Goal: Task Accomplishment & Management: Manage account settings

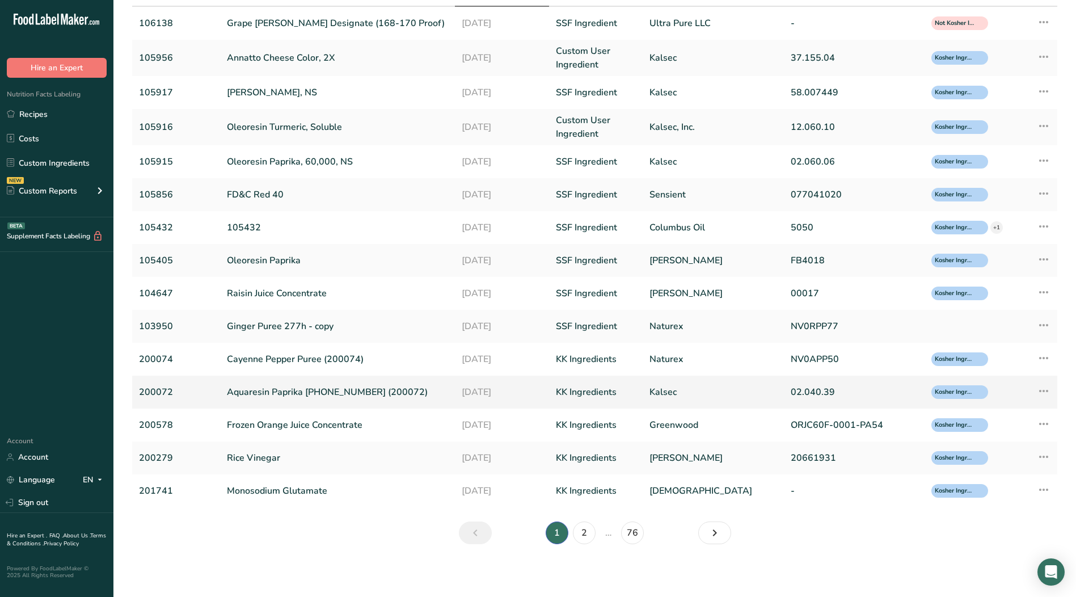
scroll to position [97, 0]
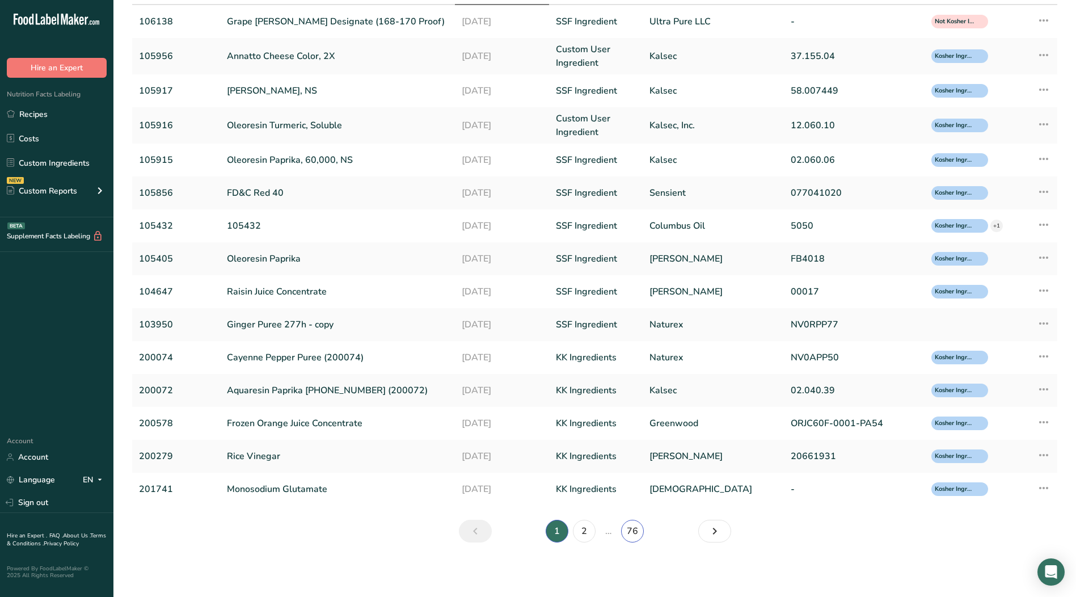
click at [633, 530] on link "76" at bounding box center [632, 531] width 23 height 23
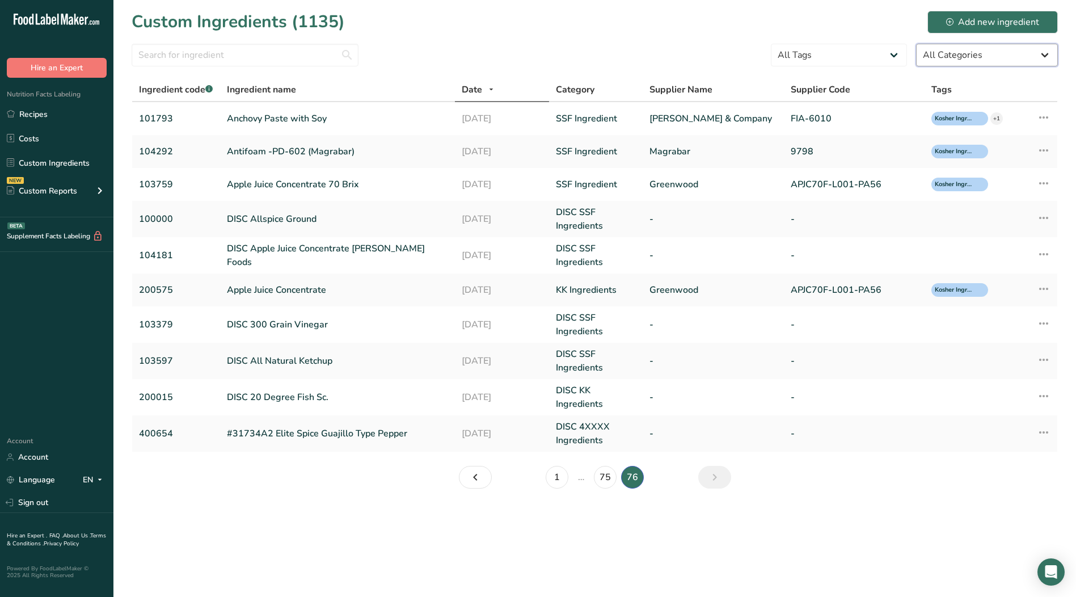
click at [1043, 56] on select "All Categories American Indian/Alaska Native Foods Baby Foods Baked Products Be…" at bounding box center [987, 55] width 142 height 23
click at [916, 44] on select "All Categories American Indian/Alaska Native Foods Baby Foods Baked Products Be…" at bounding box center [987, 55] width 142 height 23
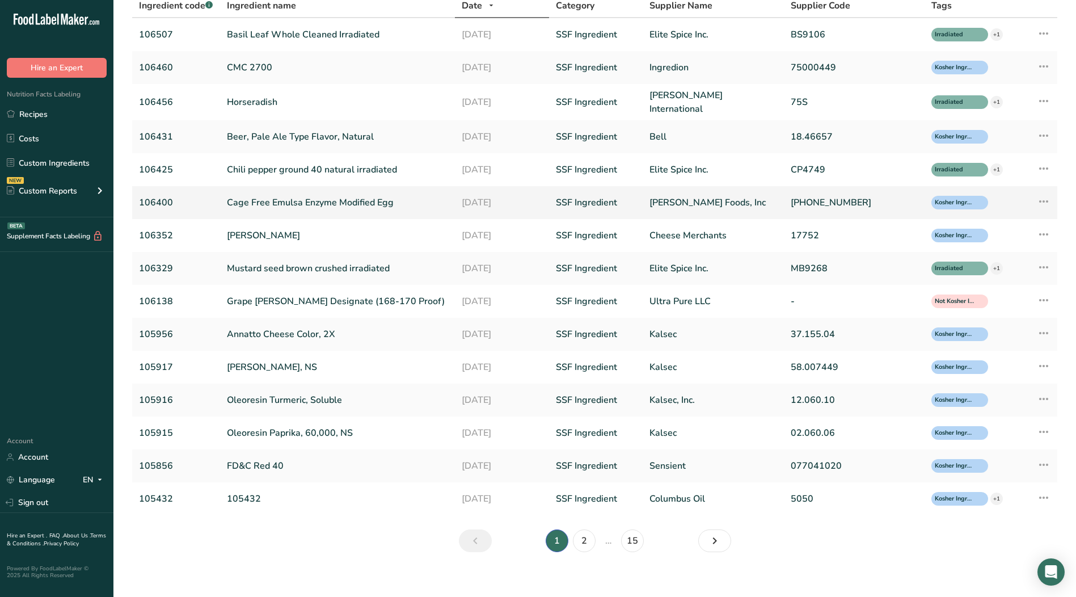
scroll to position [90, 0]
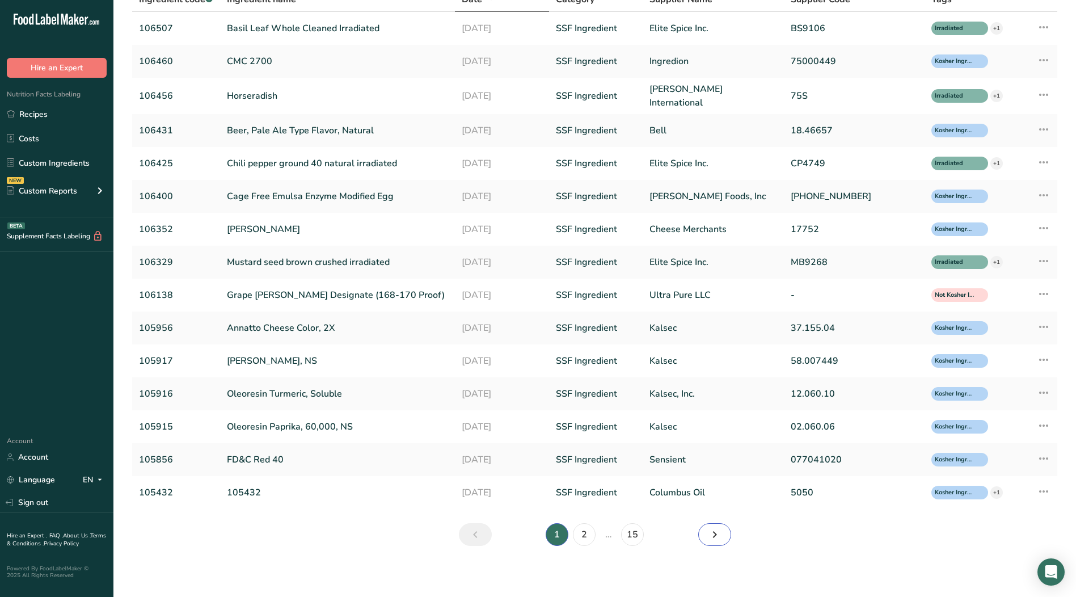
click at [713, 532] on icon "Page 2." at bounding box center [715, 534] width 14 height 20
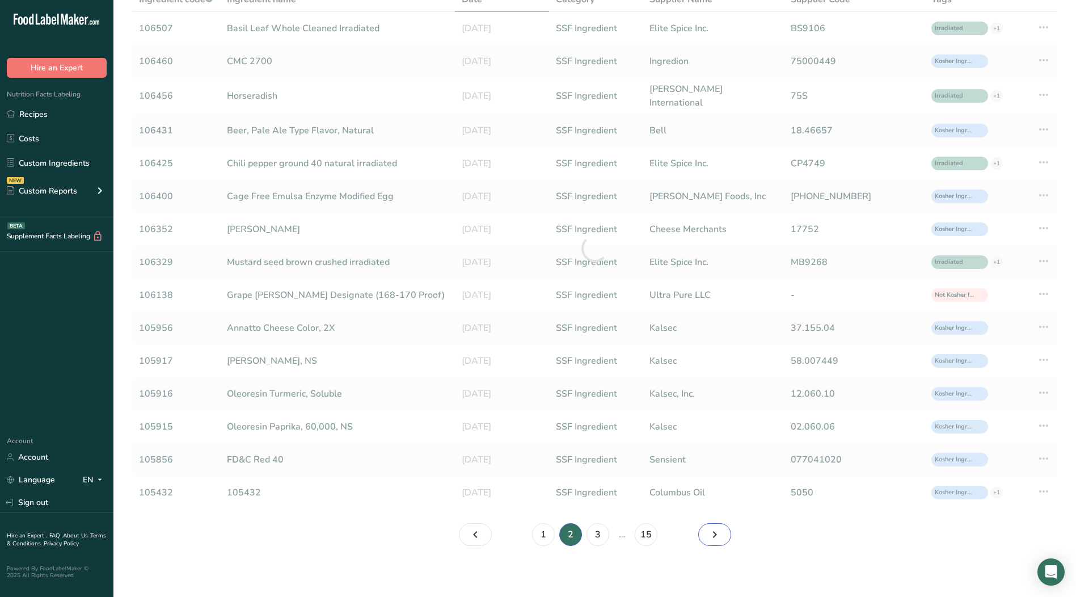
click at [713, 532] on icon "Page 3." at bounding box center [715, 534] width 14 height 20
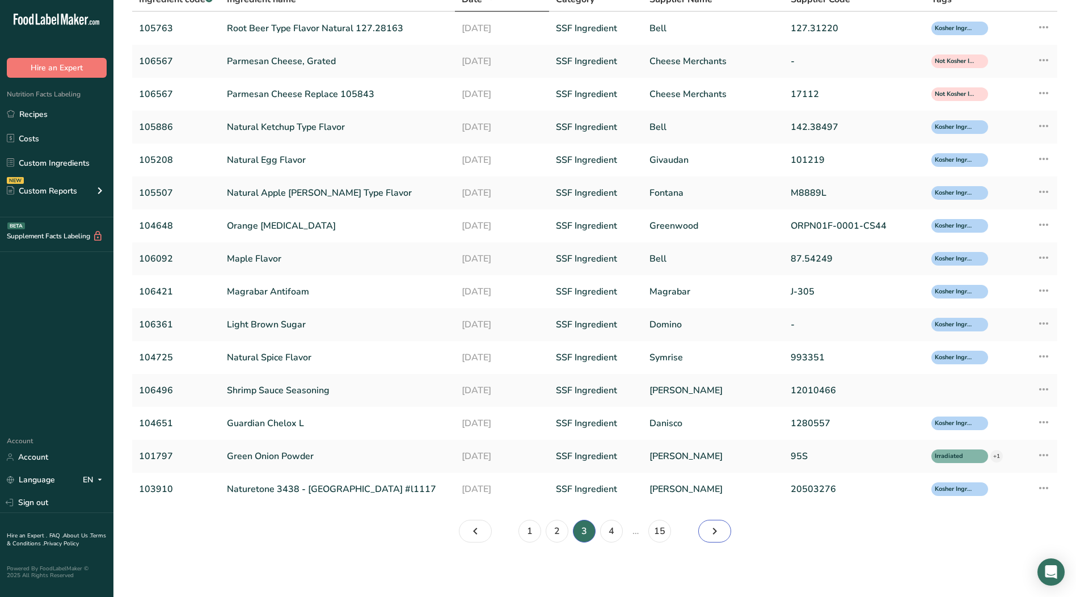
click at [713, 532] on icon "Page 4." at bounding box center [715, 531] width 14 height 20
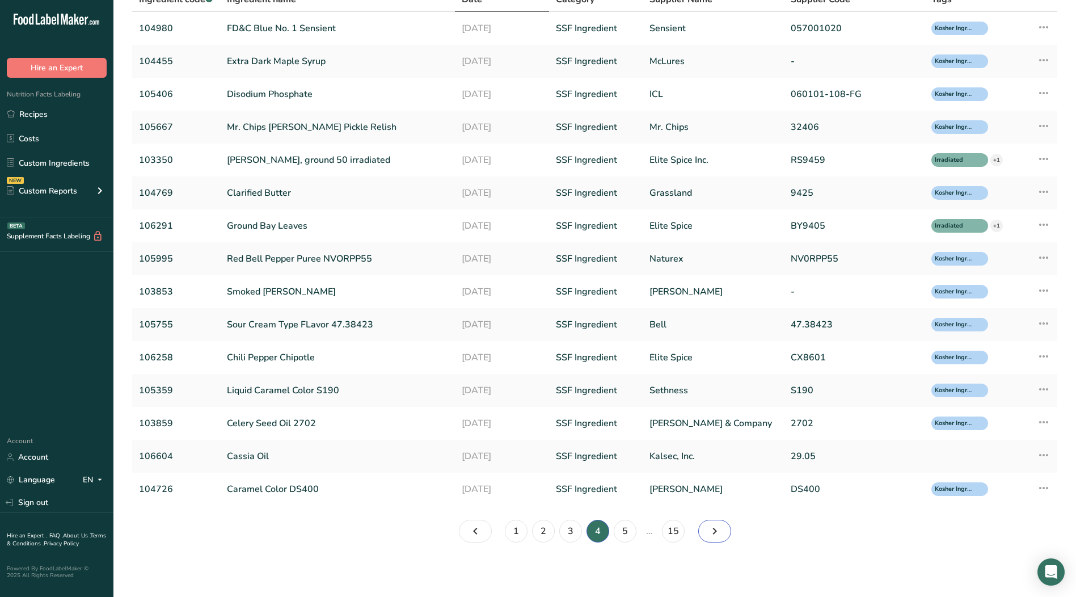
click at [713, 532] on icon "Page 5." at bounding box center [715, 531] width 14 height 20
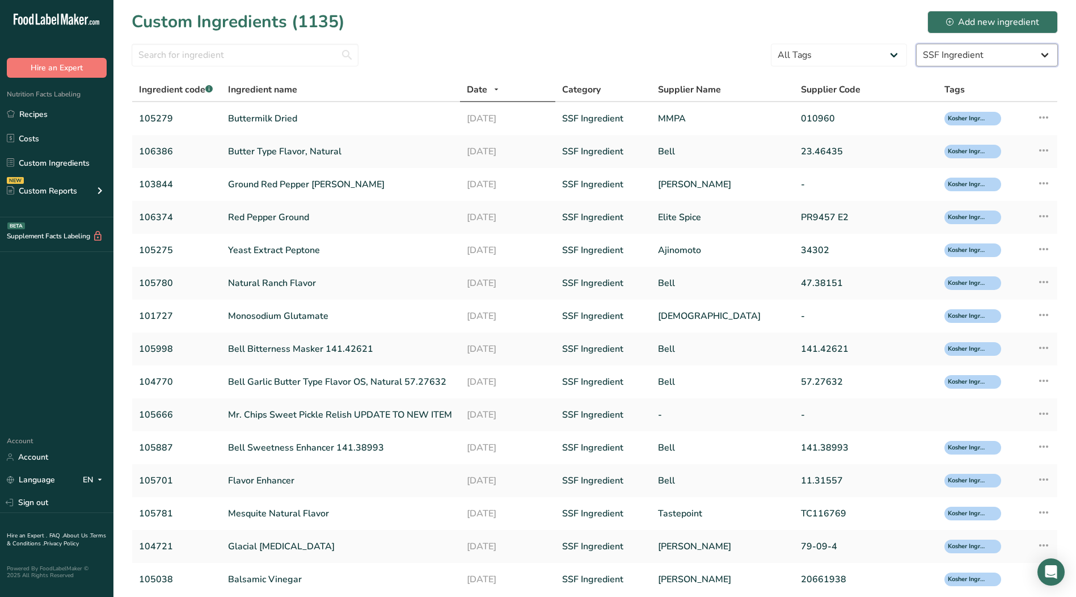
click at [1049, 54] on select "All Categories American Indian/Alaska Native Foods Baby Foods Baked Products Be…" at bounding box center [987, 55] width 142 height 23
select select "-1"
click at [916, 44] on select "All Categories American Indian/Alaska Native Foods Baby Foods Baked Products Be…" at bounding box center [987, 55] width 142 height 23
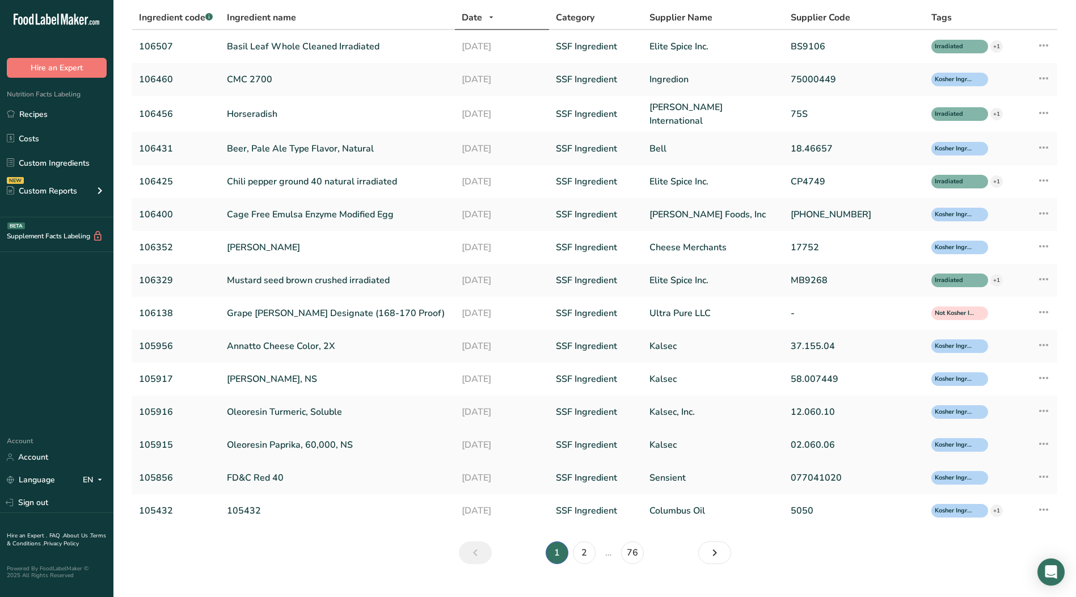
scroll to position [90, 0]
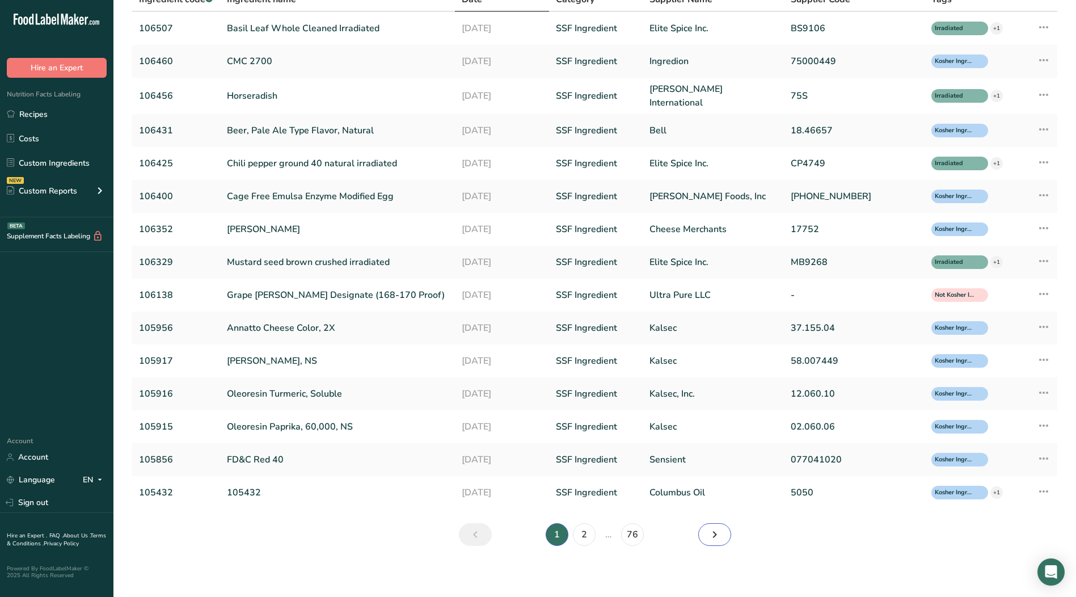
click at [718, 532] on icon "Page 2." at bounding box center [715, 534] width 14 height 20
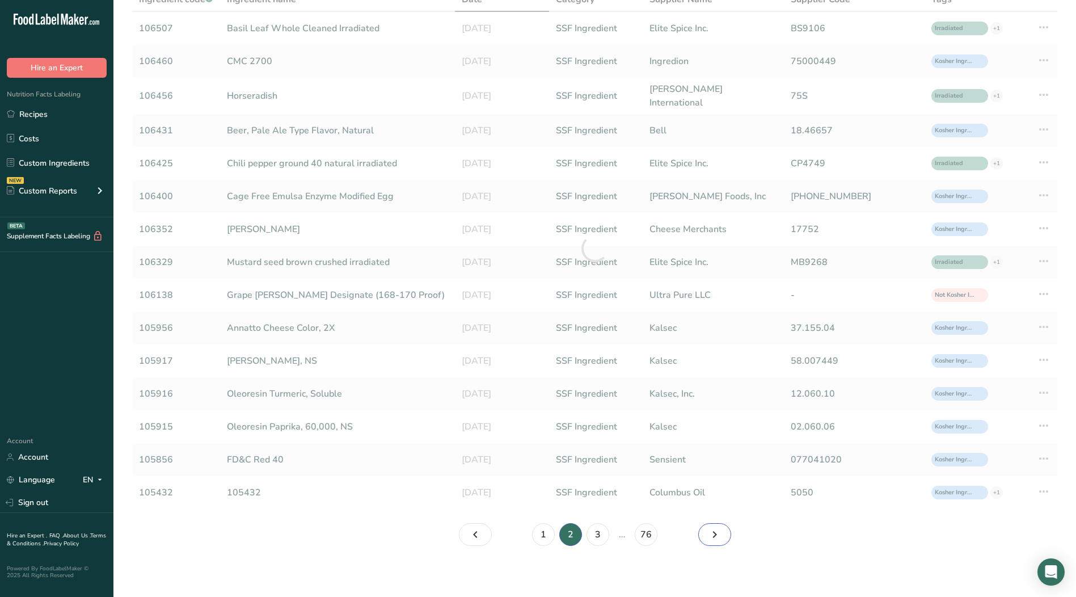
click at [718, 532] on icon "Page 3." at bounding box center [715, 534] width 14 height 20
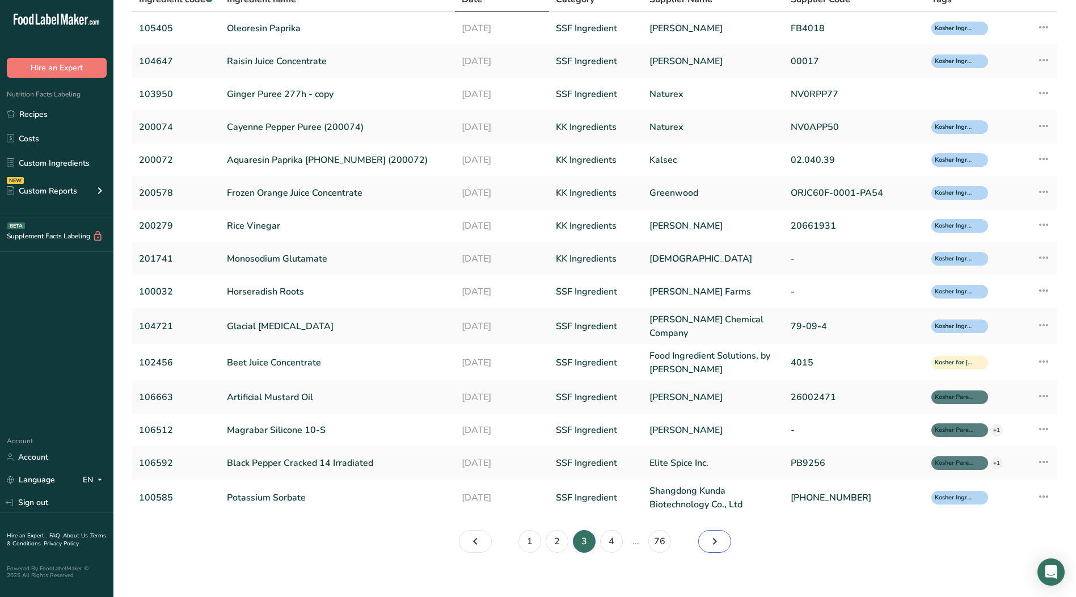
click at [718, 532] on icon "Page 4." at bounding box center [715, 541] width 14 height 20
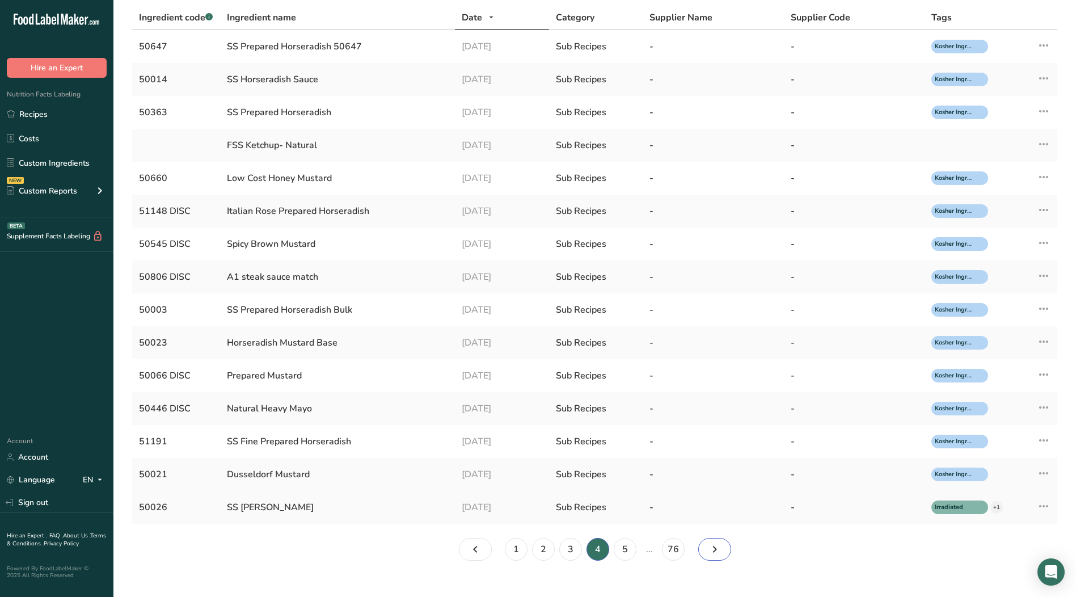
scroll to position [90, 0]
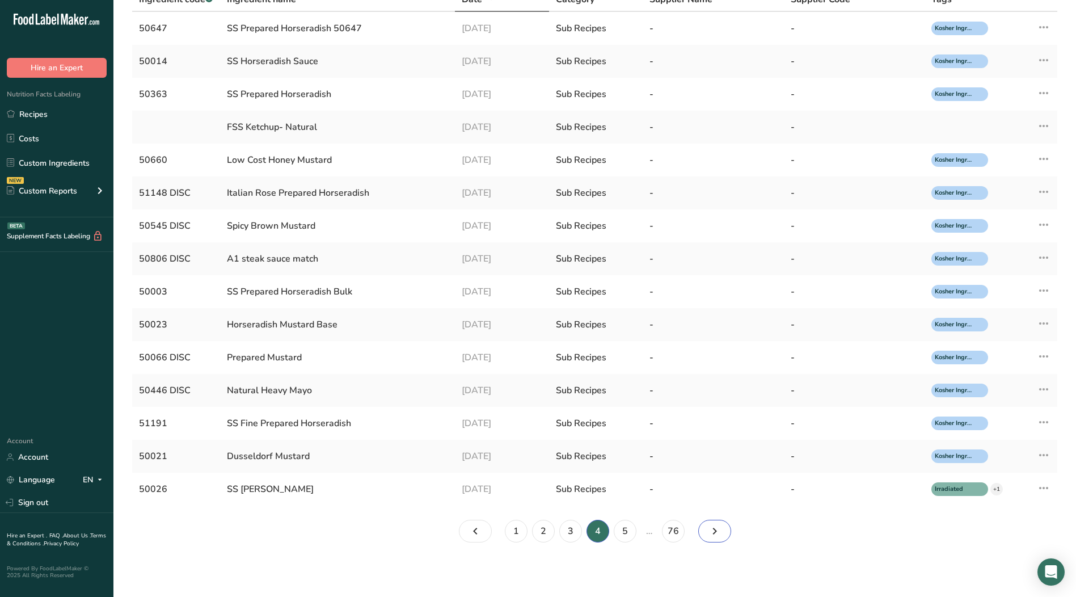
click at [710, 529] on icon "Page 5." at bounding box center [715, 531] width 14 height 20
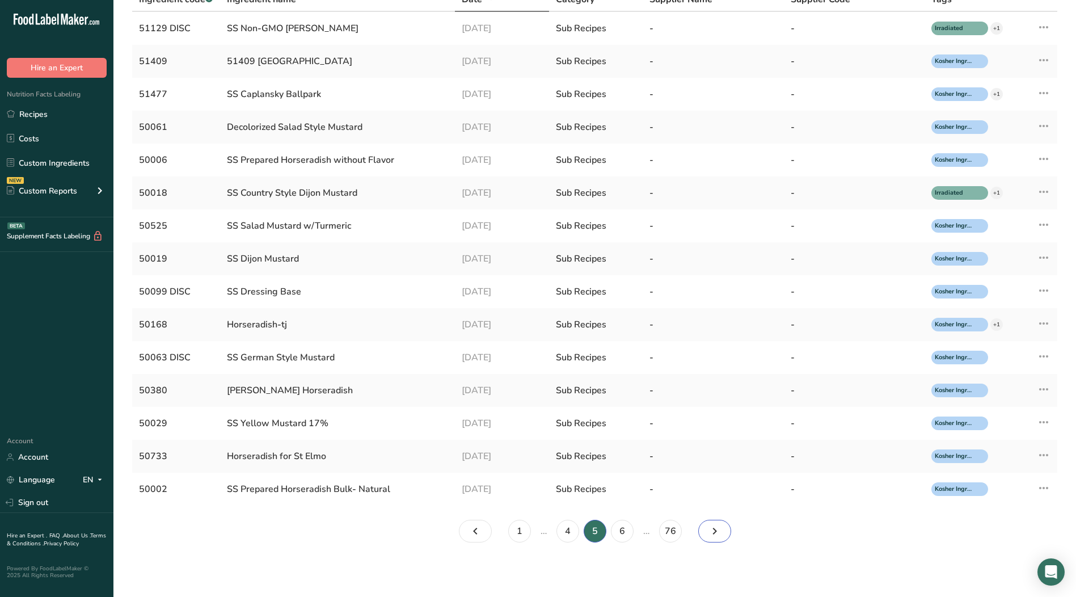
click at [710, 529] on icon "Page 6." at bounding box center [715, 531] width 14 height 20
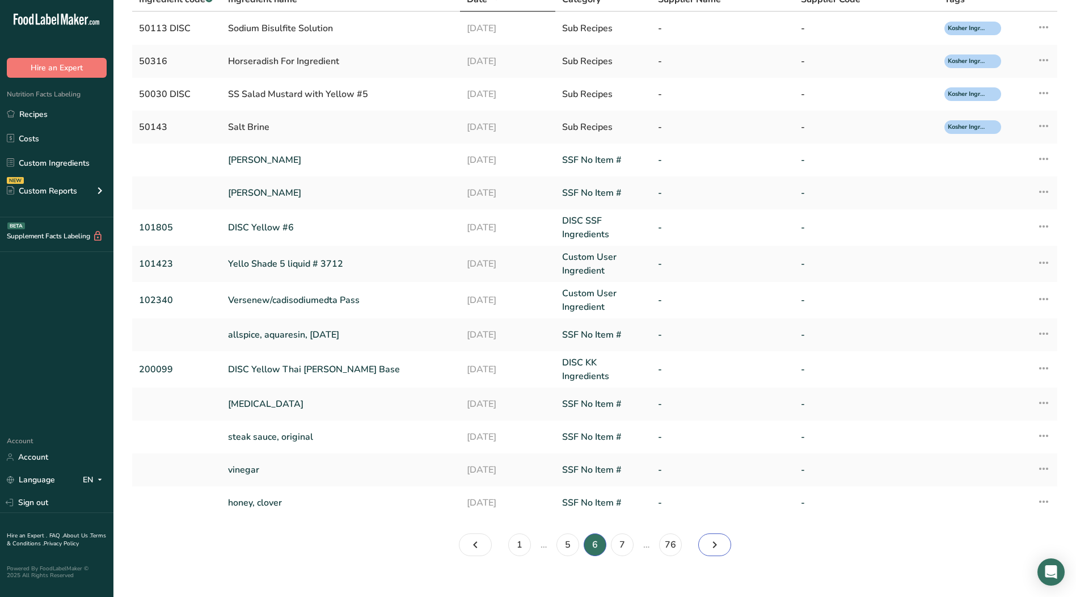
click at [714, 543] on icon "Page 7." at bounding box center [715, 544] width 14 height 20
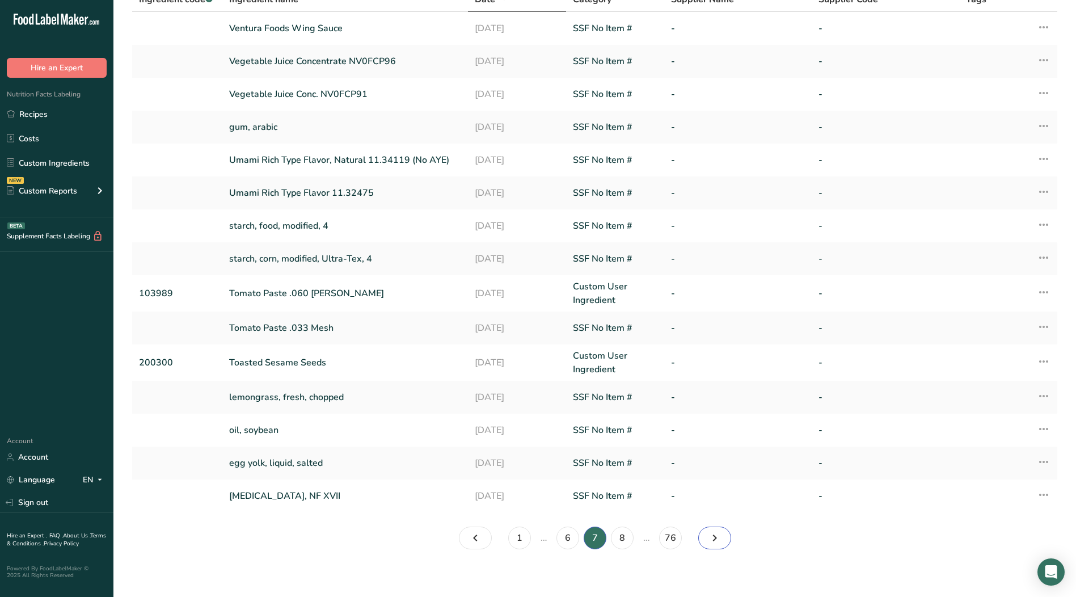
click at [715, 539] on icon "Page 8." at bounding box center [715, 538] width 14 height 20
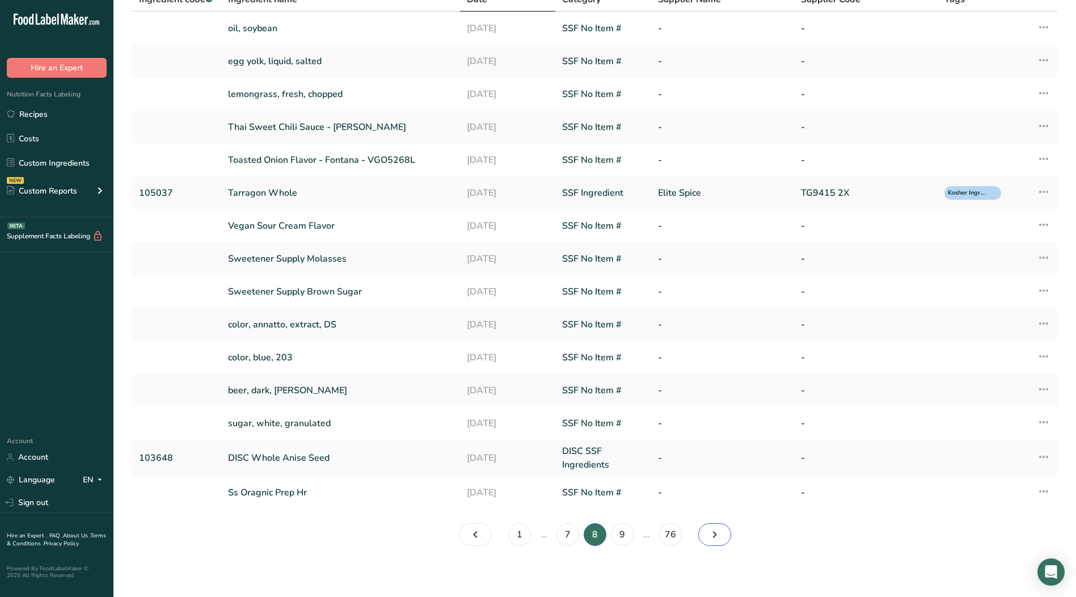
click at [715, 539] on icon "Page 9." at bounding box center [715, 534] width 14 height 20
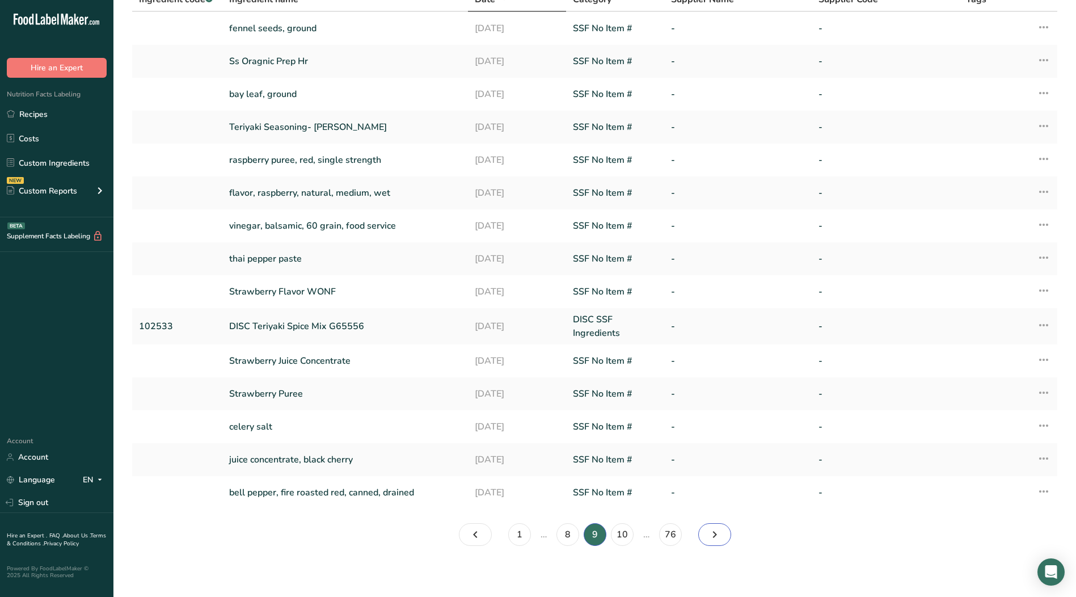
click at [717, 539] on icon "Page 10." at bounding box center [715, 534] width 14 height 20
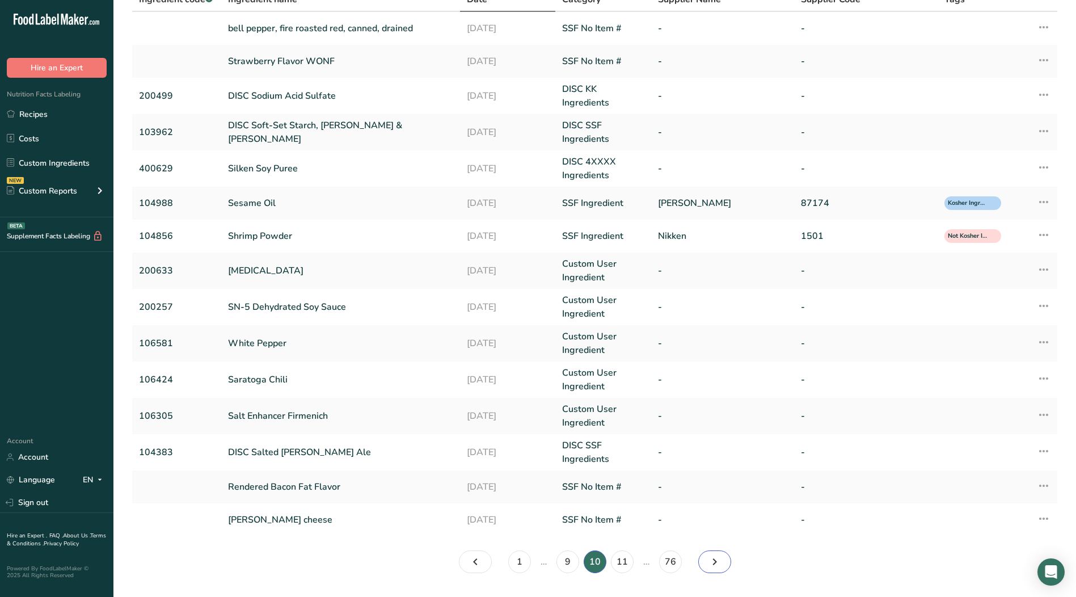
click at [724, 554] on link "Page 11." at bounding box center [714, 561] width 33 height 23
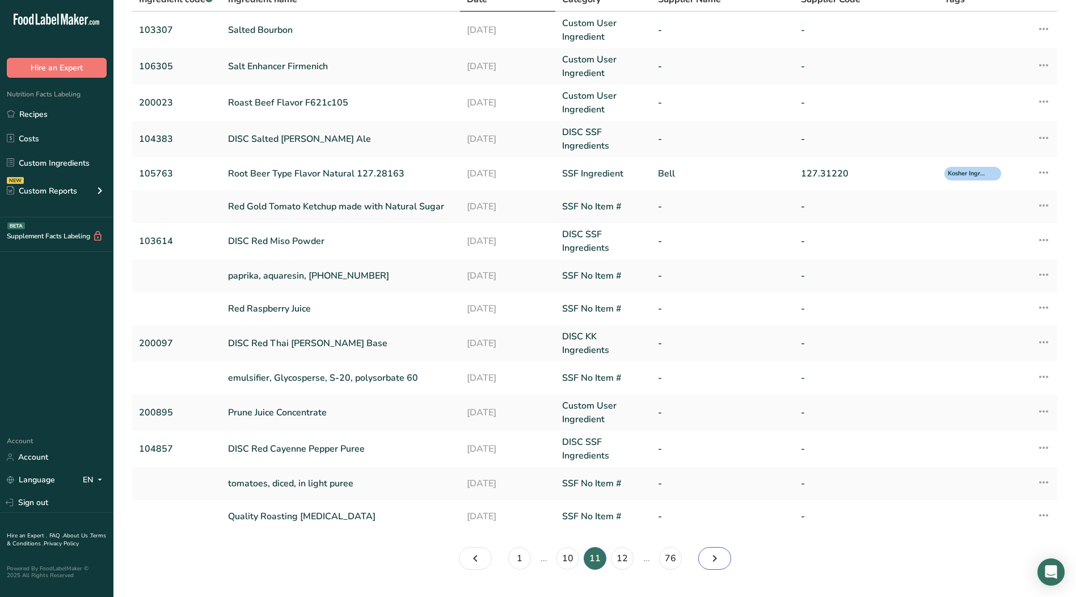
click at [720, 557] on icon "Page 12." at bounding box center [715, 558] width 14 height 20
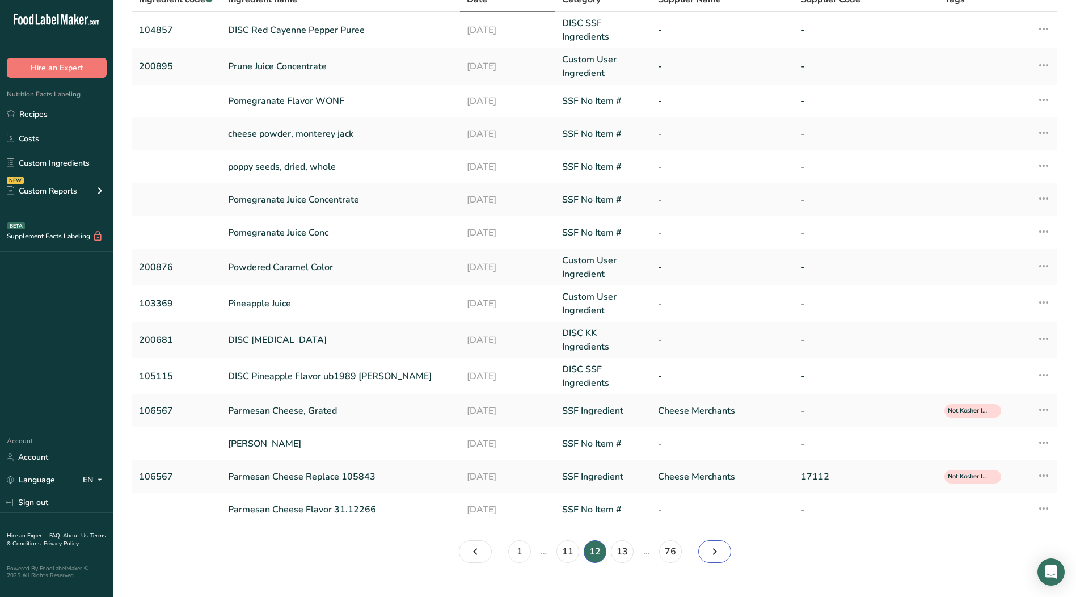
click at [722, 548] on link "Page 13." at bounding box center [714, 551] width 33 height 23
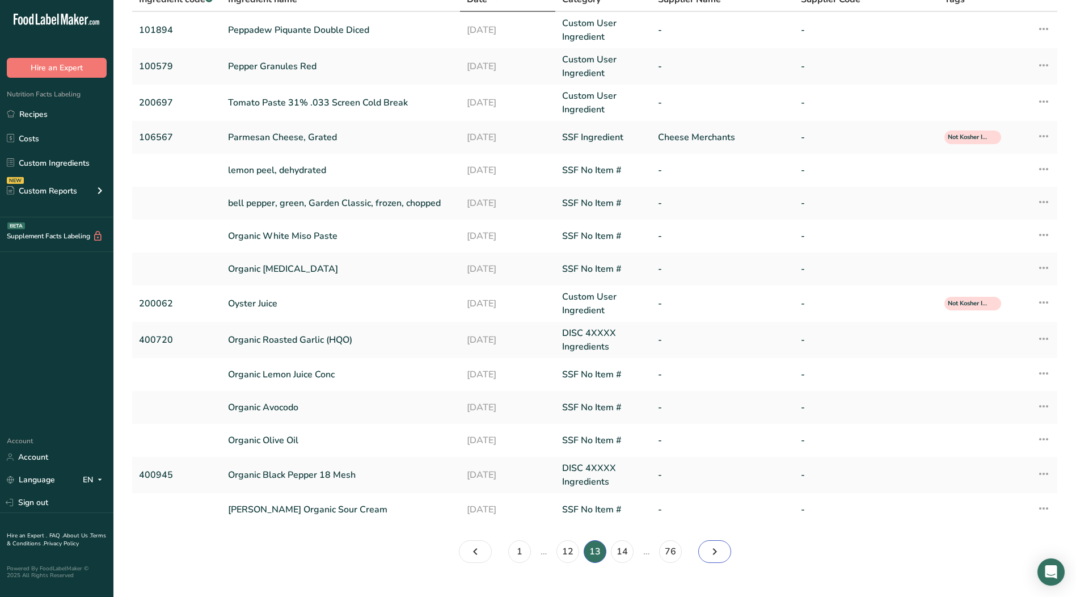
click at [721, 548] on icon "Page 14." at bounding box center [715, 551] width 14 height 20
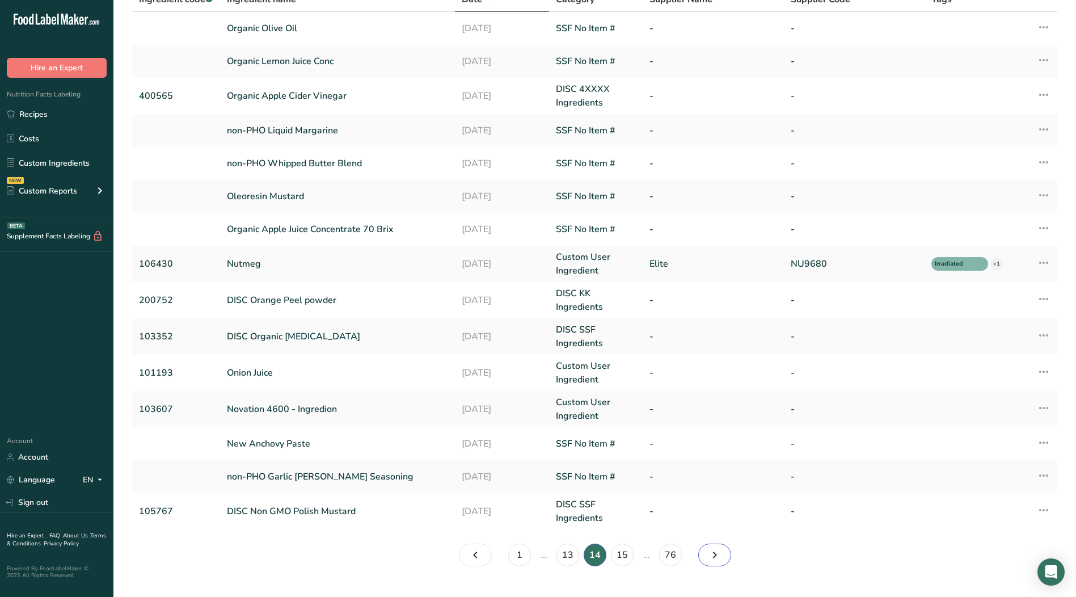
click at [716, 555] on icon "Page 15." at bounding box center [715, 555] width 14 height 20
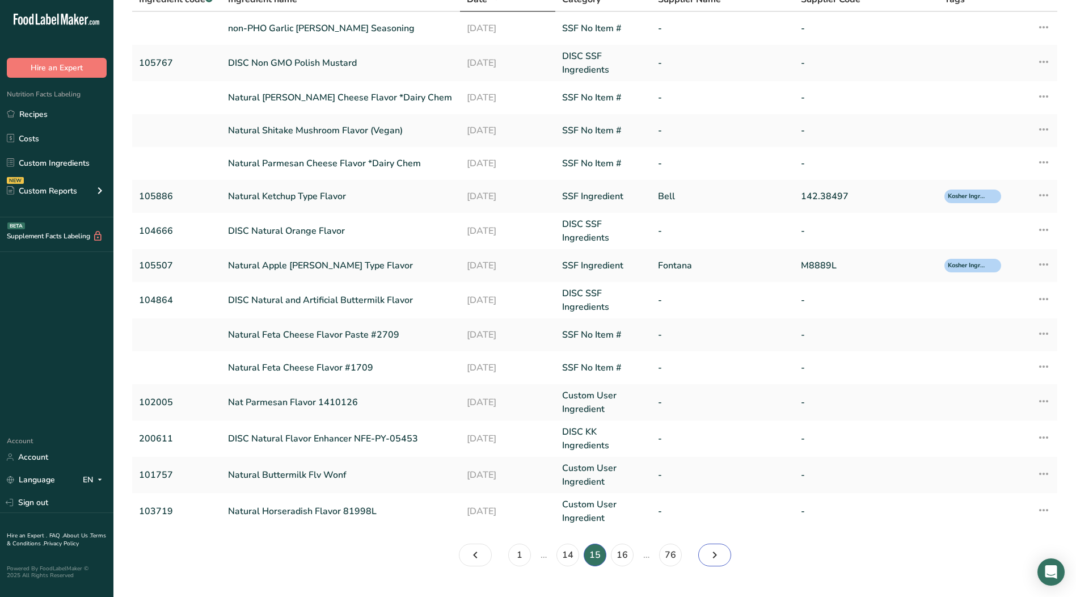
click at [719, 555] on icon "Page 16." at bounding box center [715, 555] width 14 height 20
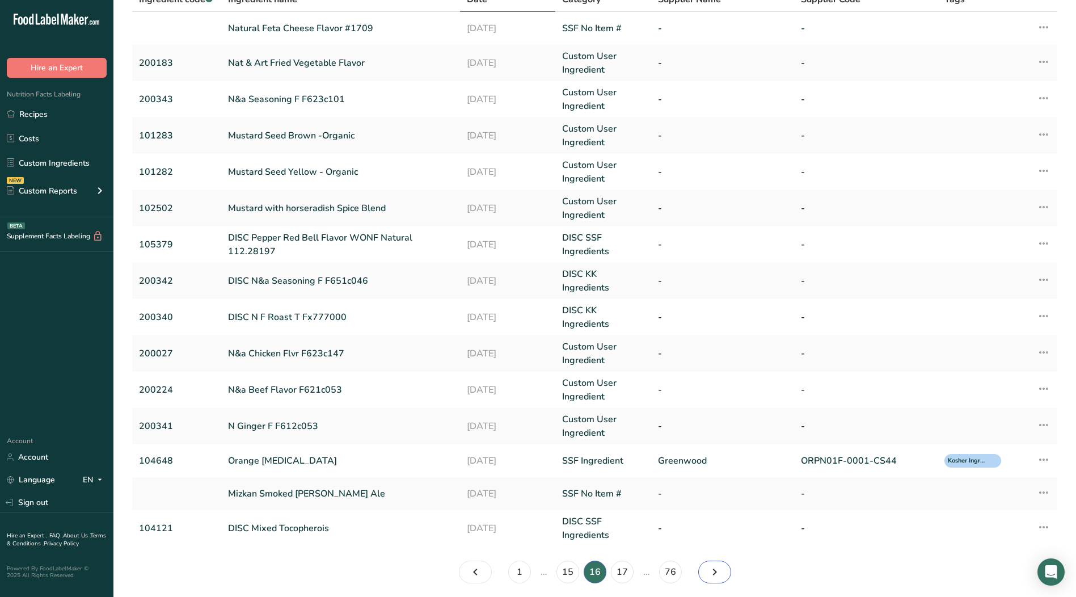
click at [719, 574] on icon "Page 17." at bounding box center [715, 572] width 14 height 20
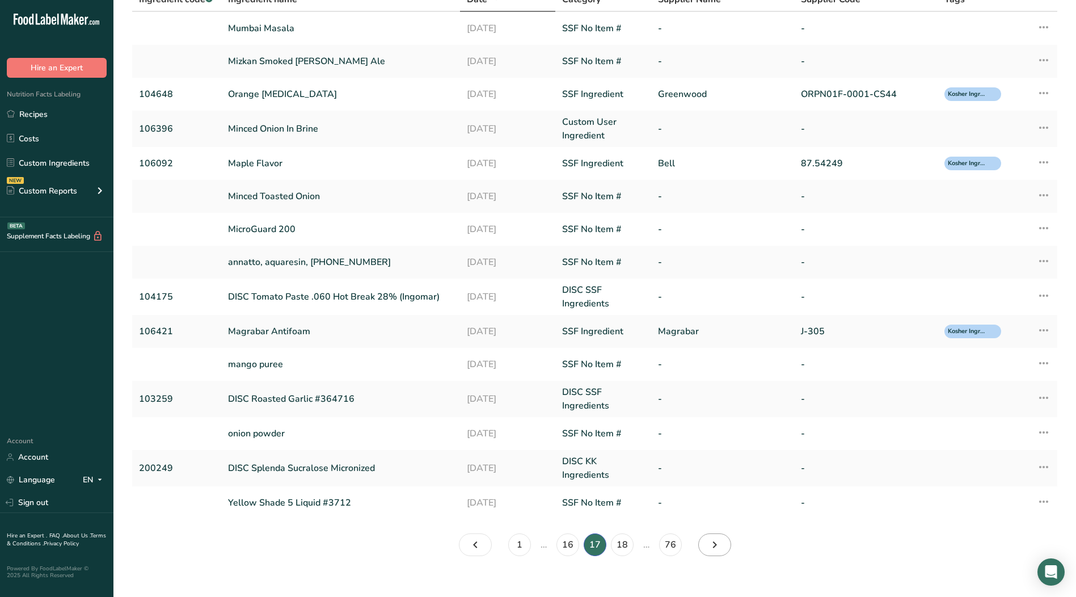
click at [719, 574] on main "Custom Ingredients (1135) Add new ingredient All Tags Irradiated Kosher Ingredi…" at bounding box center [538, 260] width 1076 height 701
click at [722, 551] on link "Page 18." at bounding box center [714, 544] width 33 height 23
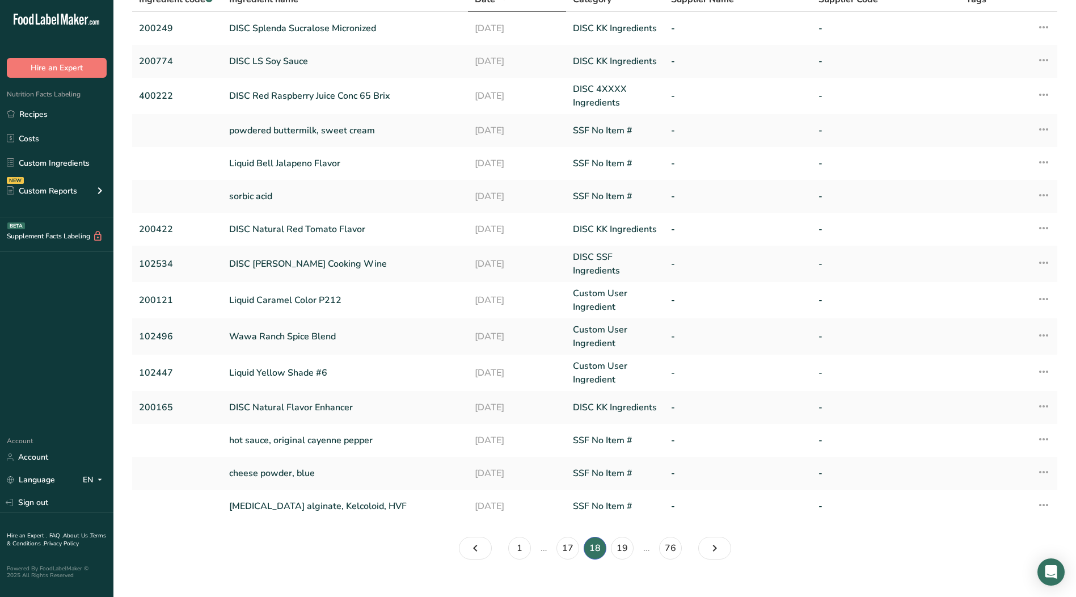
click at [707, 562] on section "Custom Ingredients (1135) Add new ingredient All Tags Irradiated Kosher Ingredi…" at bounding box center [594, 244] width 963 height 668
click at [714, 558] on link "Page 19." at bounding box center [714, 548] width 33 height 23
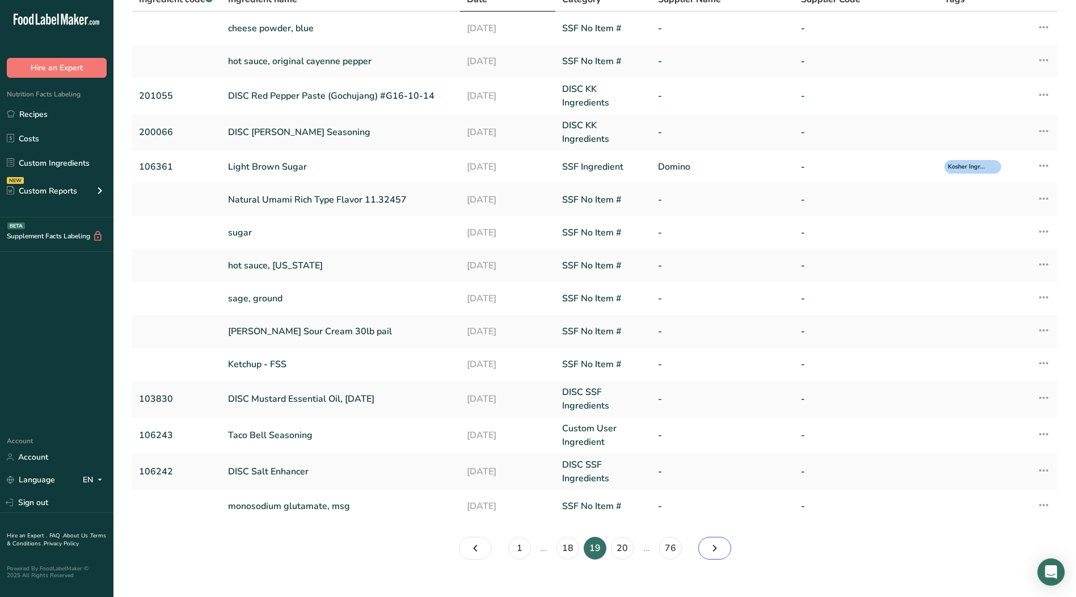
click at [720, 552] on icon "Page 20." at bounding box center [715, 548] width 14 height 20
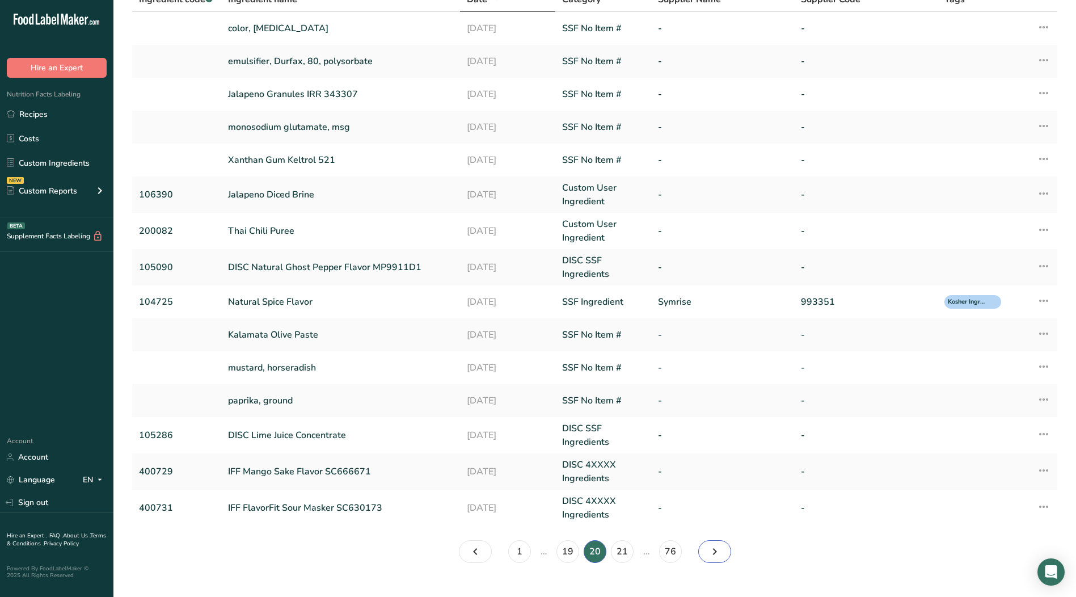
click at [720, 552] on icon "Page 21." at bounding box center [715, 551] width 14 height 20
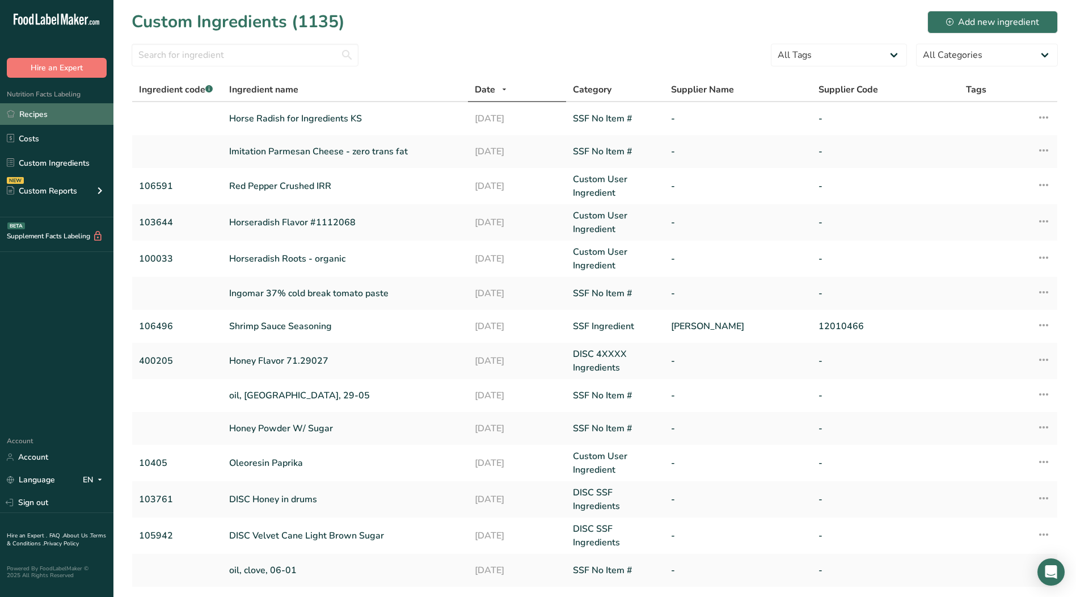
click at [39, 115] on link "Recipes" at bounding box center [56, 114] width 113 height 22
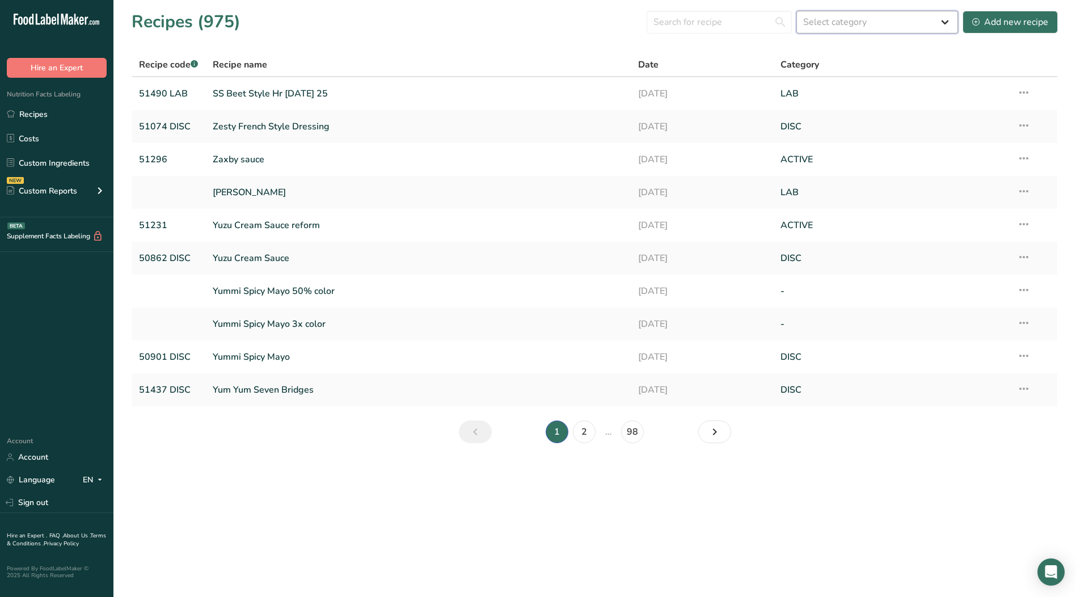
click at [947, 20] on select "Select category All ACTIVE Baked Goods Beverages Confectionery Cooked Meals, Sa…" at bounding box center [878, 22] width 162 height 23
select select
click at [797, 11] on select "Select category All ACTIVE Baked Goods Beverages Confectionery Cooked Meals, Sa…" at bounding box center [878, 22] width 162 height 23
click at [1025, 291] on icon at bounding box center [1024, 290] width 14 height 20
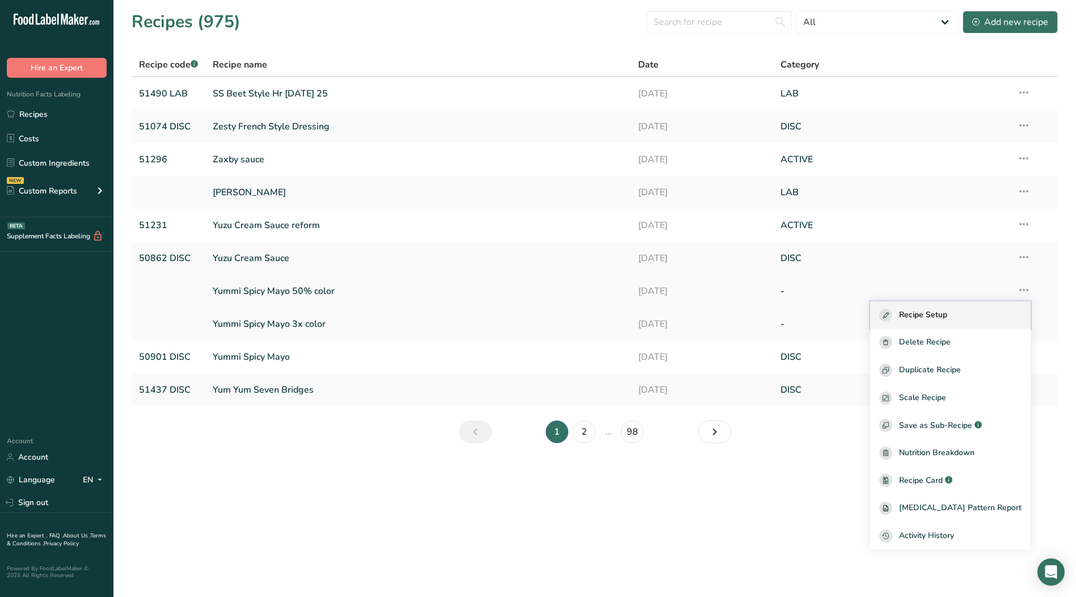
click at [947, 313] on span "Recipe Setup" at bounding box center [923, 315] width 48 height 13
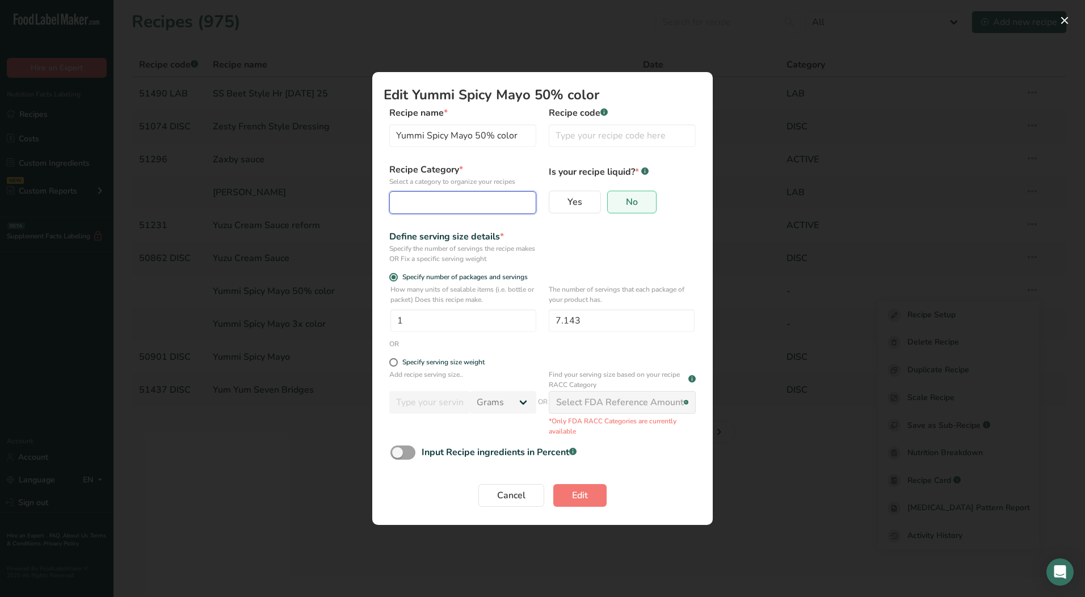
click at [460, 201] on div "Edit Recipe Modal" at bounding box center [459, 203] width 125 height 14
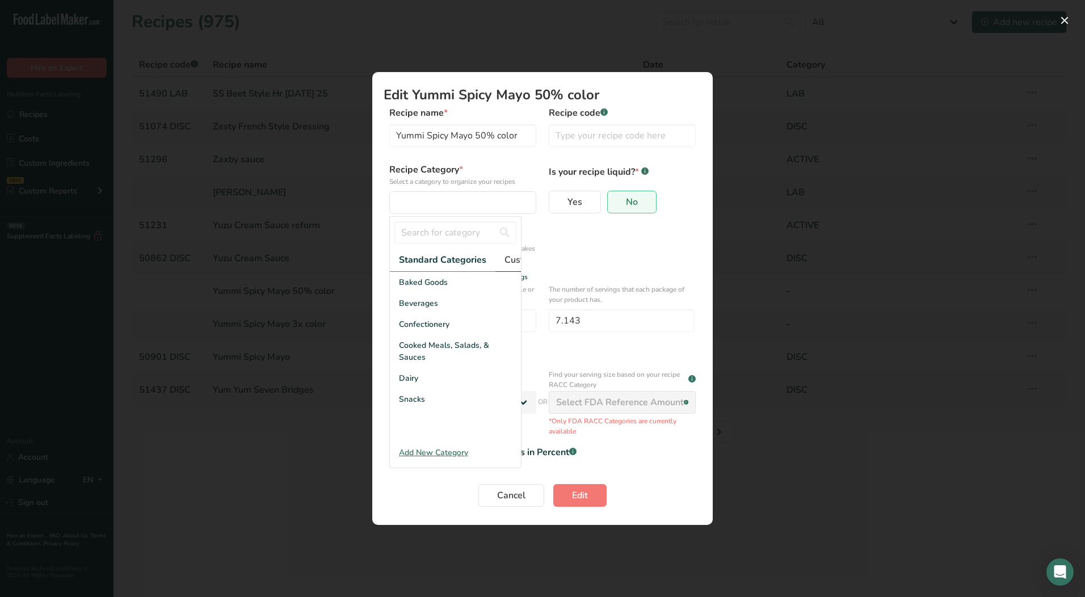
click at [513, 262] on span "Custom Categories .a-a{fill:#347362;}.b-a{fill:#fff;}" at bounding box center [548, 260] width 88 height 14
click at [415, 331] on div "LAB" at bounding box center [455, 324] width 131 height 21
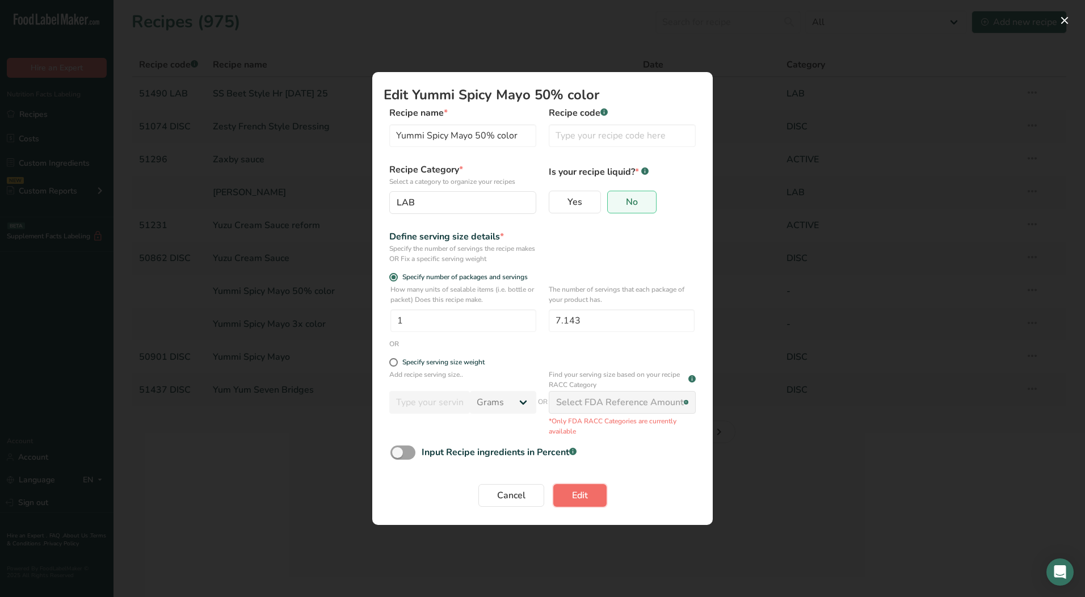
click at [591, 499] on button "Edit" at bounding box center [579, 495] width 53 height 23
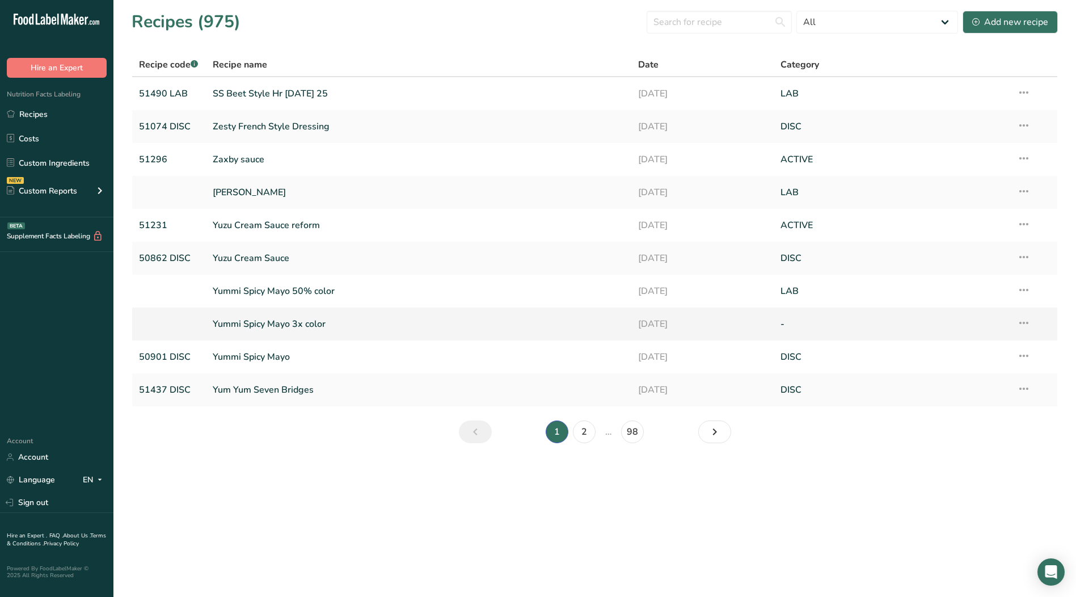
click at [1030, 323] on icon at bounding box center [1024, 323] width 14 height 20
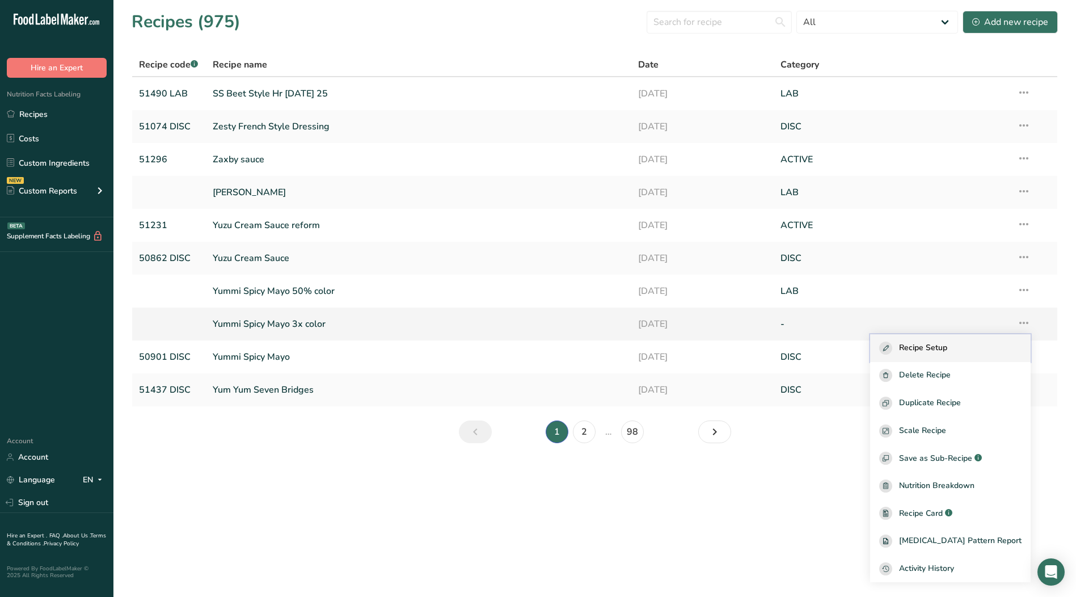
click at [968, 346] on div "Recipe Setup" at bounding box center [950, 348] width 142 height 13
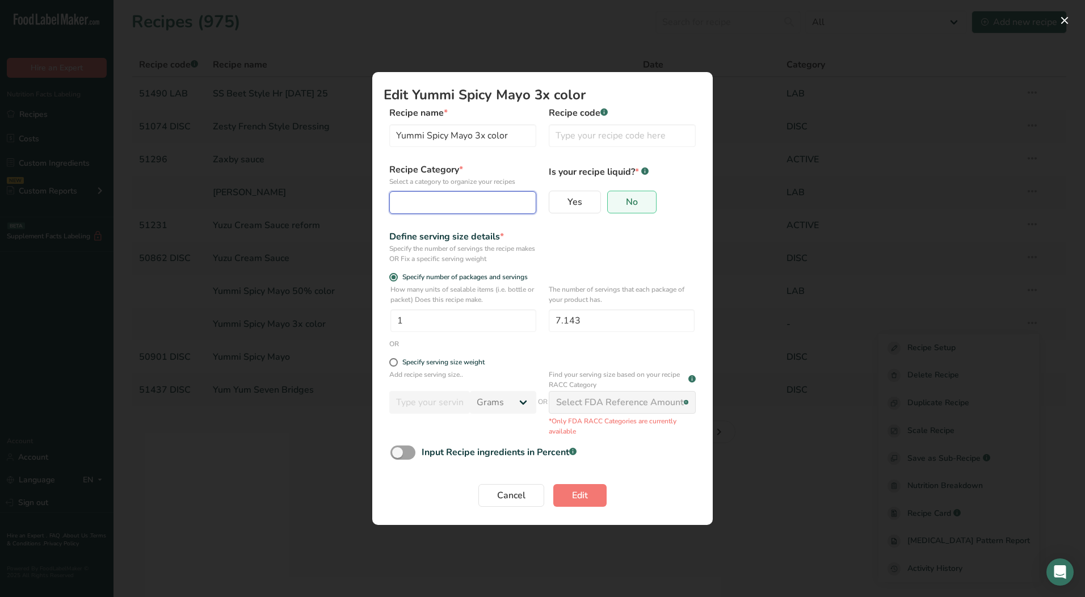
click at [465, 196] on div "Edit Recipe Modal" at bounding box center [459, 203] width 125 height 14
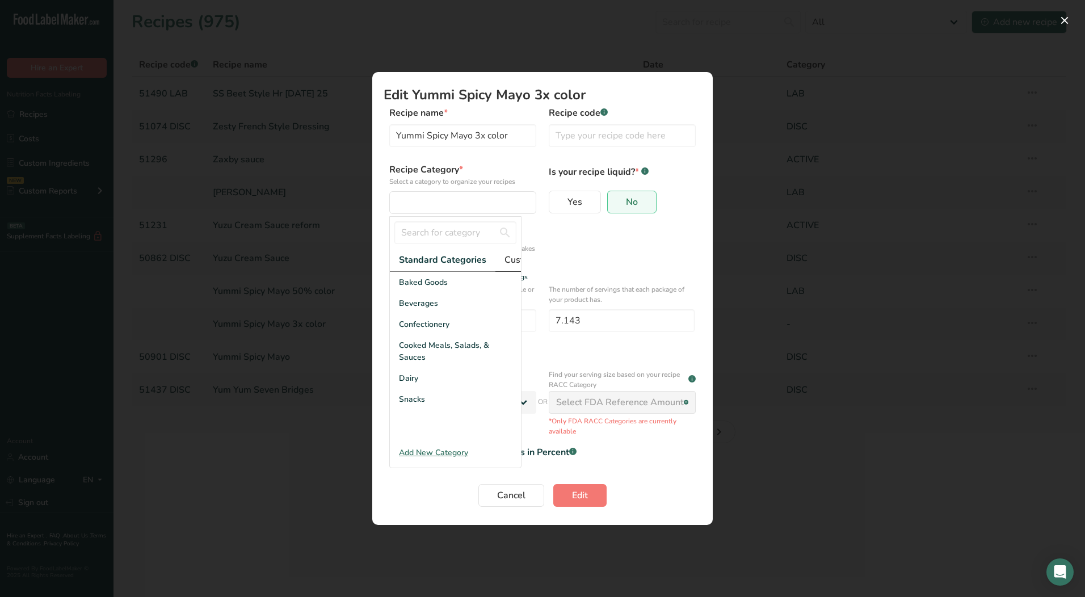
click at [515, 261] on span "Custom Categories .a-a{fill:#347362;}.b-a{fill:#fff;}" at bounding box center [548, 260] width 88 height 14
click at [417, 335] on div "LAB" at bounding box center [455, 324] width 131 height 21
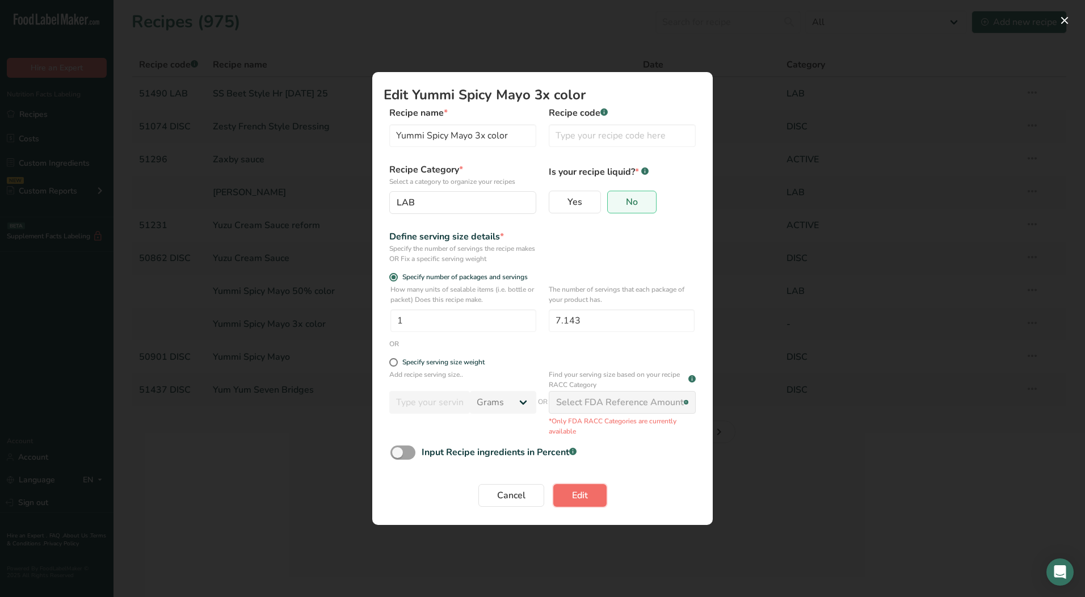
click at [591, 498] on button "Edit" at bounding box center [579, 495] width 53 height 23
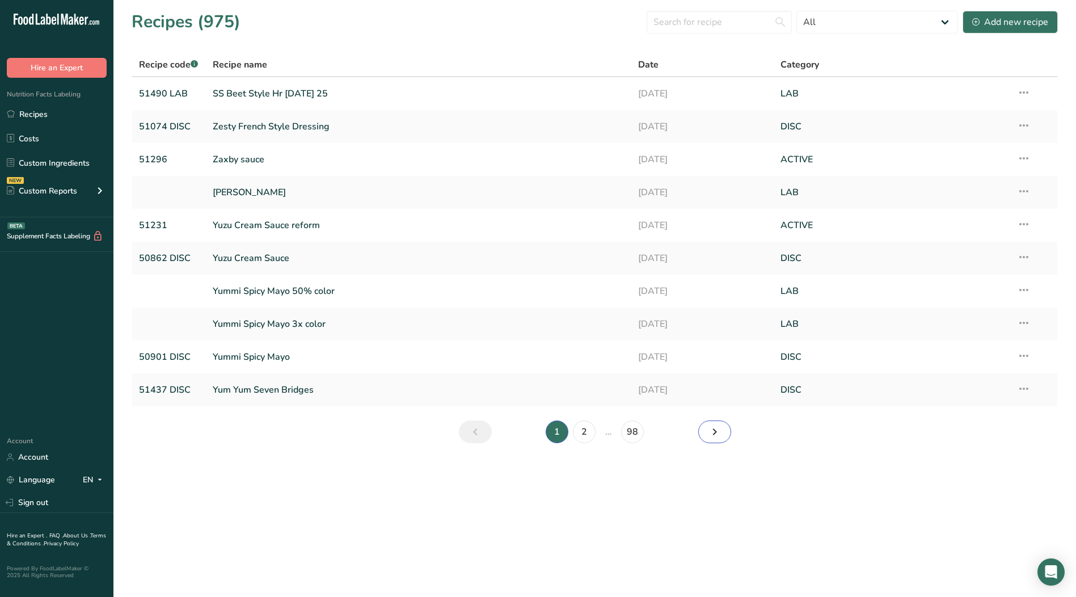
click at [722, 436] on link "Next page" at bounding box center [714, 431] width 33 height 23
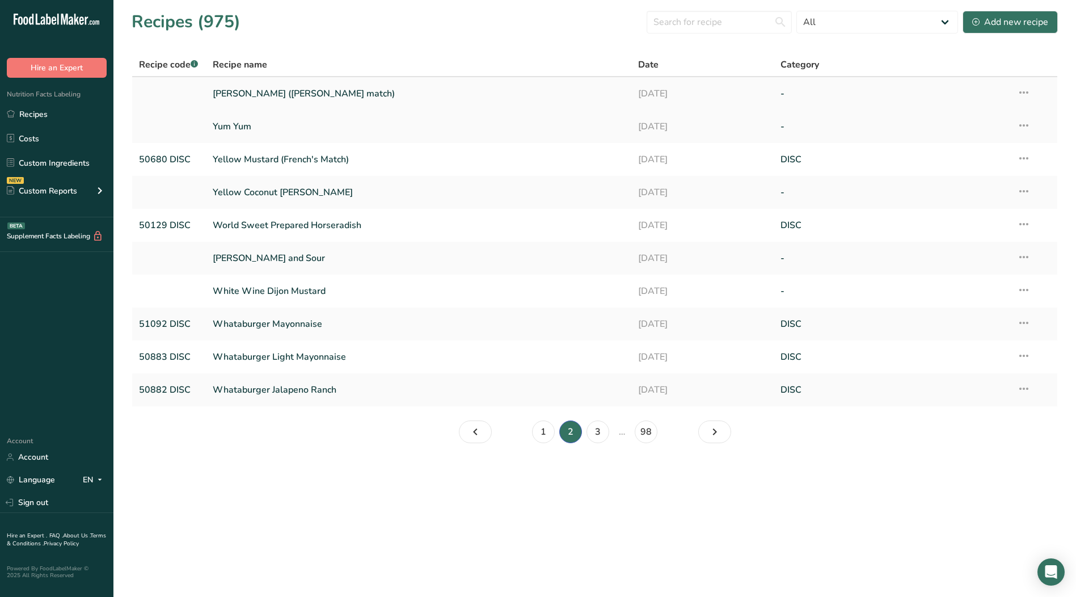
click at [1026, 92] on icon at bounding box center [1024, 92] width 14 height 20
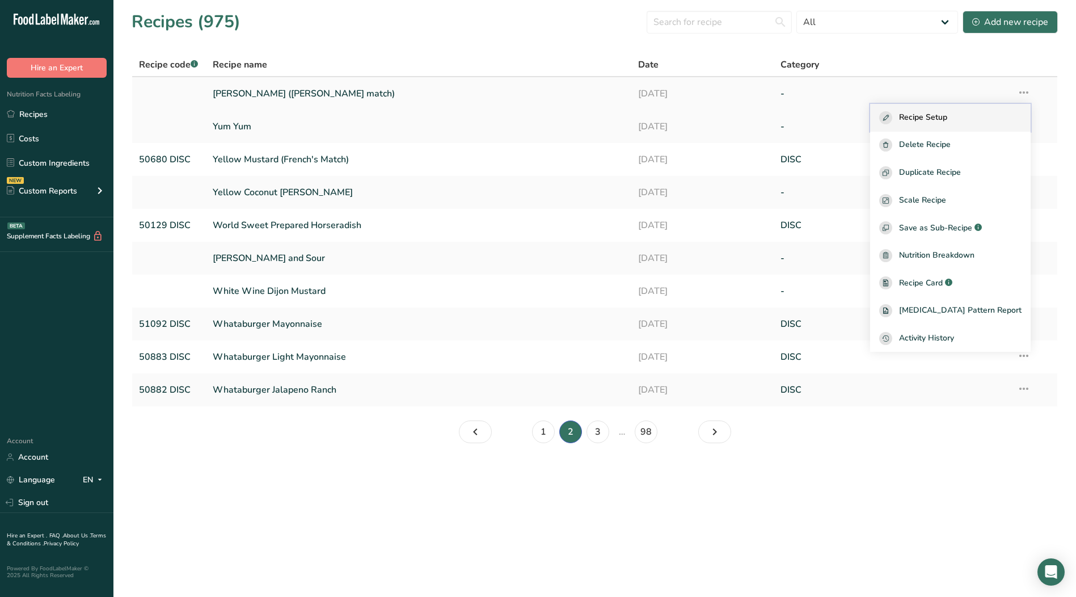
click at [947, 111] on span "Recipe Setup" at bounding box center [923, 117] width 48 height 13
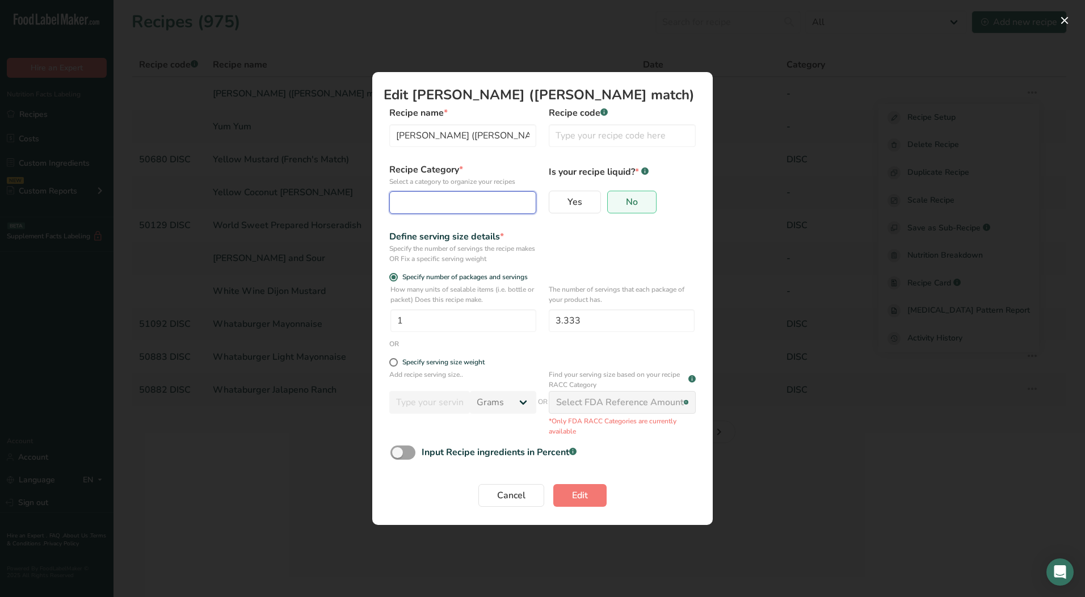
click at [418, 207] on div "Edit Recipe Modal" at bounding box center [459, 203] width 125 height 14
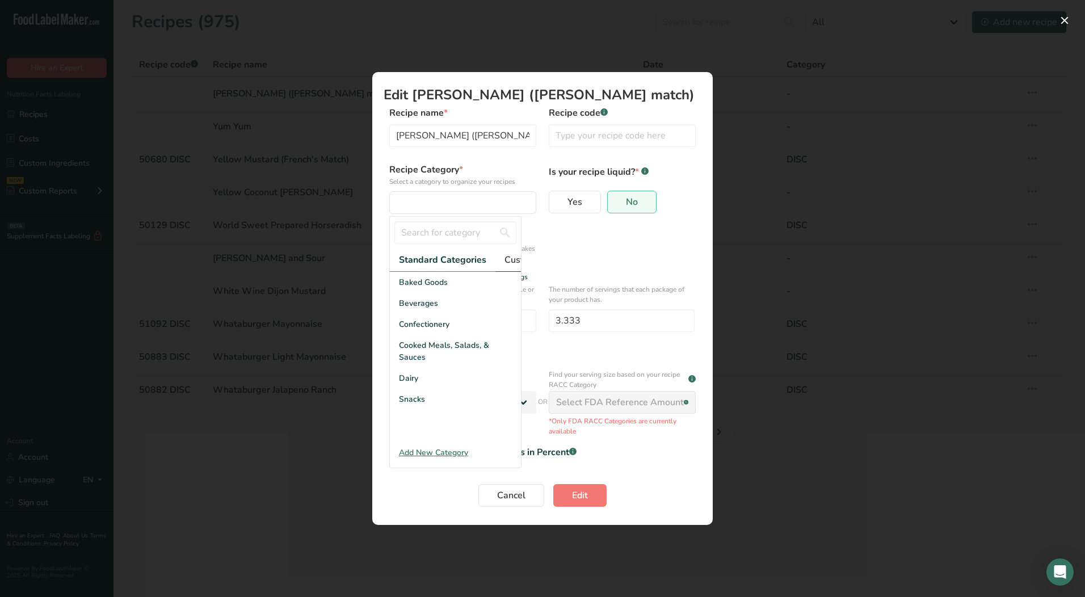
click at [512, 261] on span "Custom Categories .a-a{fill:#347362;}.b-a{fill:#fff;}" at bounding box center [548, 260] width 88 height 14
click at [408, 330] on span "LAB" at bounding box center [407, 324] width 16 height 12
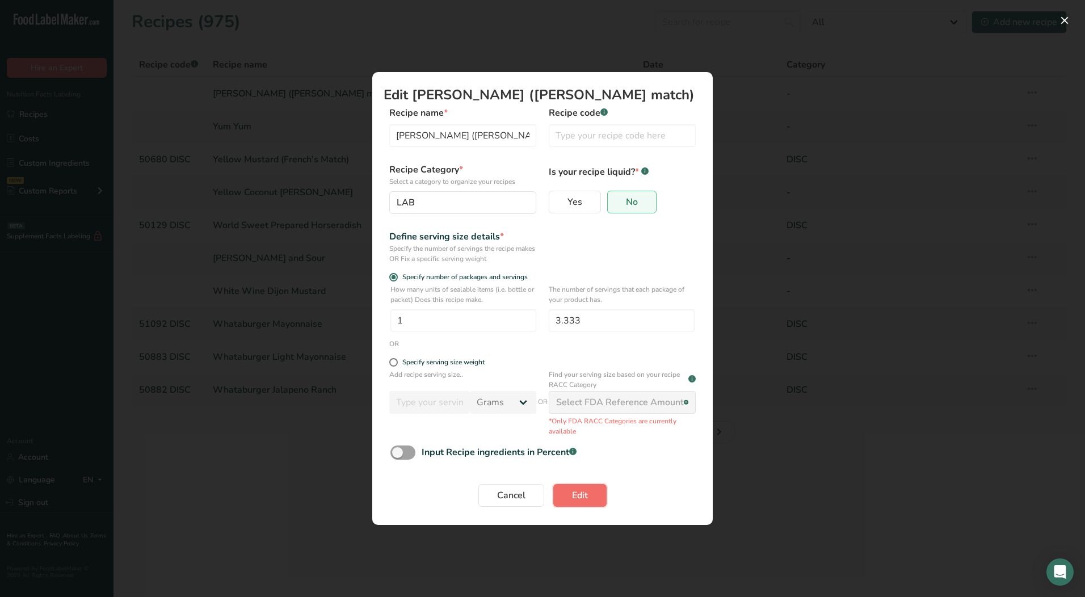
click at [580, 503] on button "Edit" at bounding box center [579, 495] width 53 height 23
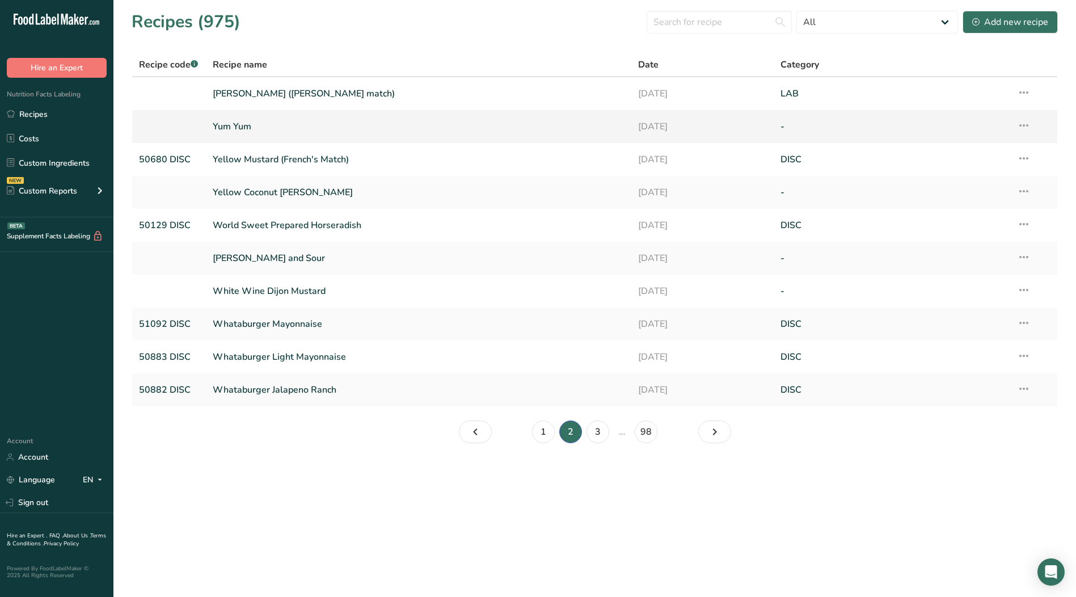
click at [1025, 128] on icon at bounding box center [1024, 125] width 14 height 20
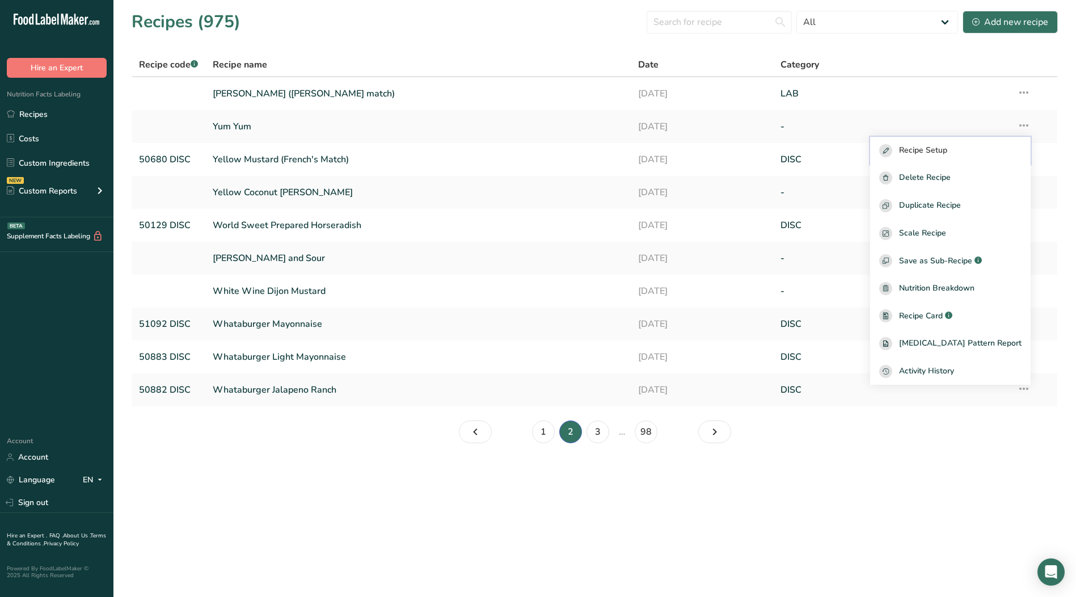
click at [968, 153] on div "Recipe Setup" at bounding box center [950, 150] width 142 height 13
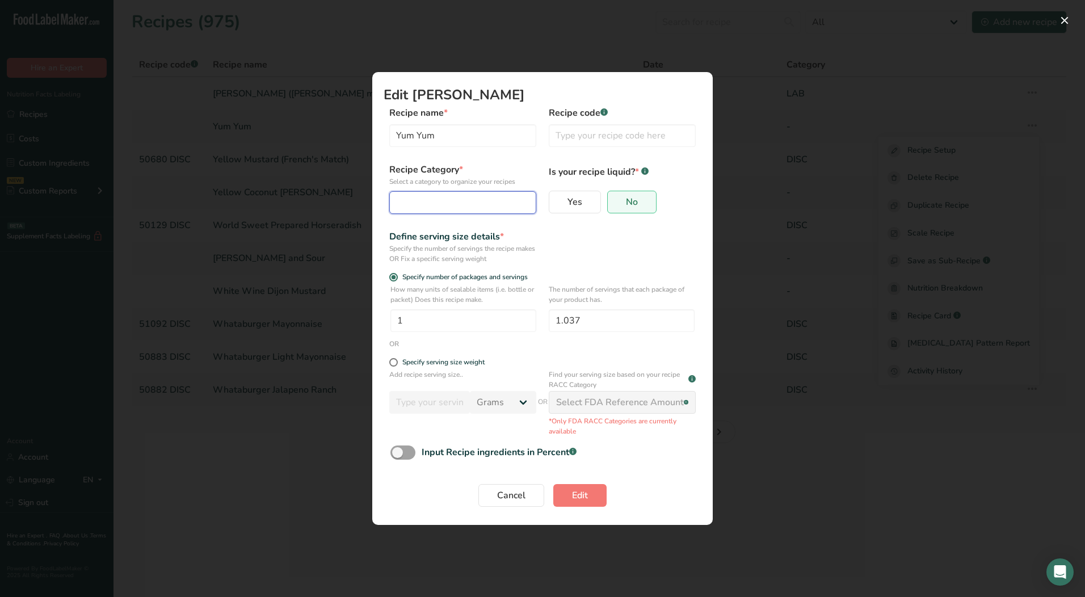
click at [437, 203] on div "Edit Recipe Modal" at bounding box center [459, 203] width 125 height 14
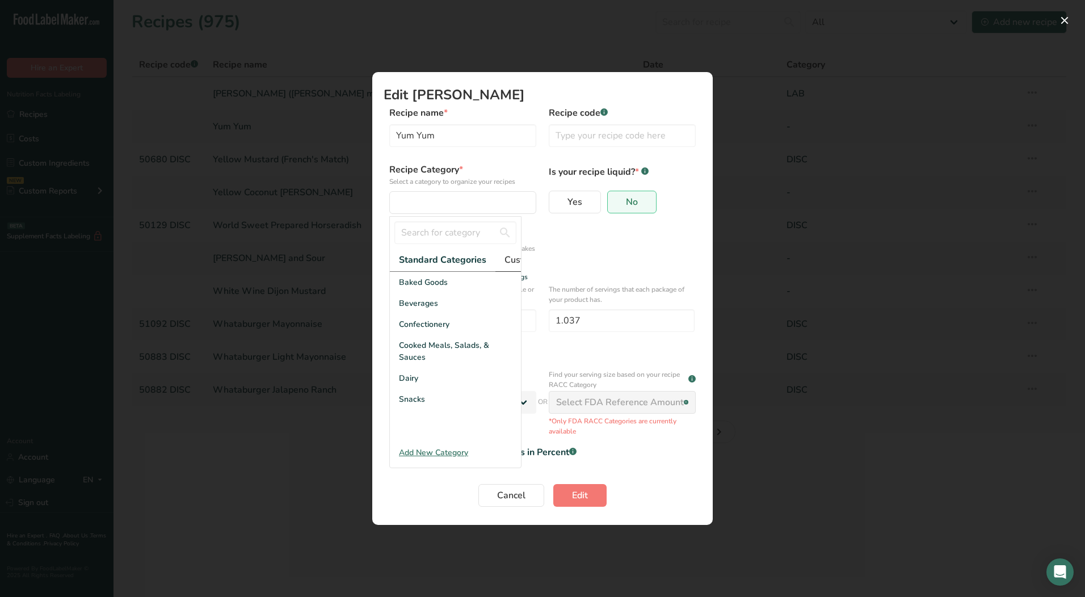
click at [512, 259] on span "Custom Categories .a-a{fill:#347362;}.b-a{fill:#fff;}" at bounding box center [548, 260] width 88 height 14
click at [430, 335] on div "LAB" at bounding box center [455, 324] width 131 height 21
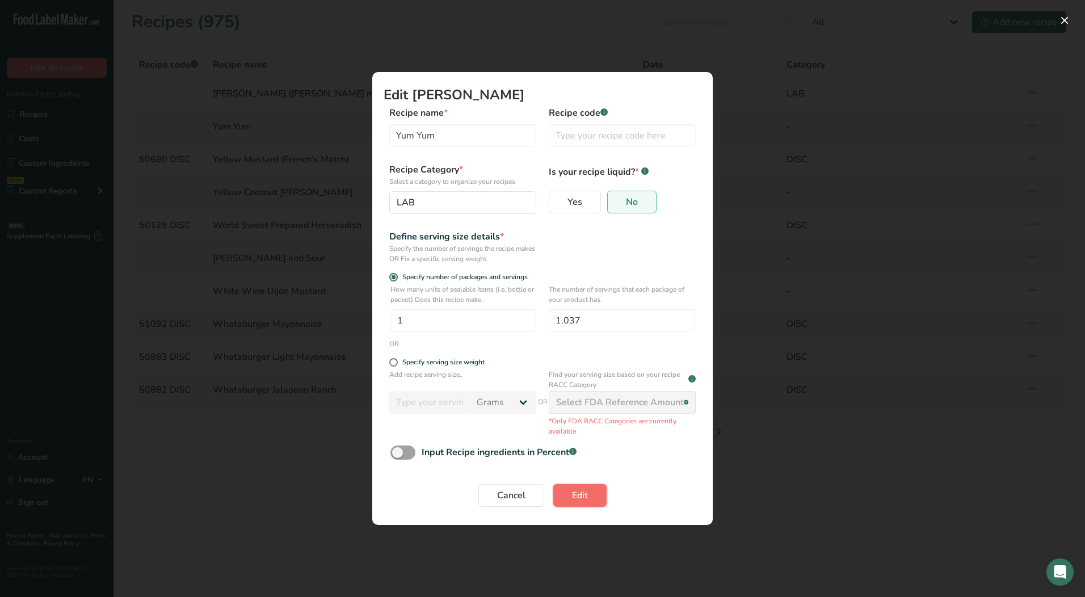
click at [592, 496] on button "Edit" at bounding box center [579, 495] width 53 height 23
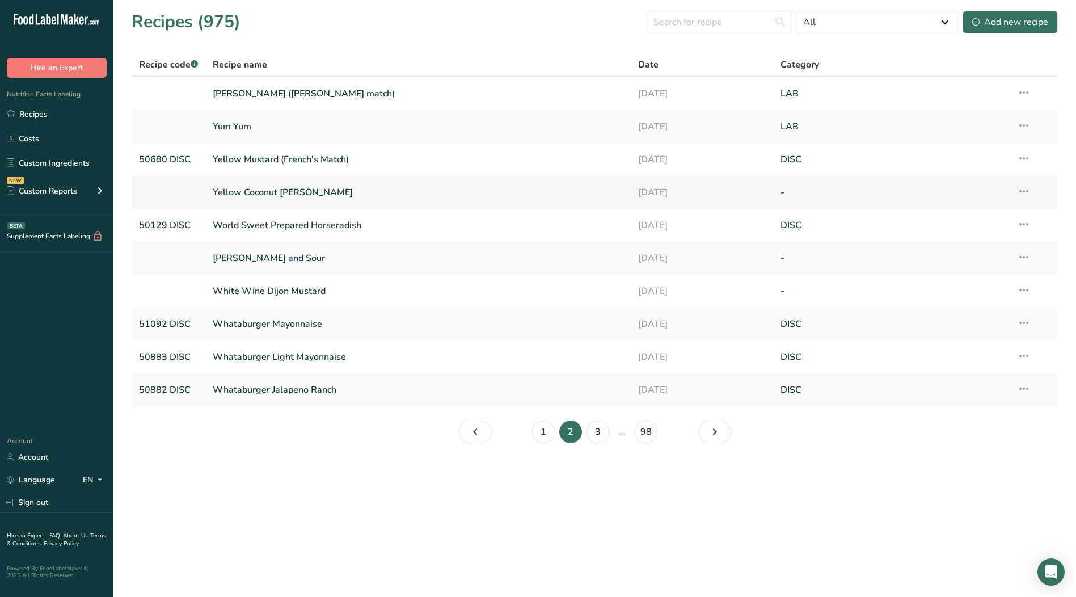
click at [1031, 196] on td "Recipe Setup Delete Recipe Duplicate Recipe Scale Recipe Save as Sub-Recipe .a-…" at bounding box center [1033, 192] width 47 height 33
click at [1026, 192] on icon at bounding box center [1024, 191] width 14 height 20
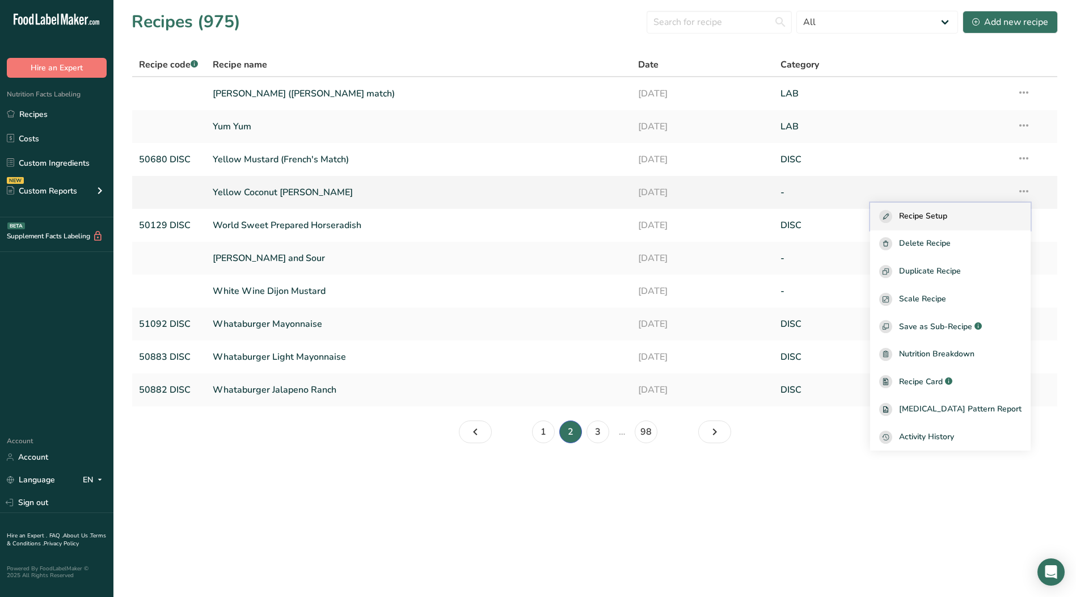
click at [947, 212] on span "Recipe Setup" at bounding box center [923, 216] width 48 height 13
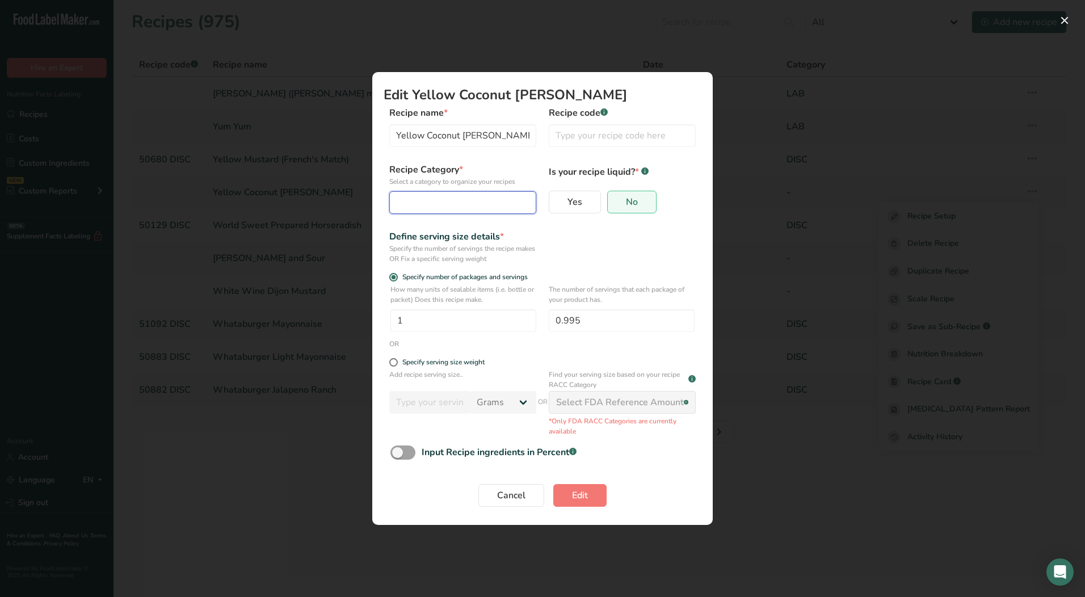
click at [460, 205] on div "Edit Recipe Modal" at bounding box center [459, 203] width 125 height 14
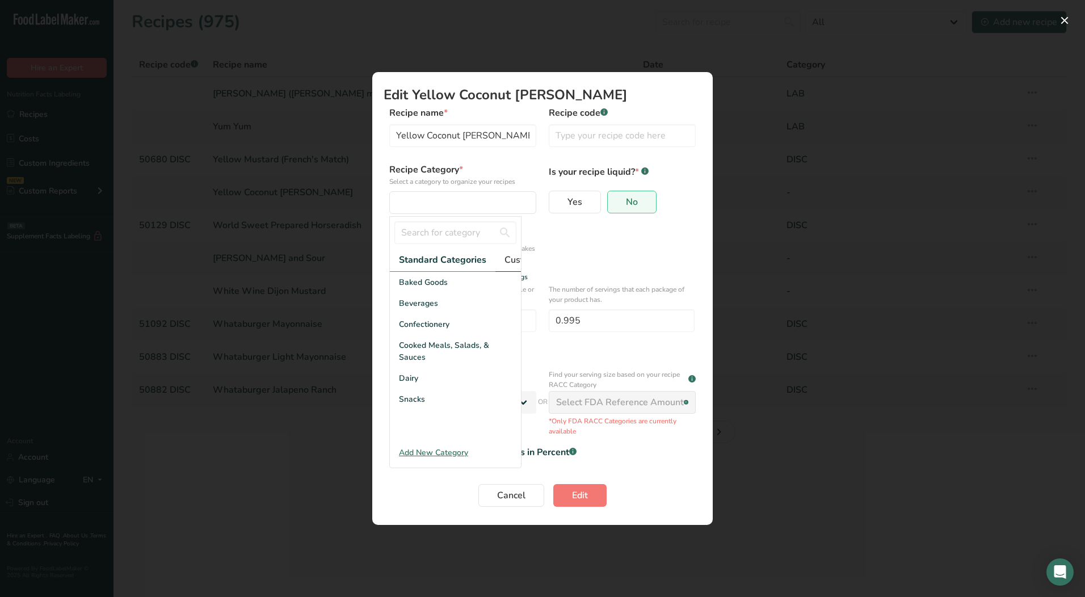
click at [507, 260] on span "Custom Categories .a-a{fill:#347362;}.b-a{fill:#fff;}" at bounding box center [548, 260] width 88 height 14
drag, startPoint x: 422, startPoint y: 290, endPoint x: 413, endPoint y: 337, distance: 47.3
click at [413, 337] on div "ACTIVE DISC LAB" at bounding box center [455, 346] width 131 height 149
drag, startPoint x: 413, startPoint y: 337, endPoint x: 403, endPoint y: 334, distance: 10.6
click at [403, 330] on span "LAB" at bounding box center [407, 324] width 16 height 12
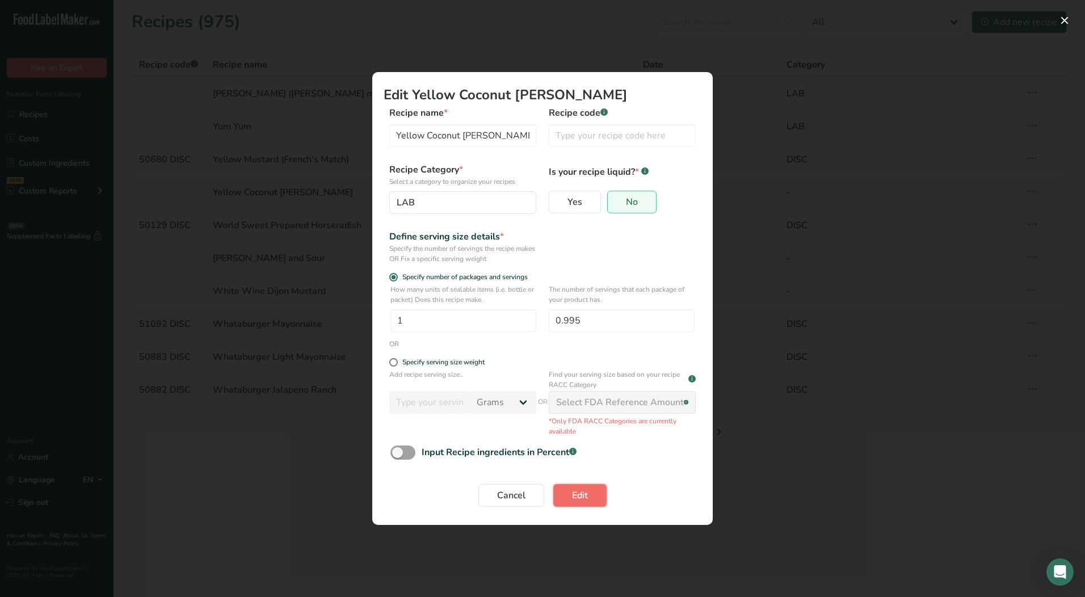
click at [584, 500] on span "Edit" at bounding box center [580, 495] width 16 height 14
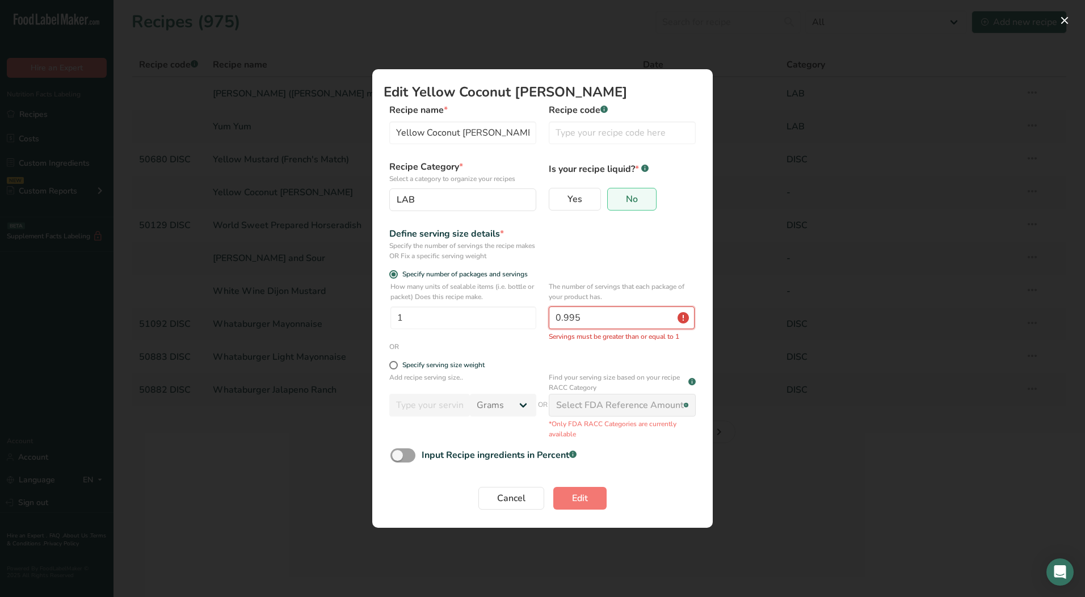
click at [597, 322] on input "0.995" at bounding box center [622, 317] width 146 height 23
type input "0"
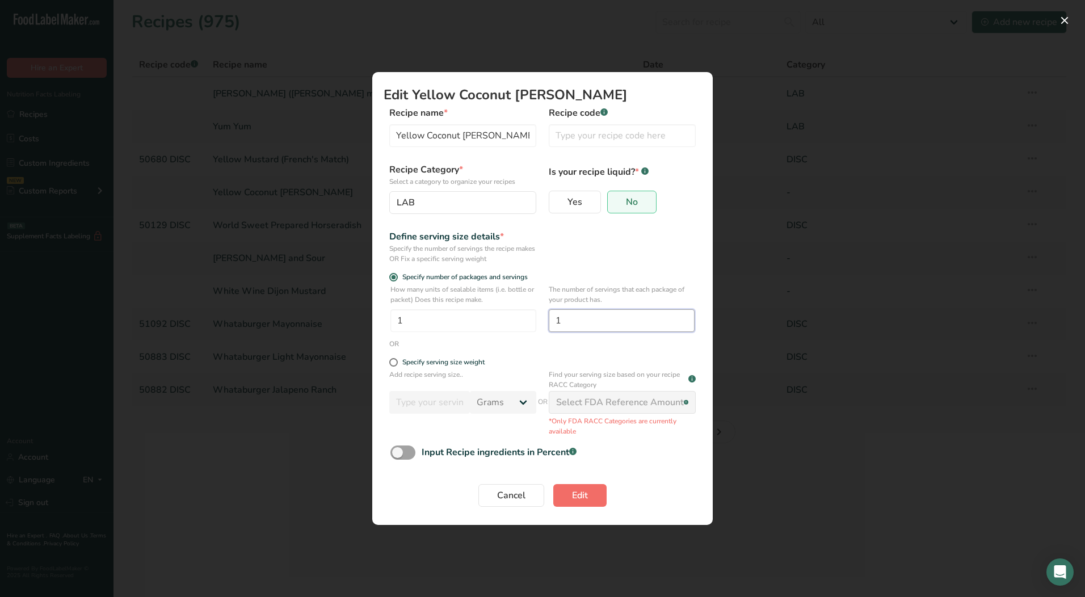
type input "1"
click at [578, 492] on span "Edit" at bounding box center [580, 495] width 16 height 14
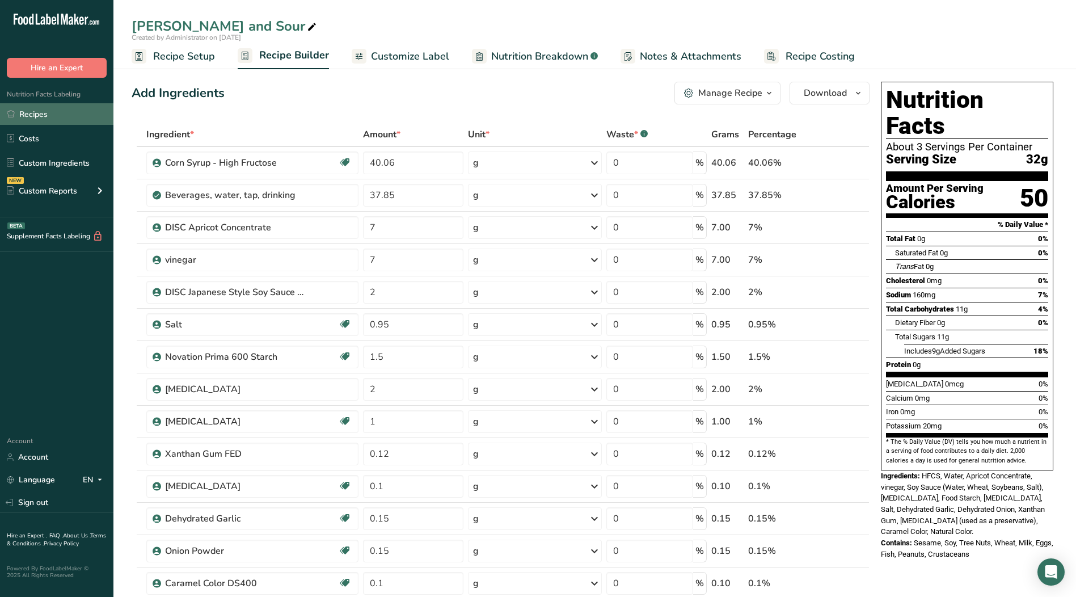
click at [40, 116] on link "Recipes" at bounding box center [56, 114] width 113 height 22
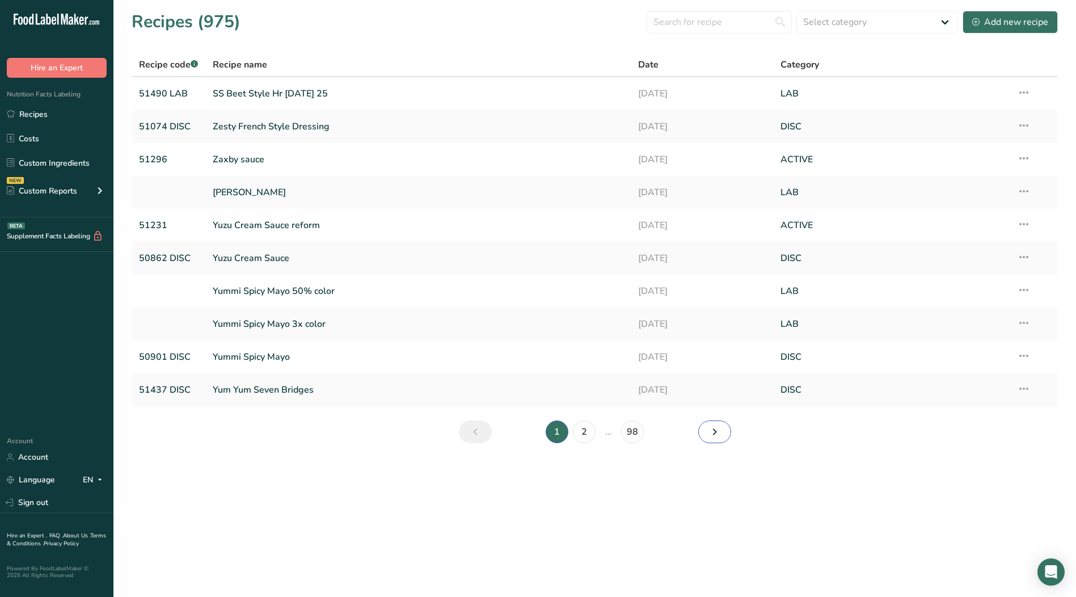
click at [706, 432] on link "Next page" at bounding box center [714, 431] width 33 height 23
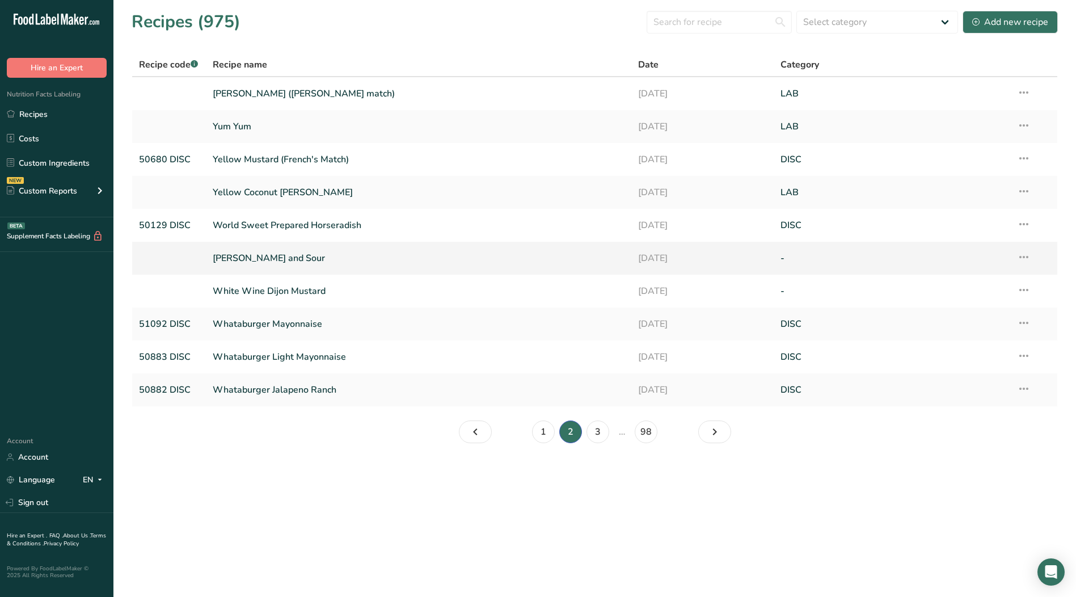
click at [1025, 259] on icon at bounding box center [1024, 257] width 14 height 20
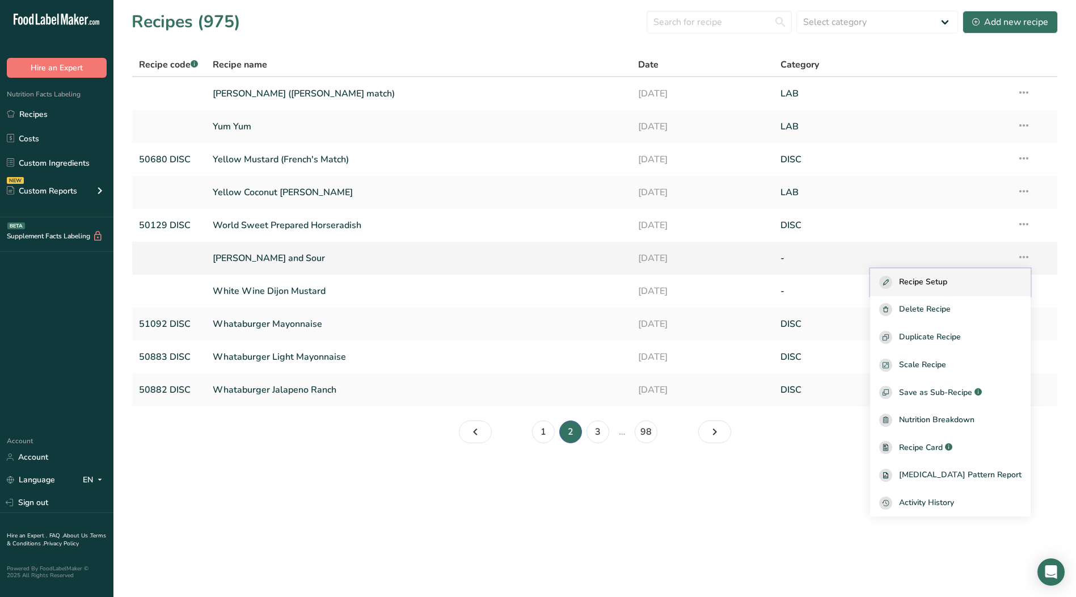
click at [976, 280] on div "Recipe Setup" at bounding box center [950, 282] width 142 height 13
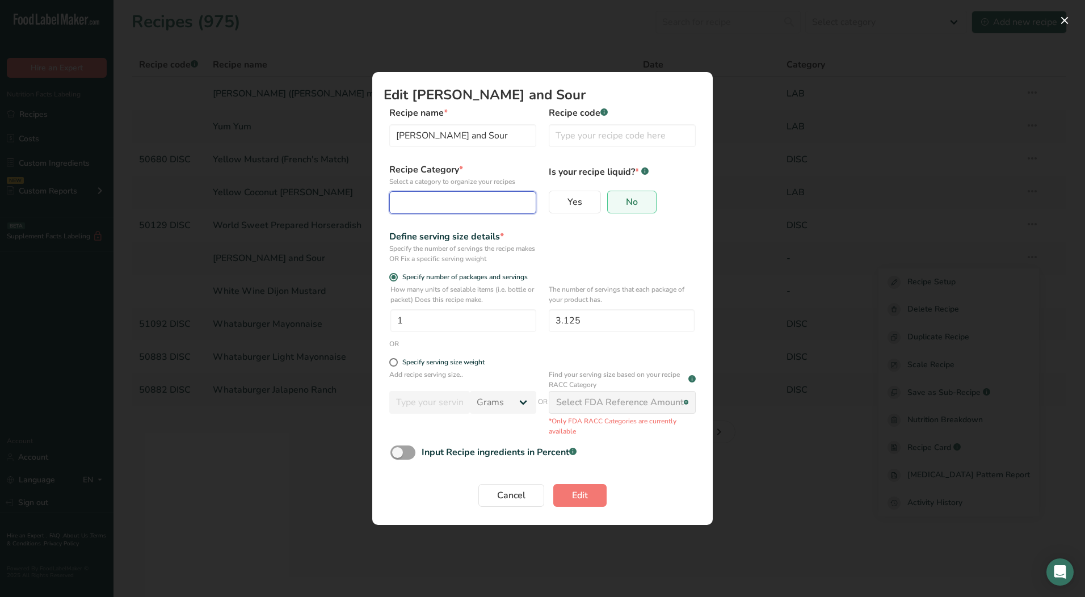
click at [433, 196] on div "Edit Recipe Modal" at bounding box center [459, 203] width 125 height 14
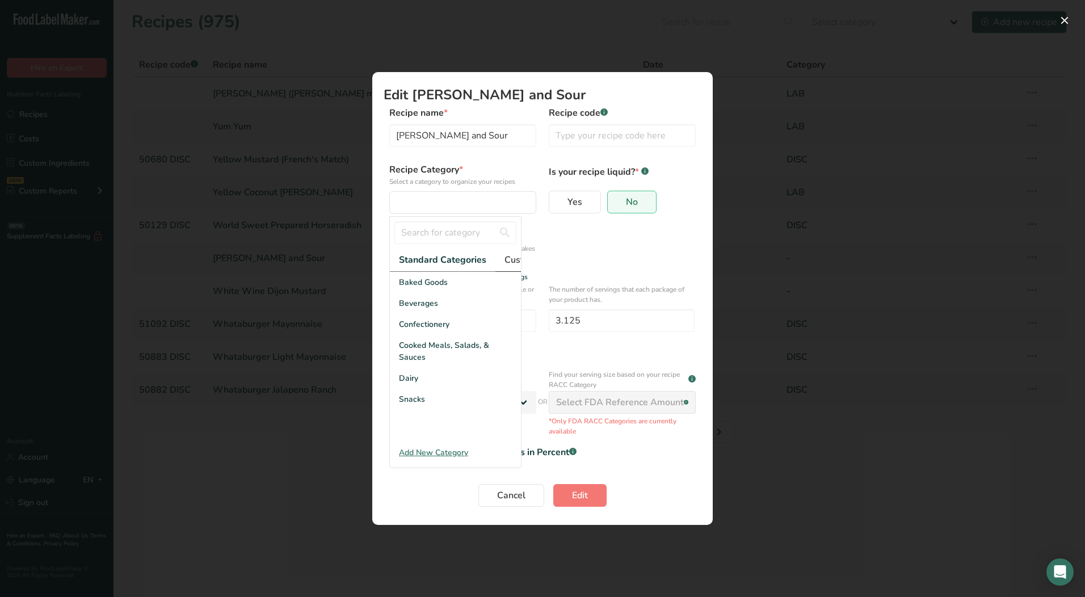
click at [507, 257] on span "Custom Categories .a-a{fill:#347362;}.b-a{fill:#fff;}" at bounding box center [548, 260] width 88 height 14
click at [402, 330] on span "LAB" at bounding box center [407, 324] width 16 height 12
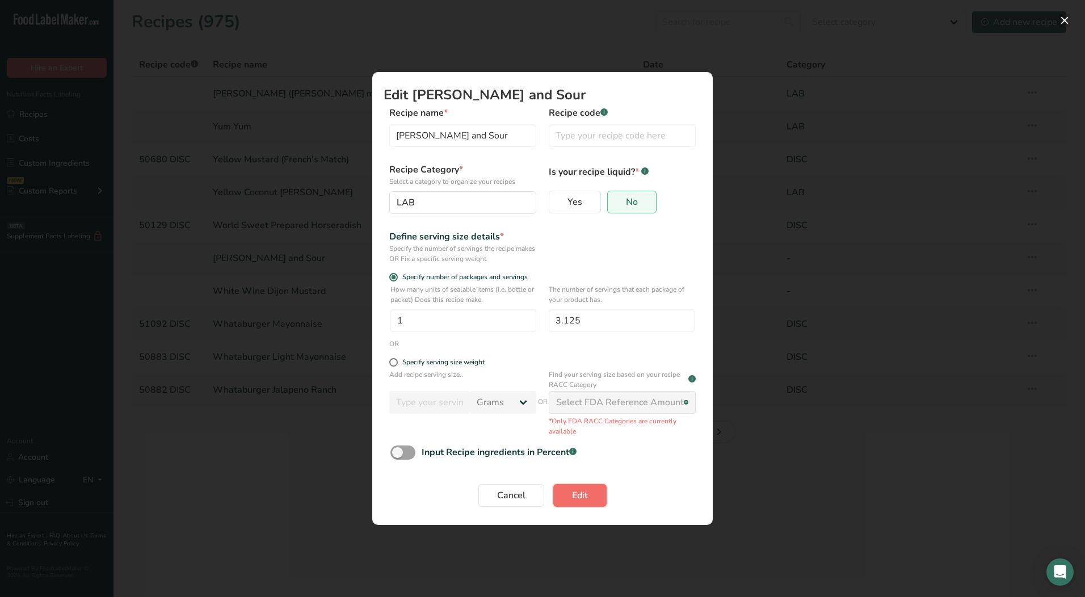
click at [591, 492] on button "Edit" at bounding box center [579, 495] width 53 height 23
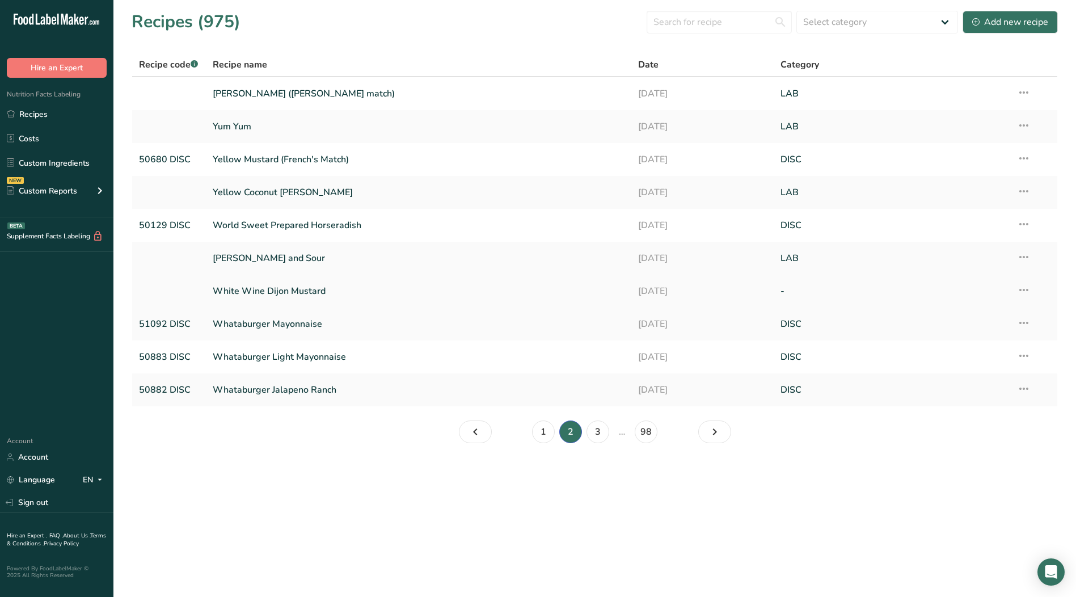
click at [1028, 288] on icon at bounding box center [1024, 290] width 14 height 20
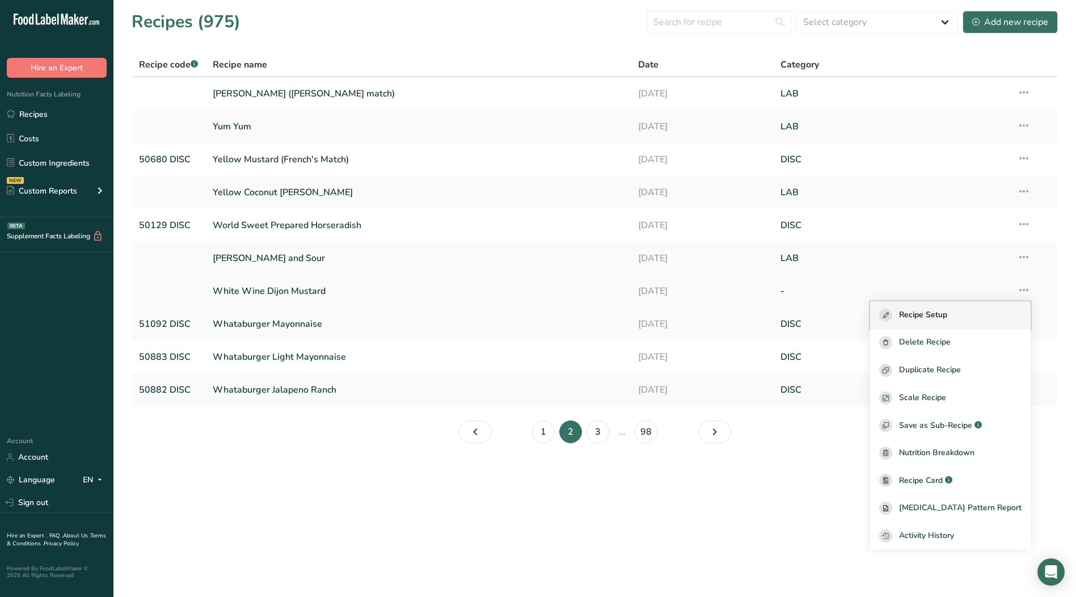
click at [947, 317] on span "Recipe Setup" at bounding box center [923, 315] width 48 height 13
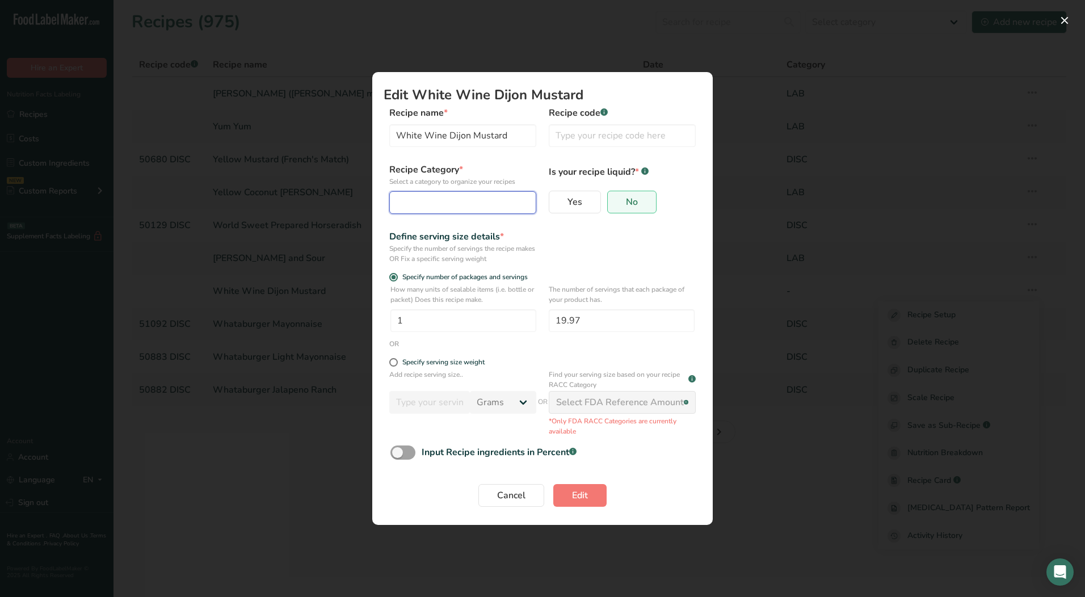
click at [441, 198] on div "Edit Recipe Modal" at bounding box center [459, 203] width 125 height 14
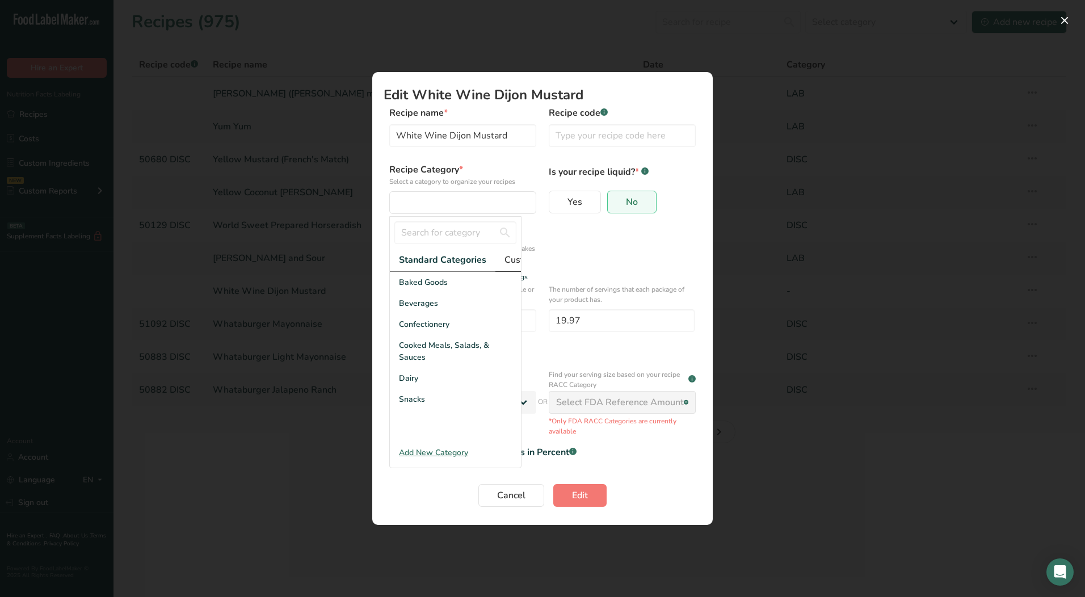
click at [507, 258] on span "Custom Categories .a-a{fill:#347362;}.b-a{fill:#fff;}" at bounding box center [548, 260] width 88 height 14
click at [403, 330] on span "LAB" at bounding box center [407, 324] width 16 height 12
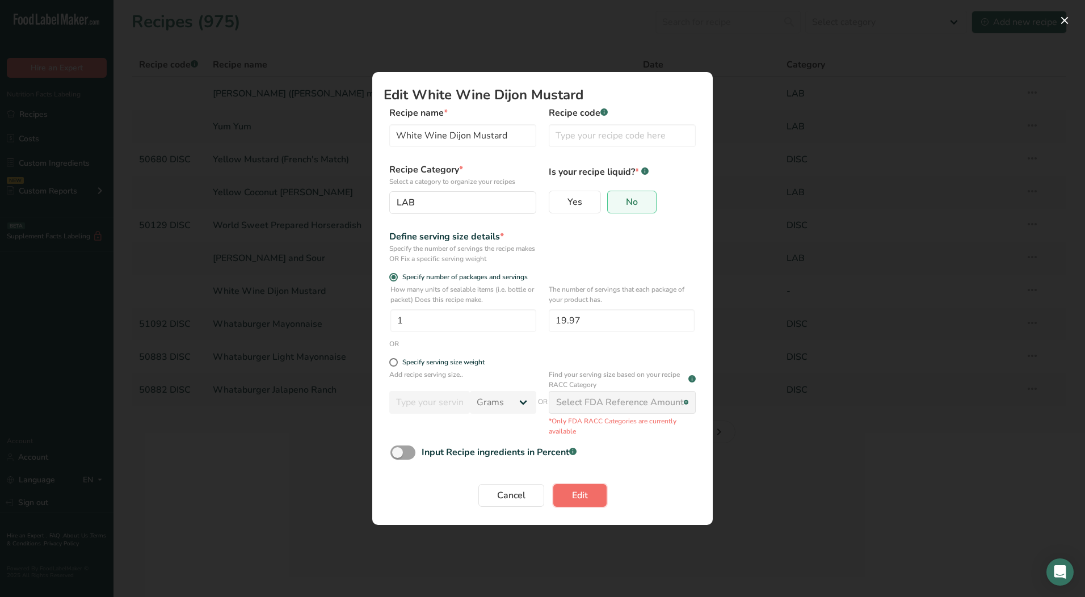
click at [585, 494] on span "Edit" at bounding box center [580, 495] width 16 height 14
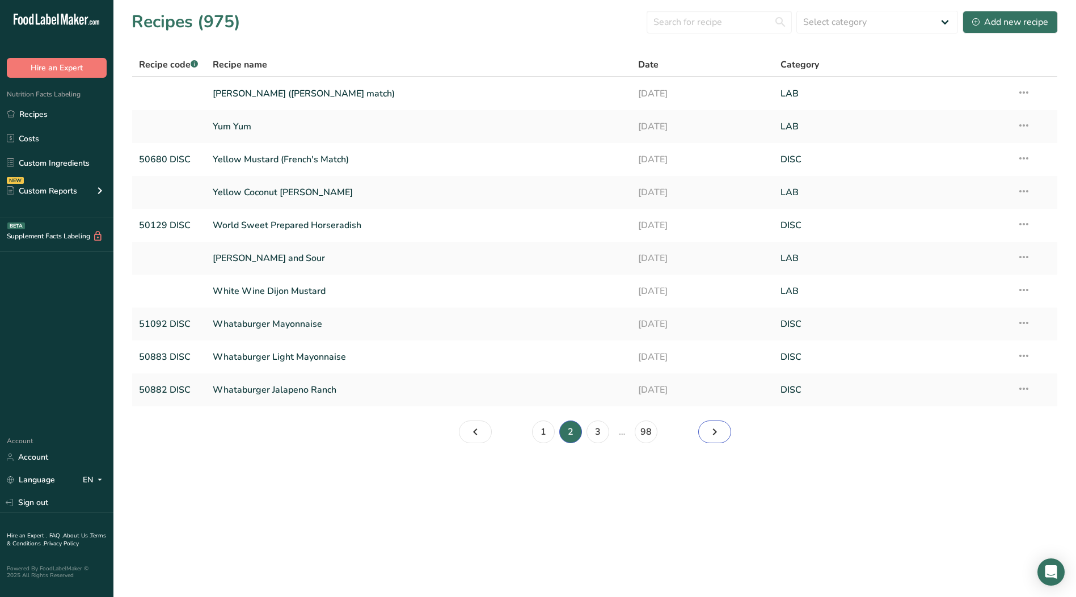
click at [719, 434] on icon "Page 3." at bounding box center [715, 432] width 14 height 20
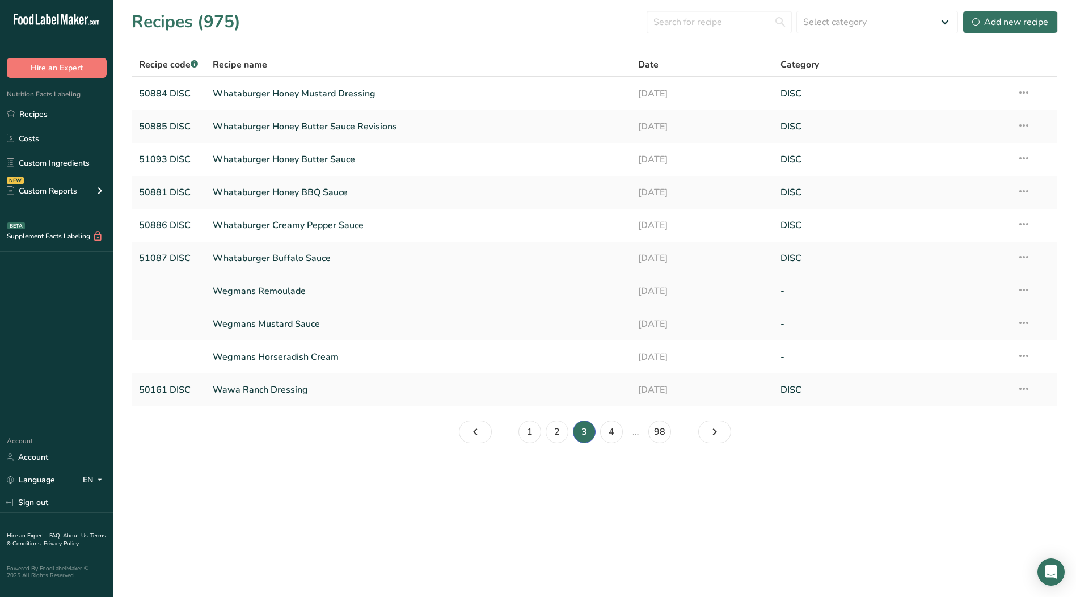
click at [1027, 290] on icon at bounding box center [1024, 290] width 14 height 20
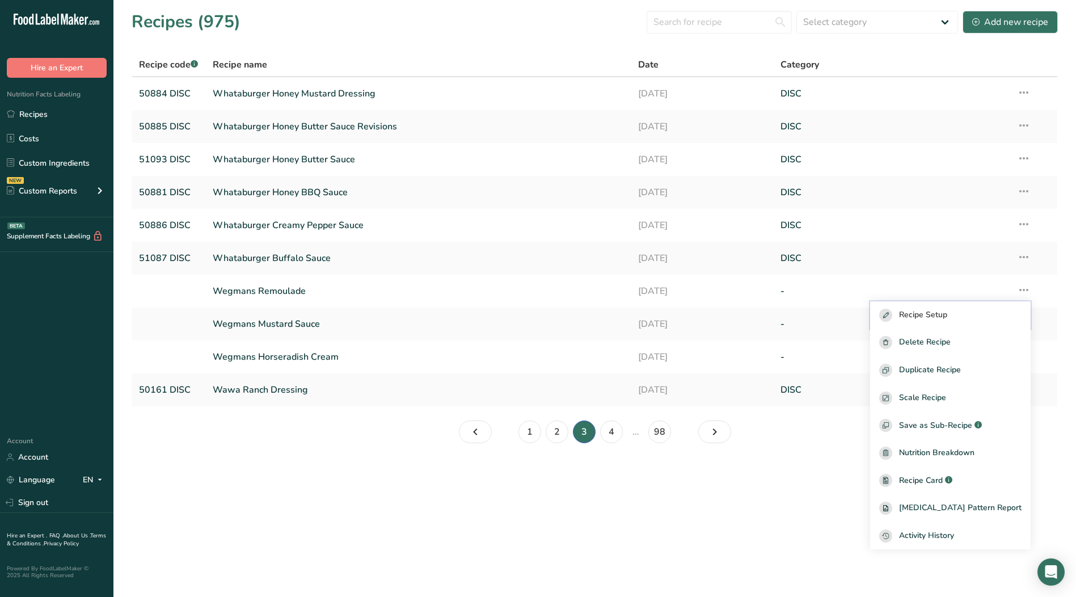
click at [947, 310] on span "Recipe Setup" at bounding box center [923, 315] width 48 height 13
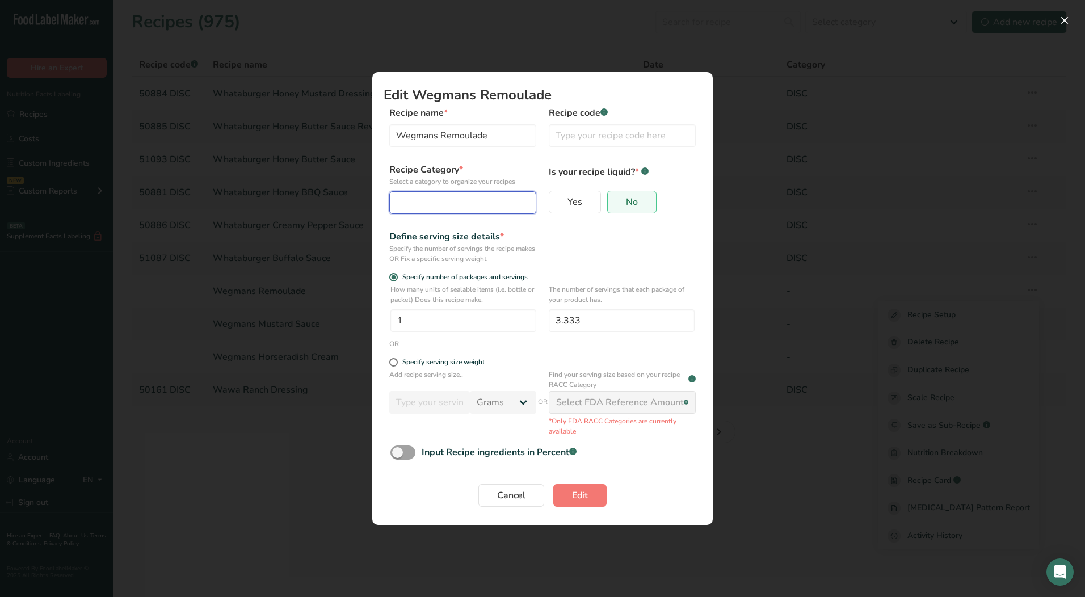
click at [473, 201] on div "Edit Recipe Modal" at bounding box center [459, 203] width 125 height 14
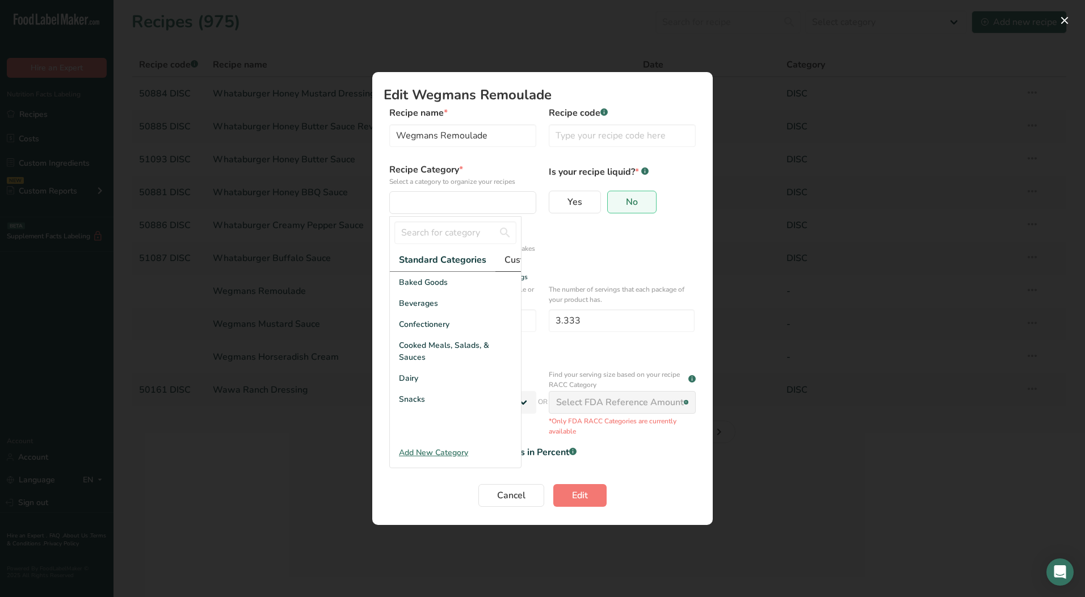
click at [511, 262] on span "Custom Categories .a-a{fill:#347362;}.b-a{fill:#fff;}" at bounding box center [548, 260] width 88 height 14
click at [412, 330] on span "LAB" at bounding box center [407, 324] width 16 height 12
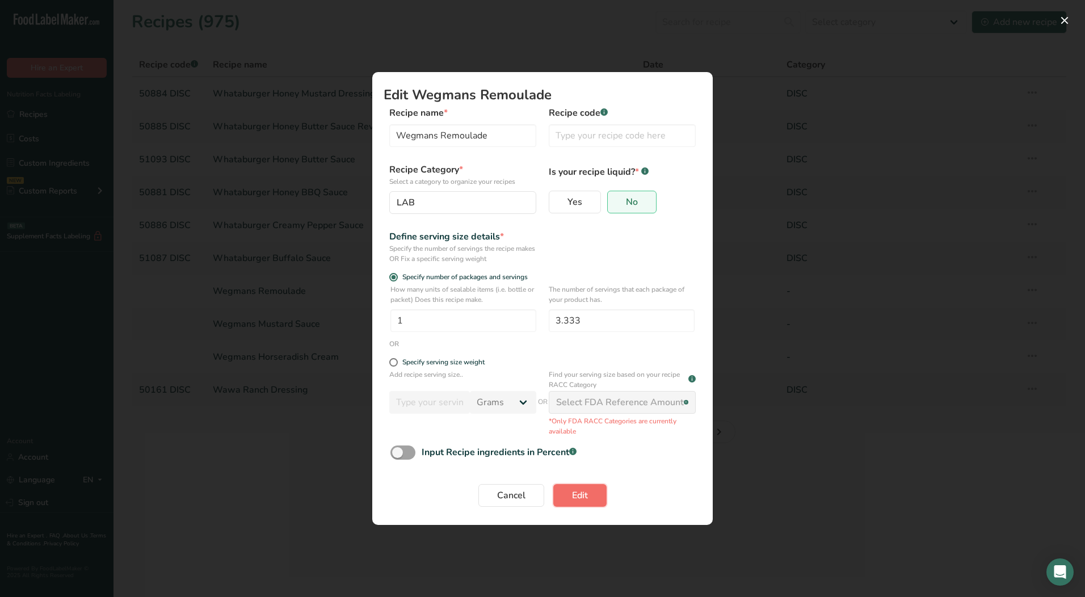
click at [593, 494] on button "Edit" at bounding box center [579, 495] width 53 height 23
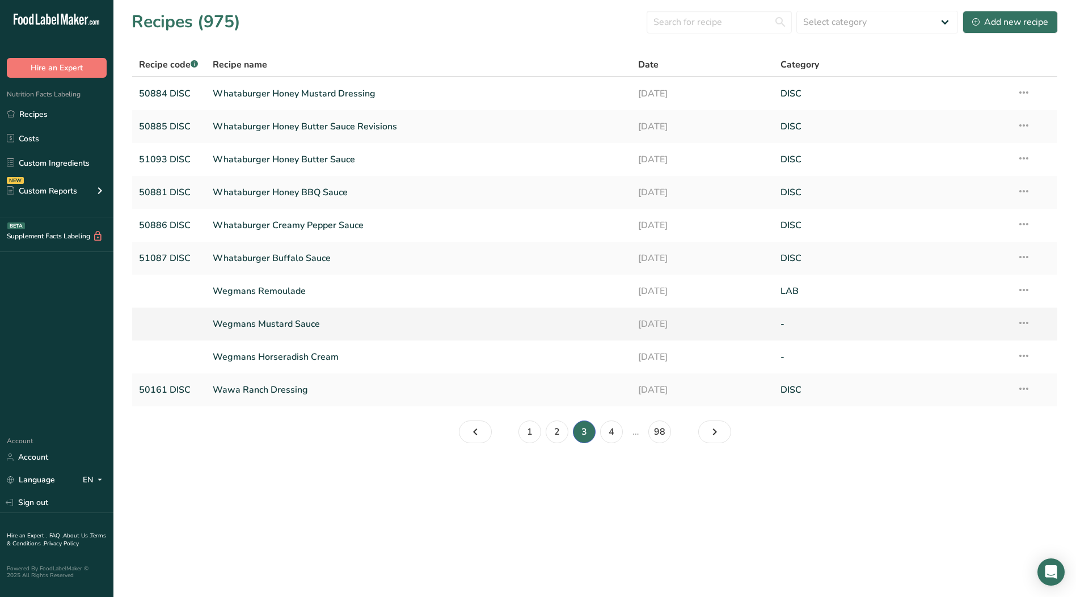
click at [1024, 323] on icon at bounding box center [1024, 323] width 14 height 20
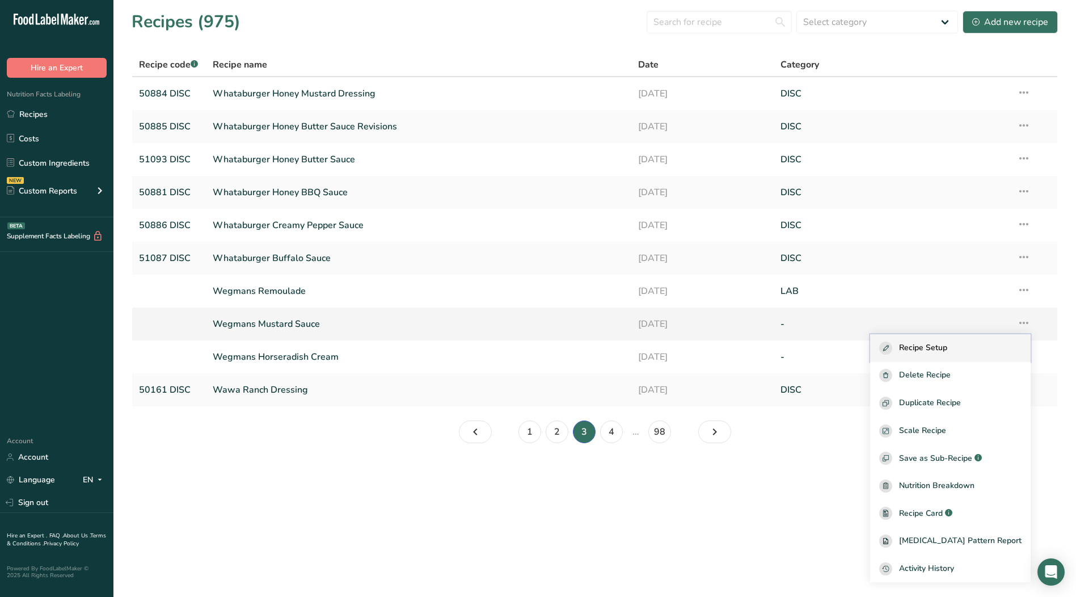
click at [947, 345] on span "Recipe Setup" at bounding box center [923, 348] width 48 height 13
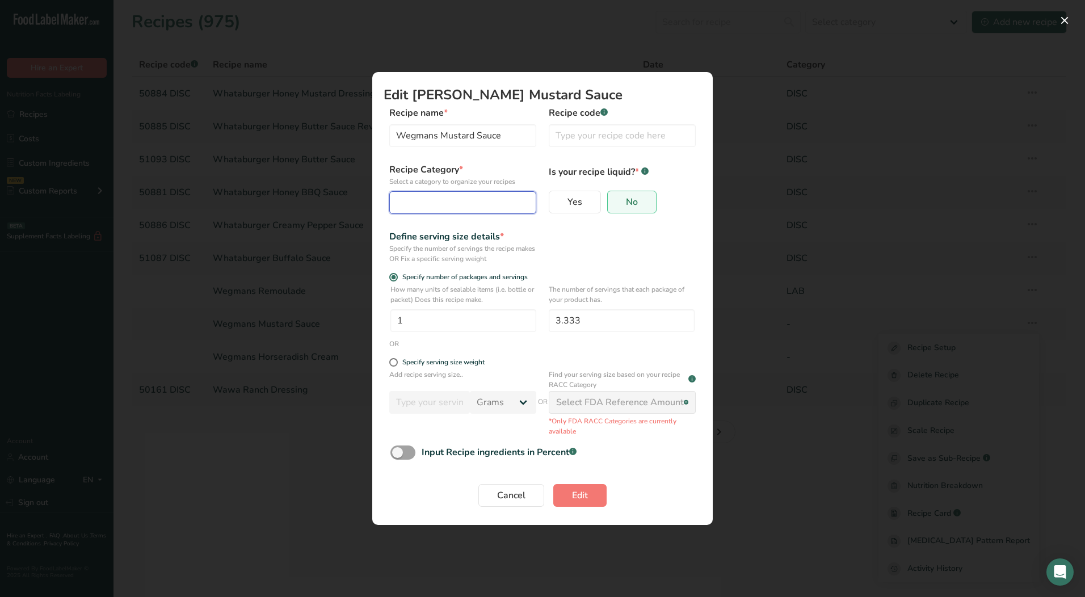
click at [466, 209] on button "Edit Recipe Modal" at bounding box center [462, 202] width 147 height 23
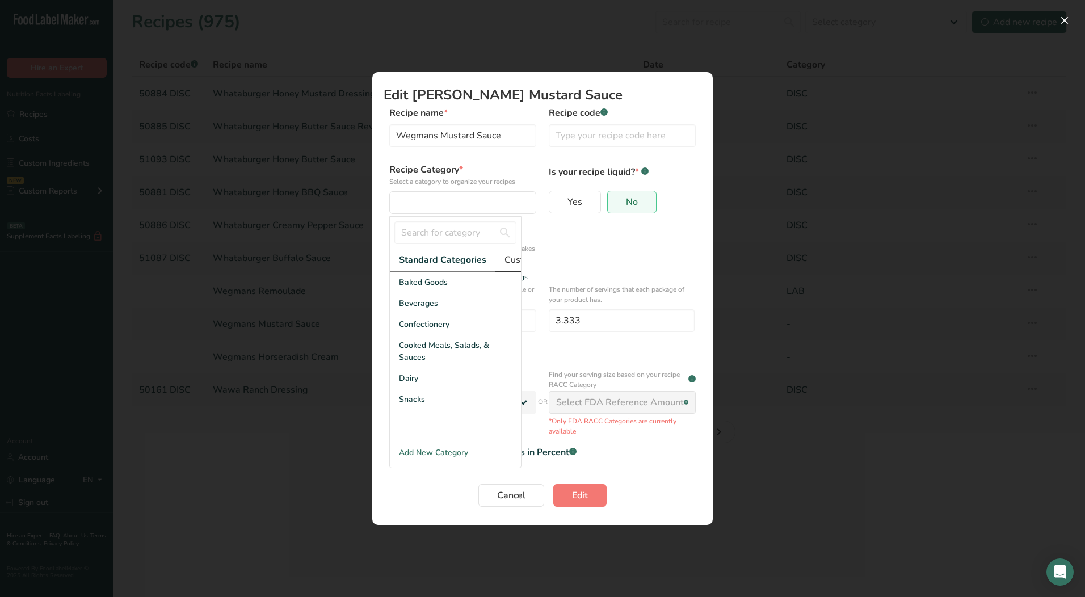
click at [511, 261] on span "Custom Categories .a-a{fill:#347362;}.b-a{fill:#fff;}" at bounding box center [548, 260] width 88 height 14
click at [418, 334] on div "LAB" at bounding box center [455, 324] width 131 height 21
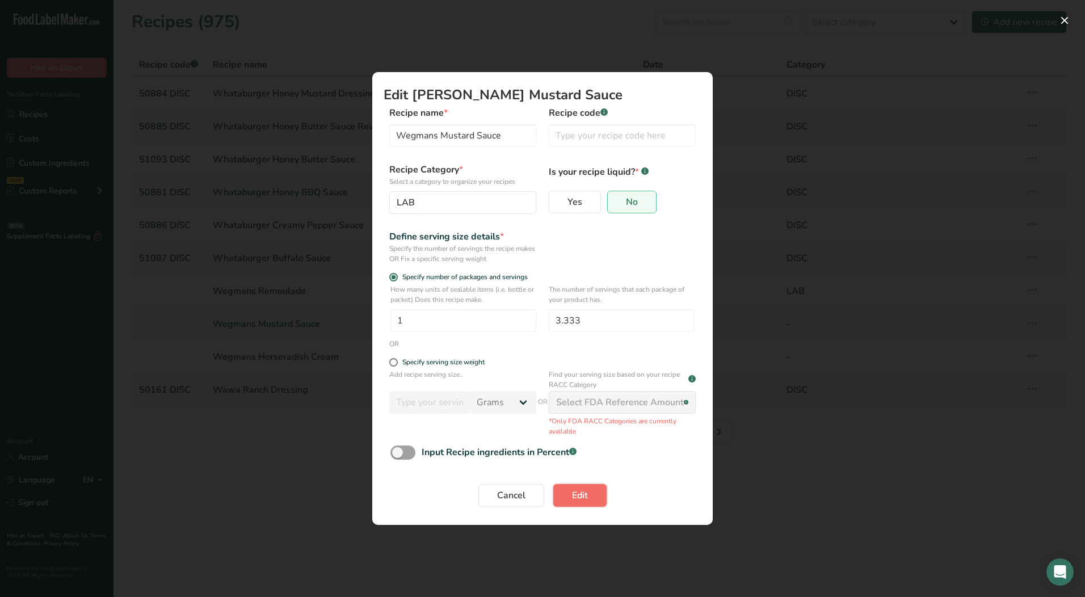
click at [583, 495] on span "Edit" at bounding box center [580, 495] width 16 height 14
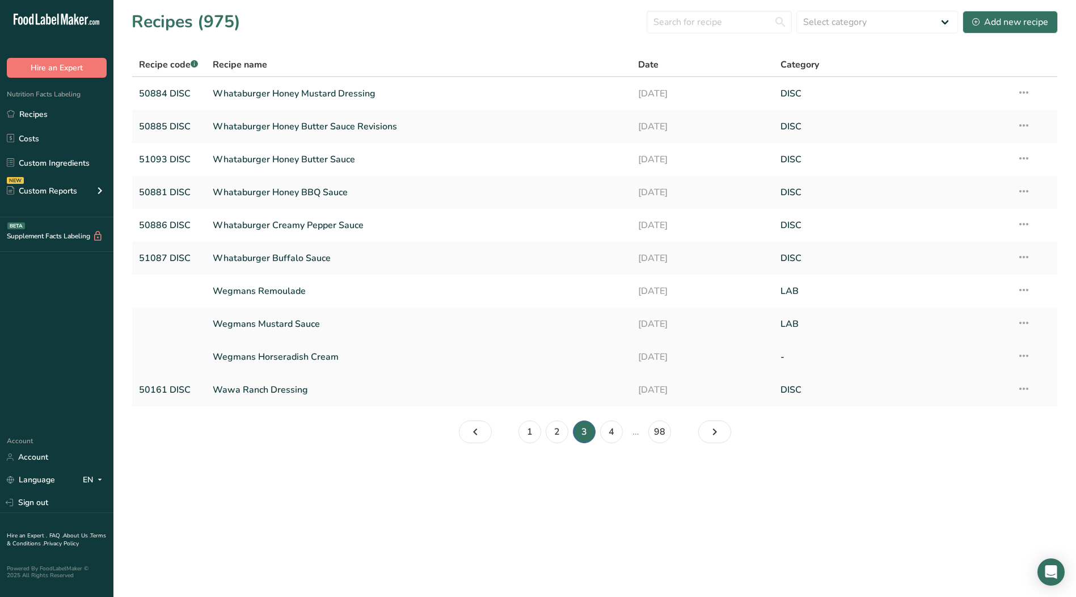
click at [1025, 355] on icon at bounding box center [1024, 356] width 14 height 20
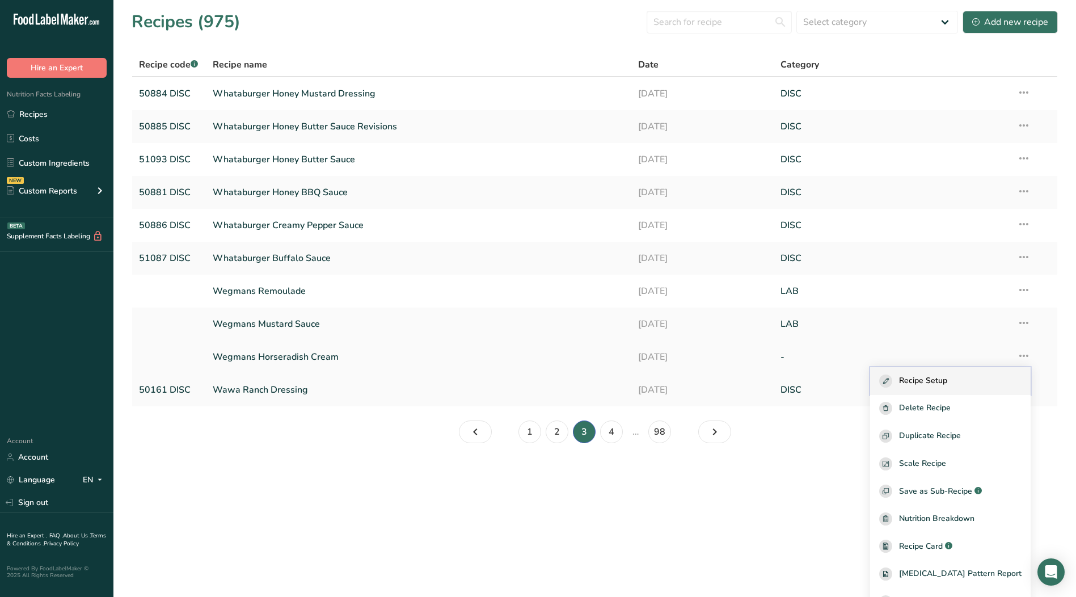
click at [947, 376] on span "Recipe Setup" at bounding box center [923, 380] width 48 height 13
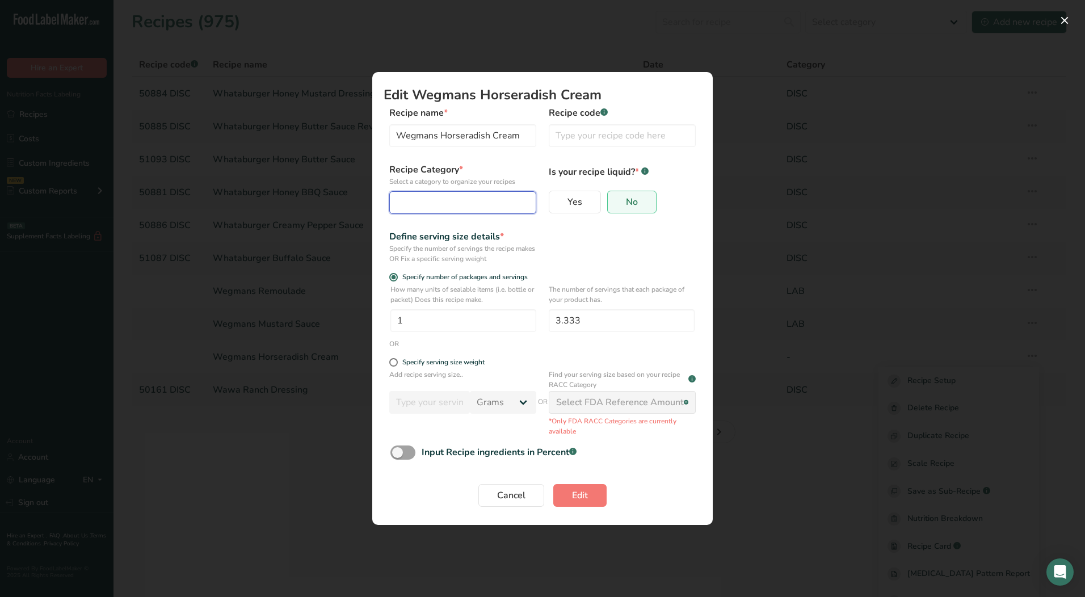
click at [422, 201] on div "Edit Recipe Modal" at bounding box center [459, 203] width 125 height 14
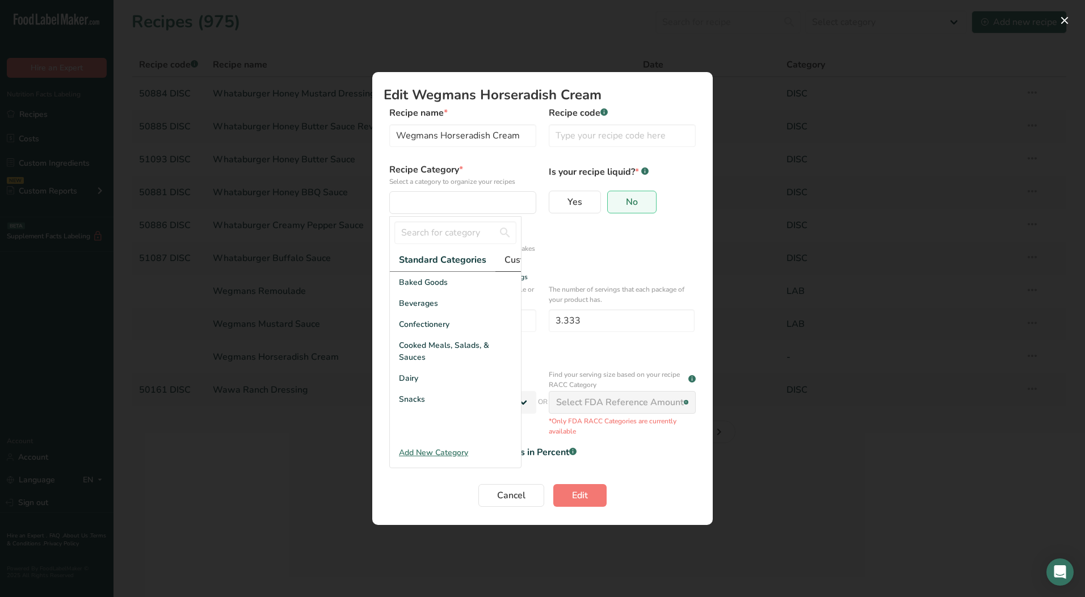
click at [505, 263] on span "Custom Categories .a-a{fill:#347362;}.b-a{fill:#fff;}" at bounding box center [548, 260] width 88 height 14
click at [408, 328] on span "LAB" at bounding box center [407, 324] width 16 height 12
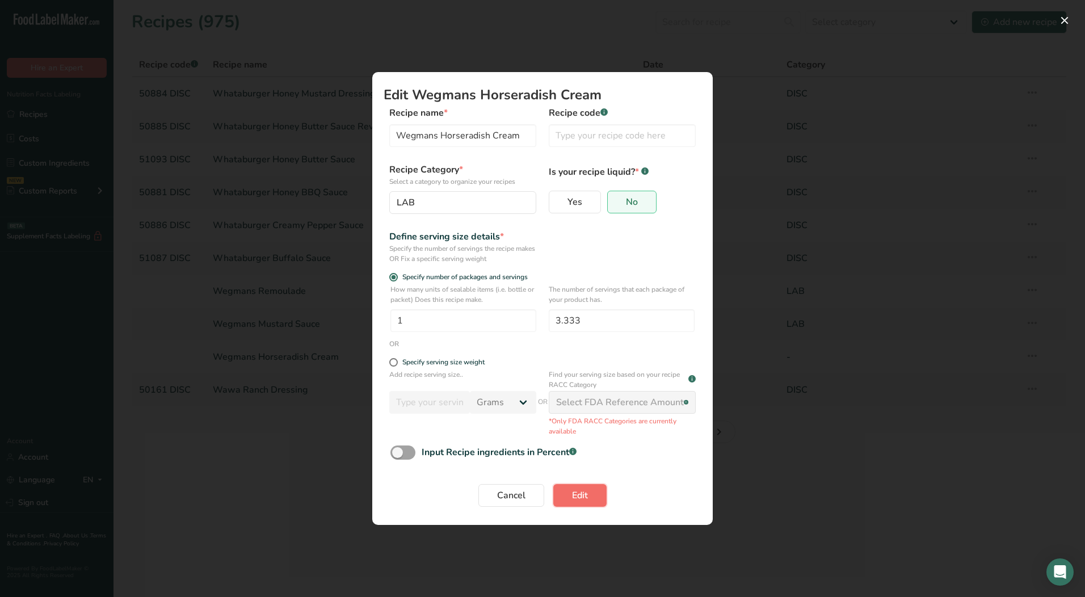
click at [587, 498] on button "Edit" at bounding box center [579, 495] width 53 height 23
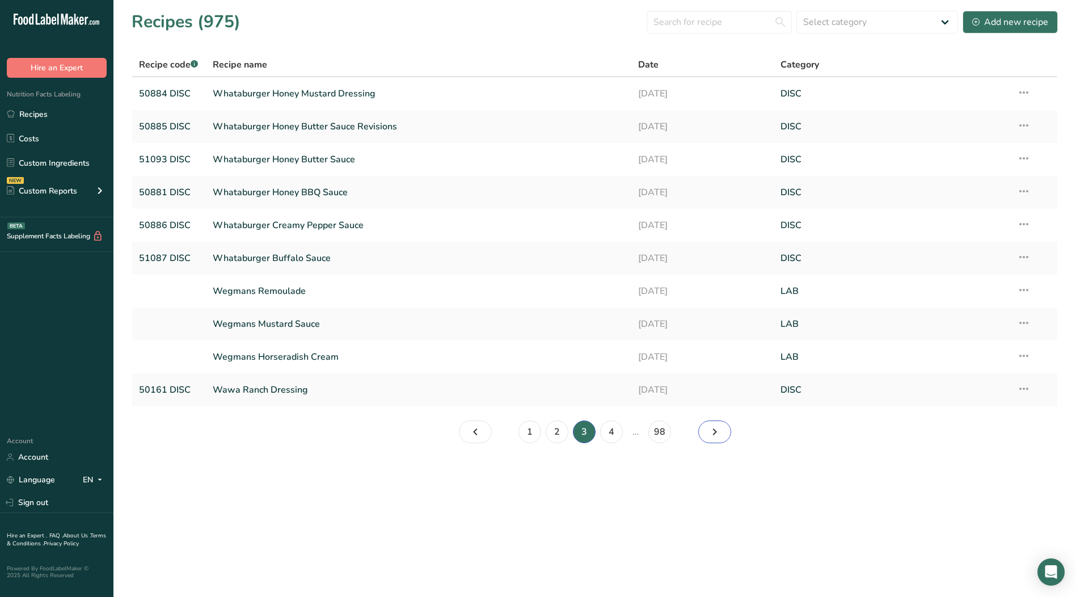
click at [713, 434] on icon "Page 4." at bounding box center [715, 432] width 14 height 20
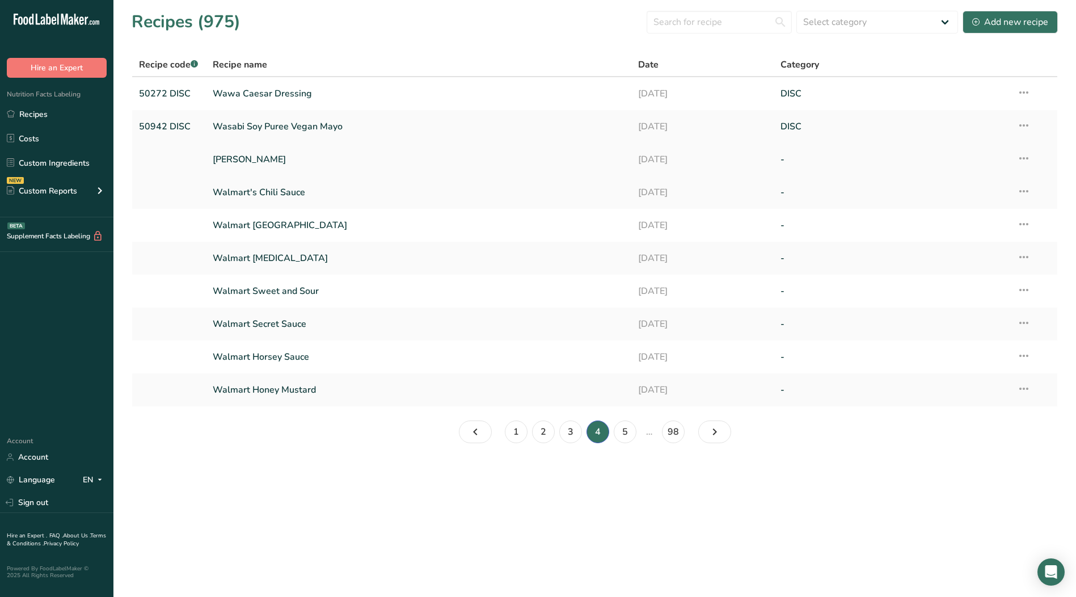
click at [1023, 158] on icon at bounding box center [1024, 158] width 14 height 20
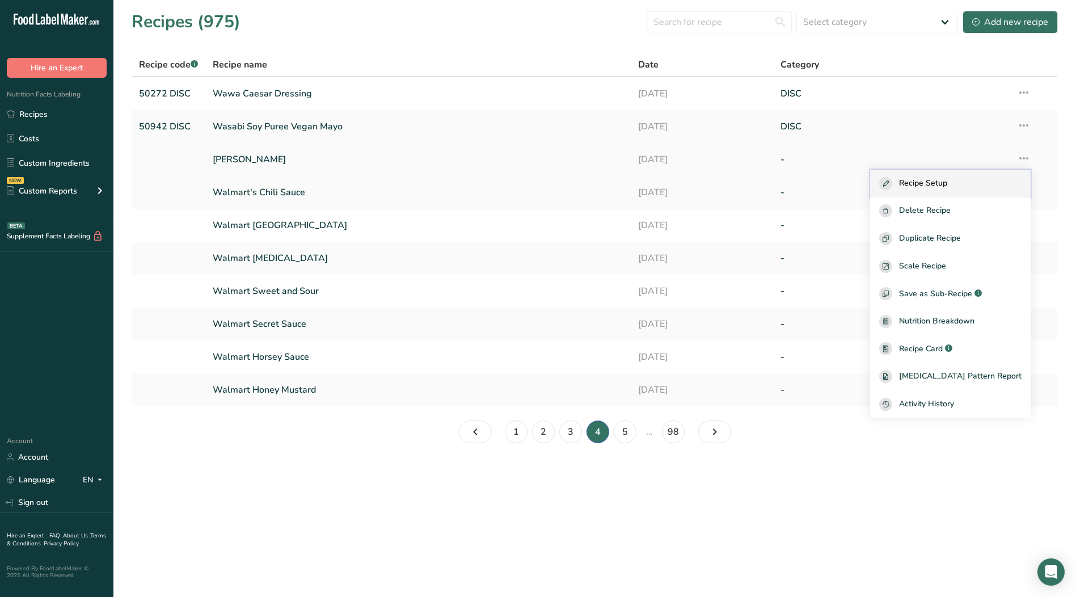
click at [947, 181] on span "Recipe Setup" at bounding box center [923, 183] width 48 height 13
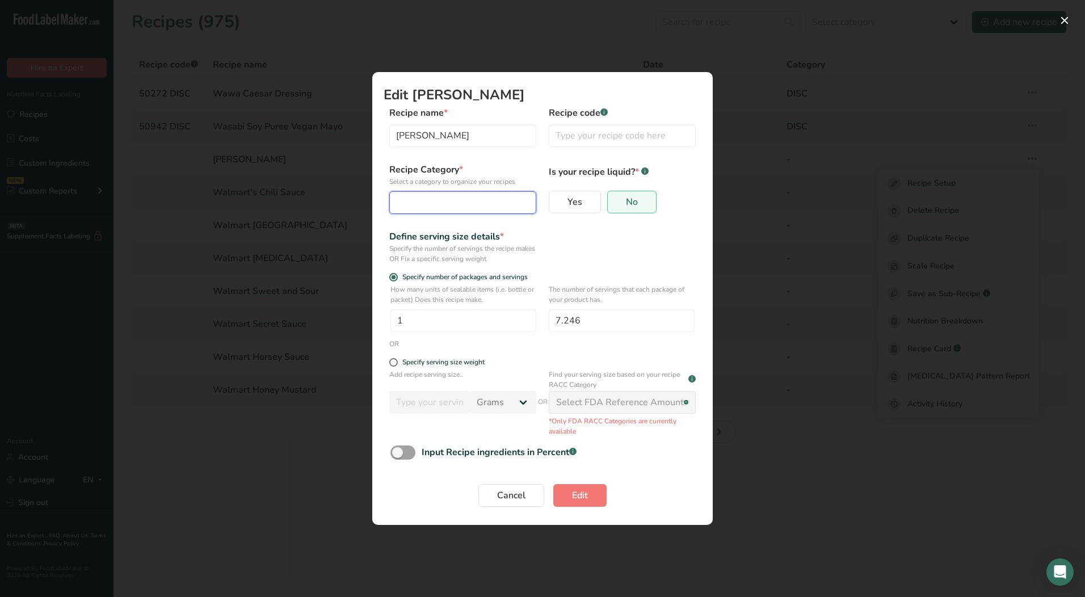
click at [467, 210] on button "Edit Recipe Modal" at bounding box center [462, 202] width 147 height 23
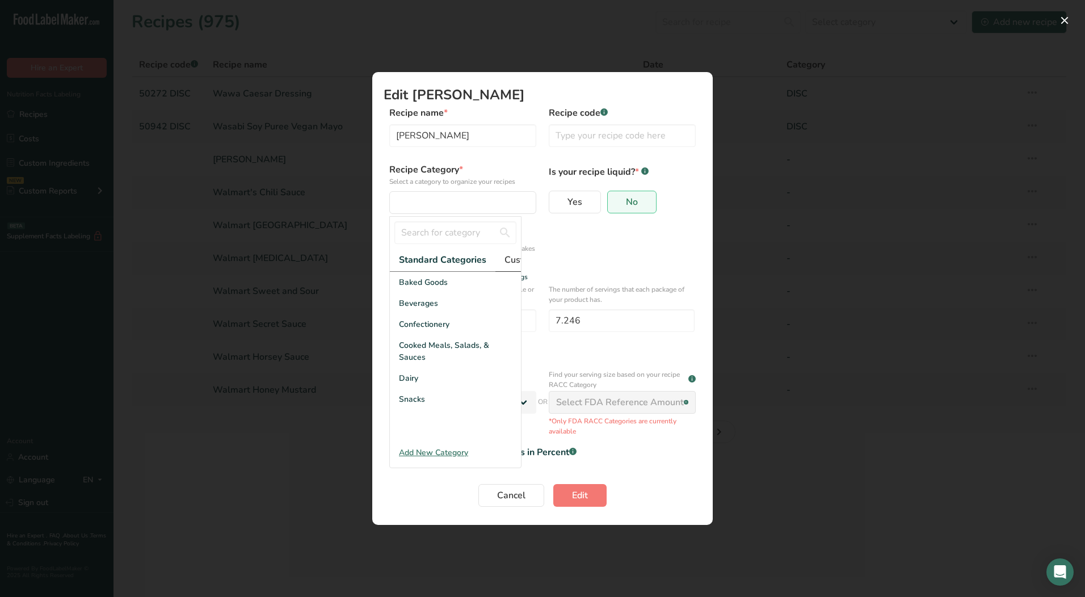
click at [506, 262] on span "Custom Categories .a-a{fill:#347362;}.b-a{fill:#fff;}" at bounding box center [548, 260] width 88 height 14
click at [409, 330] on span "LAB" at bounding box center [407, 324] width 16 height 12
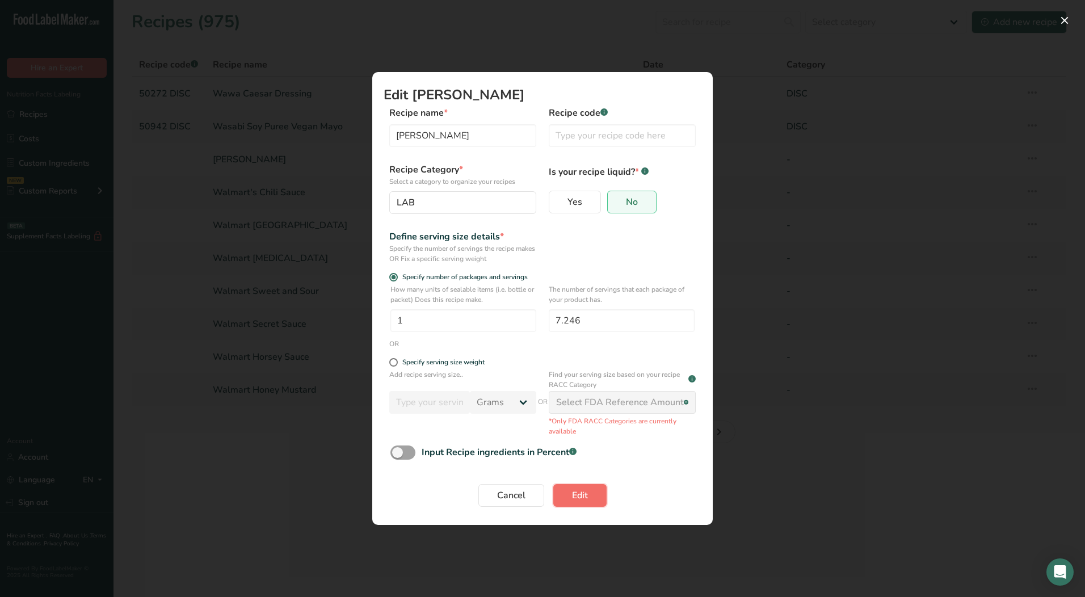
click at [584, 495] on span "Edit" at bounding box center [580, 495] width 16 height 14
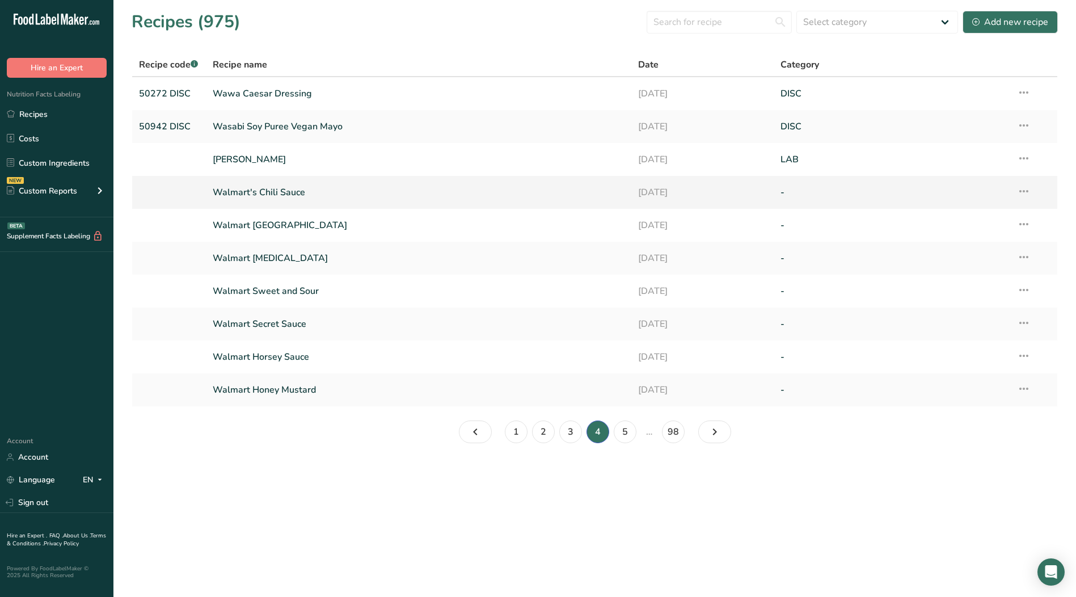
click at [1026, 193] on icon at bounding box center [1024, 191] width 14 height 20
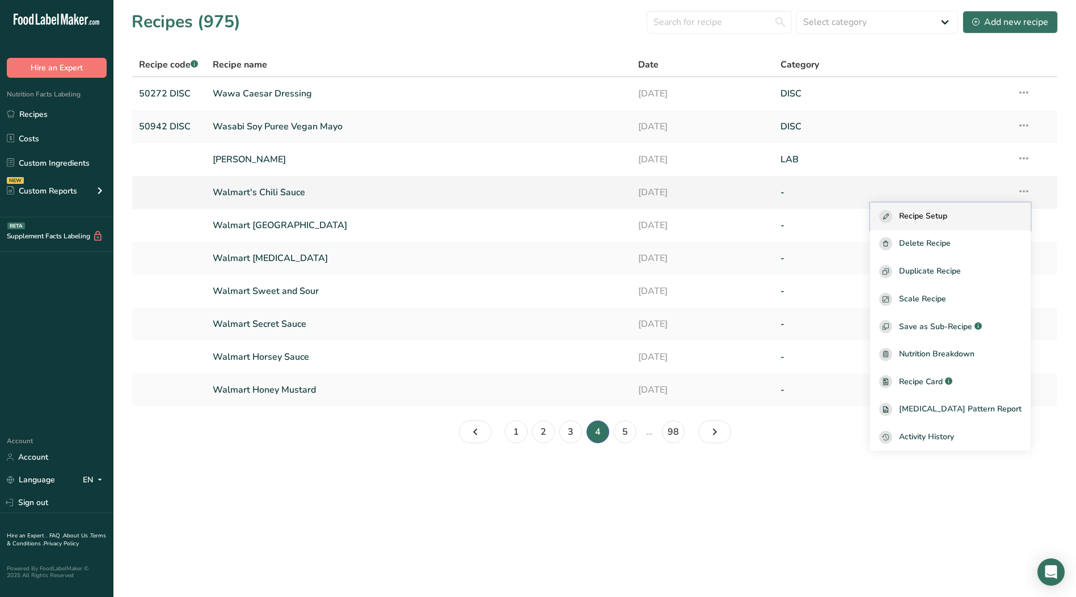
click at [947, 220] on span "Recipe Setup" at bounding box center [923, 216] width 48 height 13
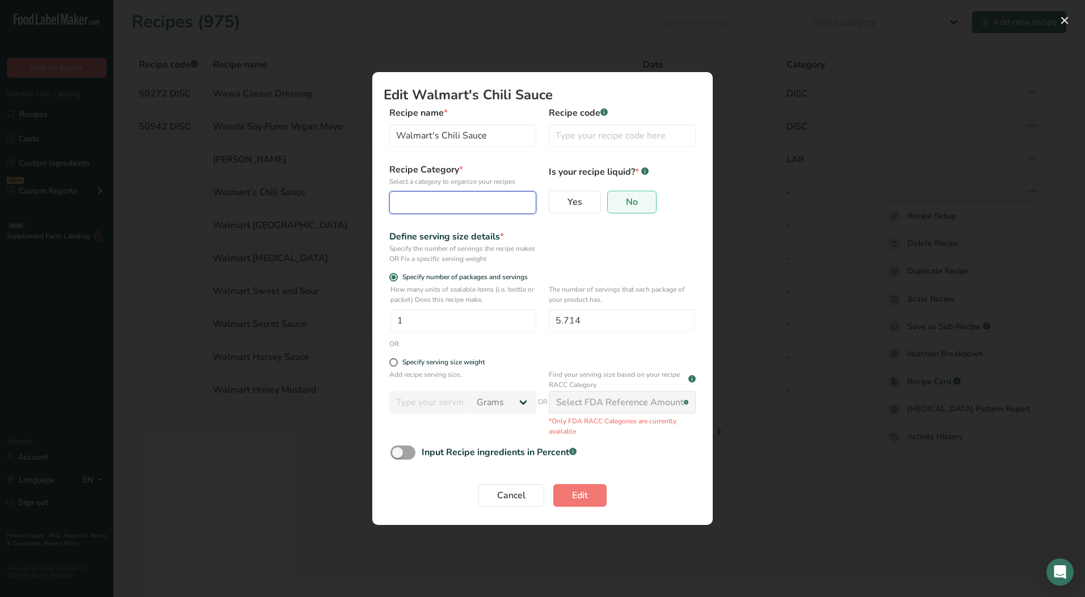
click at [465, 207] on div "Edit Recipe Modal" at bounding box center [459, 203] width 125 height 14
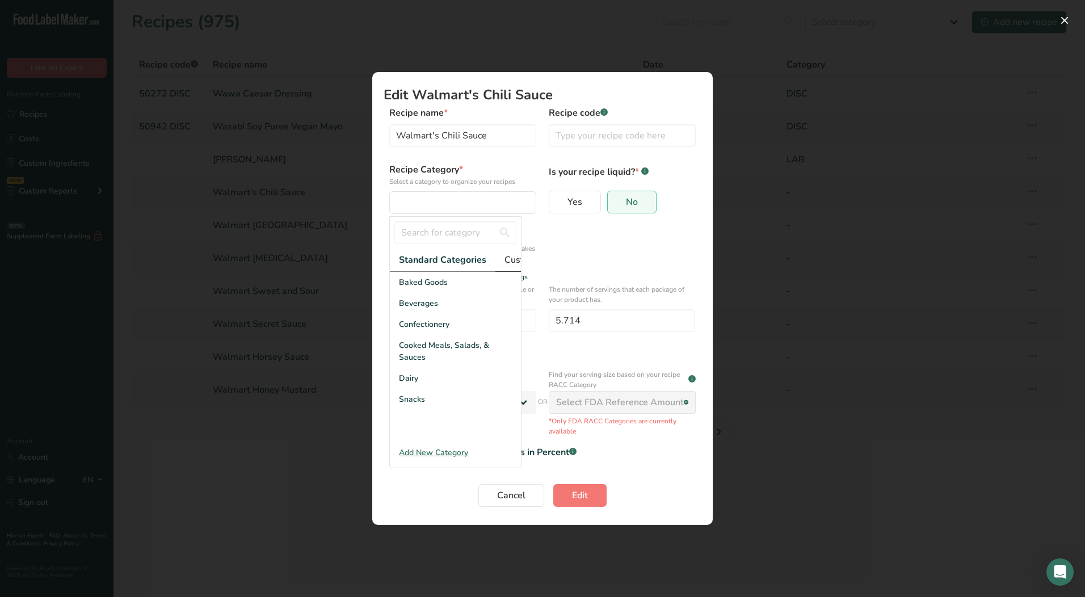
click at [513, 258] on span "Custom Categories .a-a{fill:#347362;}.b-a{fill:#fff;}" at bounding box center [548, 260] width 88 height 14
click at [412, 328] on span "LAB" at bounding box center [407, 324] width 16 height 12
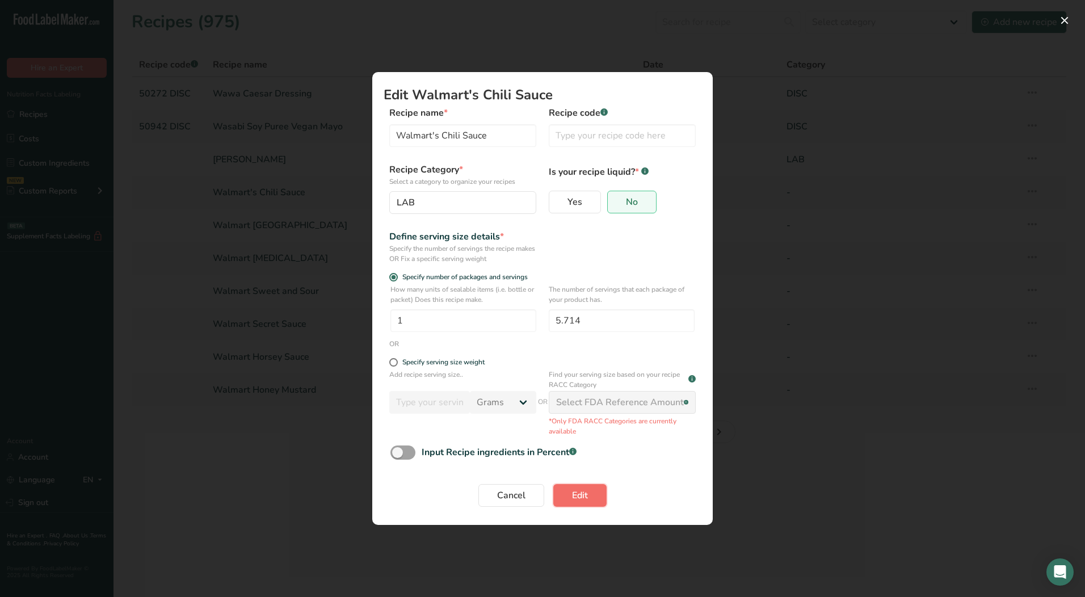
click at [587, 495] on span "Edit" at bounding box center [580, 495] width 16 height 14
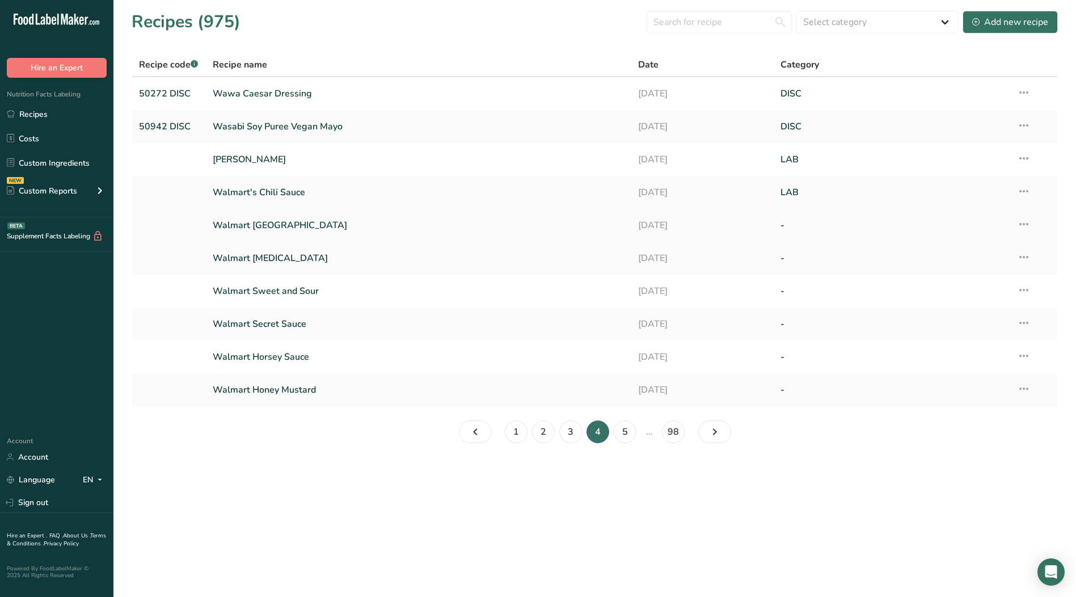
click at [1022, 224] on icon at bounding box center [1024, 224] width 14 height 20
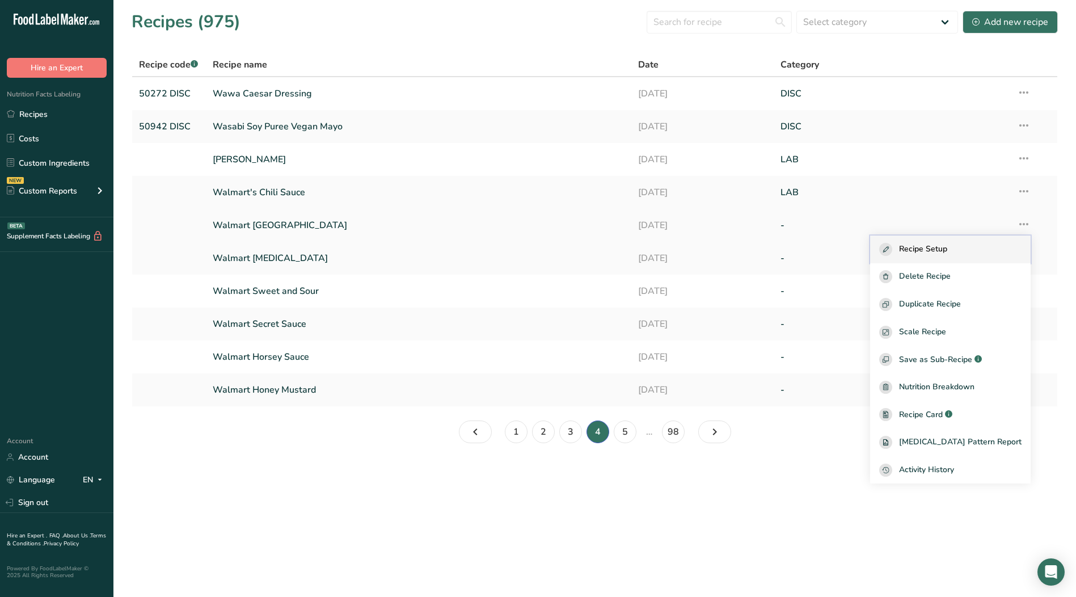
click at [947, 250] on span "Recipe Setup" at bounding box center [923, 249] width 48 height 13
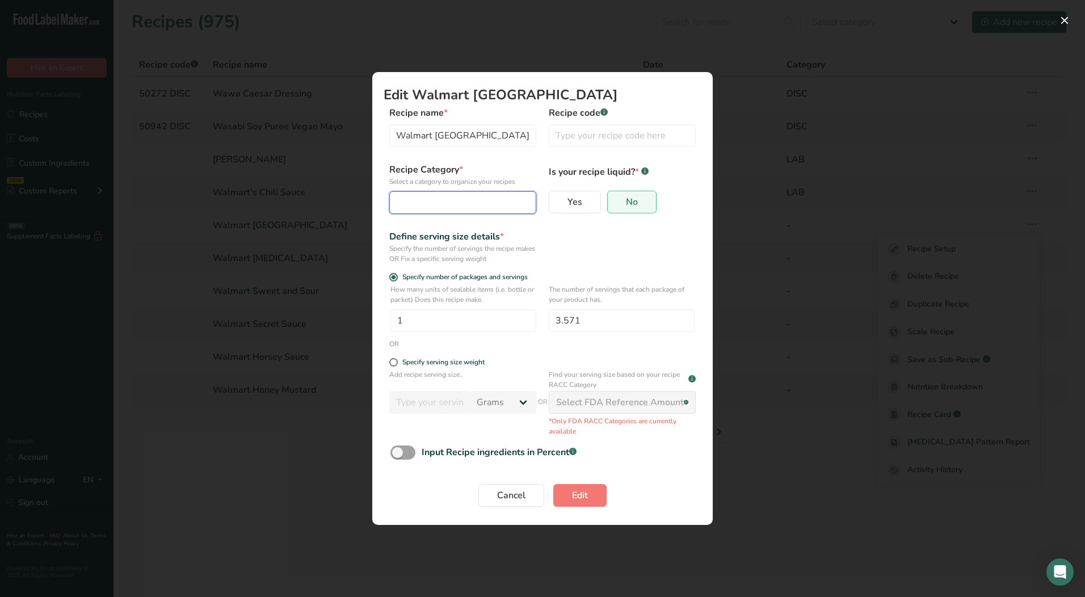
click at [431, 199] on div "Edit Recipe Modal" at bounding box center [459, 203] width 125 height 14
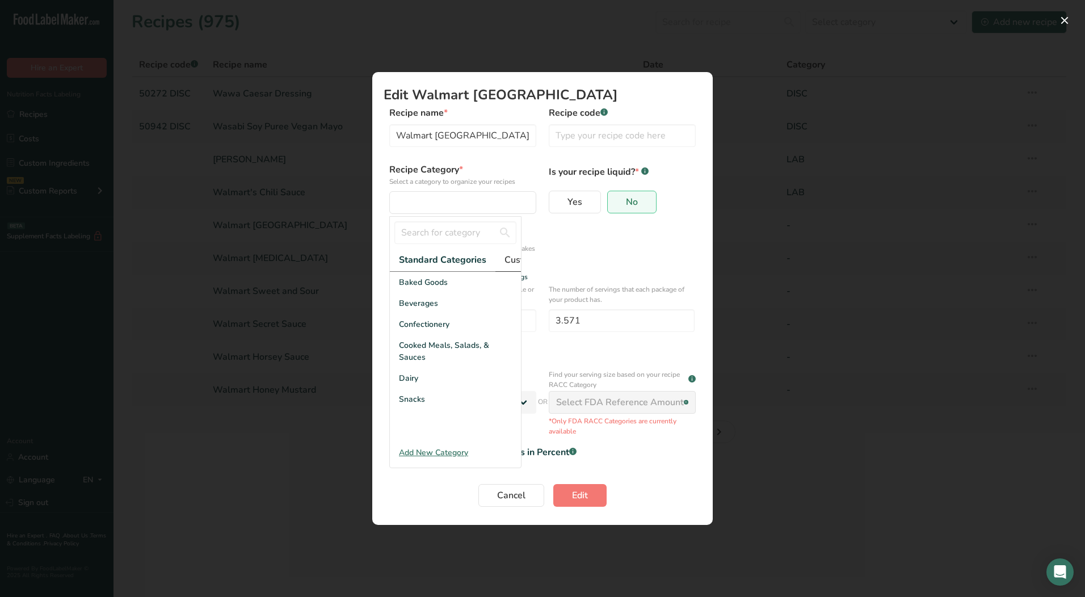
click at [513, 260] on span "Custom Categories .a-a{fill:#347362;}.b-a{fill:#fff;}" at bounding box center [548, 260] width 88 height 14
click at [415, 333] on div "LAB" at bounding box center [455, 324] width 131 height 21
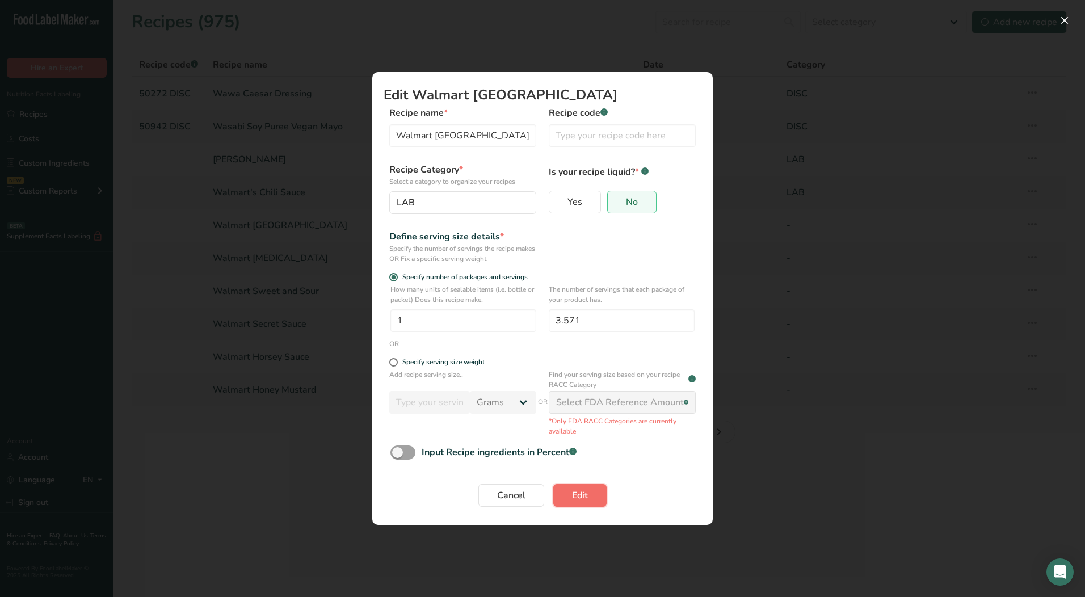
click at [587, 498] on span "Edit" at bounding box center [580, 495] width 16 height 14
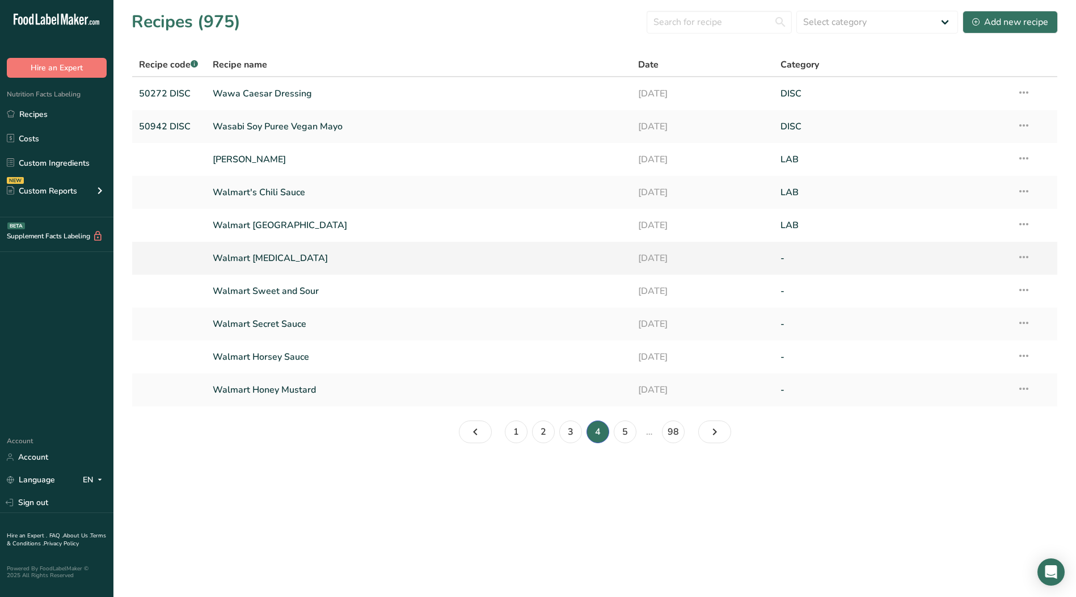
click at [1026, 256] on icon at bounding box center [1024, 257] width 14 height 20
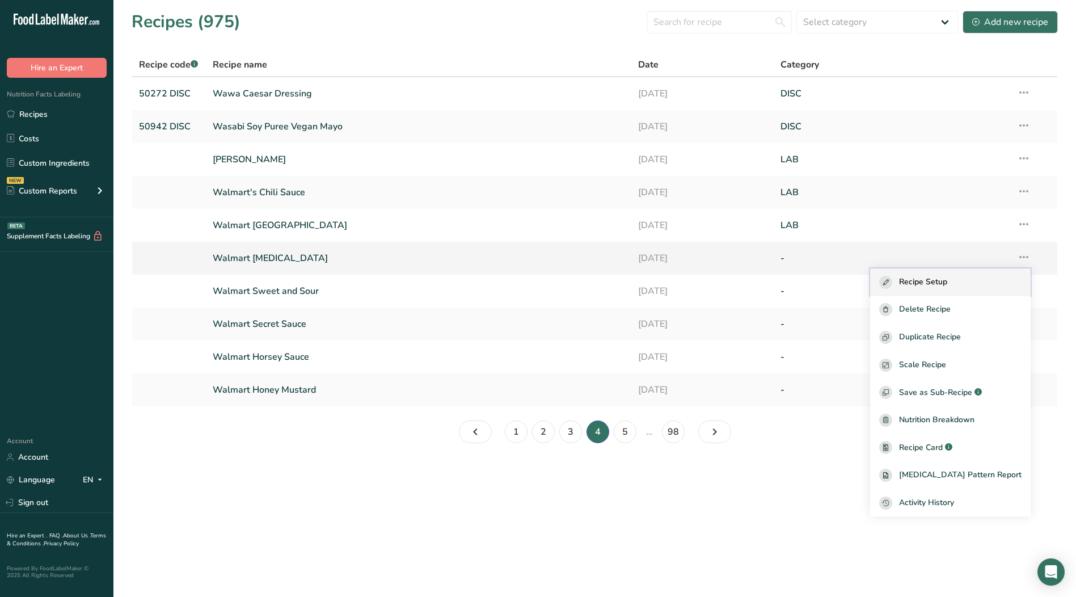
click at [972, 281] on div "Recipe Setup" at bounding box center [950, 282] width 142 height 13
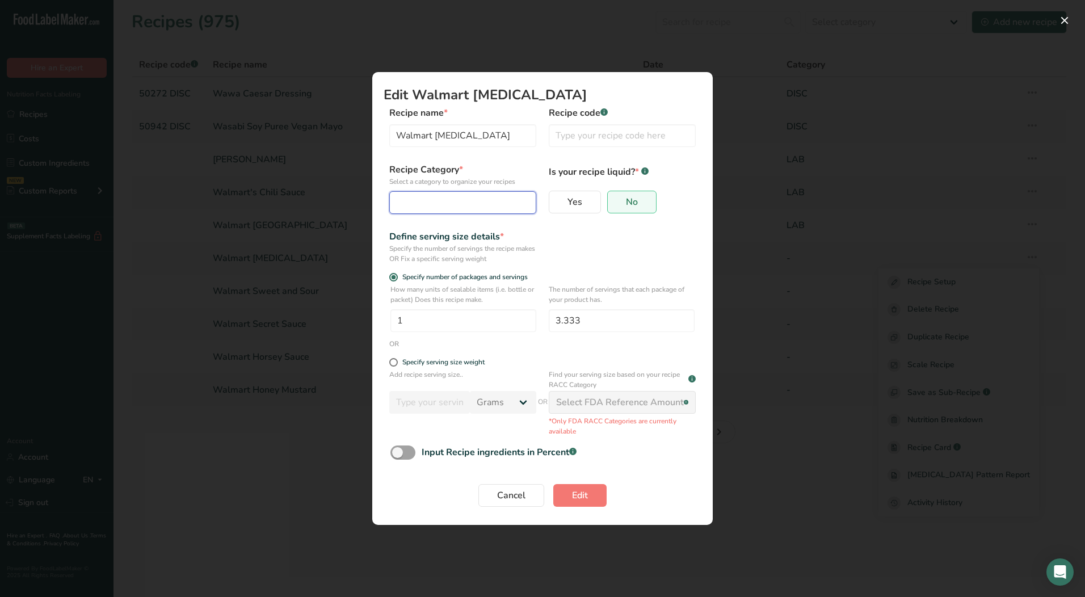
click at [449, 208] on div "Edit Recipe Modal" at bounding box center [459, 203] width 125 height 14
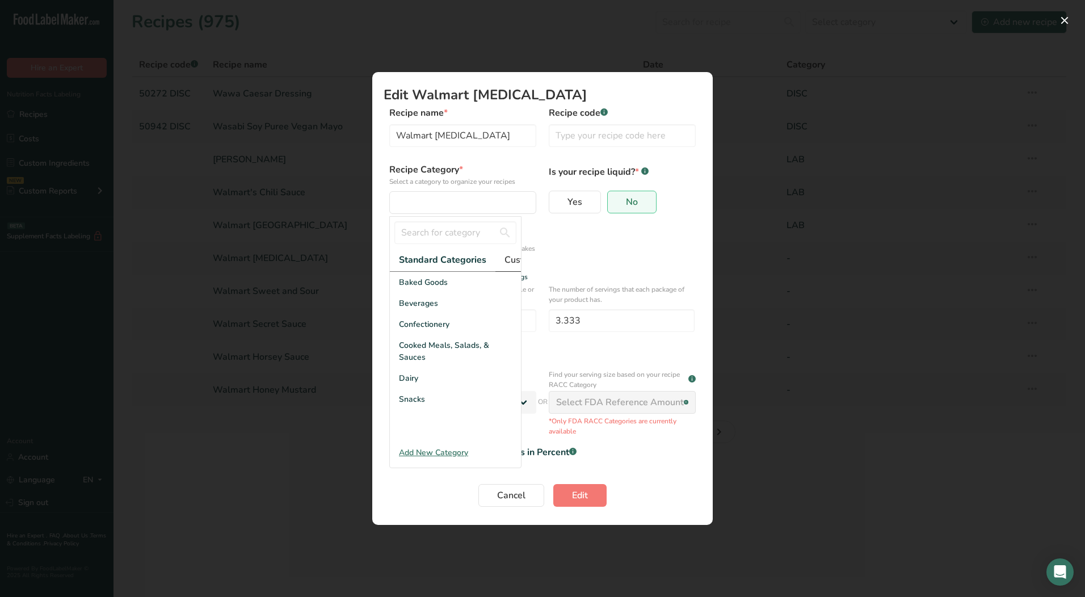
click at [511, 261] on span "Custom Categories .a-a{fill:#347362;}.b-a{fill:#fff;}" at bounding box center [548, 260] width 88 height 14
click at [416, 335] on div "LAB" at bounding box center [455, 324] width 131 height 21
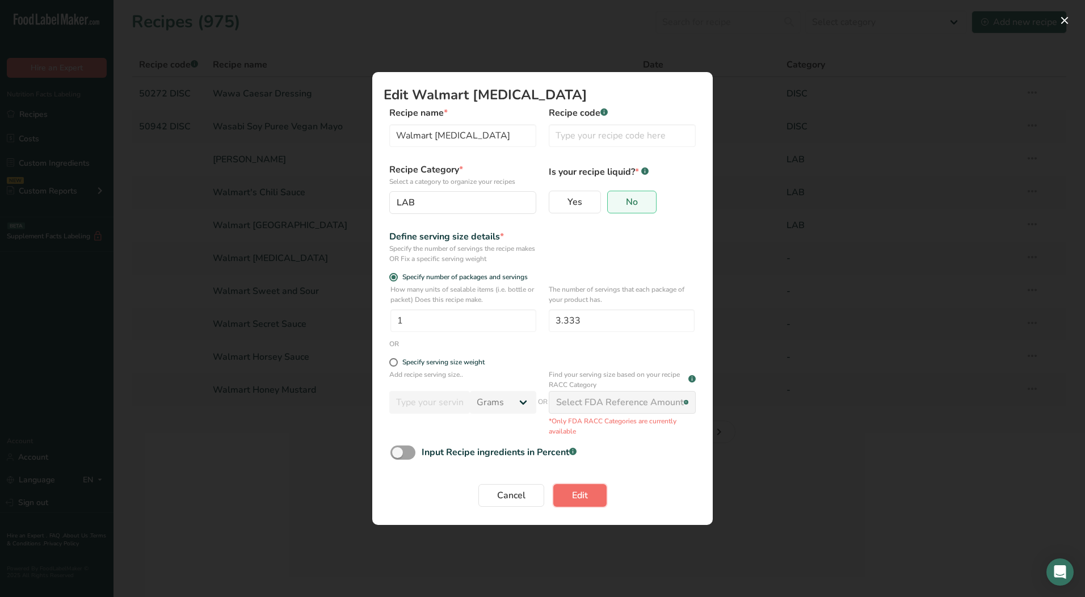
click at [583, 496] on span "Edit" at bounding box center [580, 495] width 16 height 14
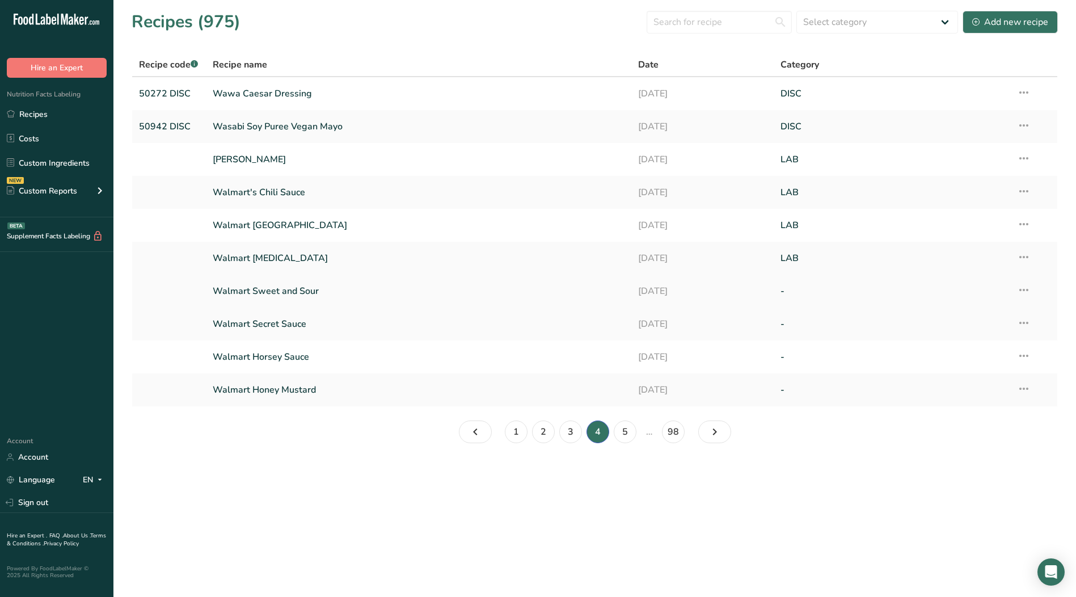
click at [1026, 289] on icon at bounding box center [1024, 290] width 14 height 20
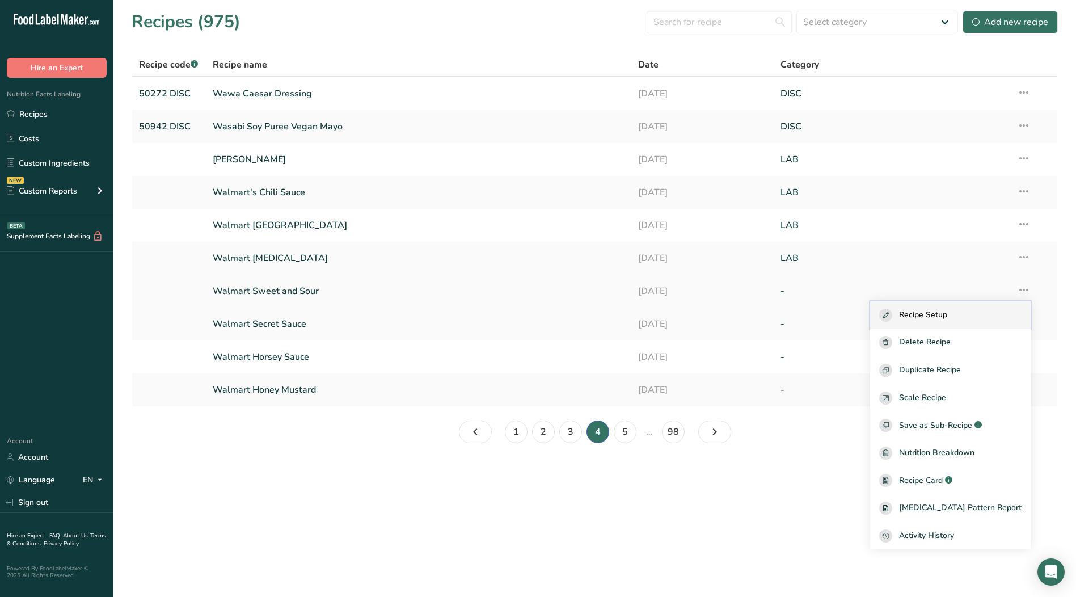
click at [971, 315] on div "Recipe Setup" at bounding box center [950, 315] width 142 height 13
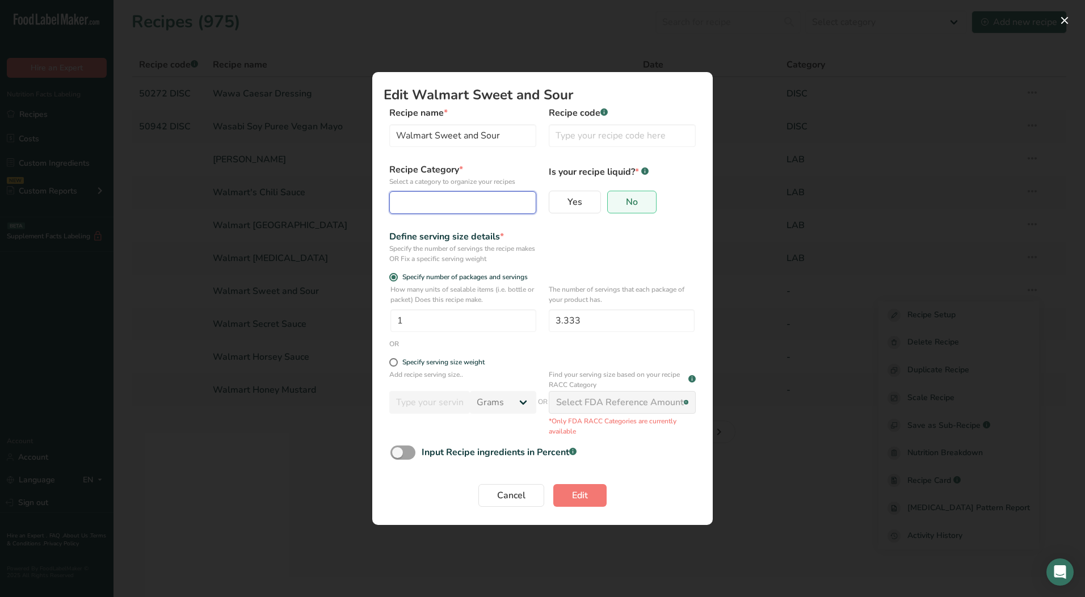
click at [470, 213] on button "Edit Recipe Modal" at bounding box center [462, 202] width 147 height 23
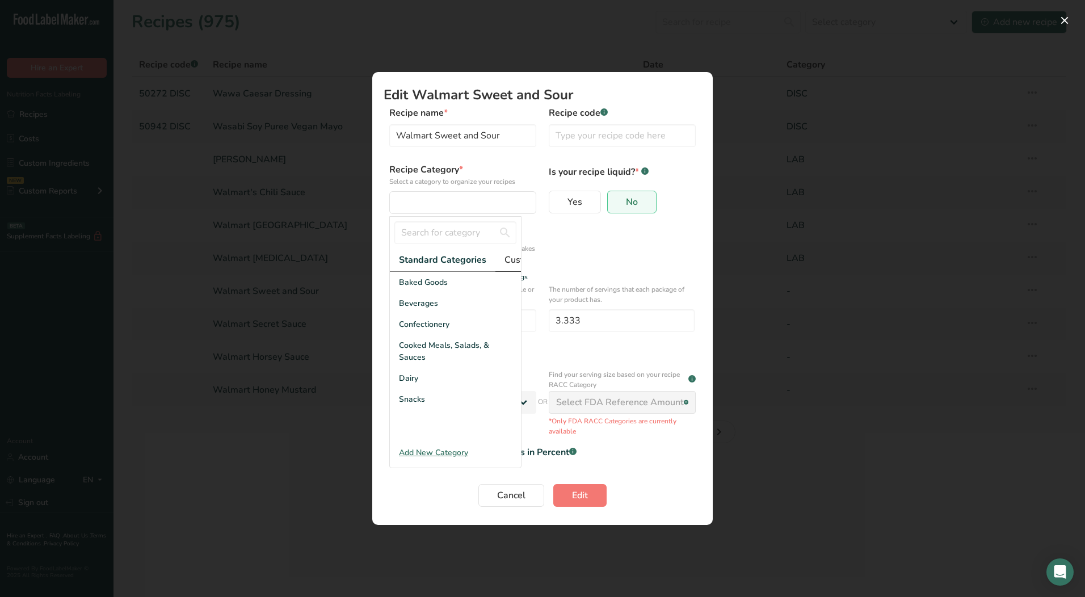
click at [512, 264] on span "Custom Categories .a-a{fill:#347362;}.b-a{fill:#fff;}" at bounding box center [548, 260] width 88 height 14
click at [394, 331] on div "LAB" at bounding box center [455, 324] width 131 height 21
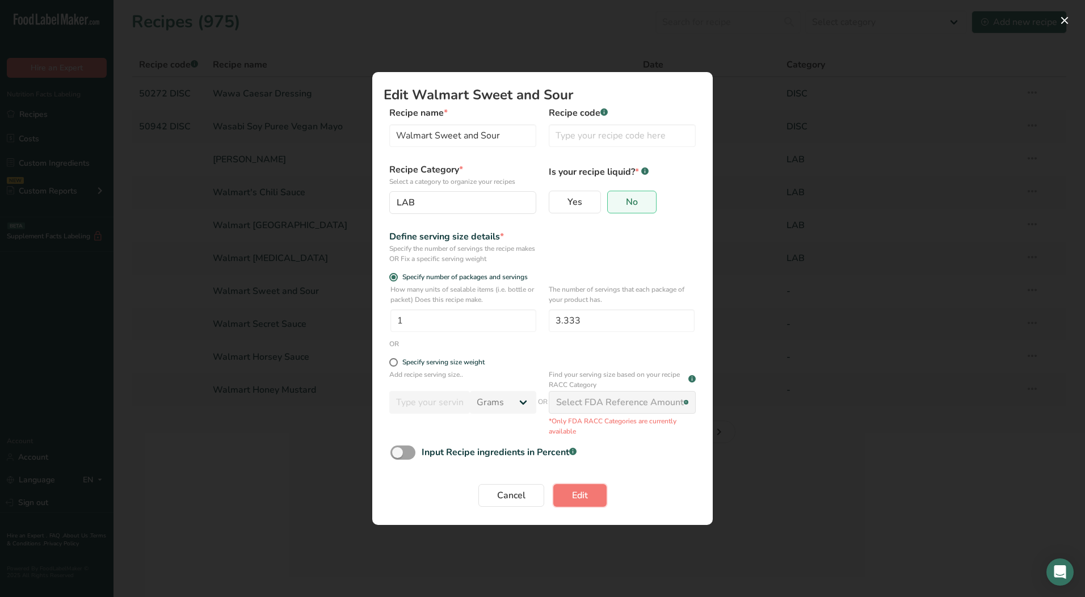
click at [592, 501] on button "Edit" at bounding box center [579, 495] width 53 height 23
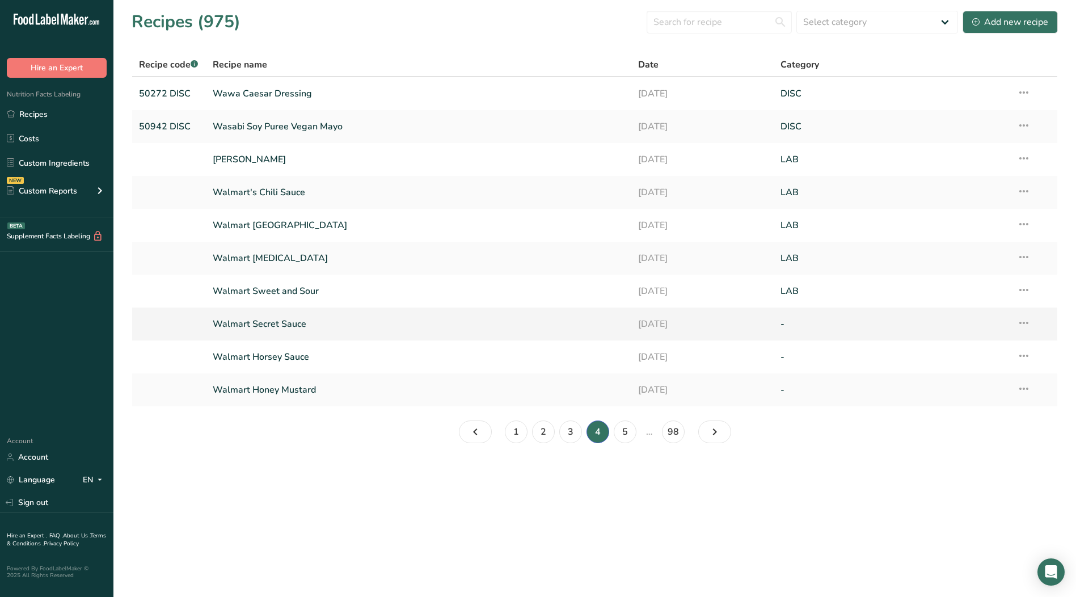
click at [1026, 323] on icon at bounding box center [1024, 323] width 14 height 20
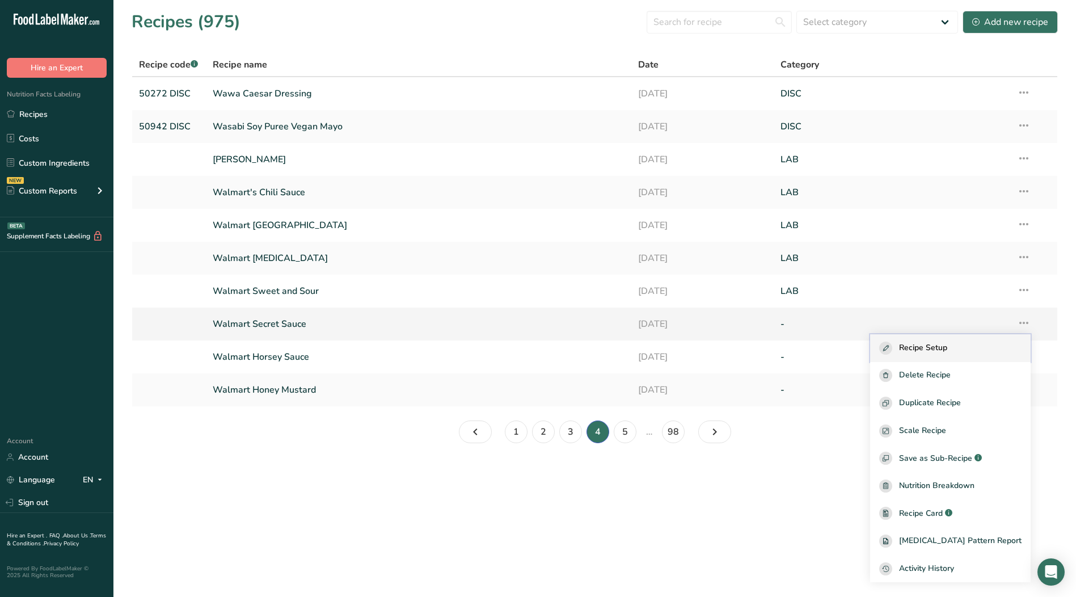
click at [947, 354] on span "Recipe Setup" at bounding box center [923, 348] width 48 height 13
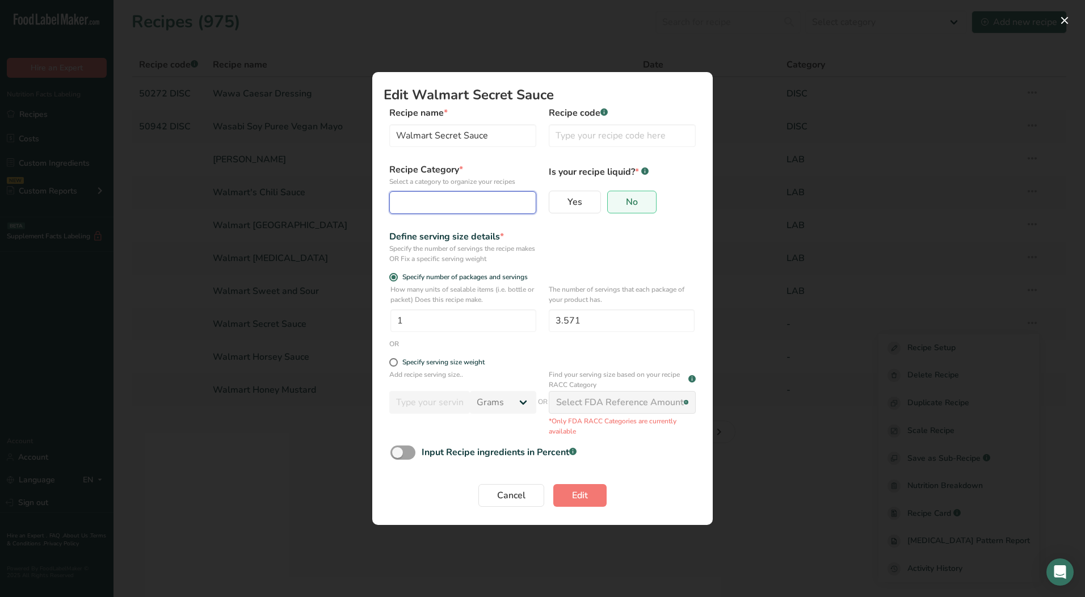
click at [444, 200] on div "Edit Recipe Modal" at bounding box center [459, 203] width 125 height 14
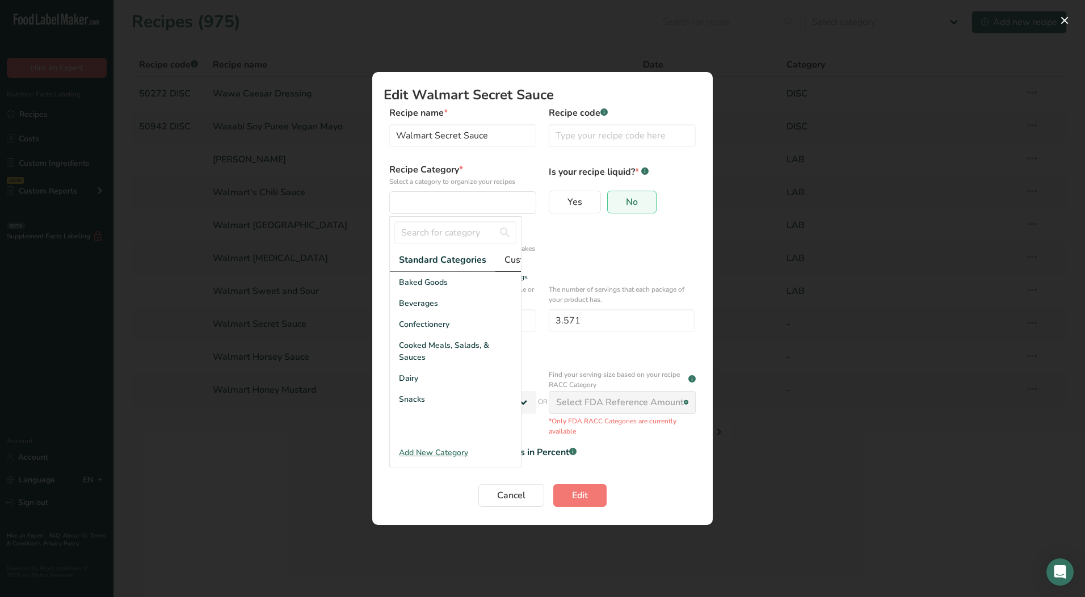
click at [513, 261] on span "Custom Categories .a-a{fill:#347362;}.b-a{fill:#fff;}" at bounding box center [548, 260] width 88 height 14
click at [413, 330] on span "LAB" at bounding box center [407, 324] width 16 height 12
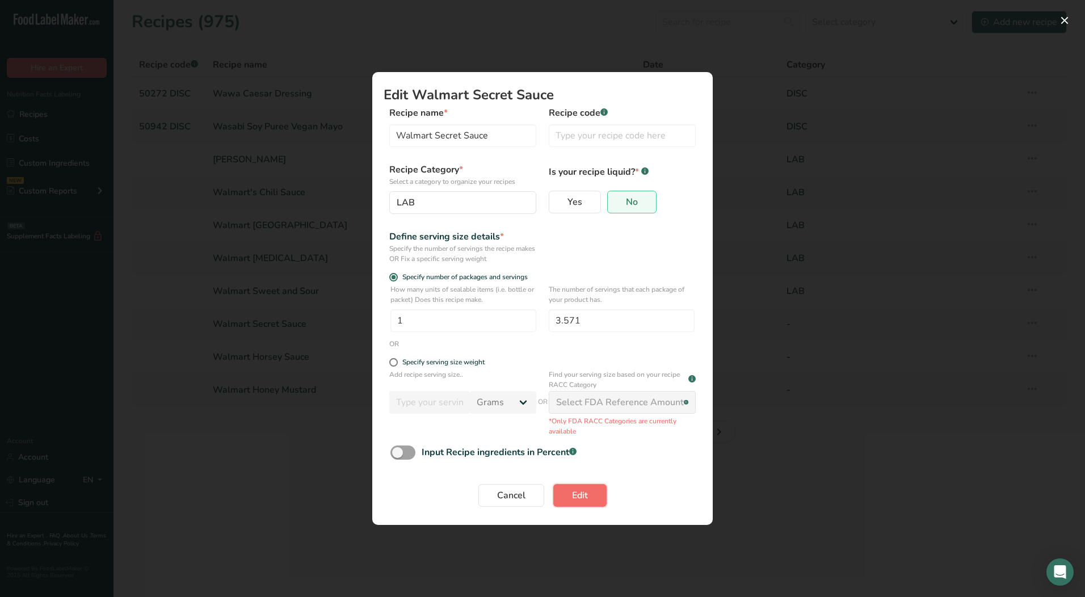
click at [587, 495] on span "Edit" at bounding box center [580, 495] width 16 height 14
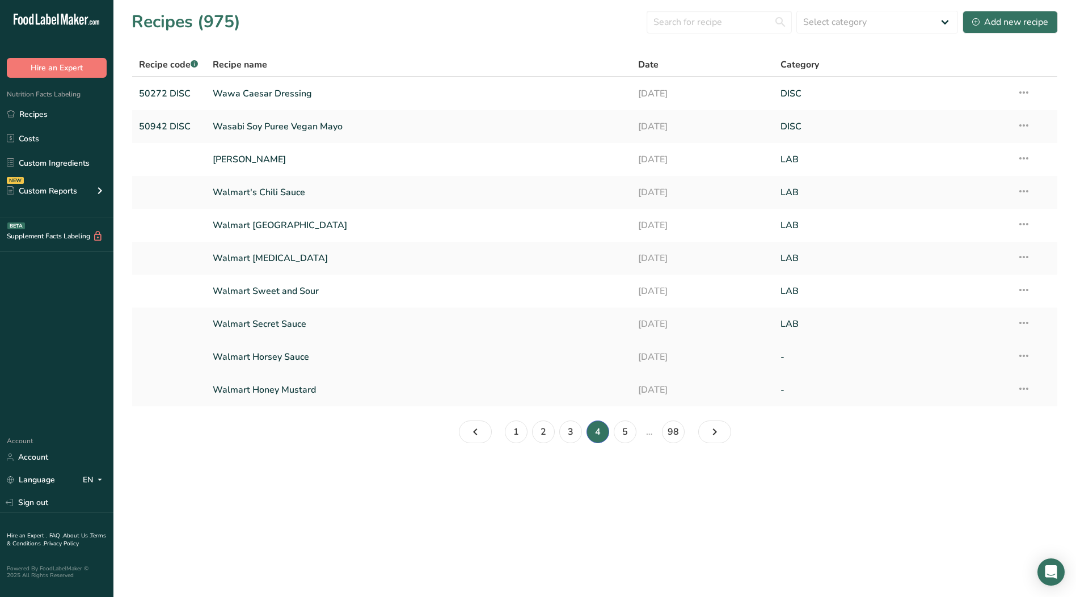
click at [1026, 355] on icon at bounding box center [1024, 356] width 14 height 20
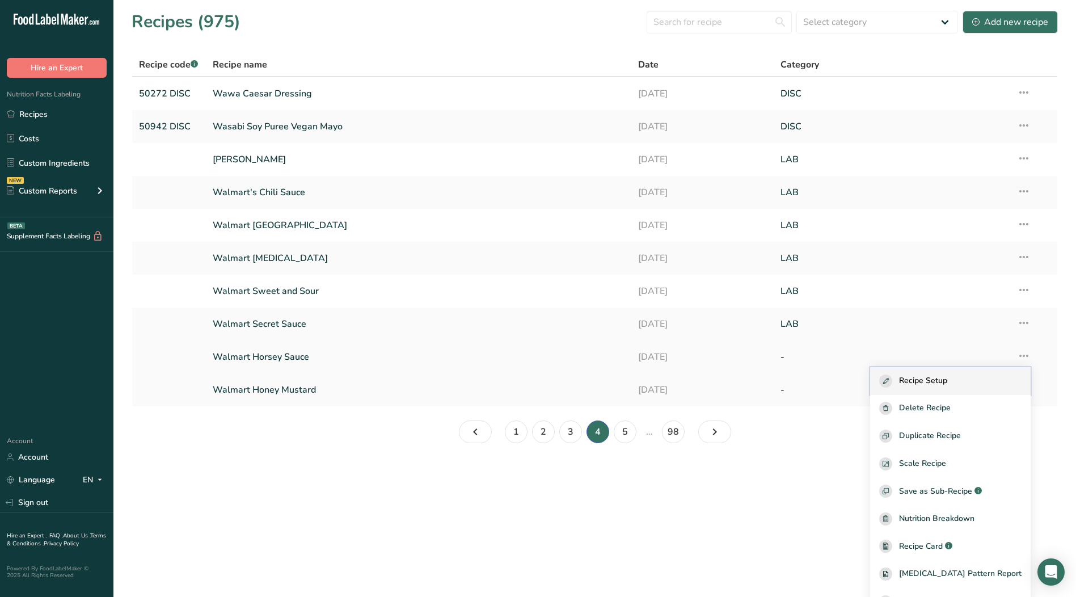
click at [947, 378] on span "Recipe Setup" at bounding box center [923, 380] width 48 height 13
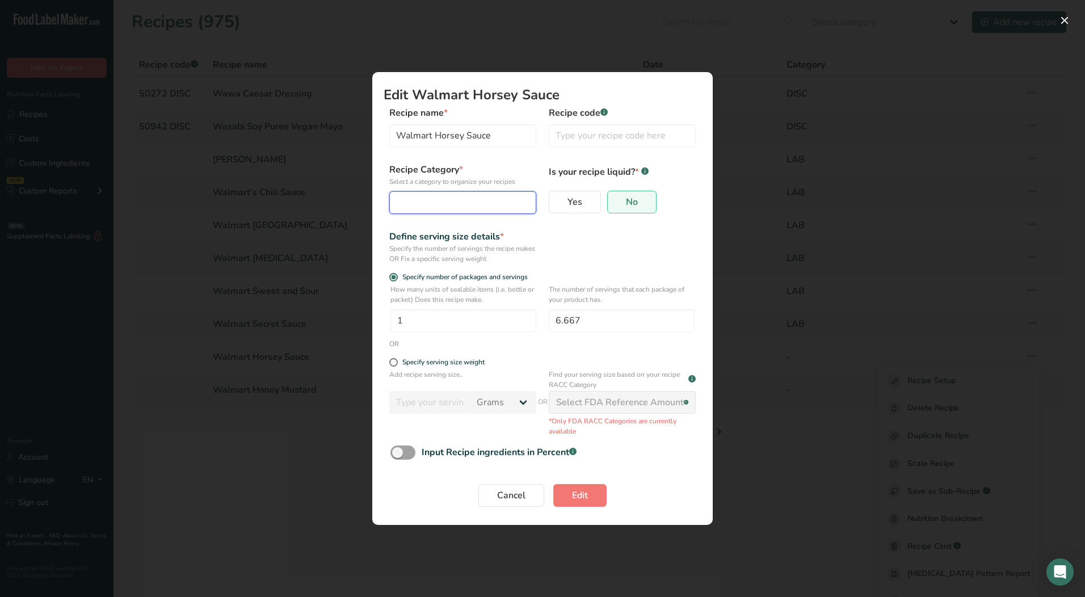
click at [477, 207] on div "Edit Recipe Modal" at bounding box center [459, 203] width 125 height 14
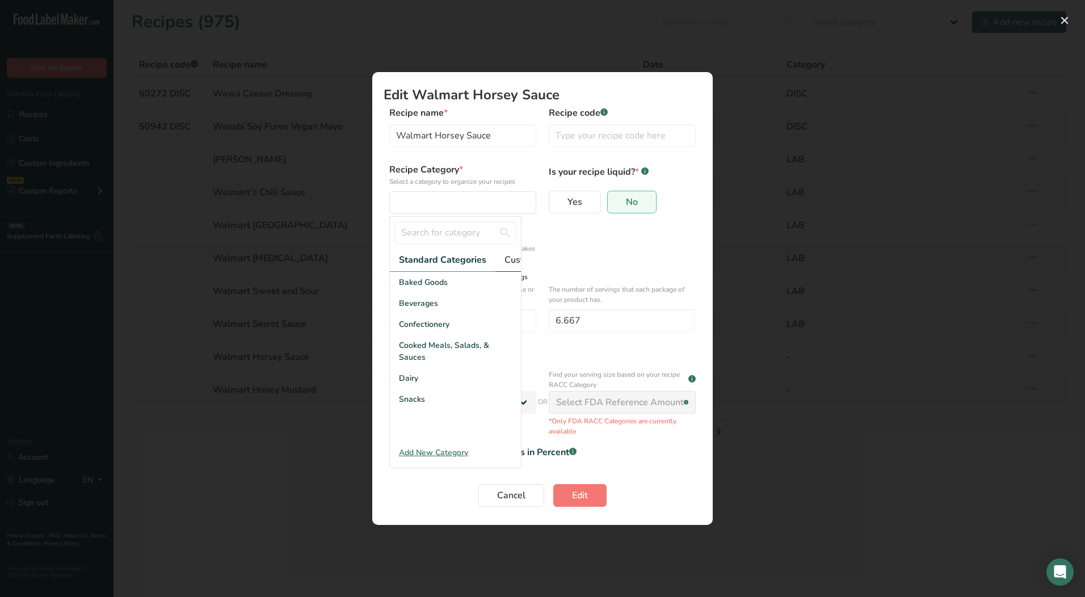
click at [507, 259] on span "Custom Categories .a-a{fill:#347362;}.b-a{fill:#fff;}" at bounding box center [548, 260] width 88 height 14
click at [414, 329] on span "LAB" at bounding box center [407, 324] width 16 height 12
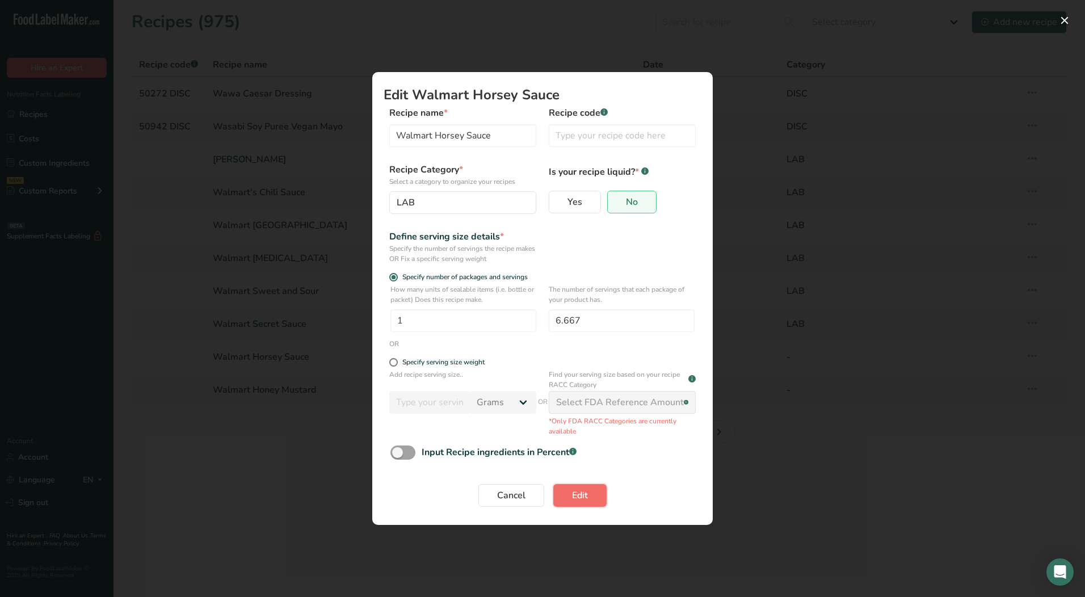
click at [575, 499] on span "Edit" at bounding box center [580, 495] width 16 height 14
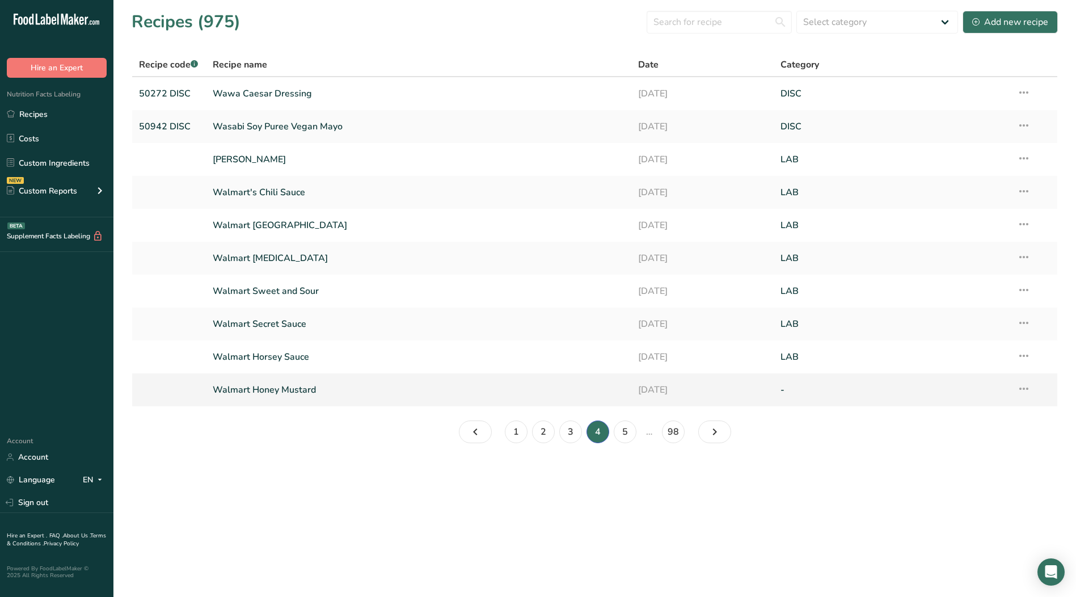
click at [1024, 390] on icon at bounding box center [1024, 388] width 14 height 20
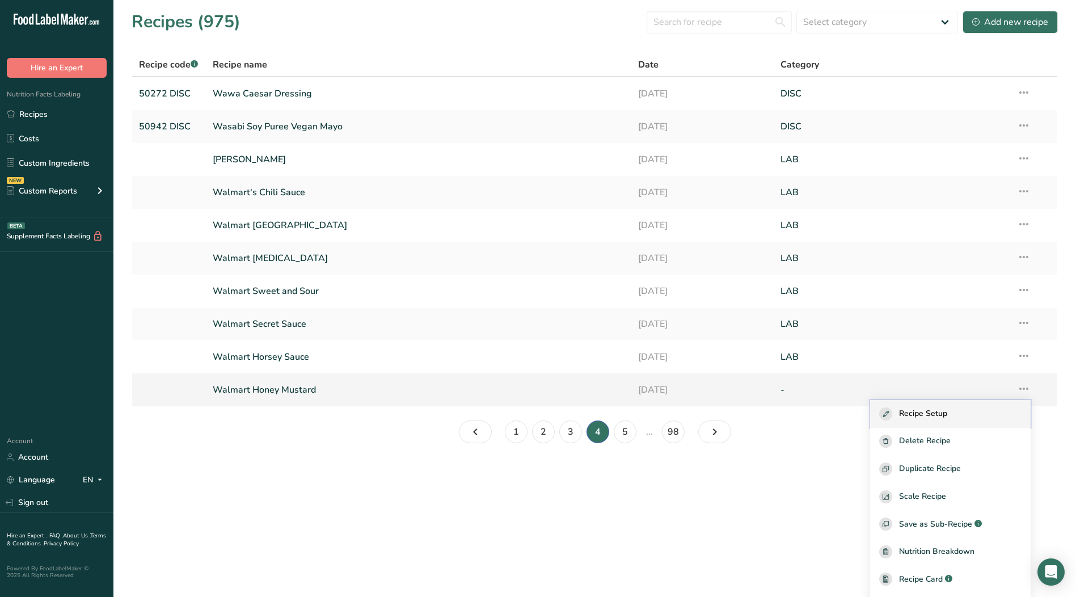
click at [941, 417] on span "Recipe Setup" at bounding box center [923, 413] width 48 height 13
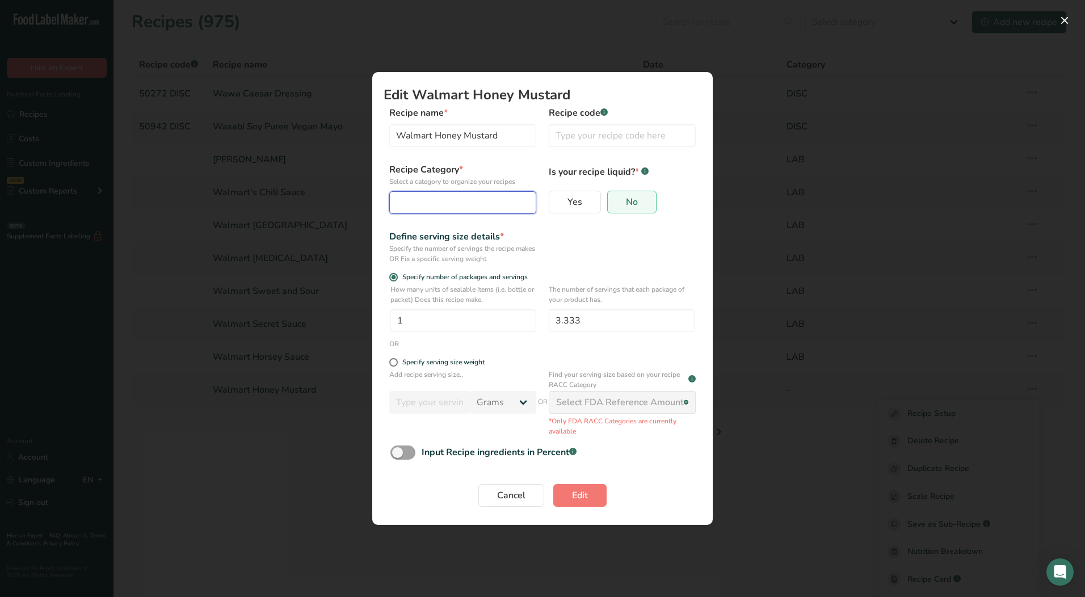
click at [444, 196] on div "Edit Recipe Modal" at bounding box center [459, 203] width 125 height 14
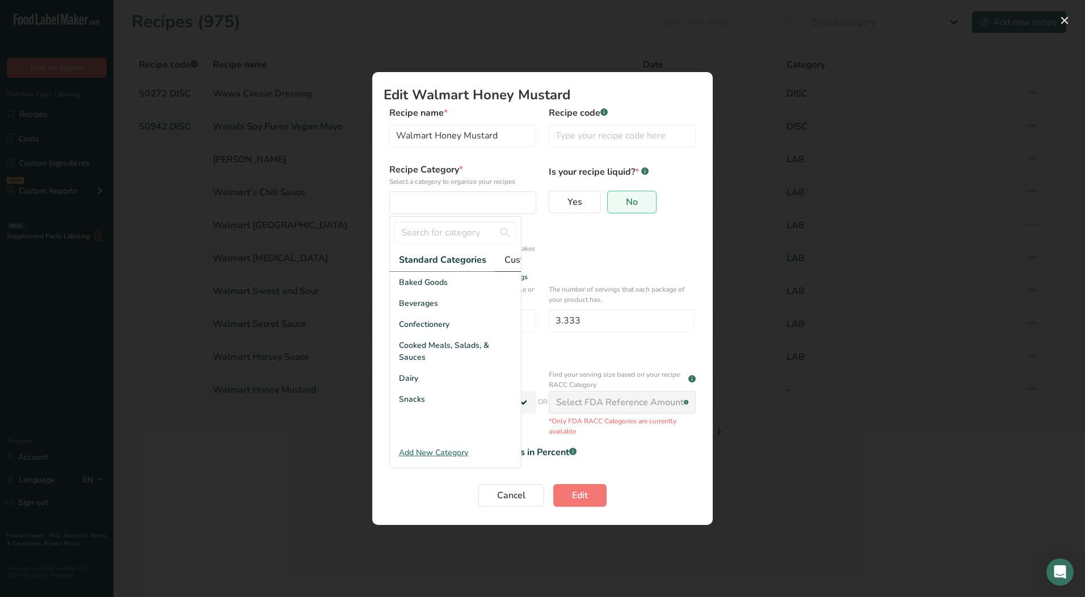
click at [506, 264] on span "Custom Categories .a-a{fill:#347362;}.b-a{fill:#fff;}" at bounding box center [548, 260] width 88 height 14
click at [423, 328] on div "LAB" at bounding box center [455, 324] width 131 height 21
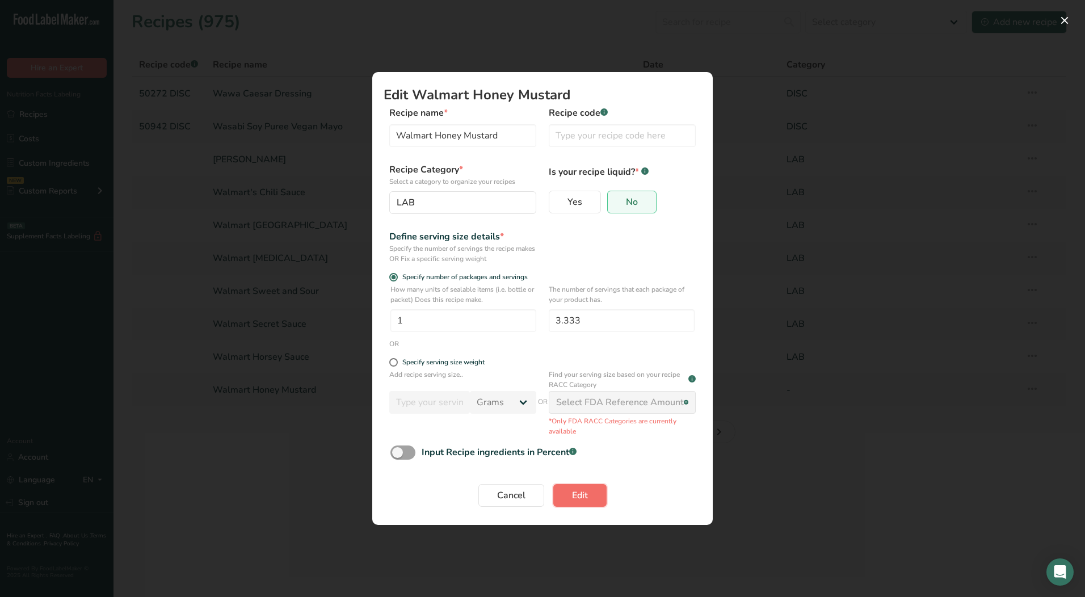
click at [568, 499] on button "Edit" at bounding box center [579, 495] width 53 height 23
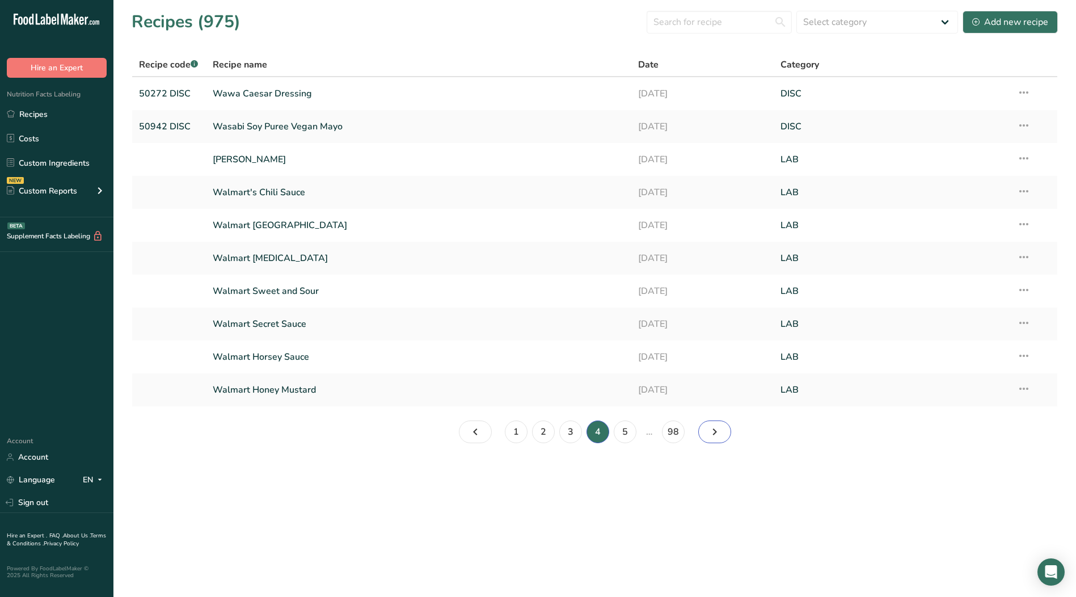
click at [718, 432] on icon "Page 5." at bounding box center [715, 432] width 14 height 20
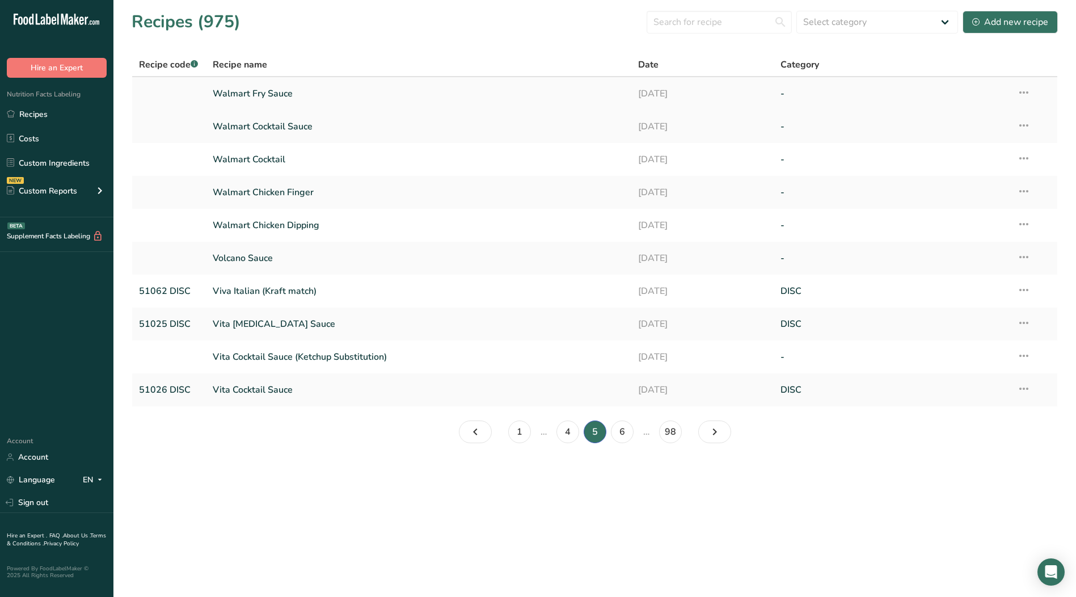
click at [1026, 89] on icon at bounding box center [1024, 92] width 14 height 20
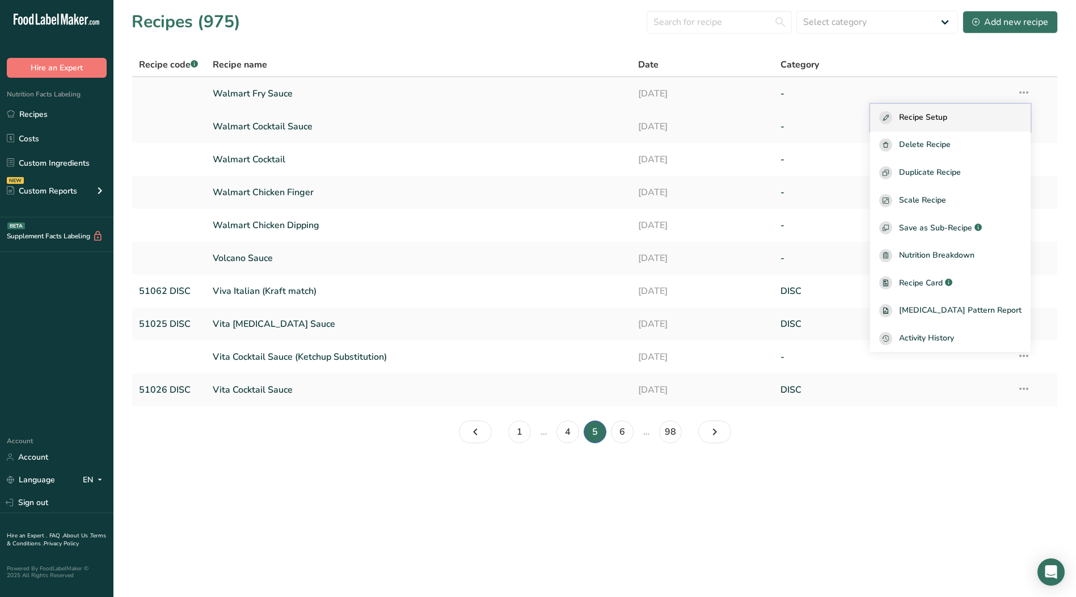
click at [947, 113] on span "Recipe Setup" at bounding box center [923, 117] width 48 height 13
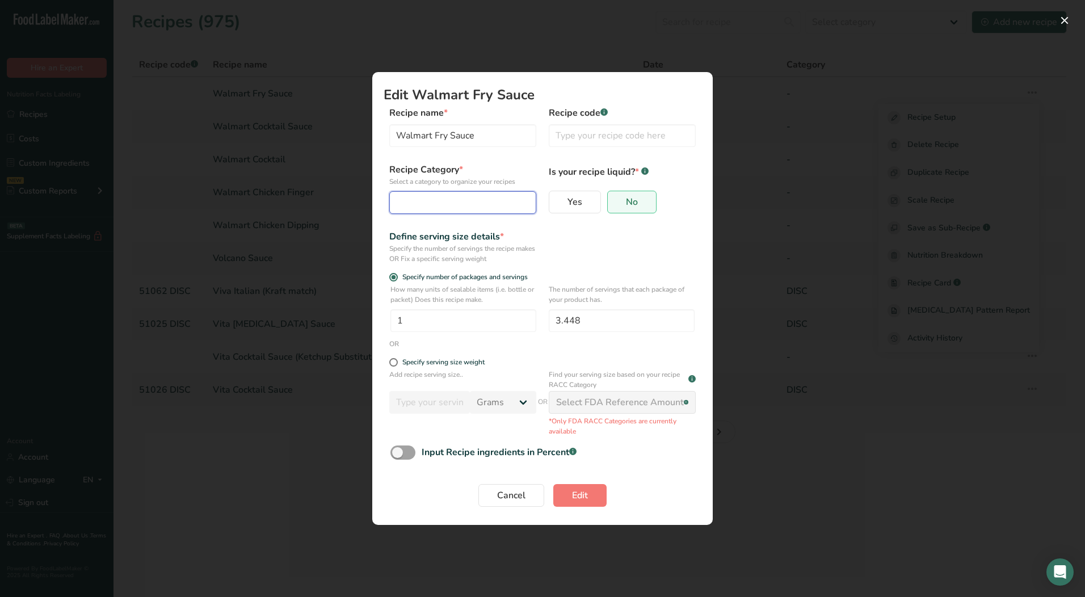
click at [456, 202] on div "Edit Recipe Modal" at bounding box center [459, 203] width 125 height 14
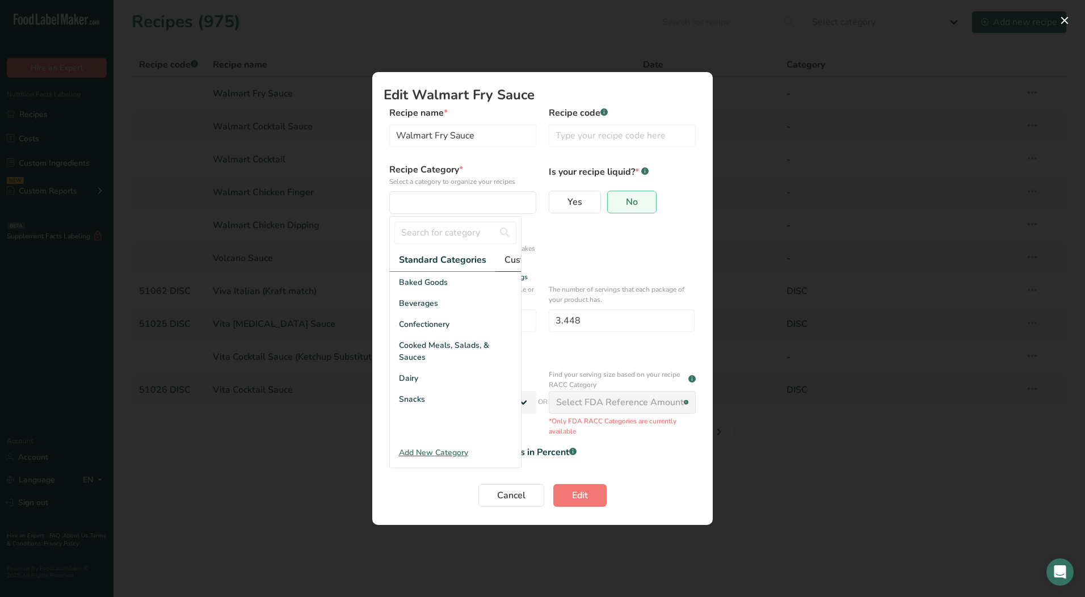
click at [508, 262] on span "Custom Categories .a-a{fill:#347362;}.b-a{fill:#fff;}" at bounding box center [548, 260] width 88 height 14
click at [422, 334] on div "LAB" at bounding box center [455, 324] width 131 height 21
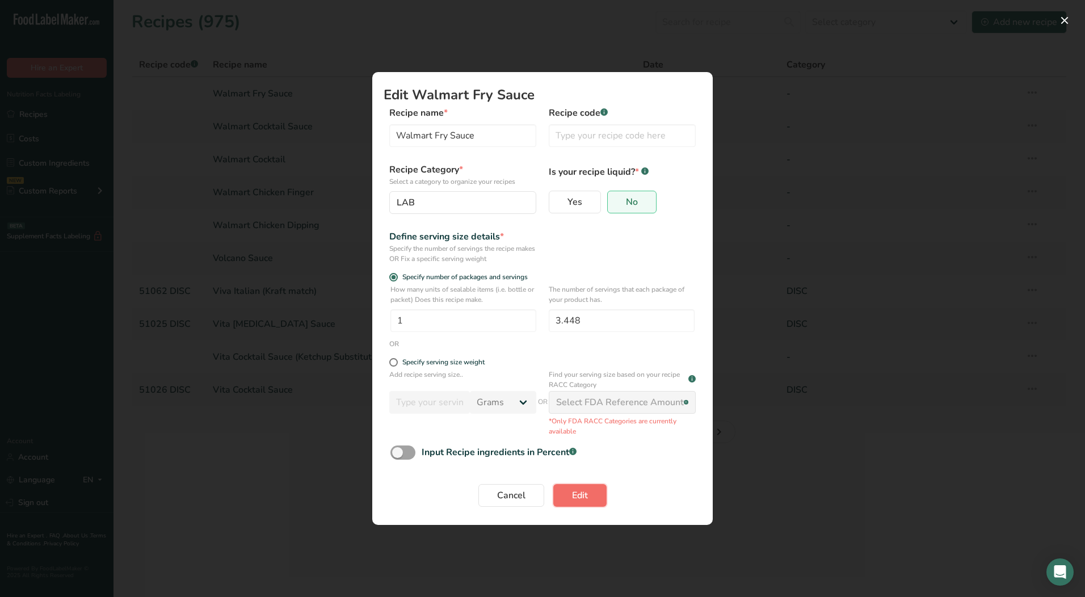
click at [592, 495] on button "Edit" at bounding box center [579, 495] width 53 height 23
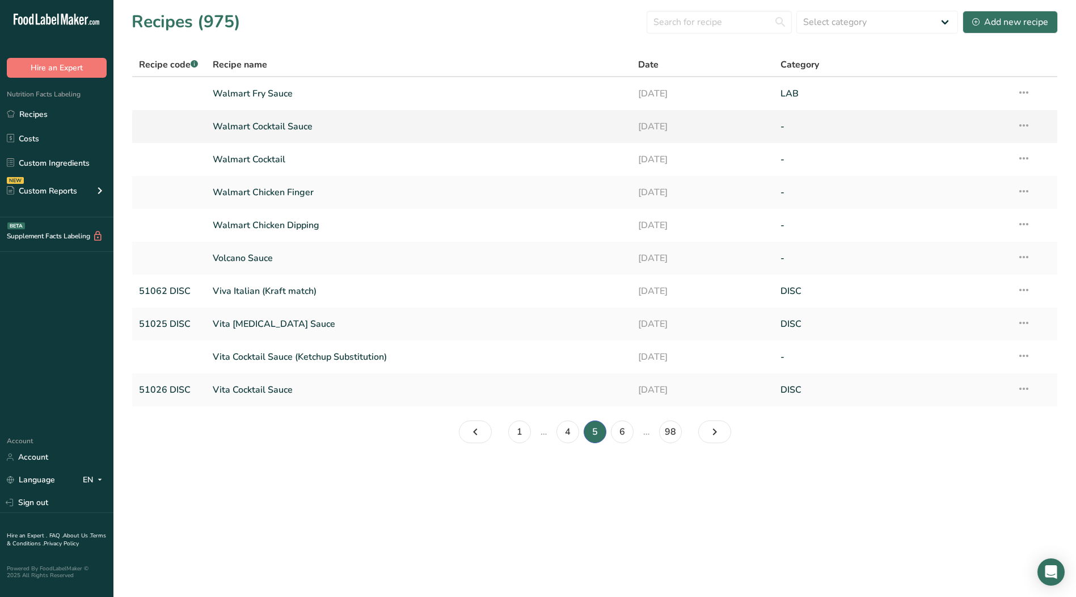
click at [1024, 126] on icon at bounding box center [1024, 125] width 14 height 20
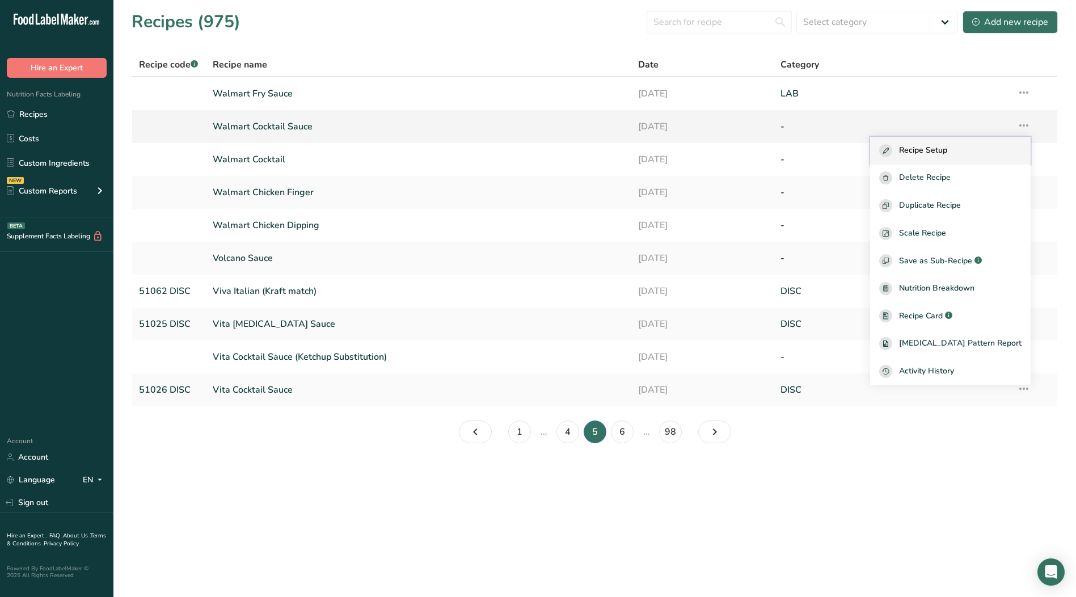
click at [947, 150] on span "Recipe Setup" at bounding box center [923, 150] width 48 height 13
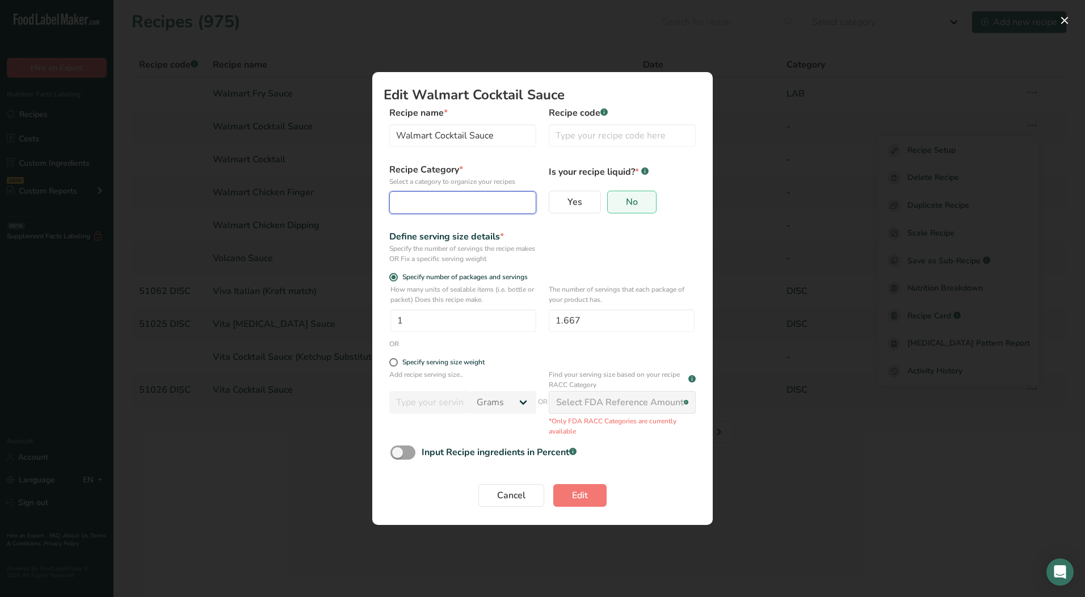
click at [447, 205] on div "Edit Recipe Modal" at bounding box center [459, 203] width 125 height 14
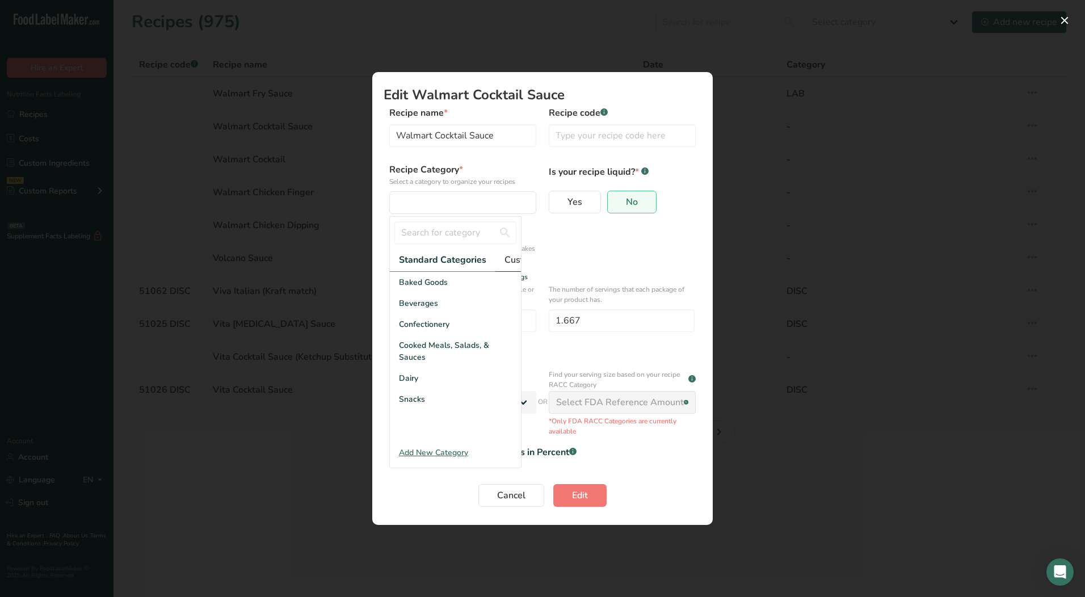
click at [516, 262] on span "Custom Categories .a-a{fill:#347362;}.b-a{fill:#fff;}" at bounding box center [548, 260] width 88 height 14
click at [426, 326] on div "LAB" at bounding box center [455, 324] width 131 height 21
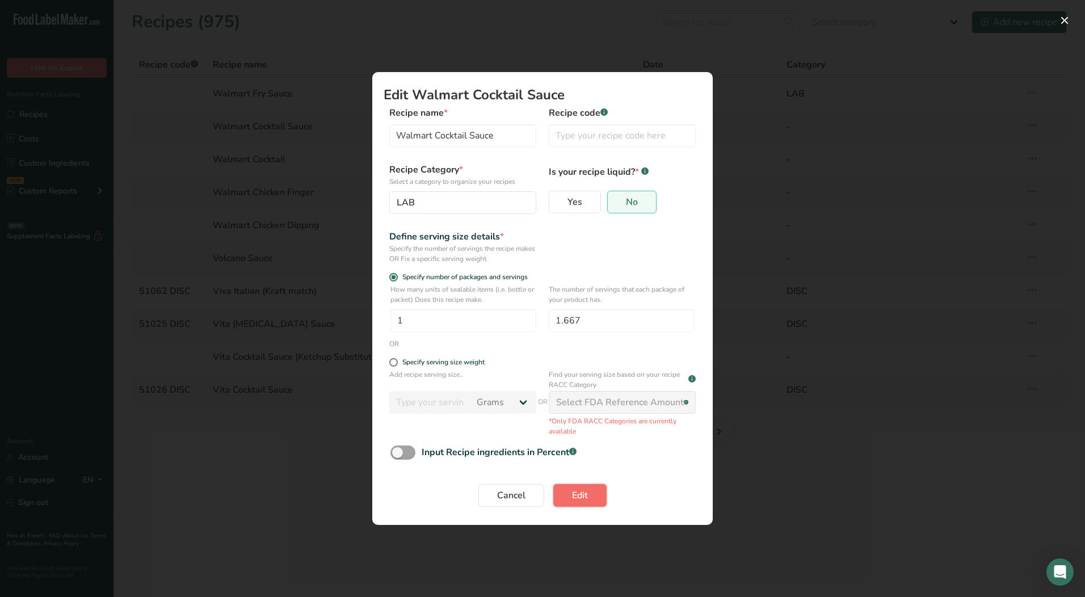
click at [572, 489] on span "Edit" at bounding box center [580, 495] width 16 height 14
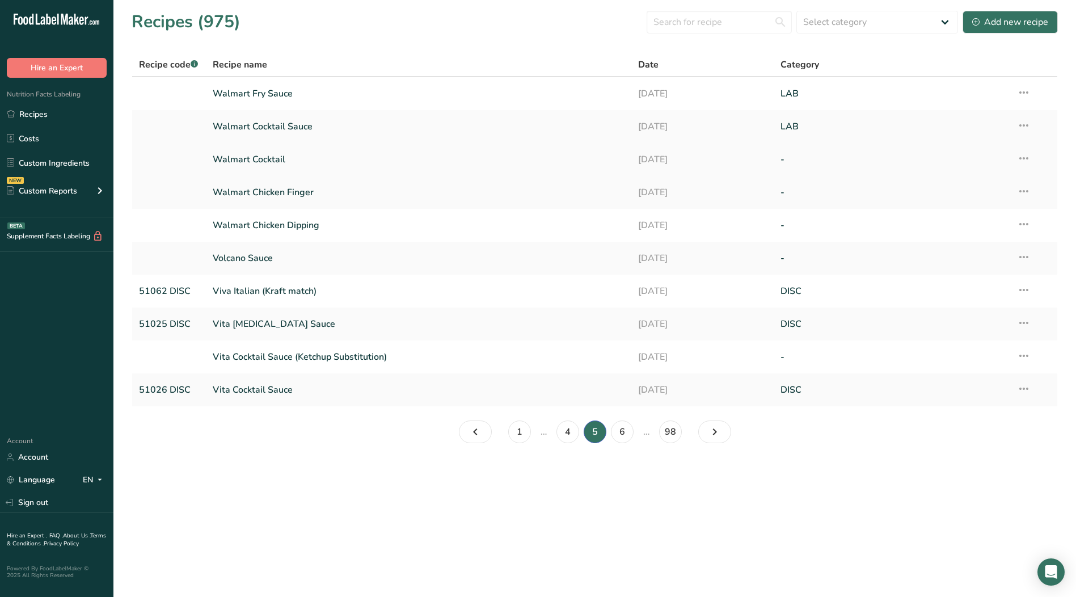
click at [1023, 158] on icon at bounding box center [1024, 158] width 14 height 20
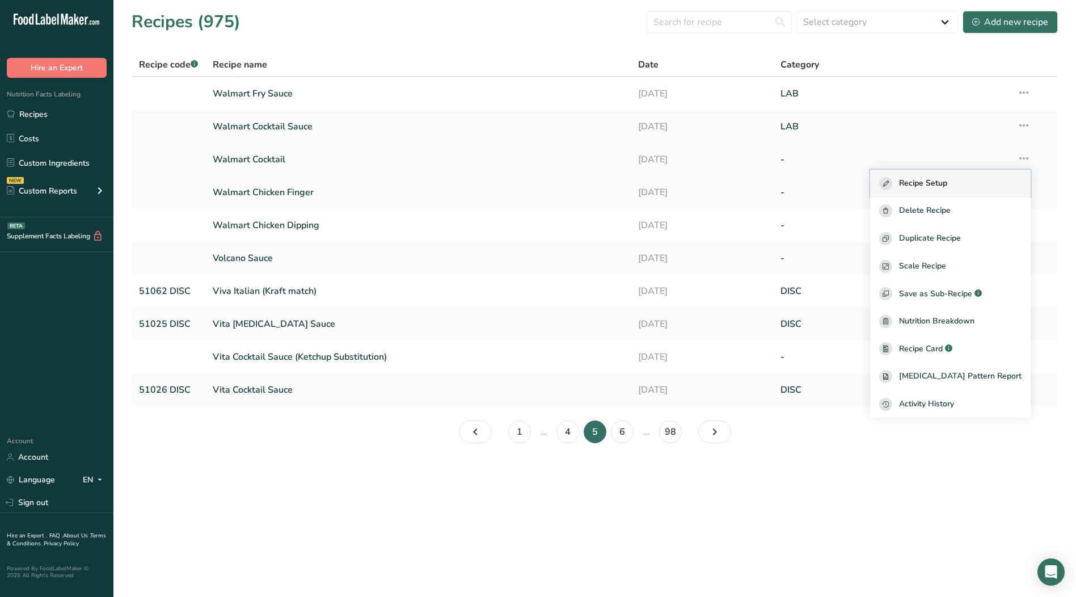
click at [947, 183] on span "Recipe Setup" at bounding box center [923, 183] width 48 height 13
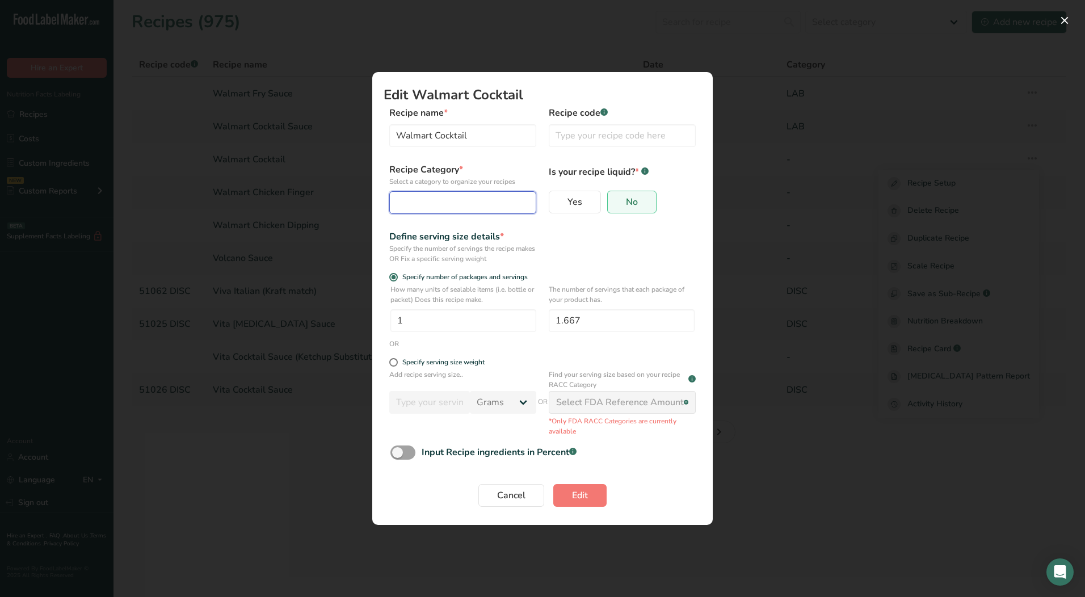
click at [453, 198] on div "Edit Recipe Modal" at bounding box center [459, 203] width 125 height 14
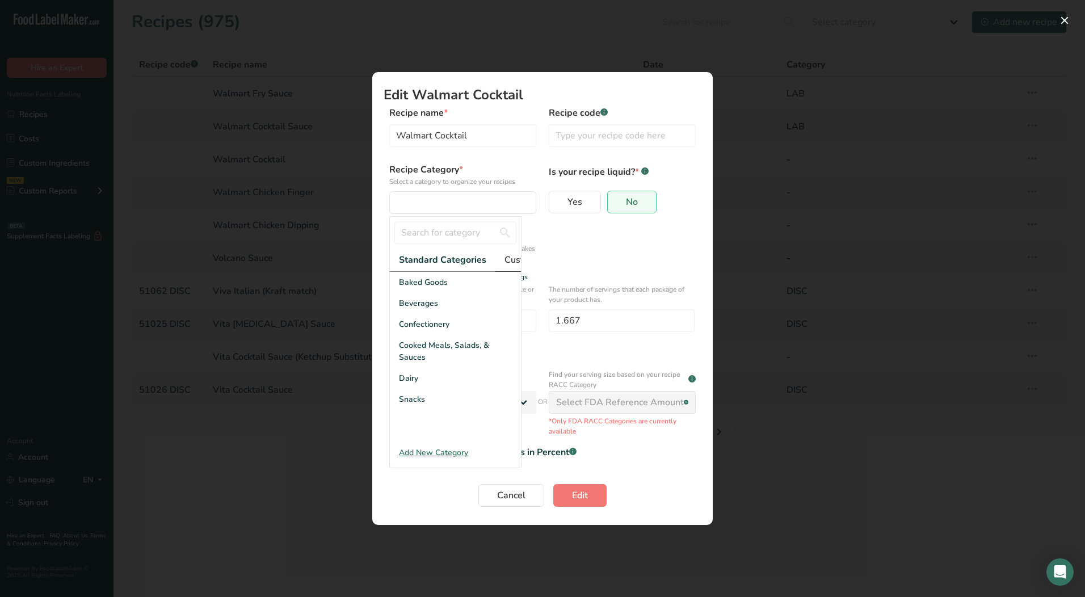
click at [514, 261] on span "Custom Categories .a-a{fill:#347362;}.b-a{fill:#fff;}" at bounding box center [548, 260] width 88 height 14
click at [419, 331] on div "LAB" at bounding box center [455, 324] width 131 height 21
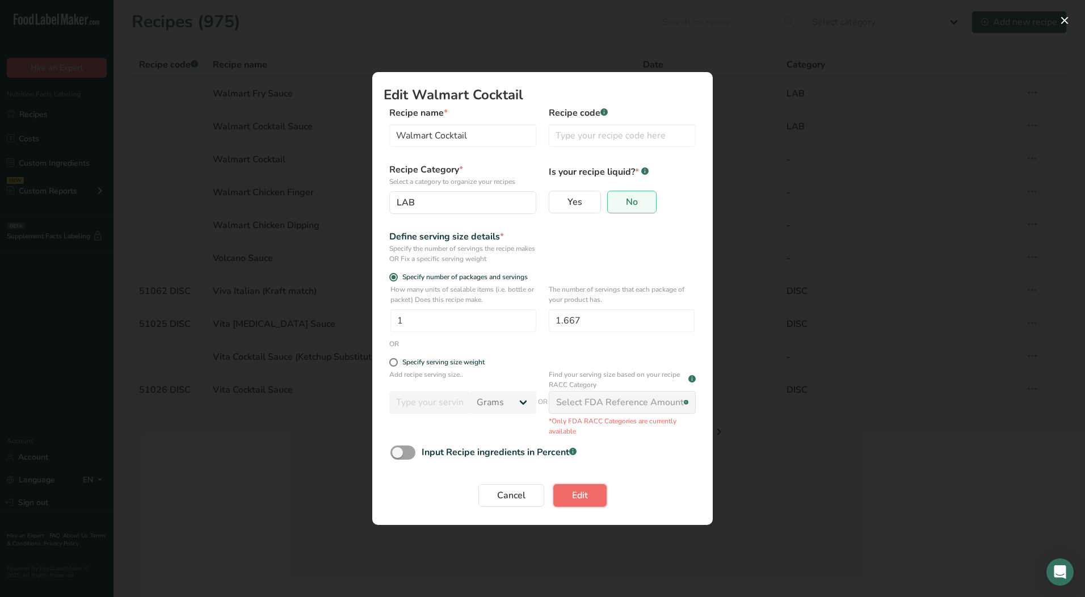
click at [580, 494] on span "Edit" at bounding box center [580, 495] width 16 height 14
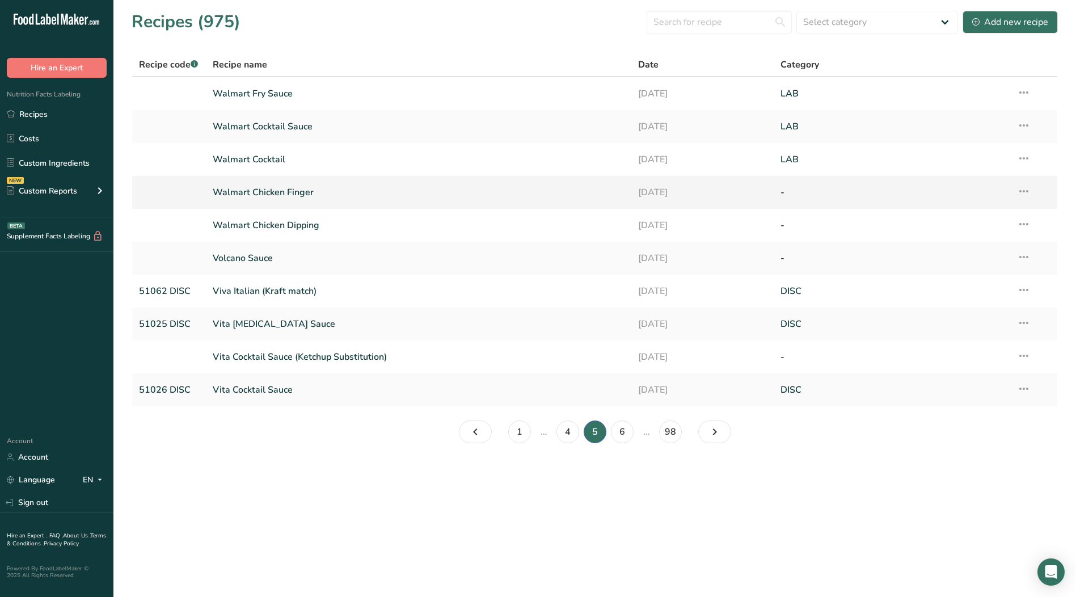
click at [1023, 190] on icon at bounding box center [1024, 191] width 14 height 20
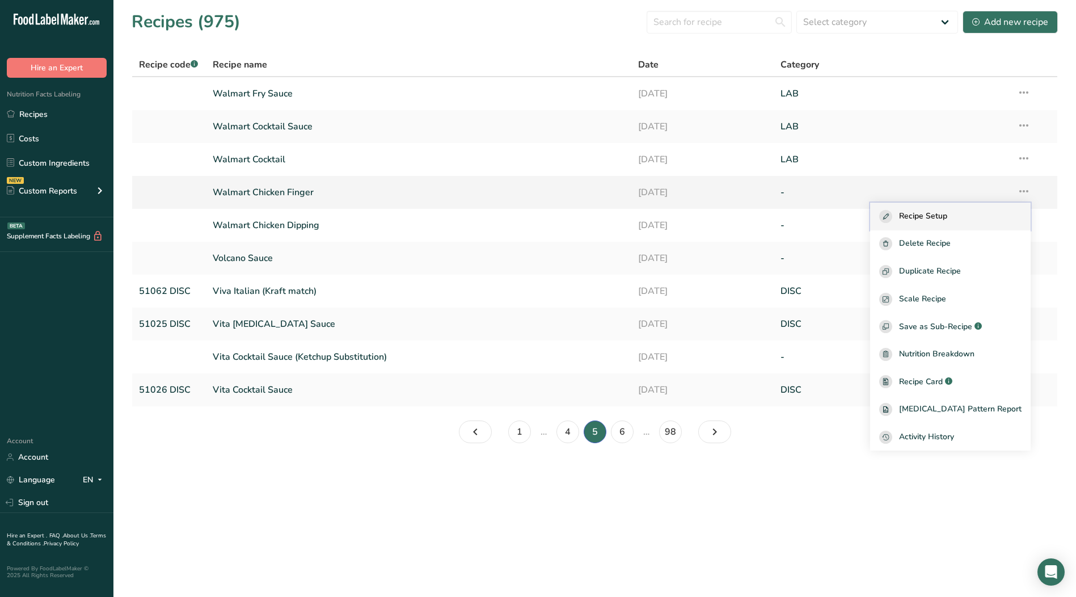
click at [969, 217] on div "Recipe Setup" at bounding box center [950, 216] width 142 height 13
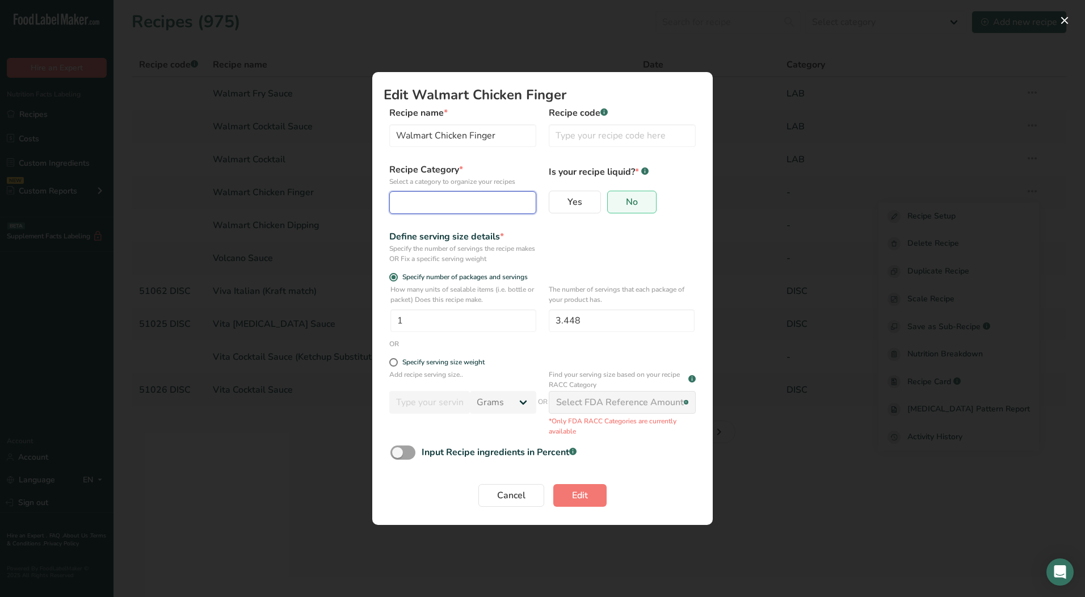
click at [462, 209] on button "Edit Recipe Modal" at bounding box center [462, 202] width 147 height 23
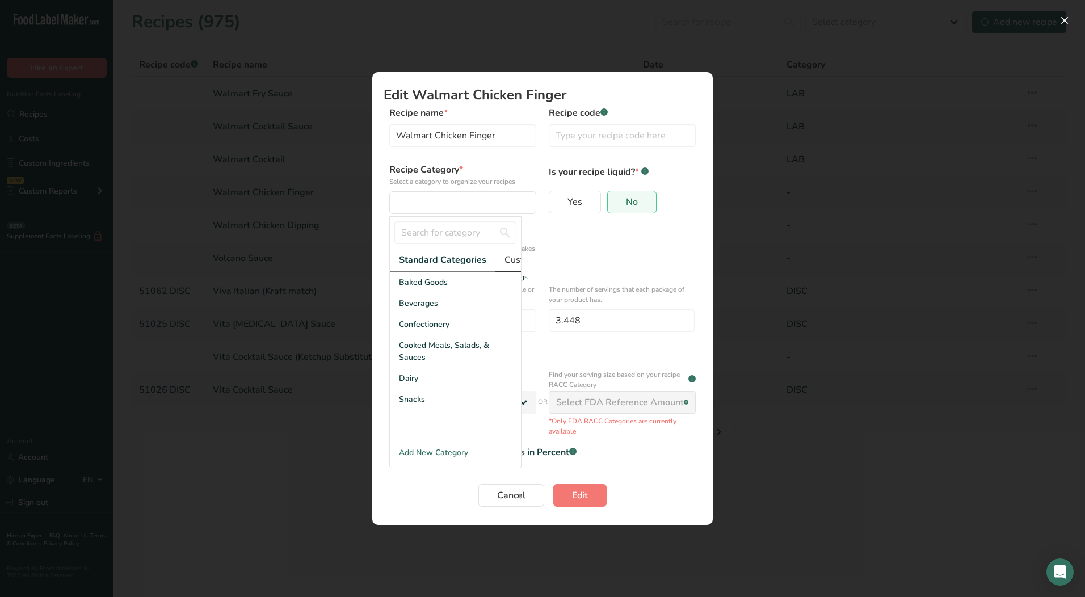
click at [506, 263] on span "Custom Categories .a-a{fill:#347362;}.b-a{fill:#fff;}" at bounding box center [548, 260] width 88 height 14
click at [431, 332] on div "LAB" at bounding box center [455, 324] width 131 height 21
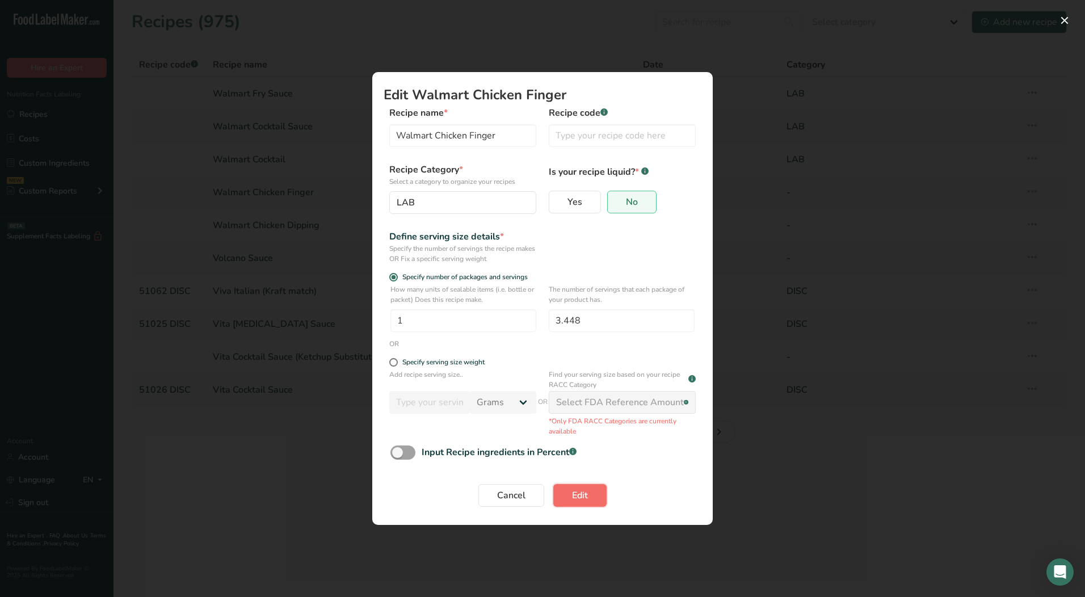
click at [580, 495] on span "Edit" at bounding box center [580, 495] width 16 height 14
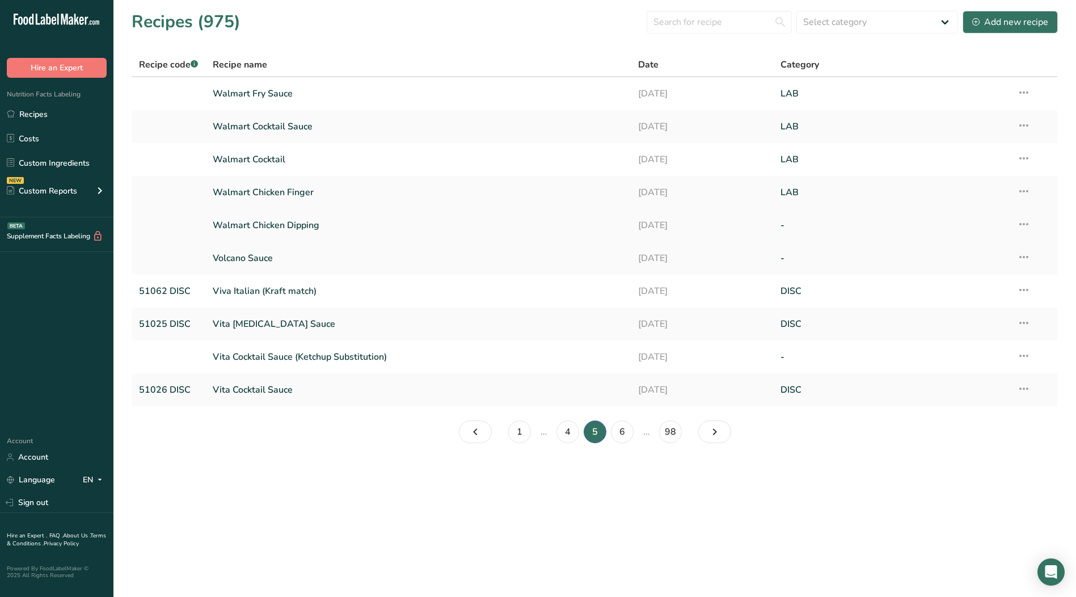
click at [1025, 226] on icon at bounding box center [1024, 224] width 14 height 20
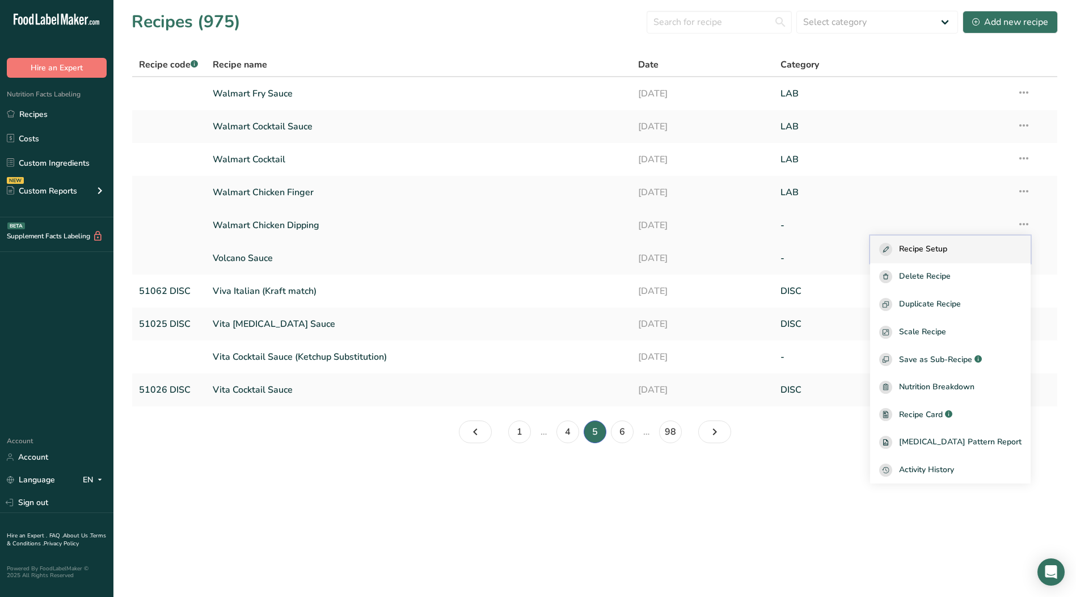
click at [947, 246] on span "Recipe Setup" at bounding box center [923, 249] width 48 height 13
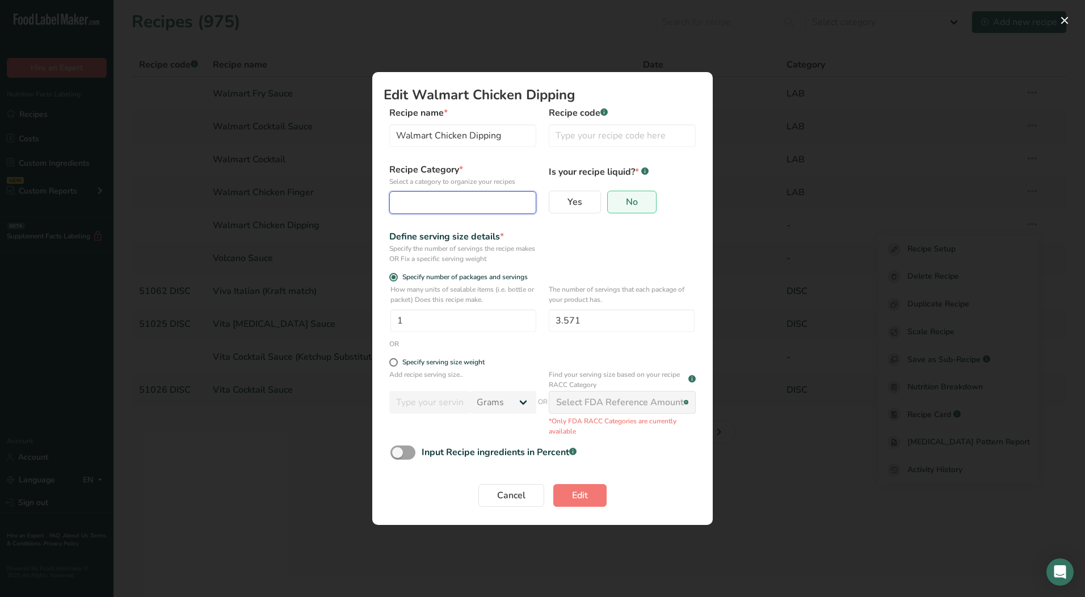
click at [494, 196] on div "Edit Recipe Modal" at bounding box center [459, 203] width 125 height 14
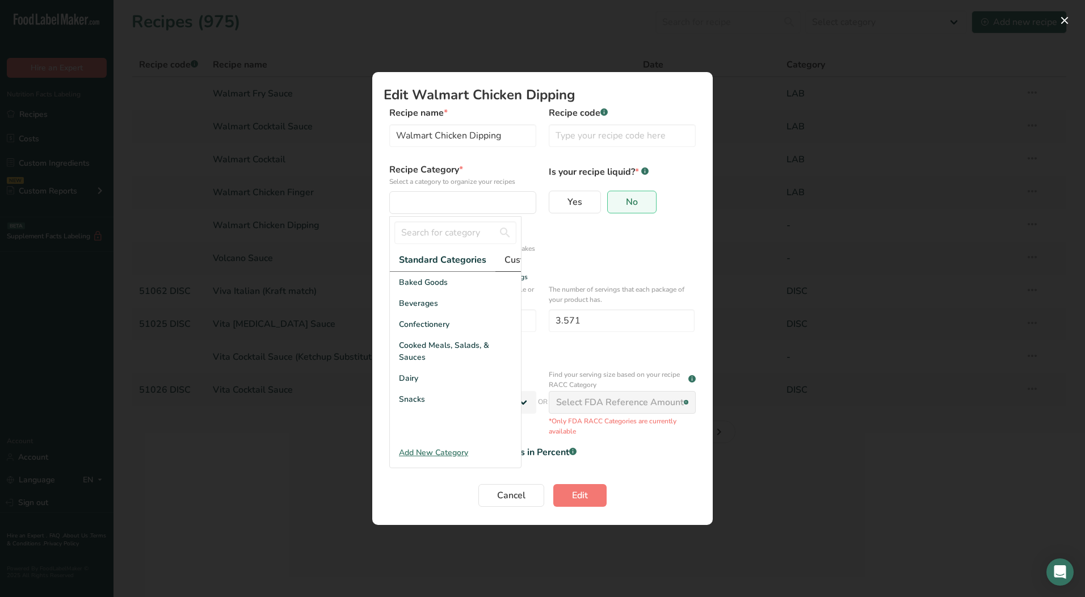
click at [508, 258] on span "Custom Categories .a-a{fill:#347362;}.b-a{fill:#fff;}" at bounding box center [548, 260] width 88 height 14
click at [415, 335] on div "LAB" at bounding box center [455, 324] width 131 height 21
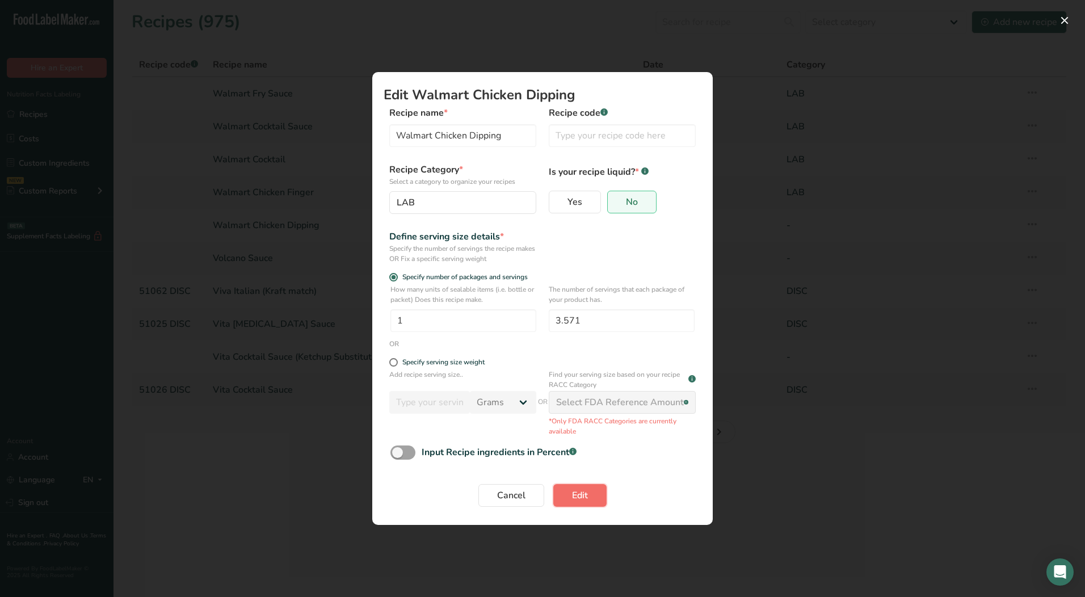
click at [572, 492] on span "Edit" at bounding box center [580, 495] width 16 height 14
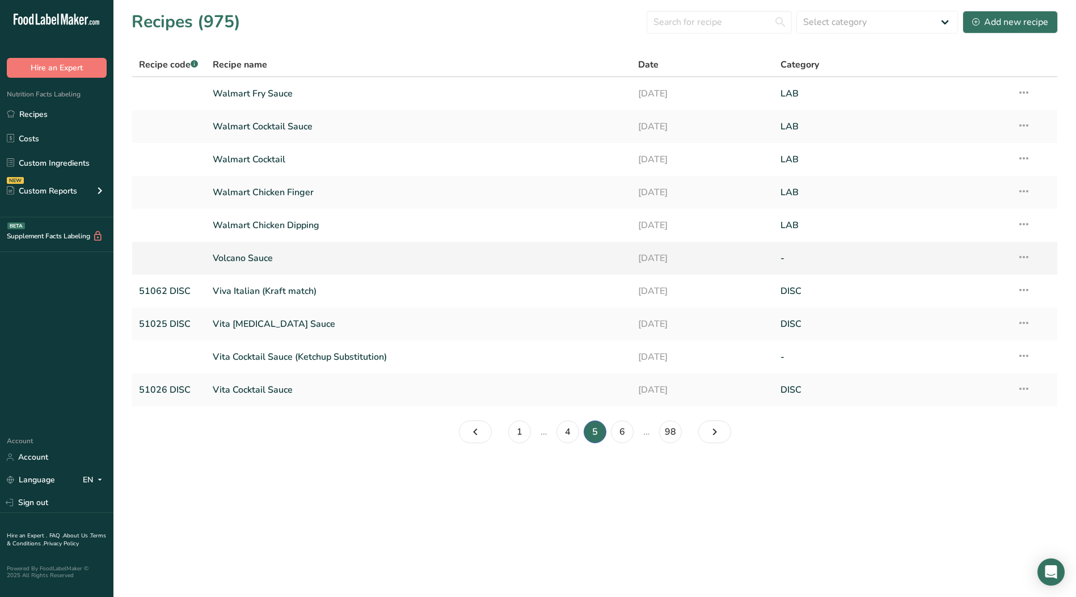
click at [1027, 256] on icon at bounding box center [1024, 257] width 14 height 20
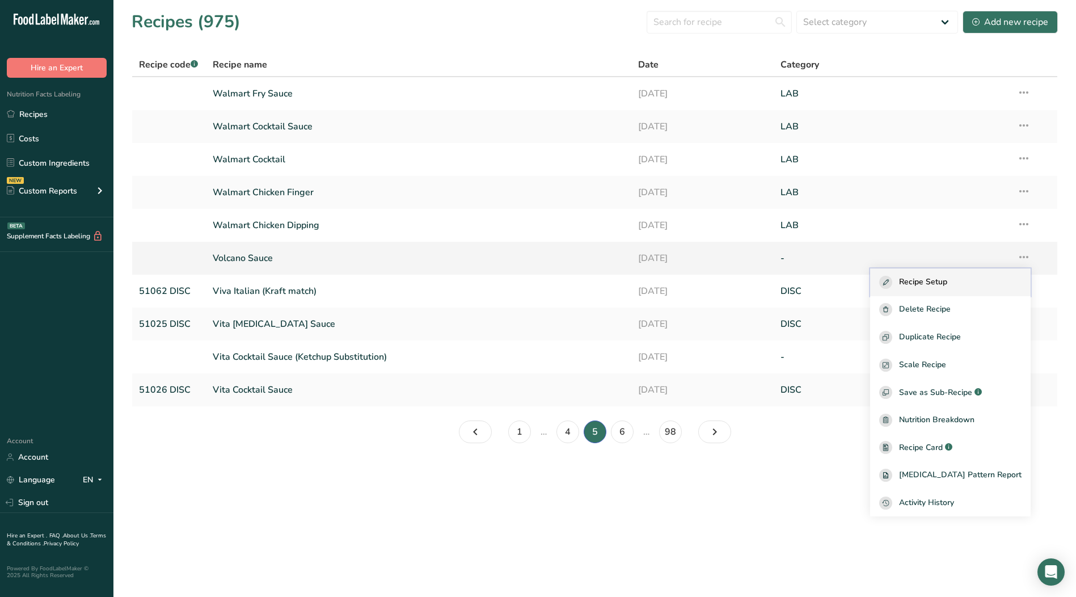
click at [947, 283] on span "Recipe Setup" at bounding box center [923, 282] width 48 height 13
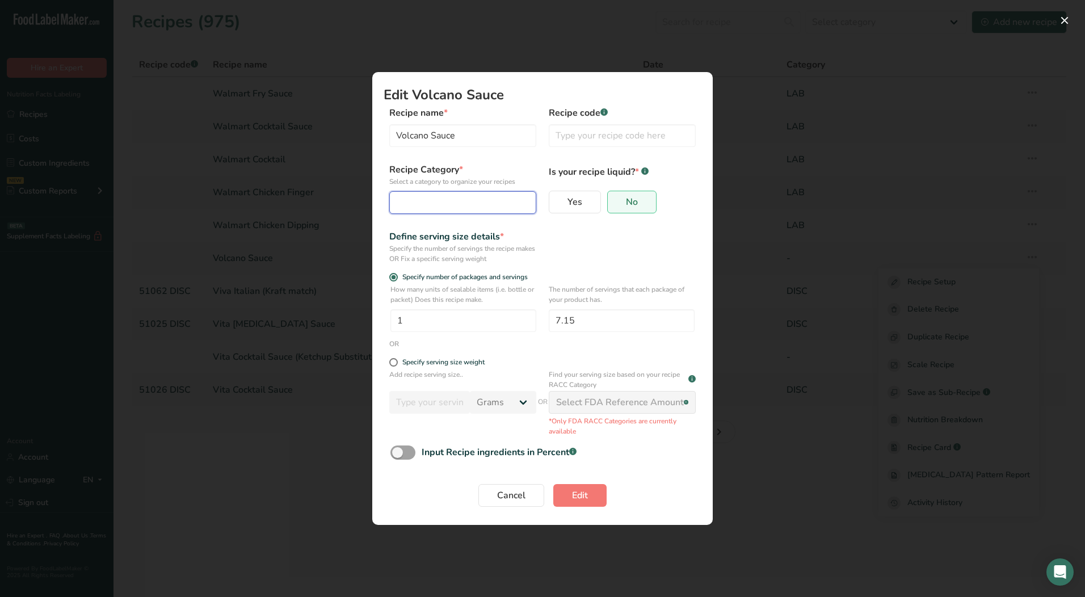
click at [473, 204] on div "Edit Recipe Modal" at bounding box center [459, 203] width 125 height 14
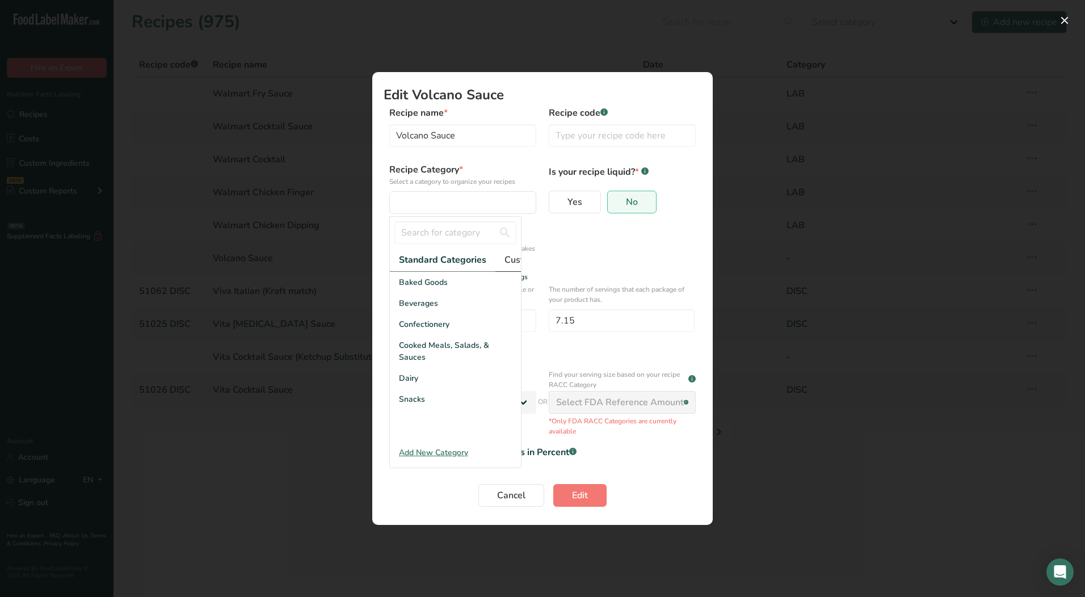
click at [511, 262] on span "Custom Categories .a-a{fill:#347362;}.b-a{fill:#fff;}" at bounding box center [548, 260] width 88 height 14
click at [429, 335] on div "LAB" at bounding box center [455, 324] width 131 height 21
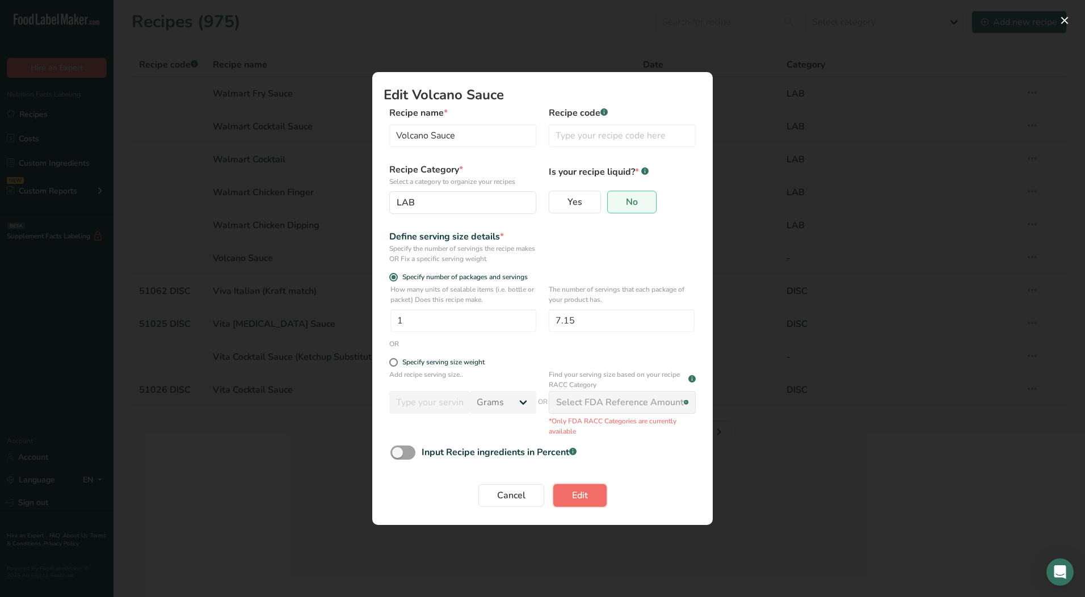
click at [576, 498] on span "Edit" at bounding box center [580, 495] width 16 height 14
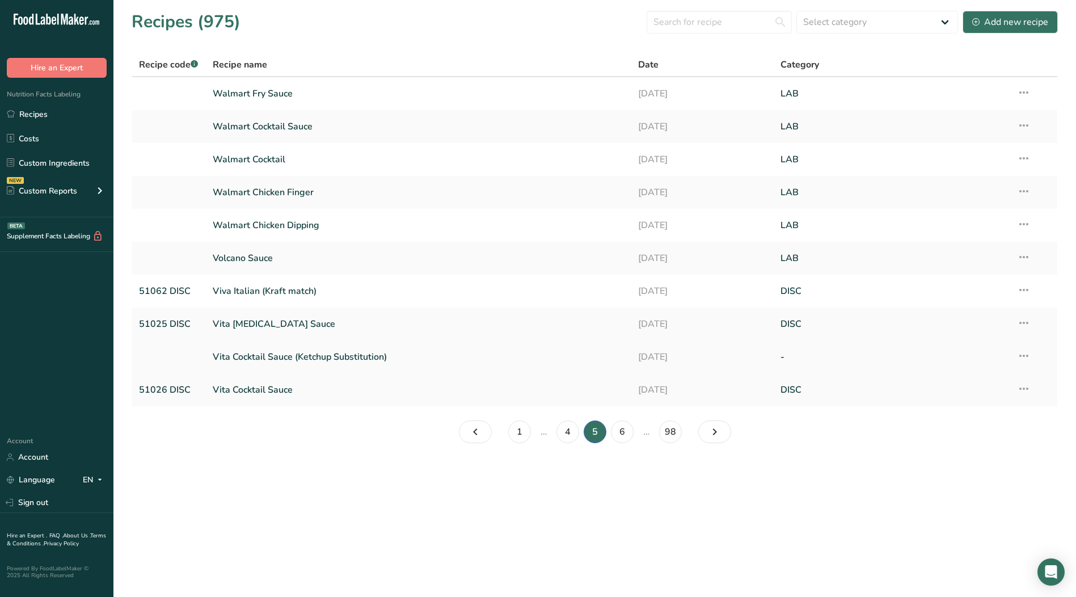
click at [1024, 353] on icon at bounding box center [1024, 356] width 14 height 20
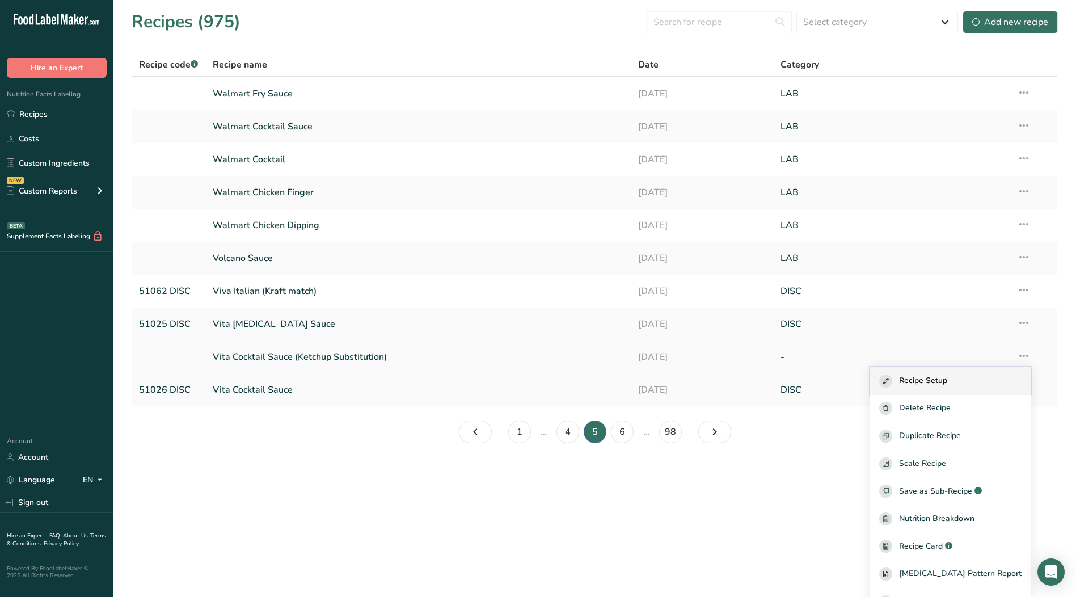
click at [938, 384] on span "Recipe Setup" at bounding box center [923, 380] width 48 height 13
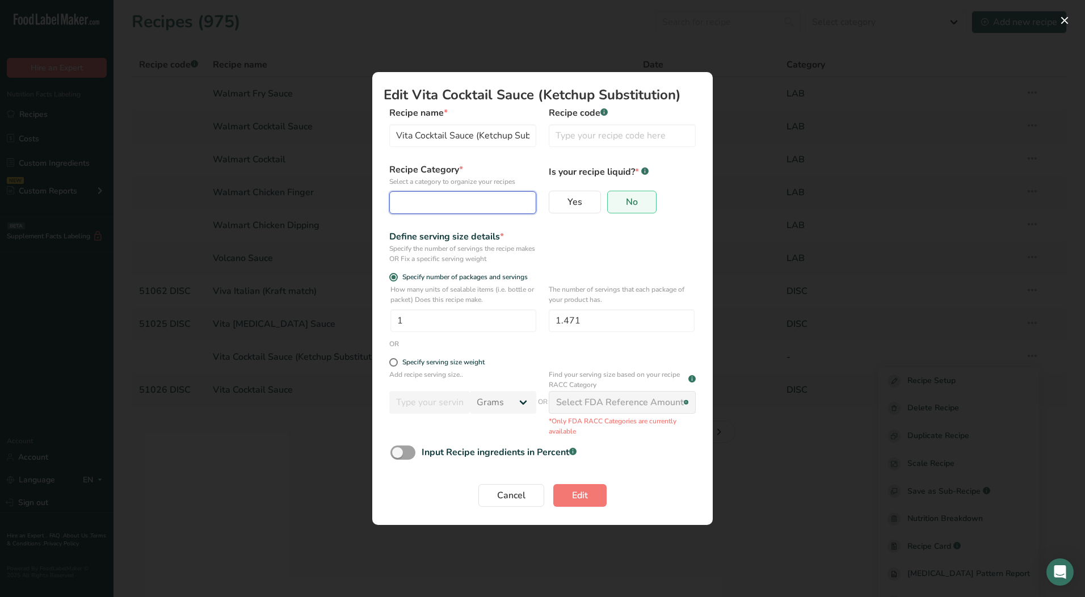
click at [451, 197] on div "Edit Recipe Modal" at bounding box center [459, 203] width 125 height 14
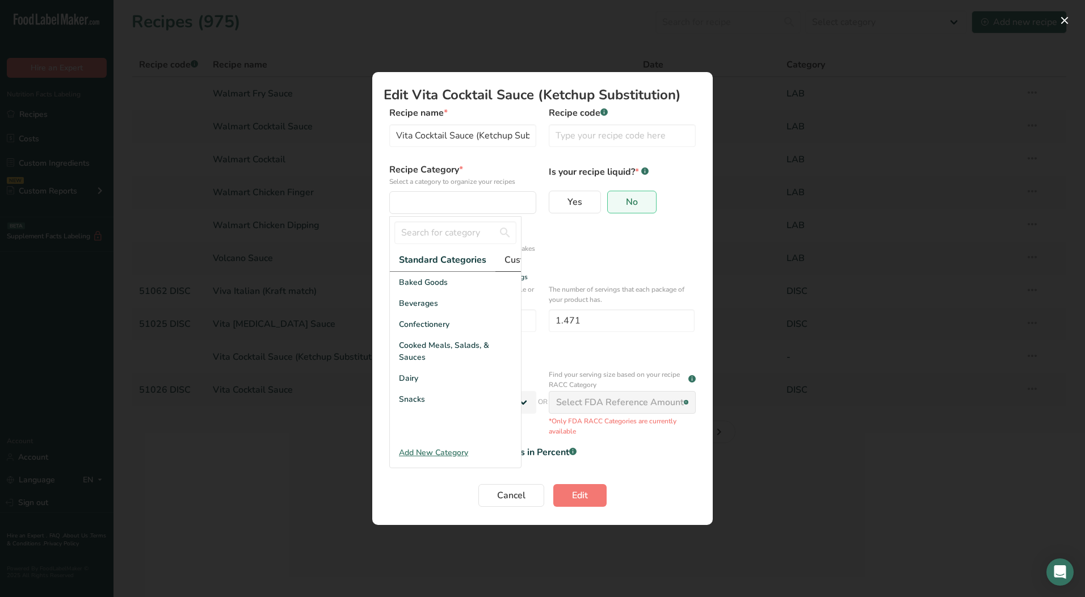
click at [510, 264] on span "Custom Categories .a-a{fill:#347362;}.b-a{fill:#fff;}" at bounding box center [548, 260] width 88 height 14
click at [419, 335] on div "LAB" at bounding box center [455, 324] width 131 height 21
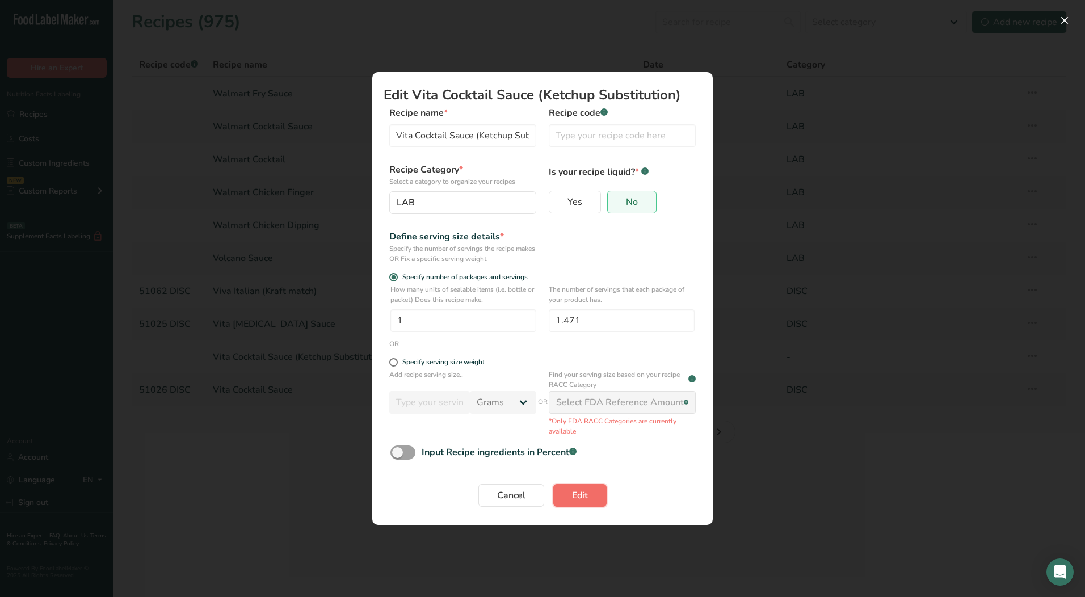
click at [589, 503] on button "Edit" at bounding box center [579, 495] width 53 height 23
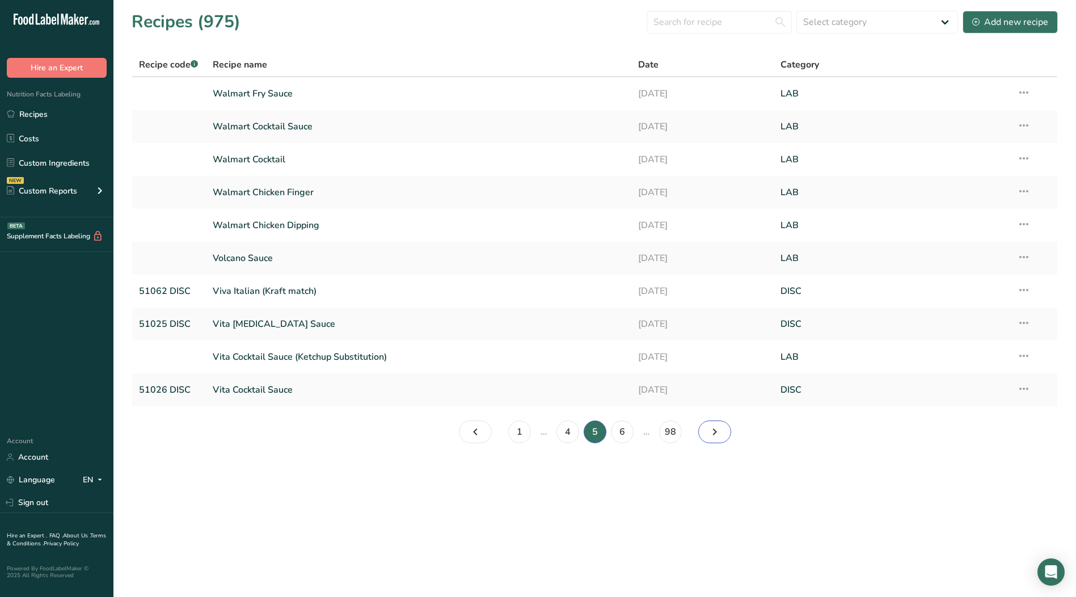
click at [713, 433] on icon "Page 6." at bounding box center [715, 432] width 14 height 20
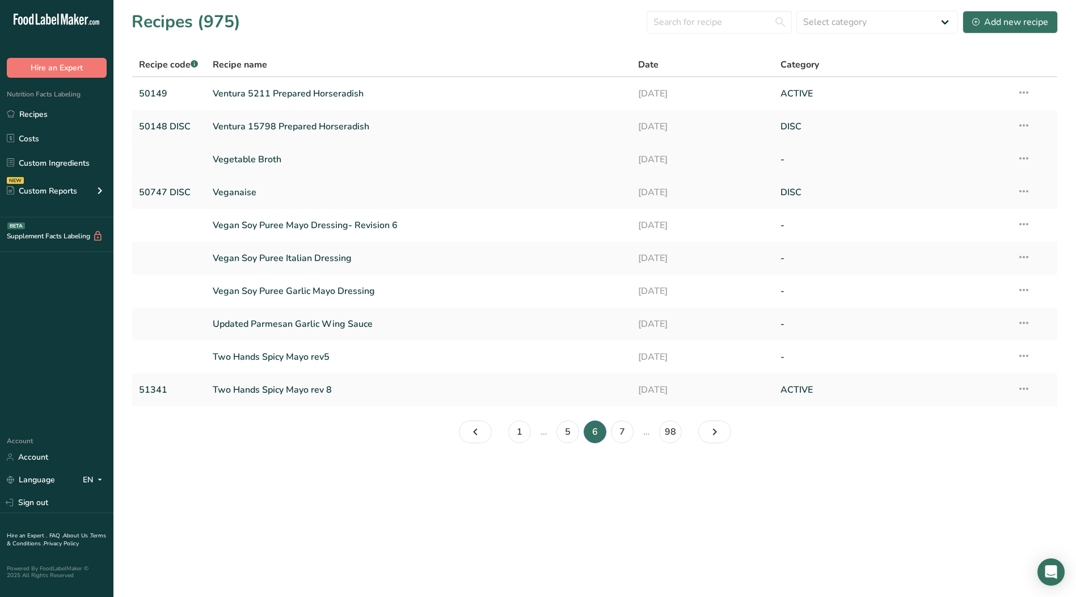
click at [1028, 159] on icon at bounding box center [1024, 158] width 14 height 20
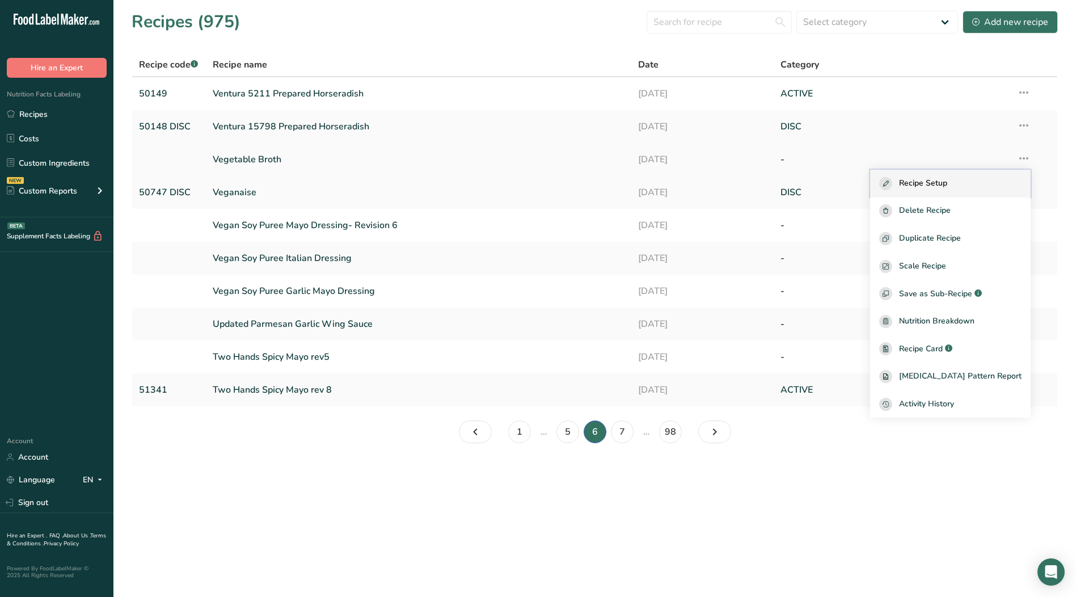
click at [947, 180] on span "Recipe Setup" at bounding box center [923, 183] width 48 height 13
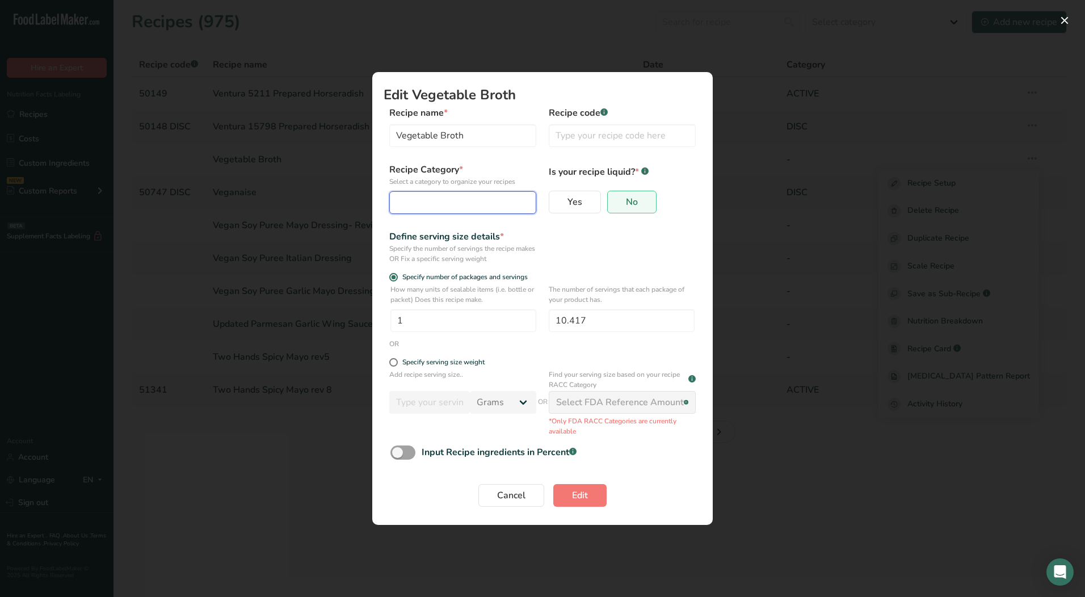
click at [462, 200] on div "Edit Recipe Modal" at bounding box center [459, 203] width 125 height 14
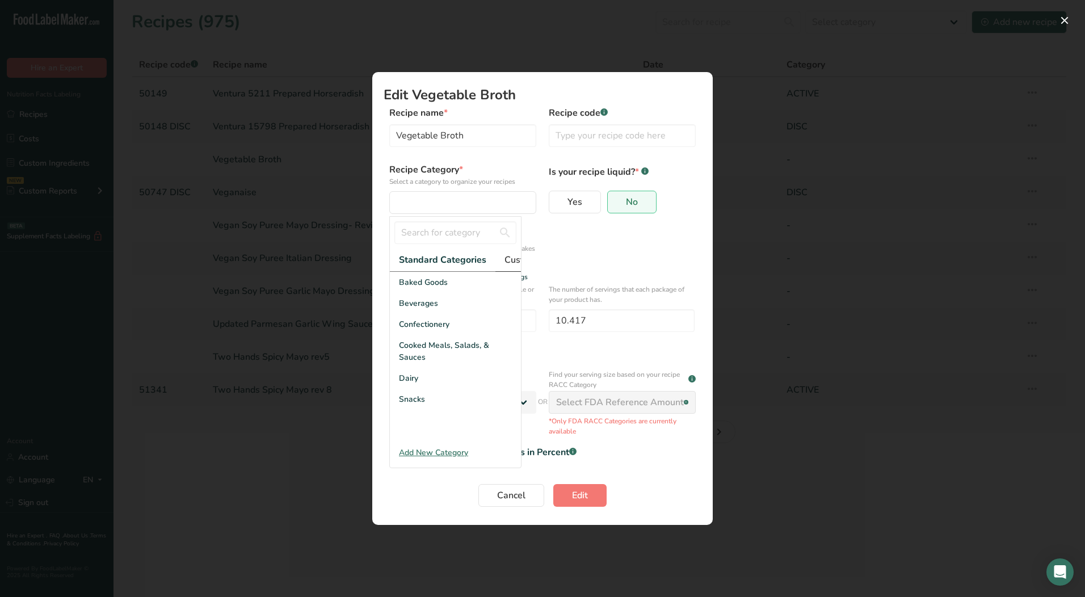
click at [509, 257] on span "Custom Categories .a-a{fill:#347362;}.b-a{fill:#fff;}" at bounding box center [548, 260] width 88 height 14
click at [399, 329] on span "LAB" at bounding box center [407, 324] width 16 height 12
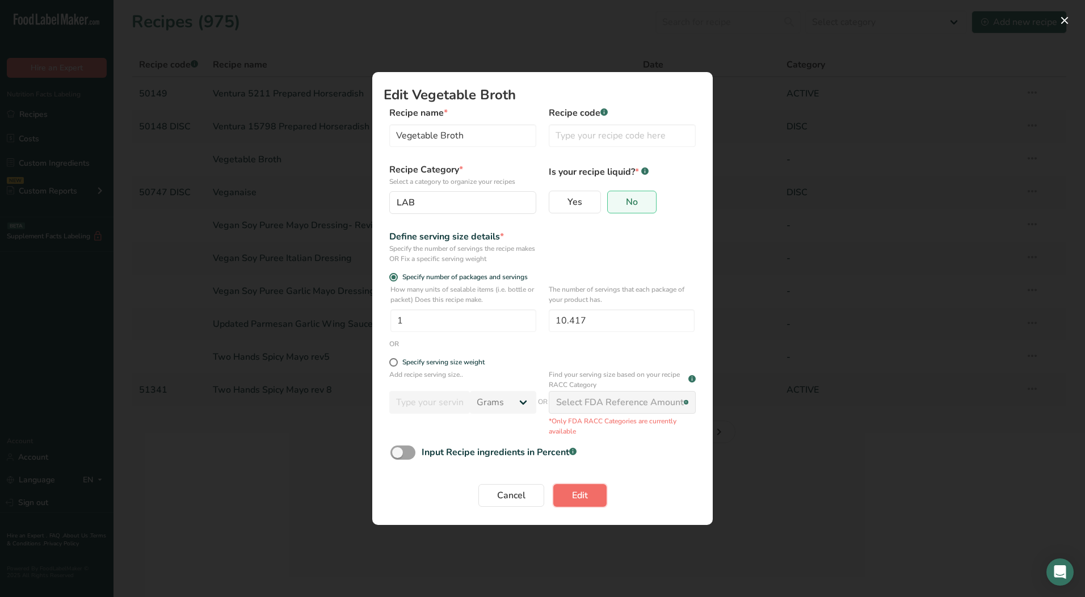
click at [588, 502] on button "Edit" at bounding box center [579, 495] width 53 height 23
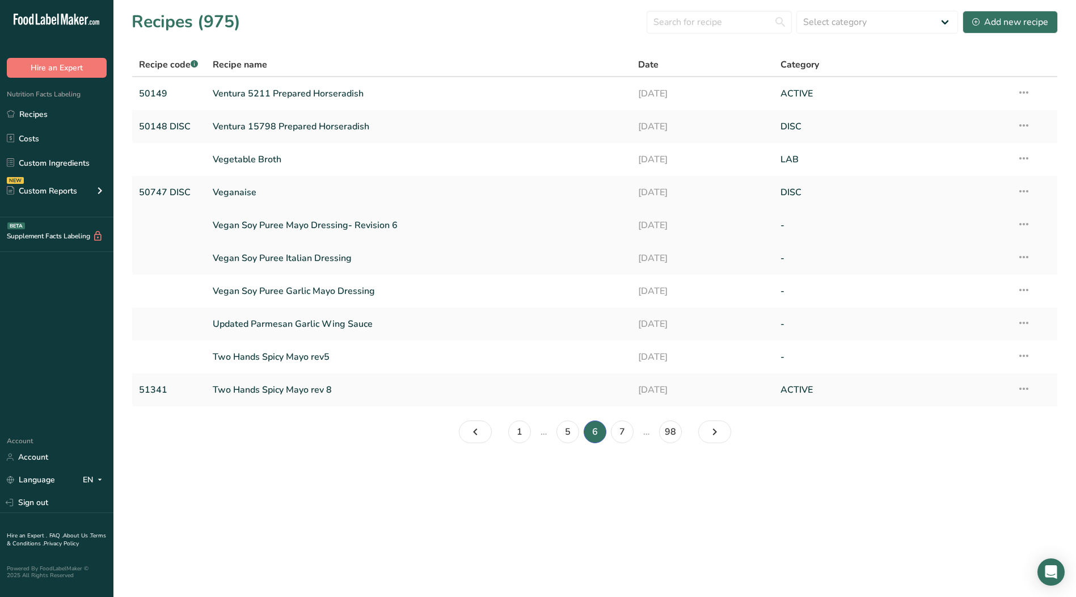
click at [1025, 225] on icon at bounding box center [1024, 224] width 14 height 20
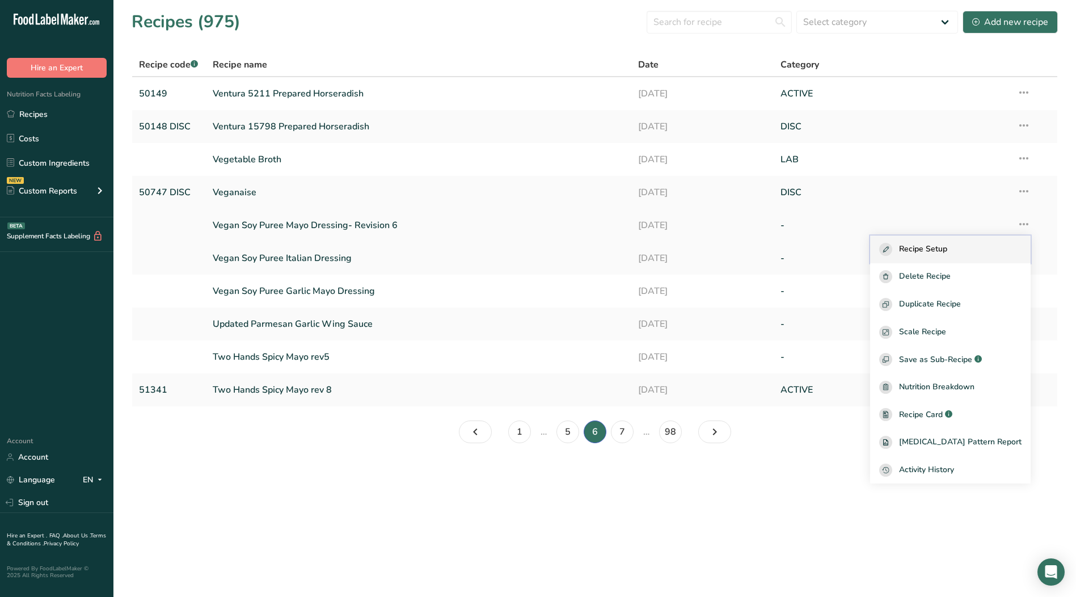
click at [970, 246] on div "Recipe Setup" at bounding box center [950, 249] width 142 height 13
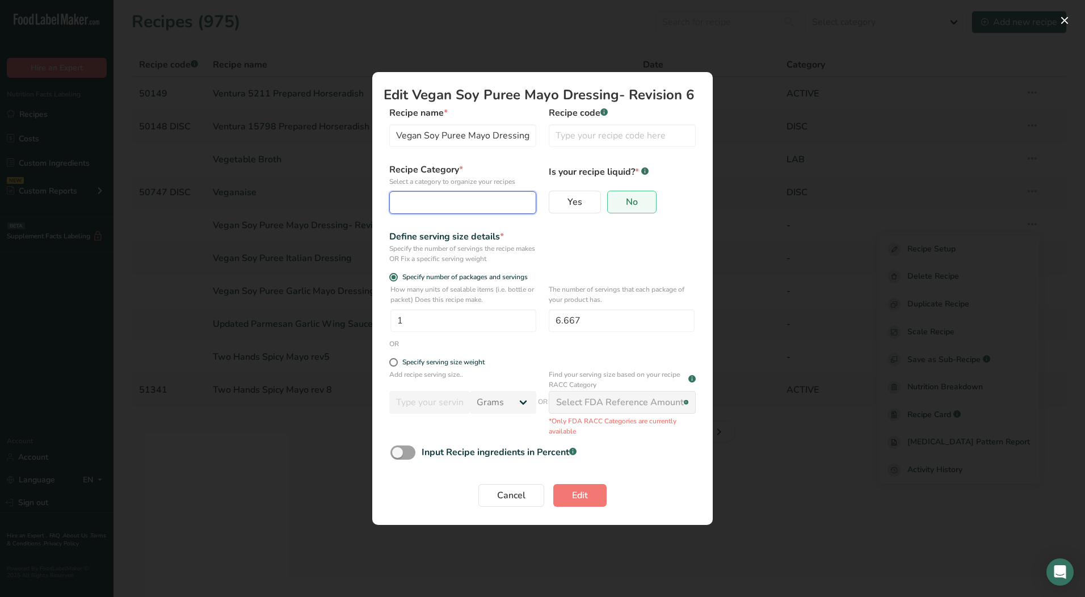
click at [457, 204] on div "Edit Recipe Modal" at bounding box center [459, 203] width 125 height 14
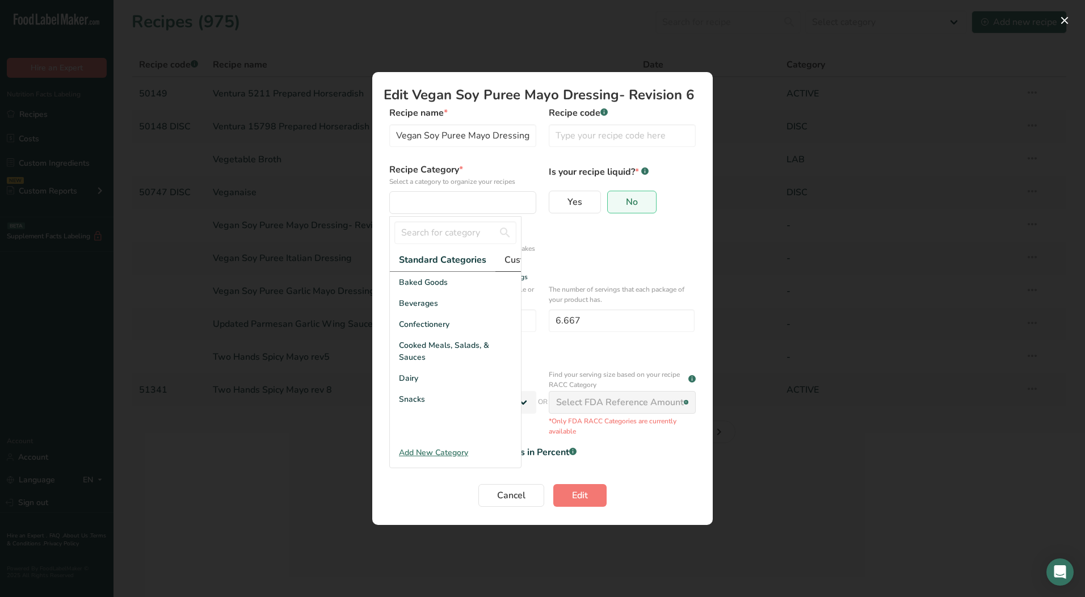
click at [508, 260] on span "Custom Categories .a-a{fill:#347362;}.b-a{fill:#fff;}" at bounding box center [548, 260] width 88 height 14
click at [416, 331] on div "LAB" at bounding box center [455, 324] width 131 height 21
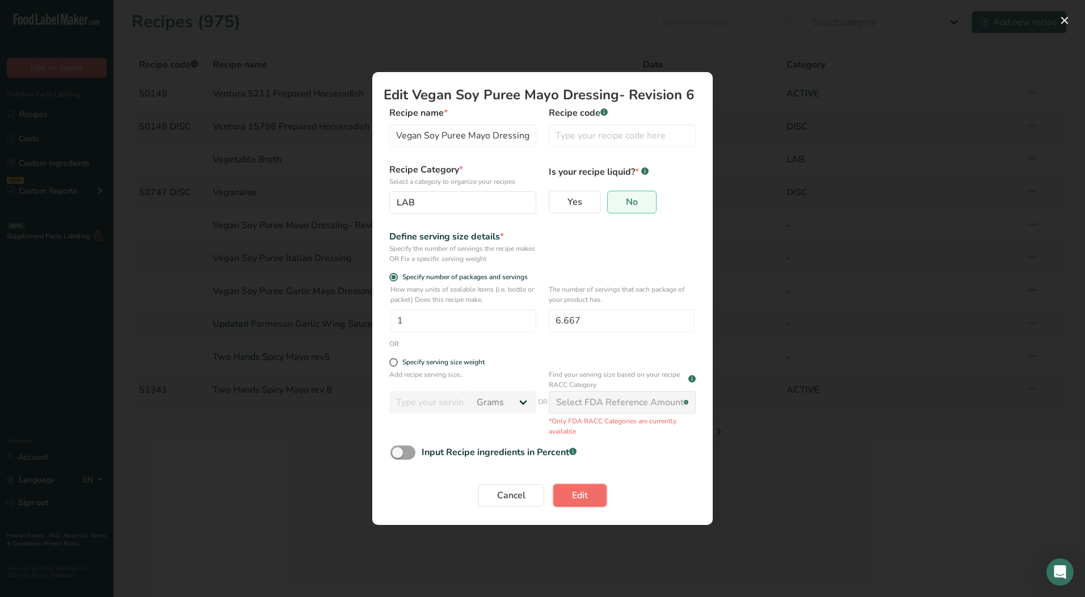
click at [588, 494] on button "Edit" at bounding box center [579, 495] width 53 height 23
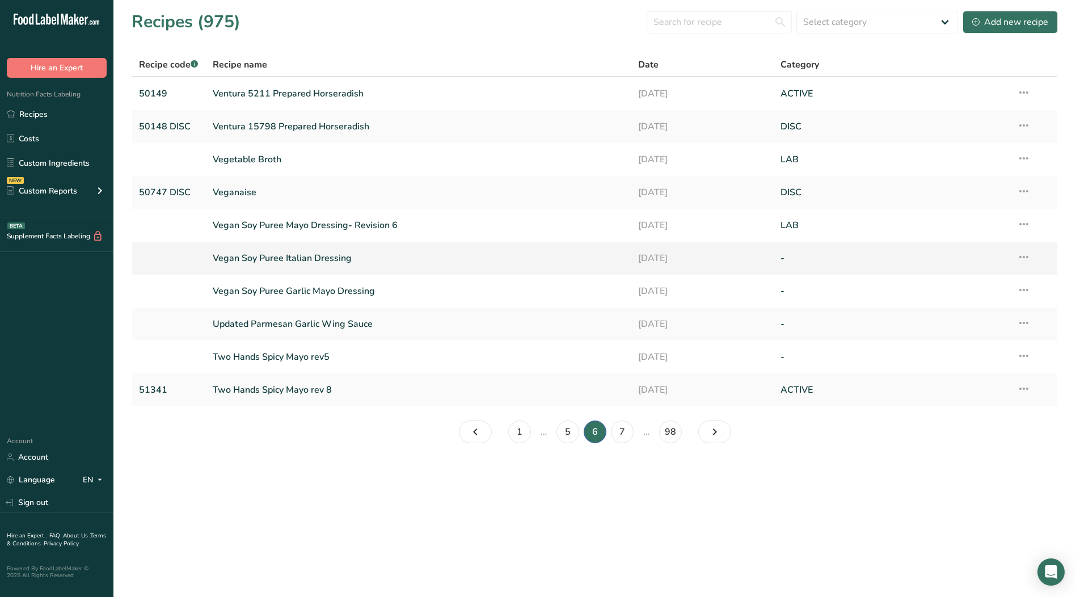
click at [1022, 256] on icon at bounding box center [1024, 257] width 14 height 20
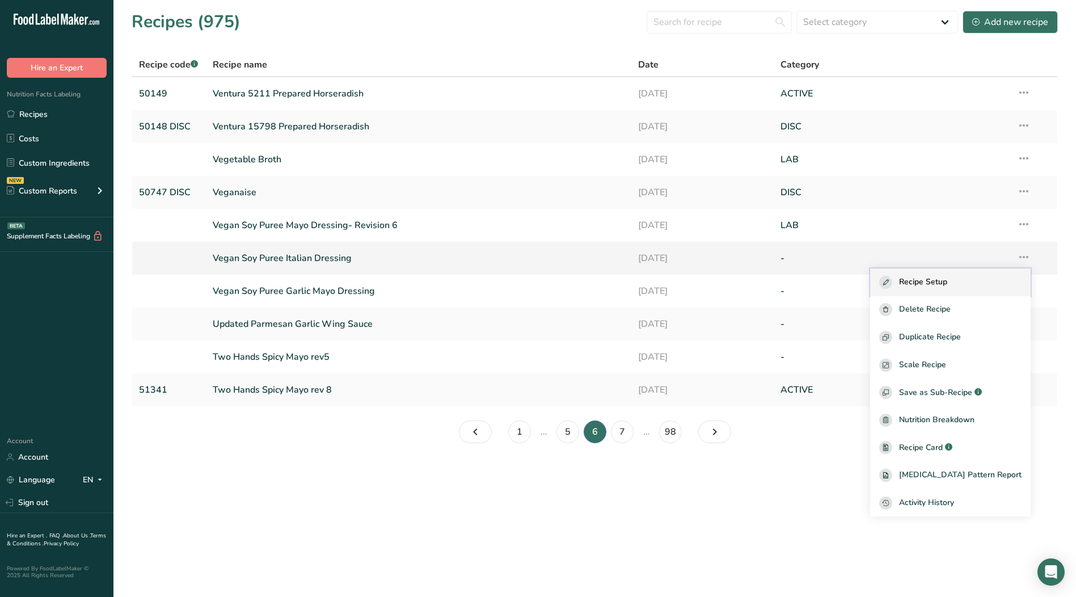
click at [947, 284] on span "Recipe Setup" at bounding box center [923, 282] width 48 height 13
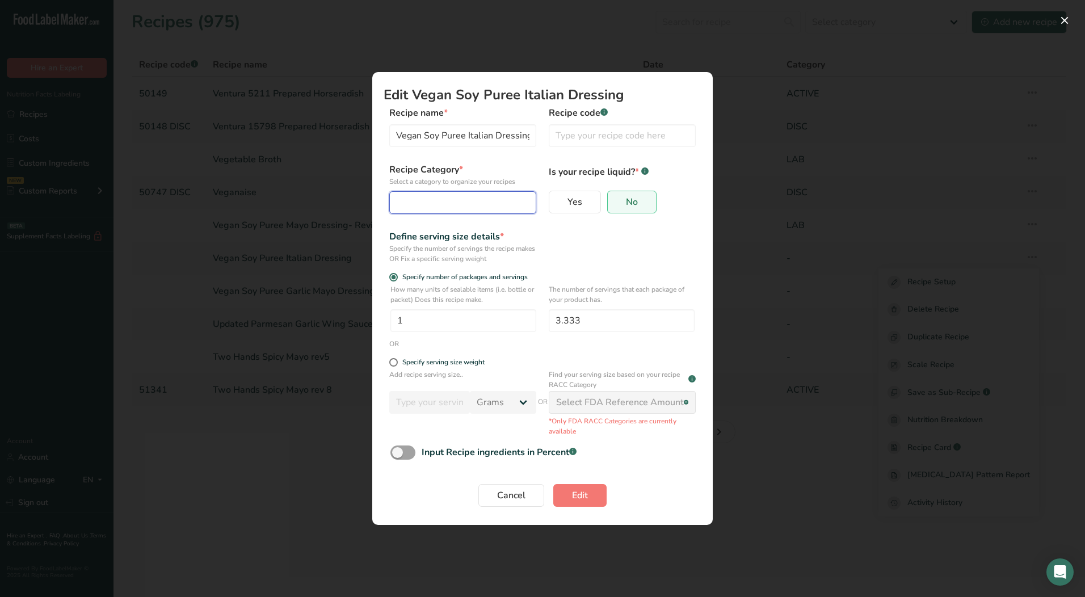
click at [442, 205] on div "Edit Recipe Modal" at bounding box center [459, 203] width 125 height 14
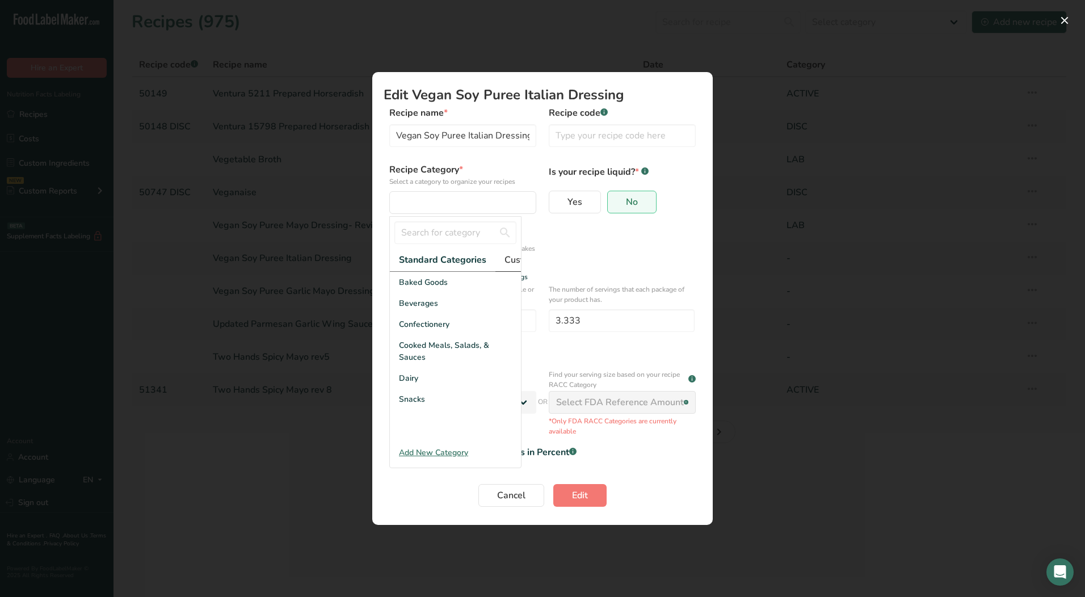
click at [517, 260] on span "Custom Categories .a-a{fill:#347362;}.b-a{fill:#fff;}" at bounding box center [548, 260] width 88 height 14
click at [403, 330] on span "LAB" at bounding box center [407, 324] width 16 height 12
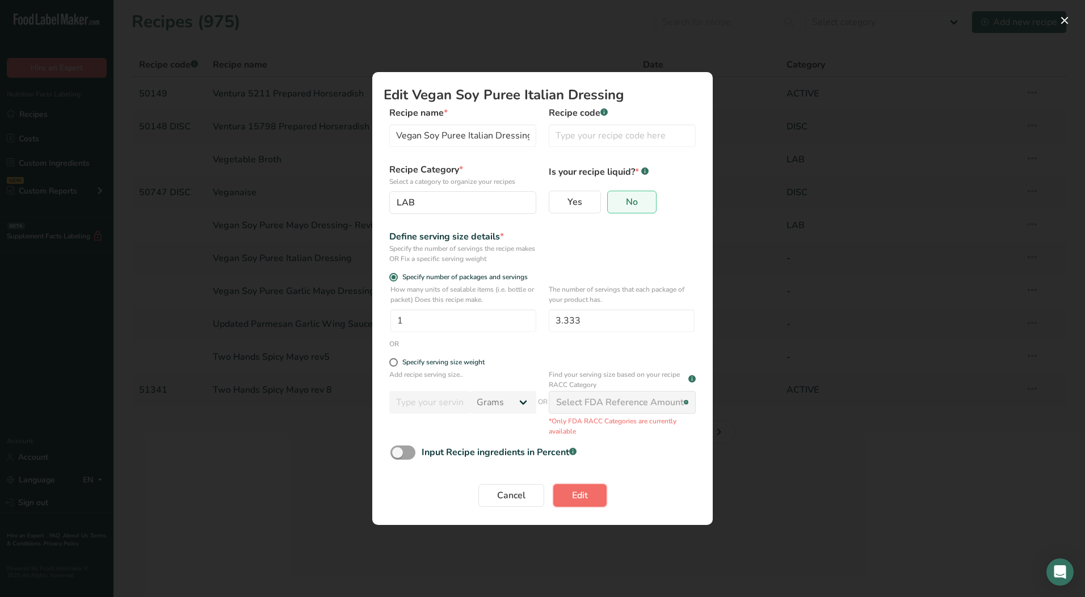
click at [590, 495] on button "Edit" at bounding box center [579, 495] width 53 height 23
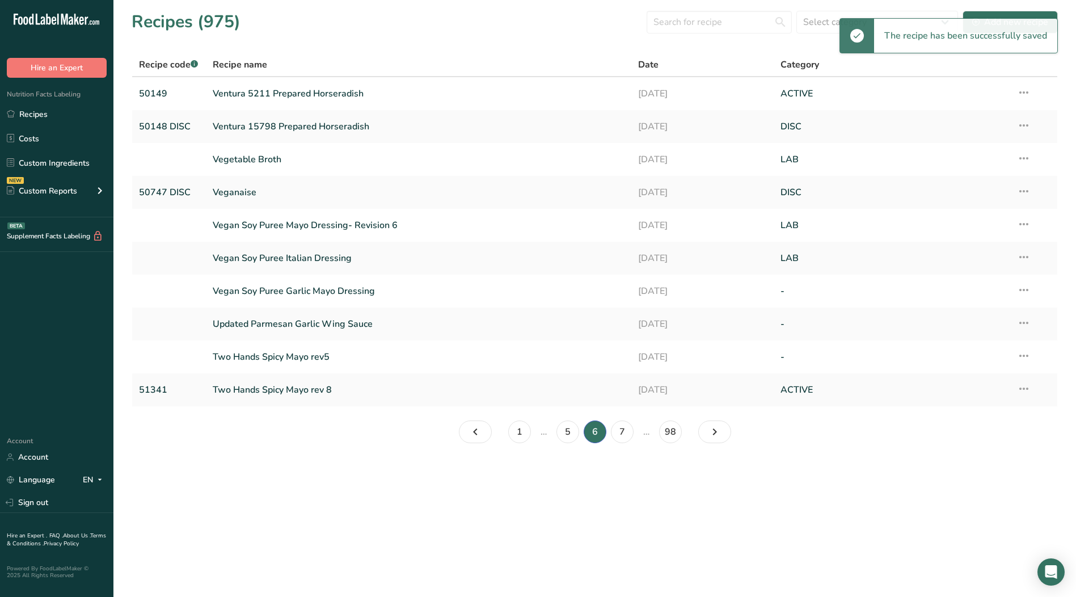
click at [1024, 290] on icon at bounding box center [1024, 290] width 14 height 20
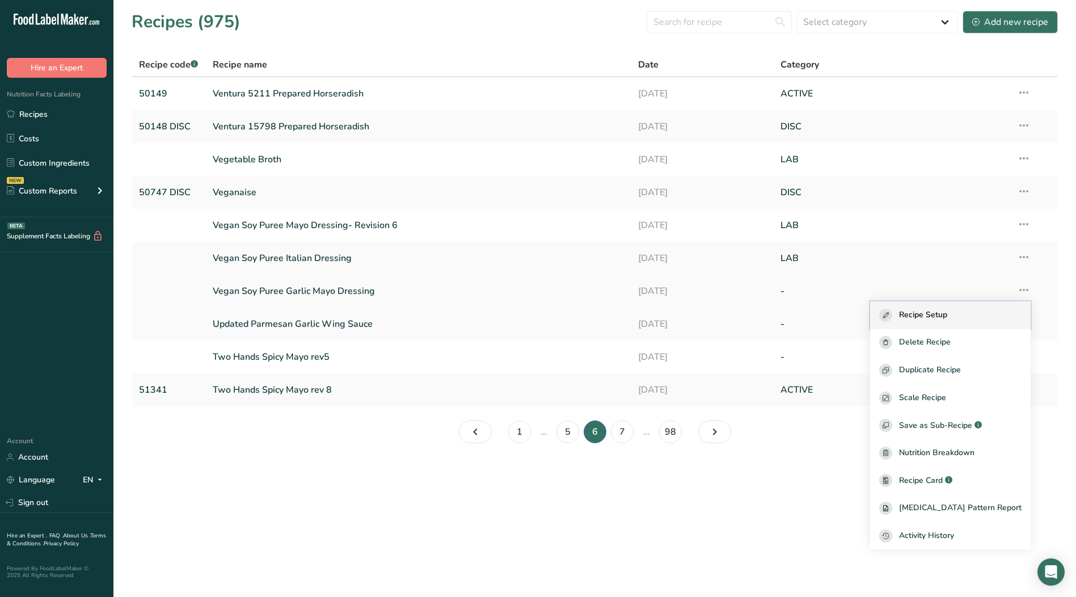
click at [975, 317] on div "Recipe Setup" at bounding box center [950, 315] width 142 height 13
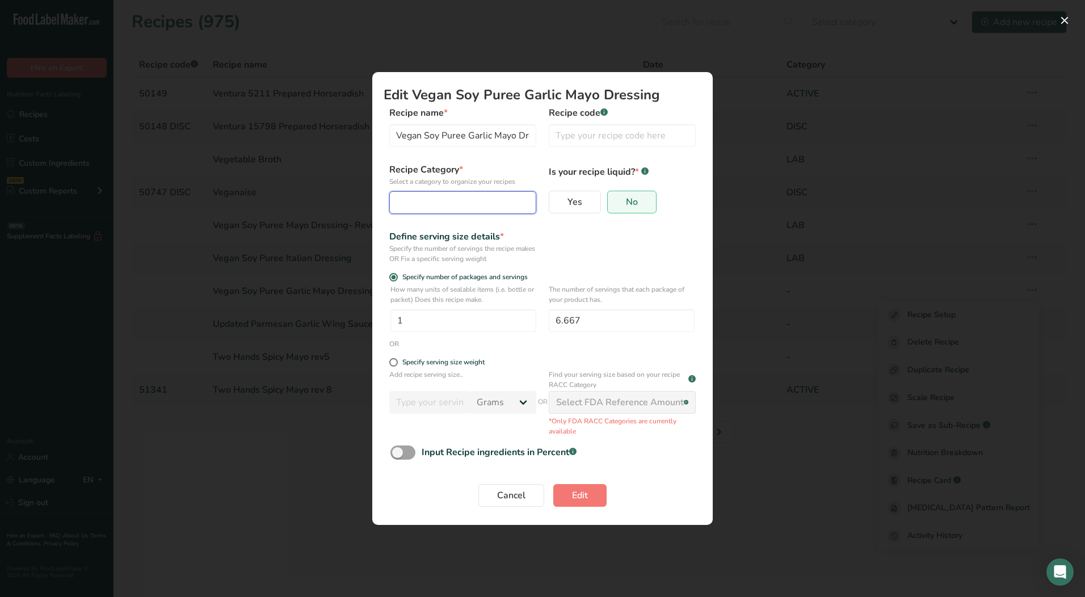
click at [475, 205] on div "Edit Recipe Modal" at bounding box center [459, 203] width 125 height 14
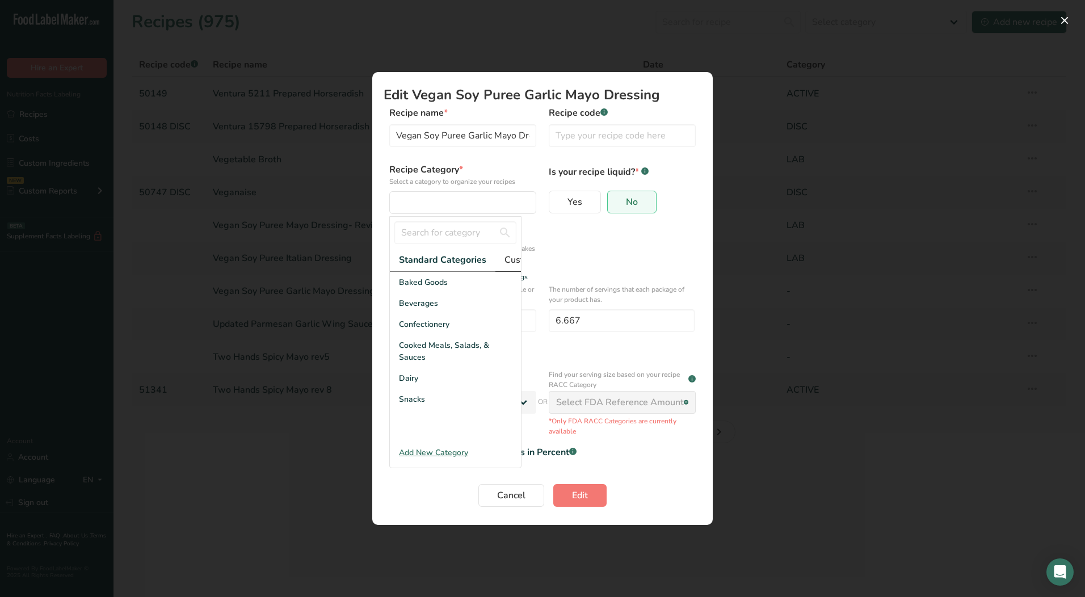
click at [507, 260] on span "Custom Categories .a-a{fill:#347362;}.b-a{fill:#fff;}" at bounding box center [548, 260] width 88 height 14
click at [428, 334] on div "LAB" at bounding box center [455, 324] width 131 height 21
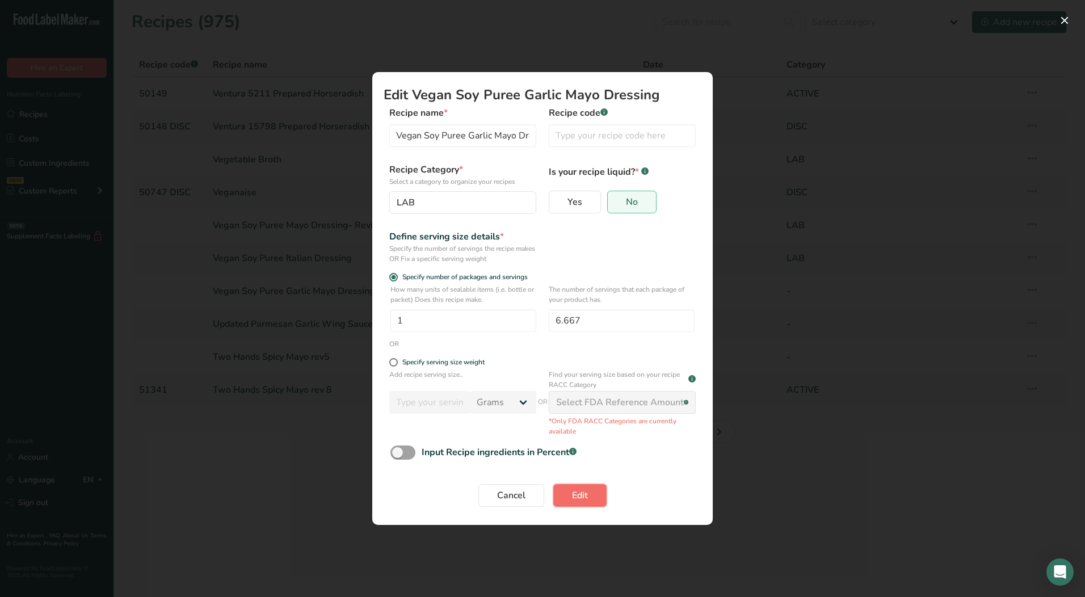
click at [595, 499] on button "Edit" at bounding box center [579, 495] width 53 height 23
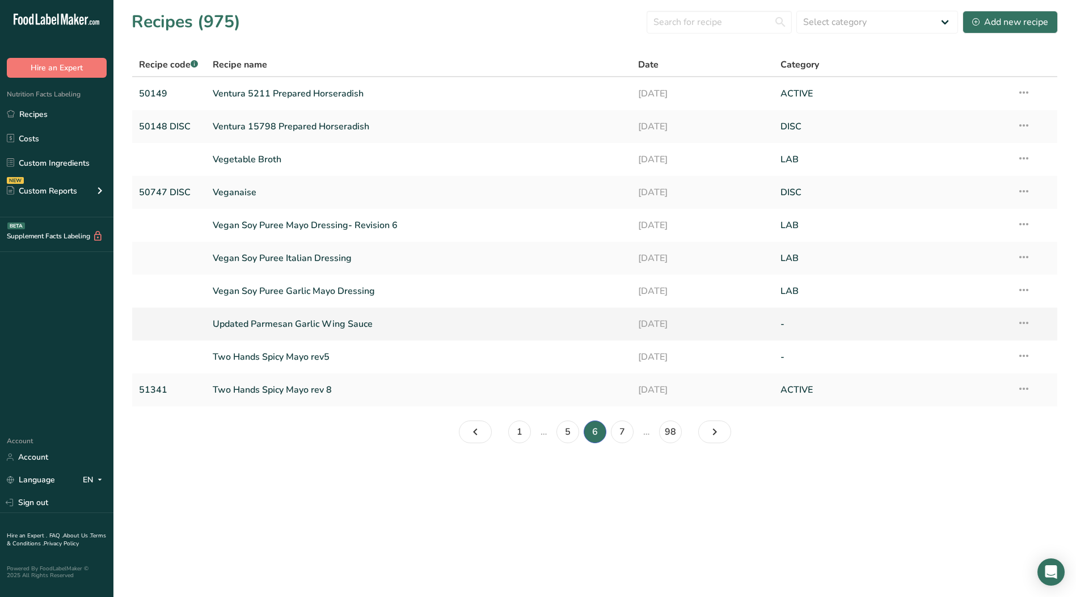
click at [1023, 323] on icon at bounding box center [1024, 323] width 14 height 20
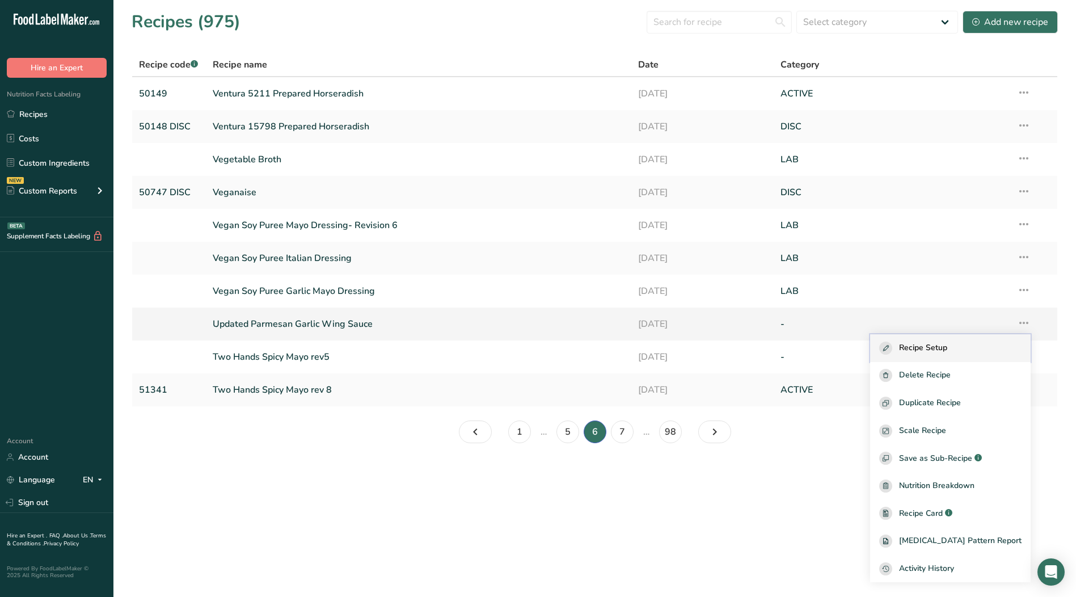
click at [968, 351] on div "Recipe Setup" at bounding box center [950, 348] width 142 height 13
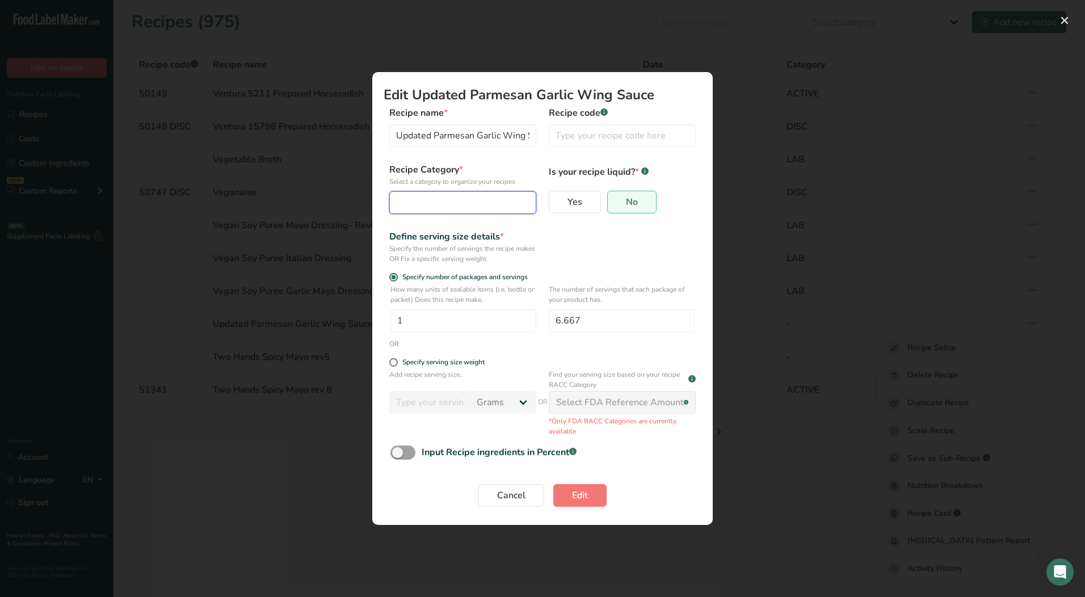
click at [456, 203] on div "Edit Recipe Modal" at bounding box center [459, 203] width 125 height 14
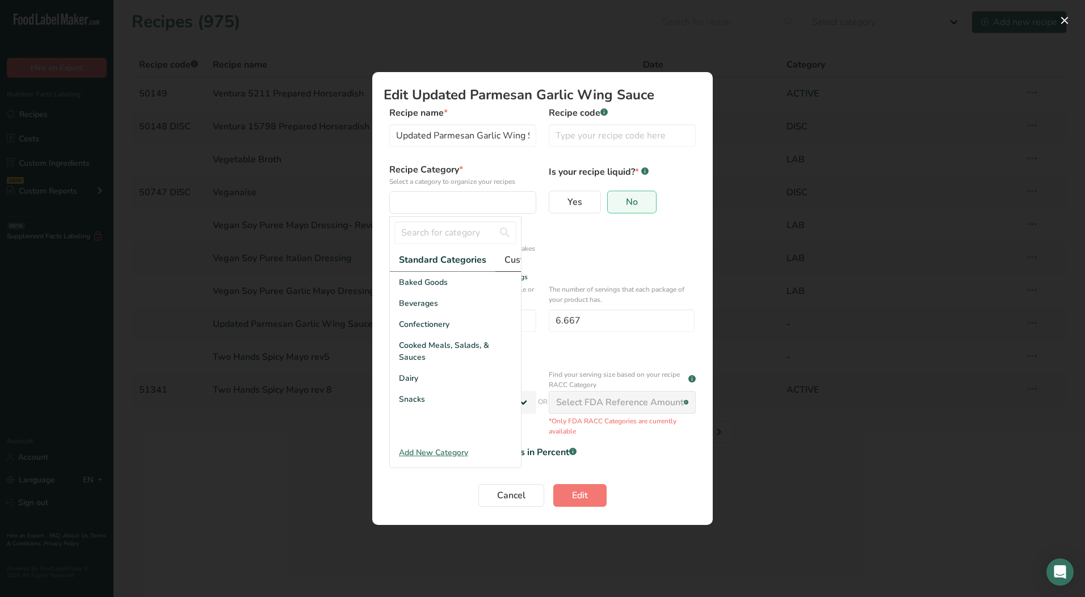
click at [516, 258] on span "Custom Categories .a-a{fill:#347362;}.b-a{fill:#fff;}" at bounding box center [548, 260] width 88 height 14
click at [410, 330] on span "LAB" at bounding box center [407, 324] width 16 height 12
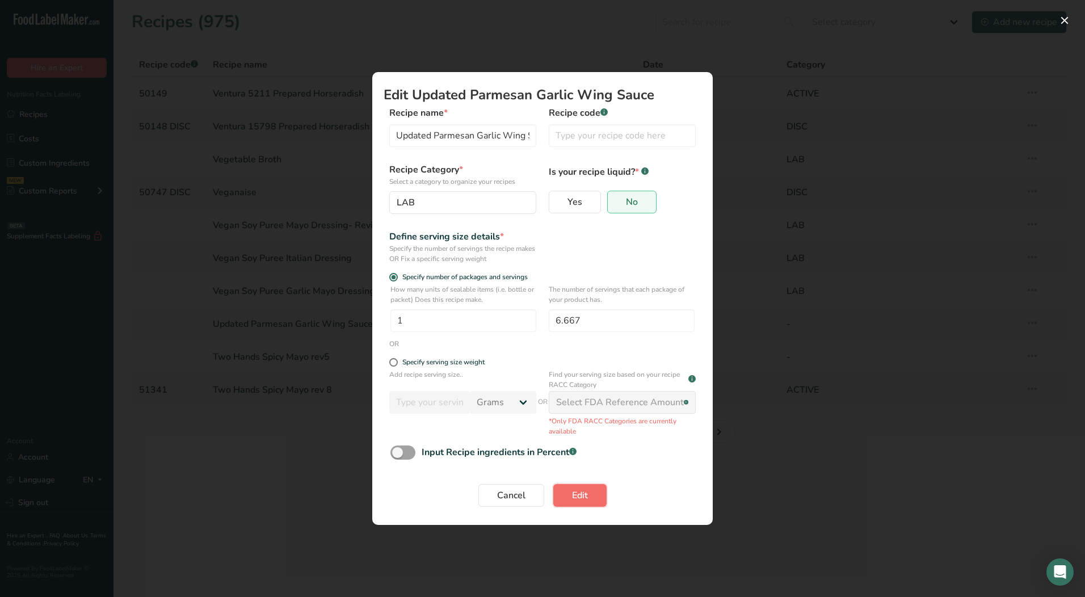
click at [583, 498] on span "Edit" at bounding box center [580, 495] width 16 height 14
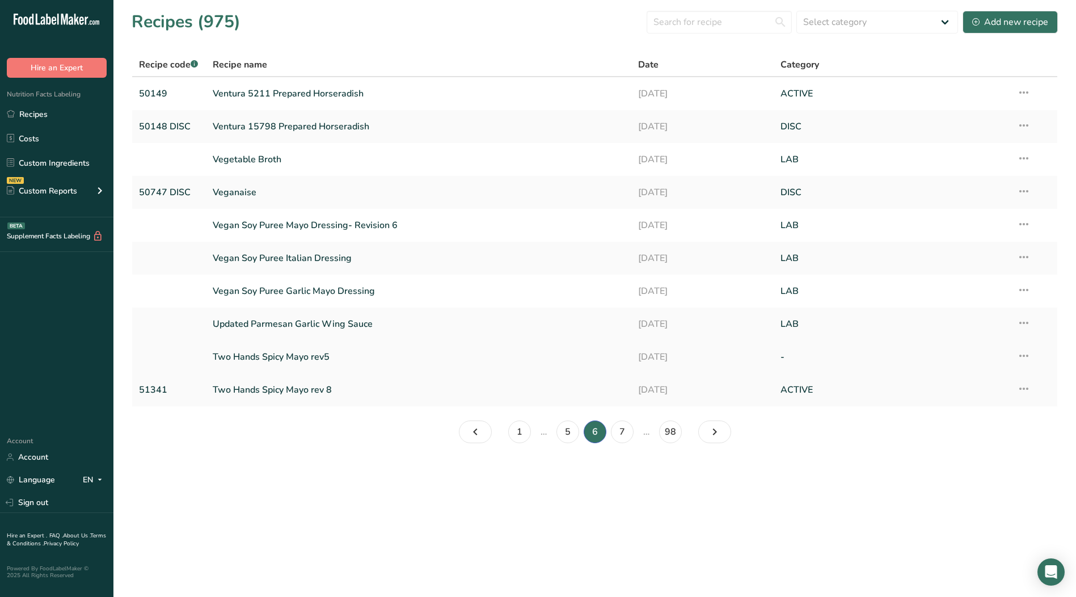
click at [1026, 359] on icon at bounding box center [1024, 356] width 14 height 20
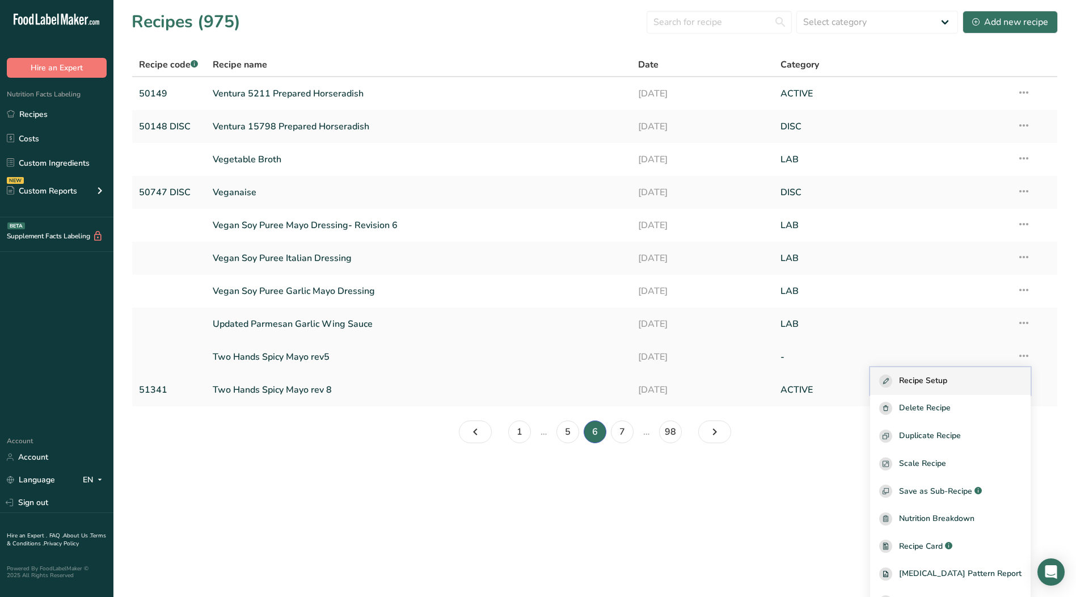
click at [937, 388] on button "Recipe Setup" at bounding box center [950, 381] width 161 height 28
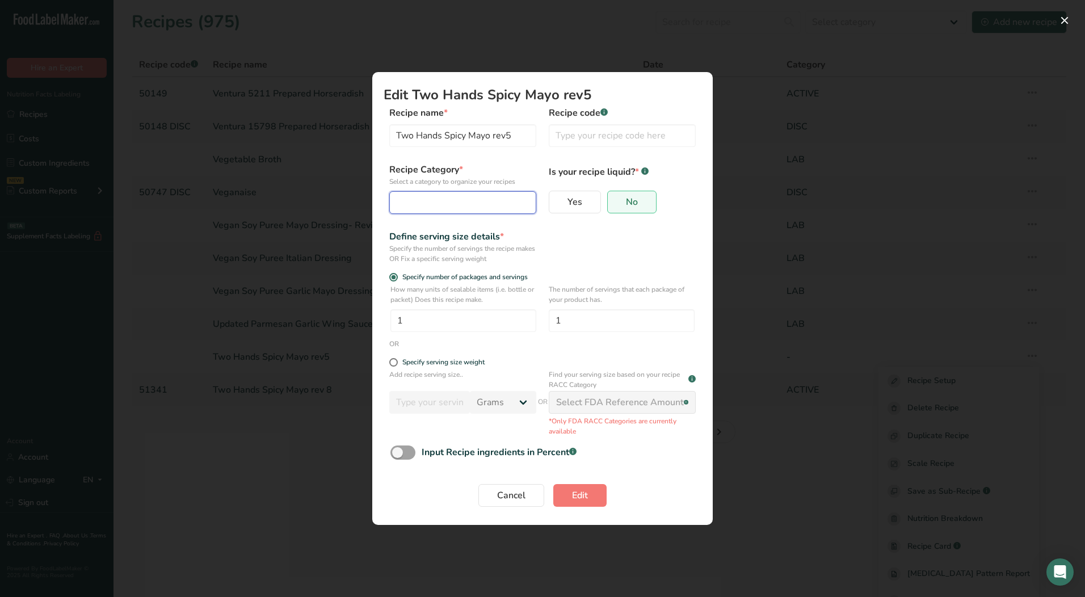
click at [421, 209] on div "Edit Recipe Modal" at bounding box center [459, 203] width 125 height 14
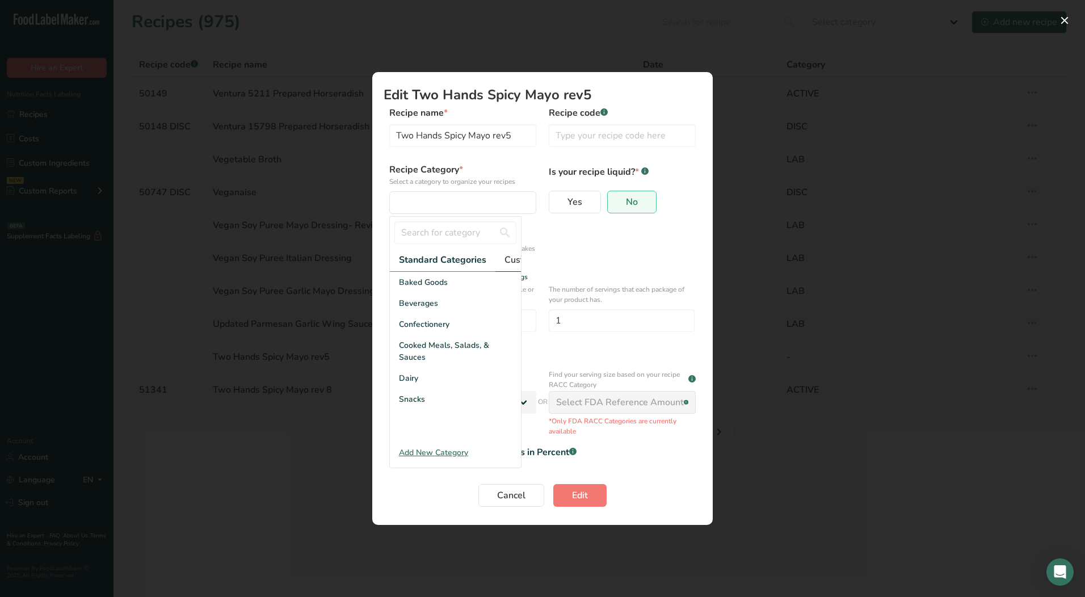
click at [516, 259] on span "Custom Categories .a-a{fill:#347362;}.b-a{fill:#fff;}" at bounding box center [548, 260] width 88 height 14
click at [415, 335] on div "LAB" at bounding box center [455, 324] width 131 height 21
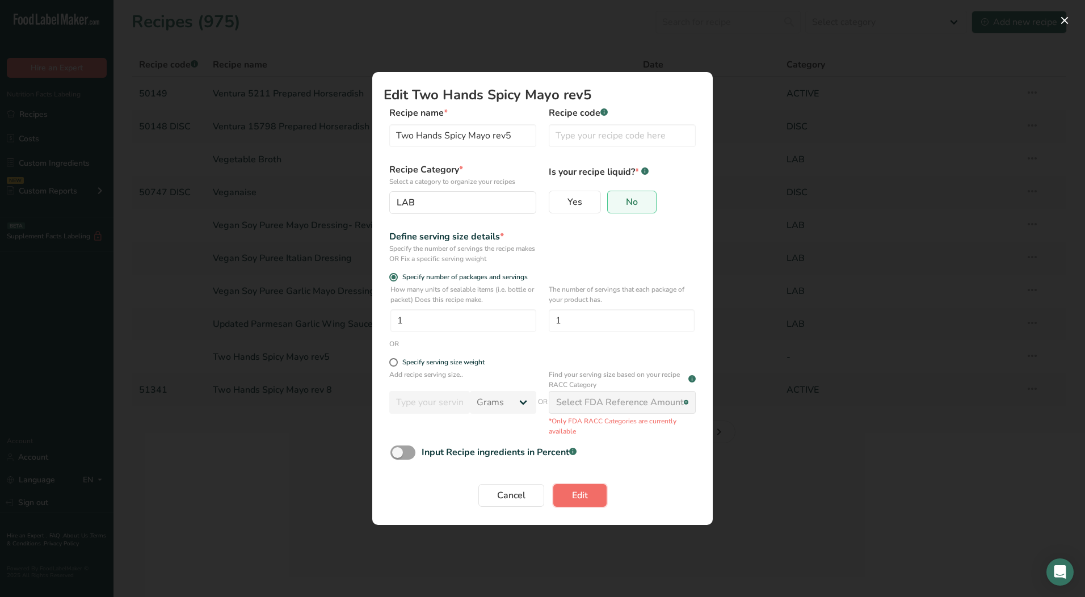
click at [591, 496] on button "Edit" at bounding box center [579, 495] width 53 height 23
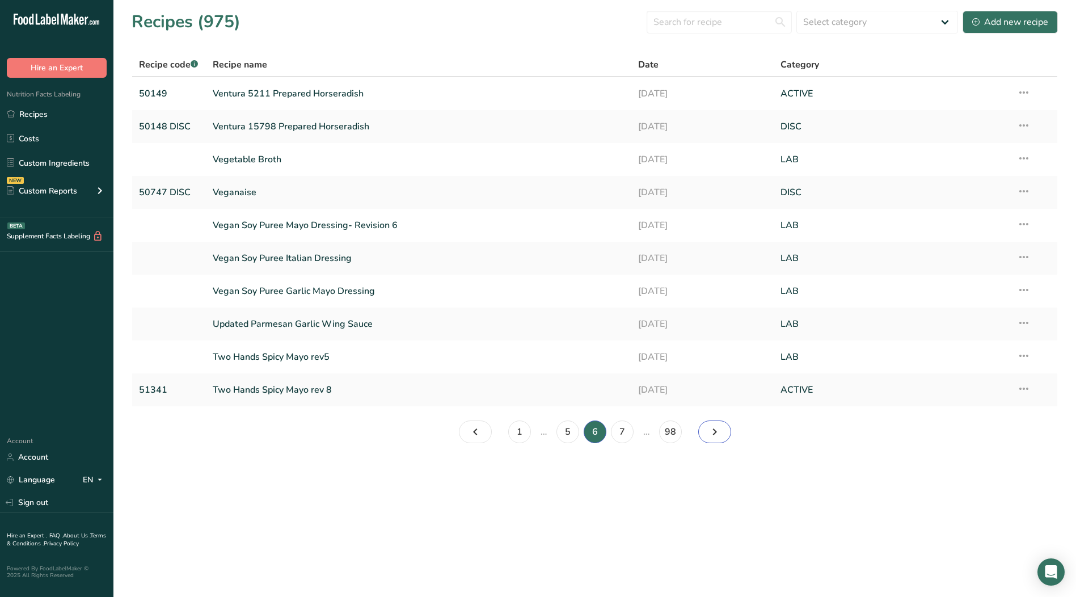
click at [716, 441] on icon "Page 7." at bounding box center [715, 432] width 14 height 20
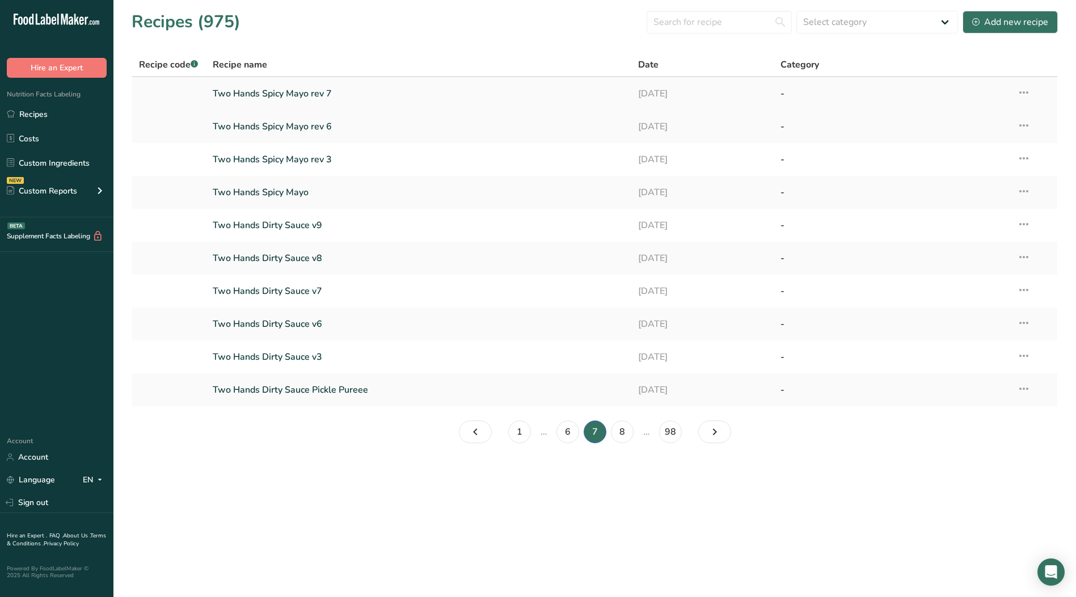
click at [1025, 92] on icon at bounding box center [1024, 92] width 14 height 20
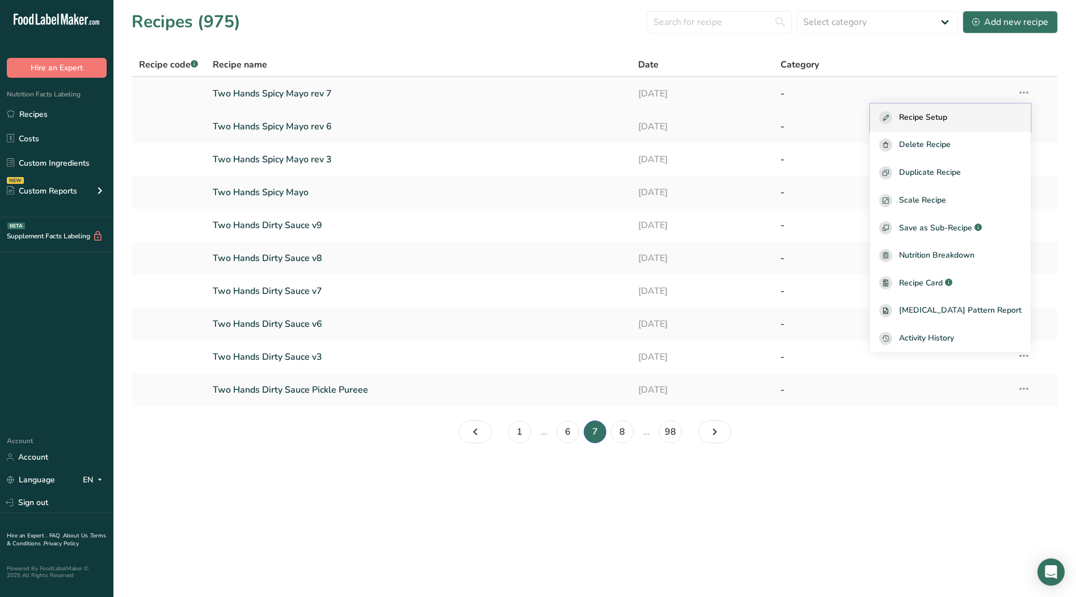
click at [947, 115] on span "Recipe Setup" at bounding box center [923, 117] width 48 height 13
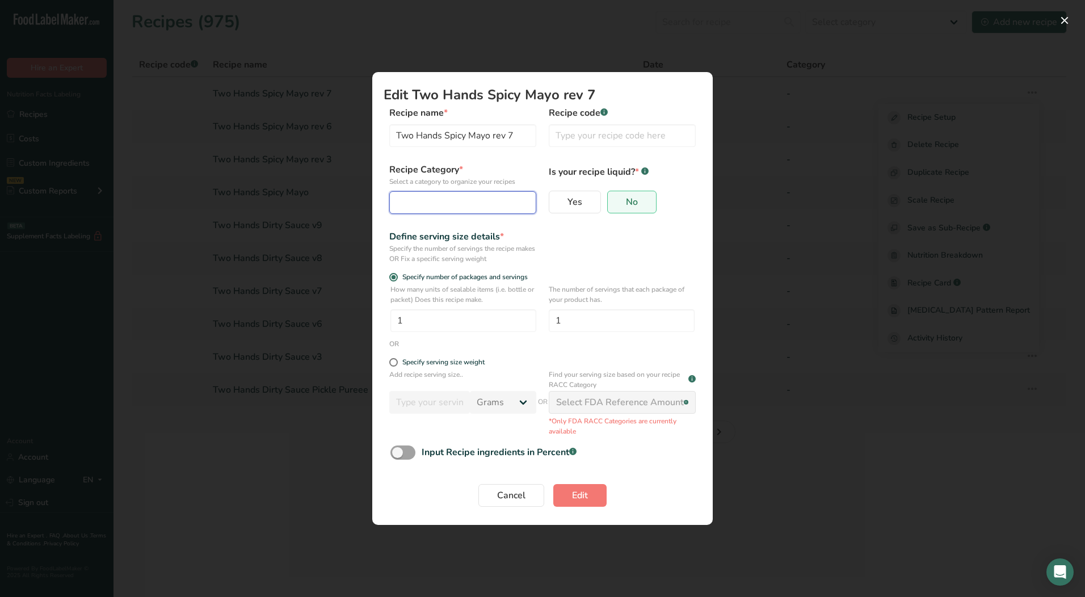
click at [432, 200] on div "Edit Recipe Modal" at bounding box center [459, 203] width 125 height 14
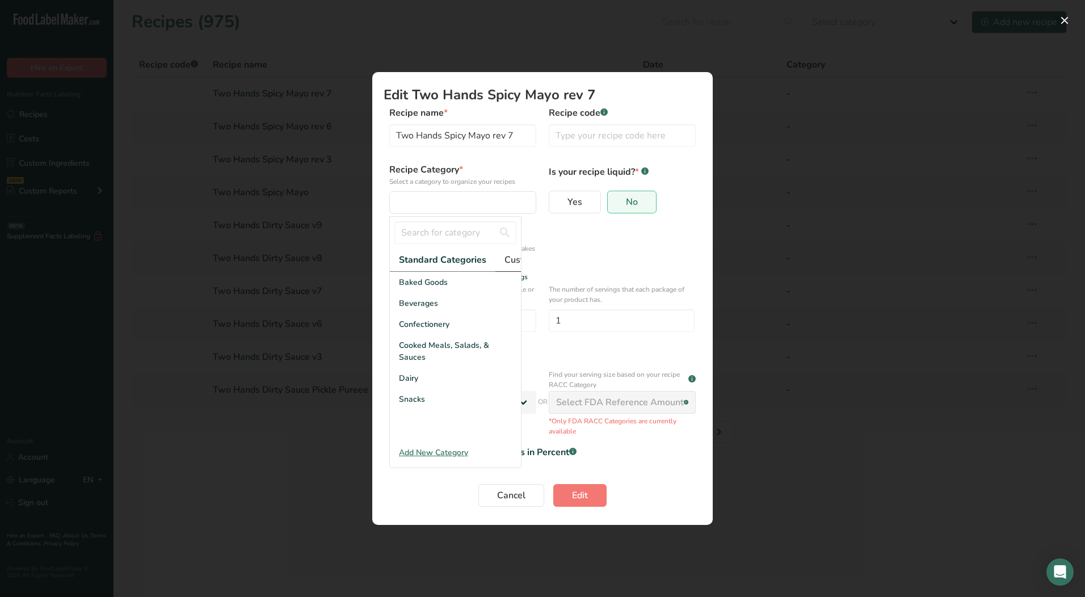
click at [512, 264] on span "Custom Categories .a-a{fill:#347362;}.b-a{fill:#fff;}" at bounding box center [548, 260] width 88 height 14
click at [410, 326] on div "LAB" at bounding box center [455, 324] width 131 height 21
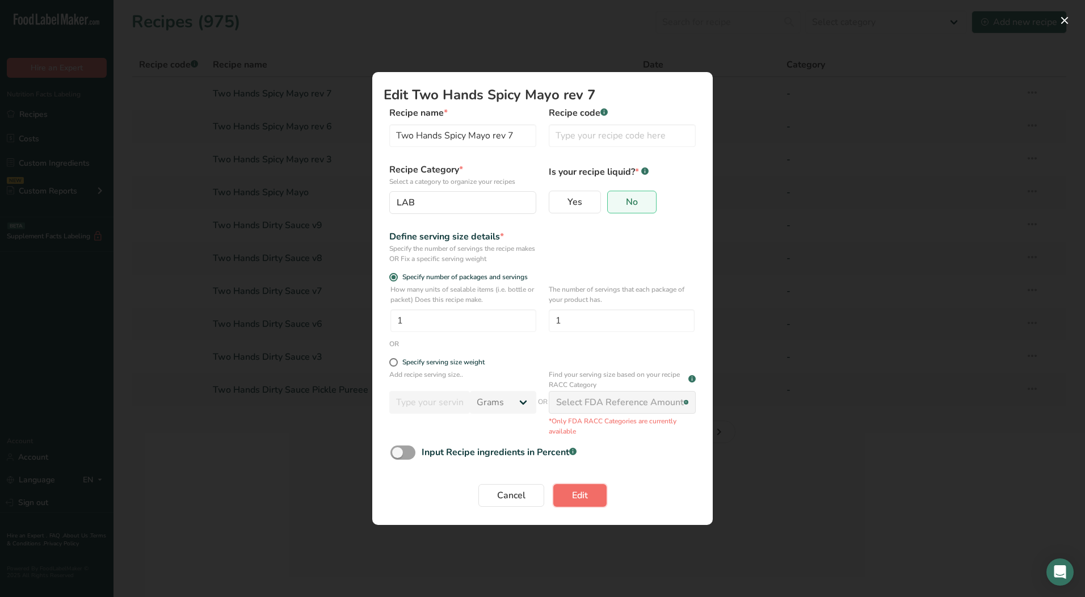
click at [577, 491] on span "Edit" at bounding box center [580, 495] width 16 height 14
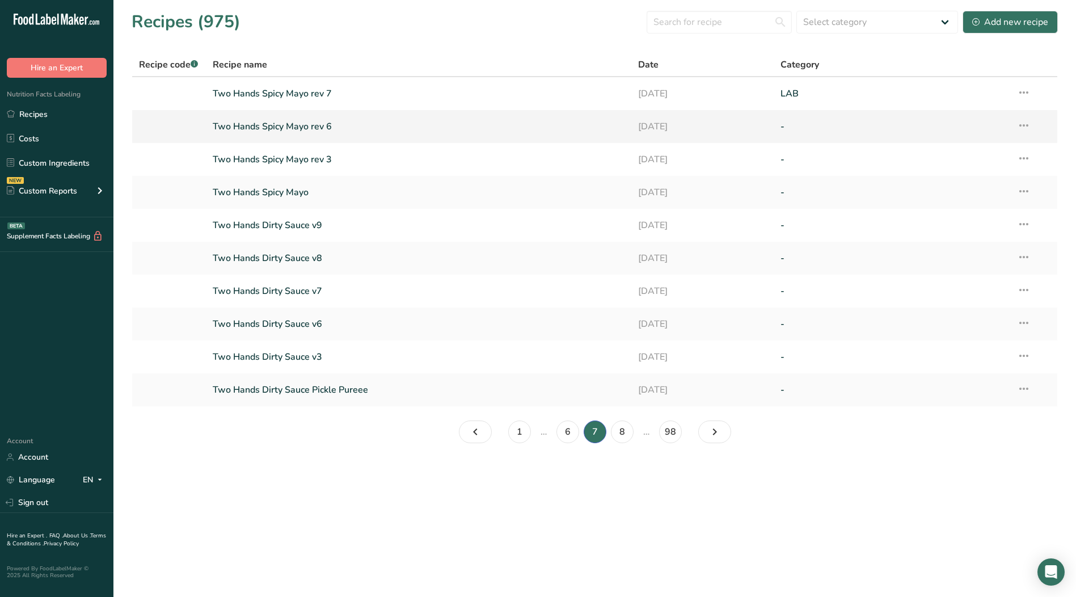
click at [1025, 128] on icon at bounding box center [1024, 125] width 14 height 20
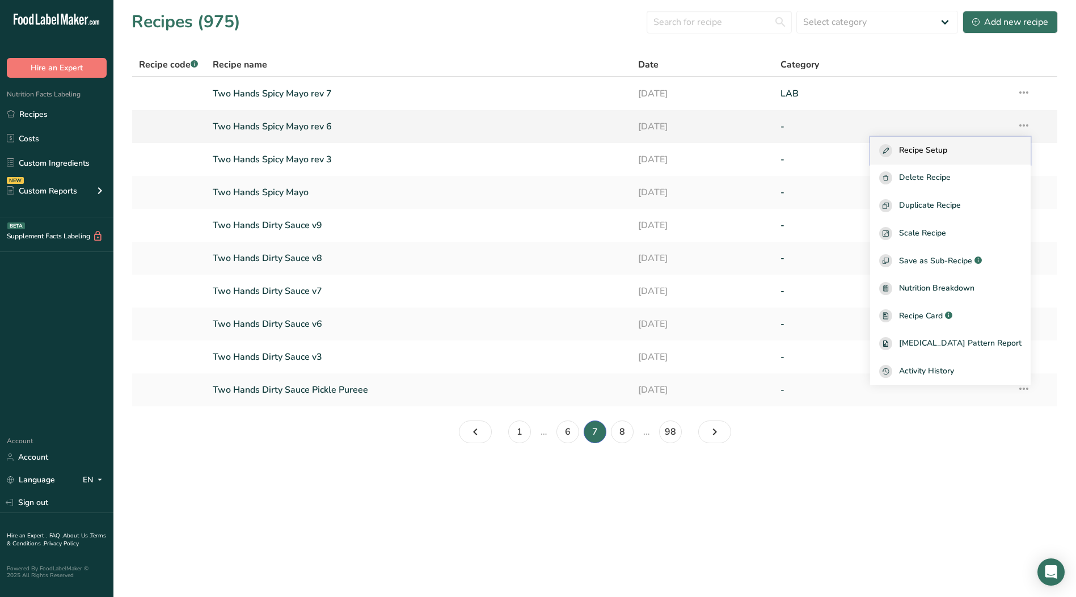
click at [1001, 151] on div "Recipe Setup" at bounding box center [950, 150] width 142 height 13
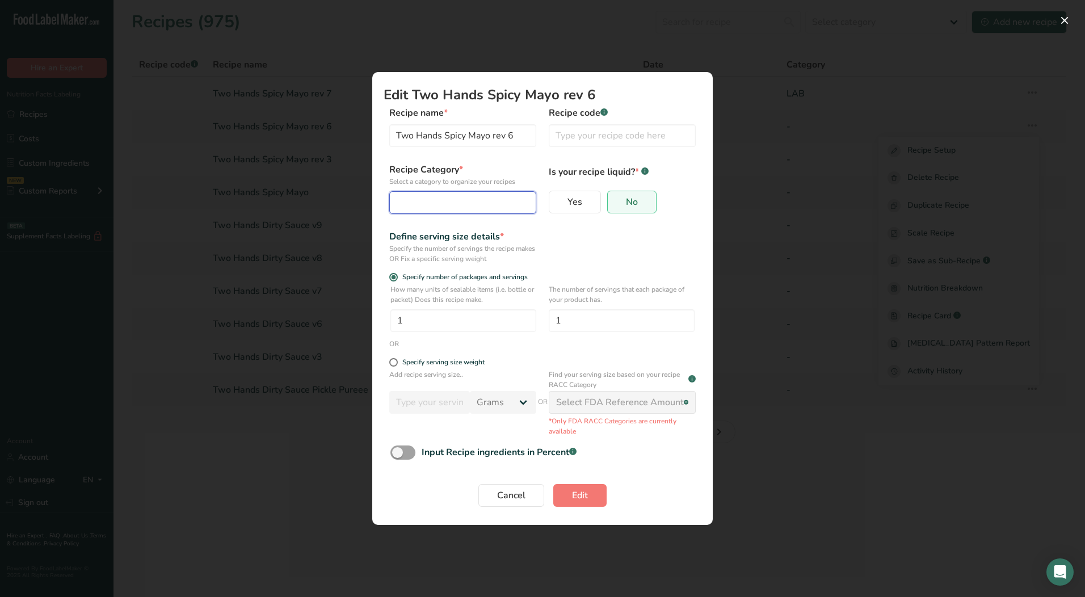
click at [470, 205] on div "Edit Recipe Modal" at bounding box center [459, 203] width 125 height 14
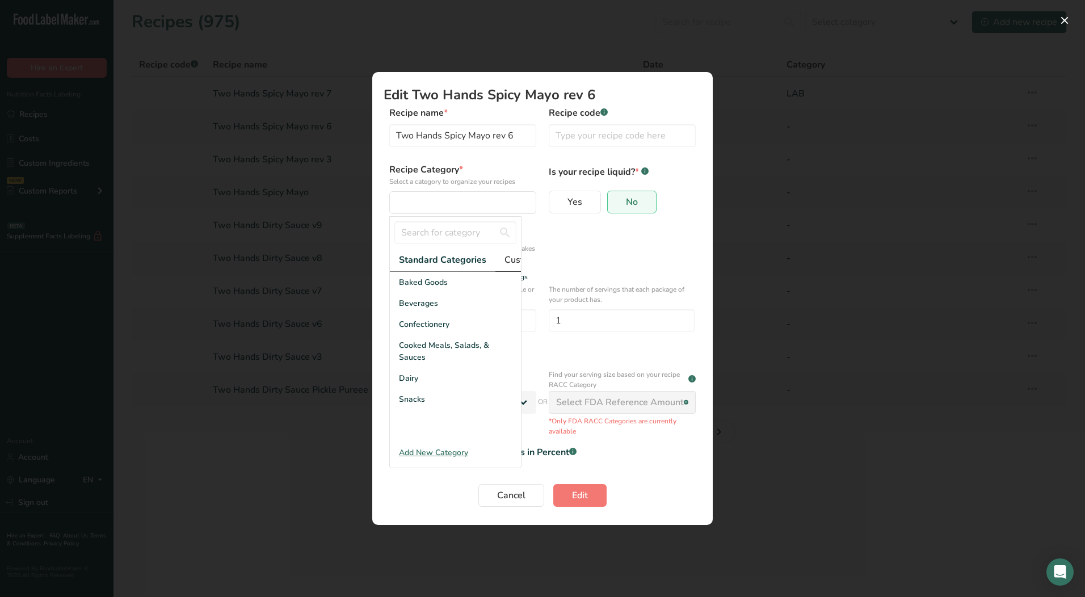
click at [513, 260] on span "Custom Categories .a-a{fill:#347362;}.b-a{fill:#fff;}" at bounding box center [548, 260] width 88 height 14
click at [418, 334] on div "LAB" at bounding box center [455, 324] width 131 height 21
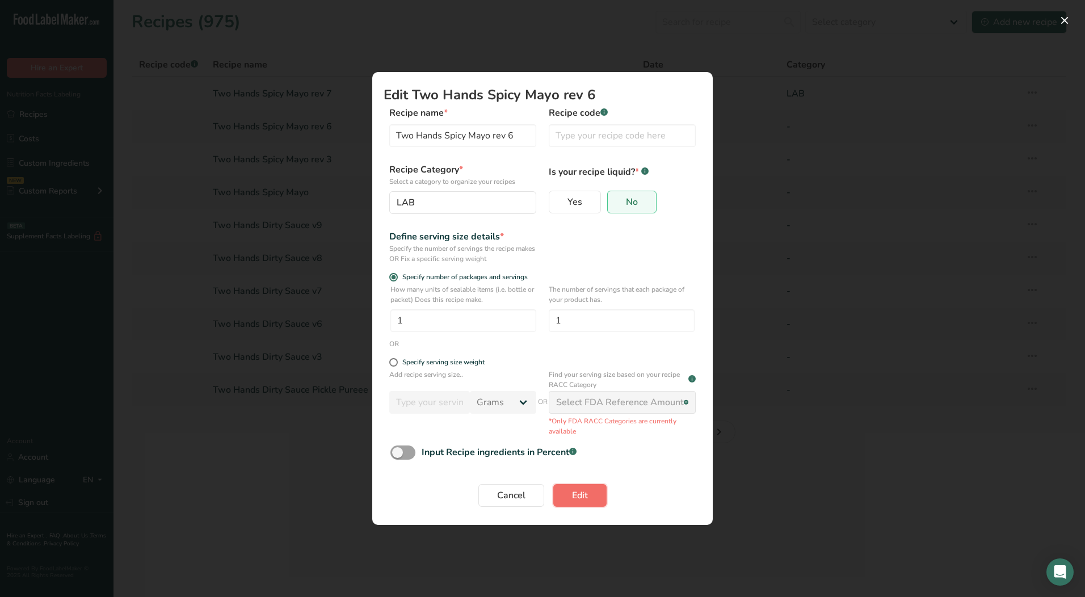
click at [585, 502] on span "Edit" at bounding box center [580, 495] width 16 height 14
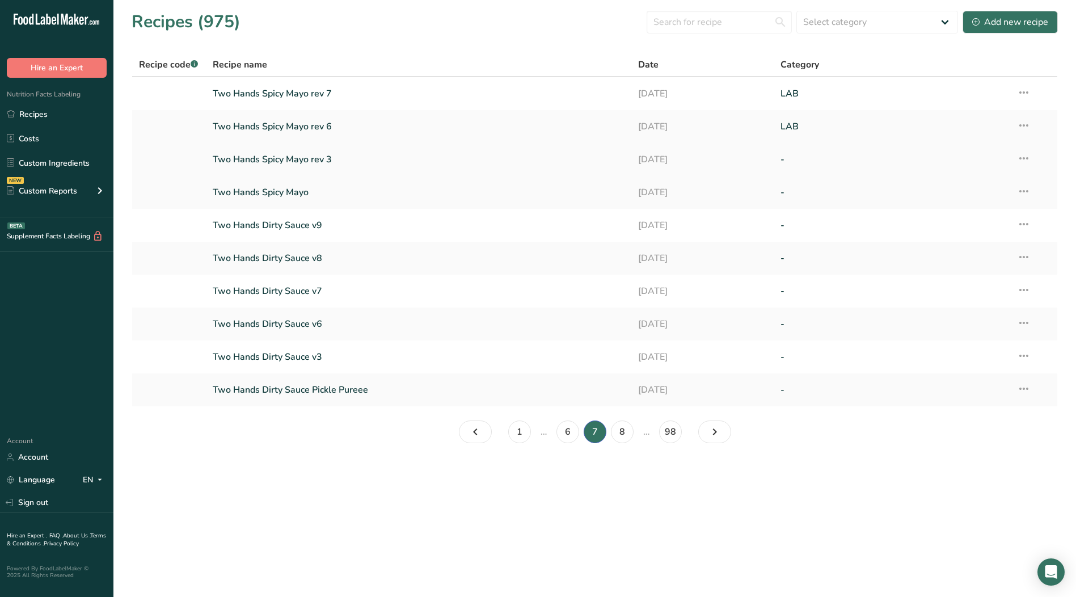
click at [1025, 159] on icon at bounding box center [1024, 158] width 14 height 20
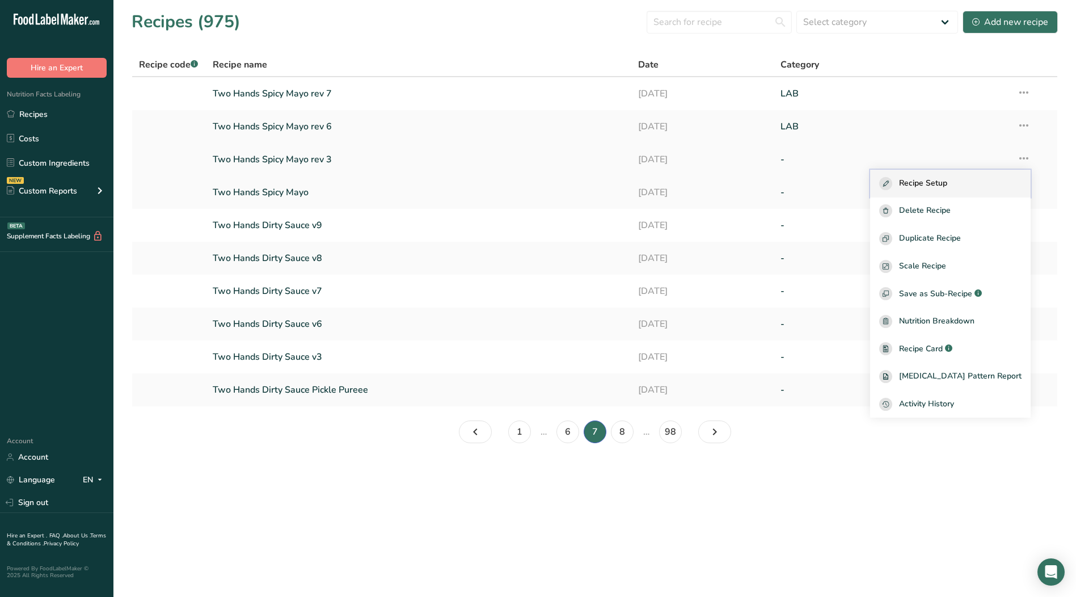
click at [930, 181] on span "Recipe Setup" at bounding box center [923, 183] width 48 height 13
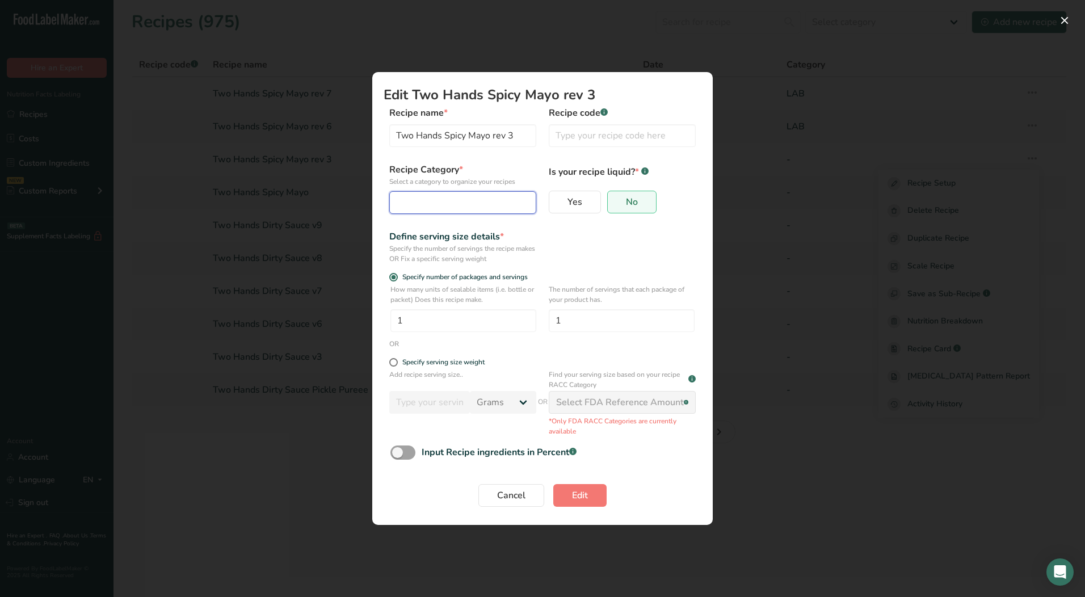
click at [436, 200] on div "Edit Recipe Modal" at bounding box center [459, 203] width 125 height 14
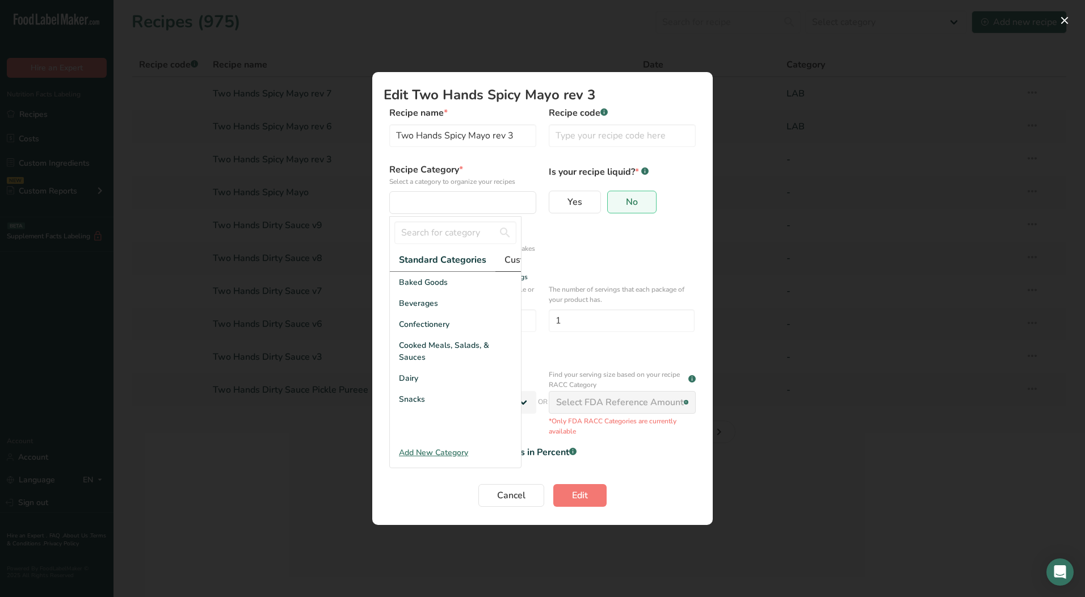
click at [508, 259] on span "Custom Categories .a-a{fill:#347362;}.b-a{fill:#fff;}" at bounding box center [548, 260] width 88 height 14
click at [403, 330] on span "LAB" at bounding box center [407, 324] width 16 height 12
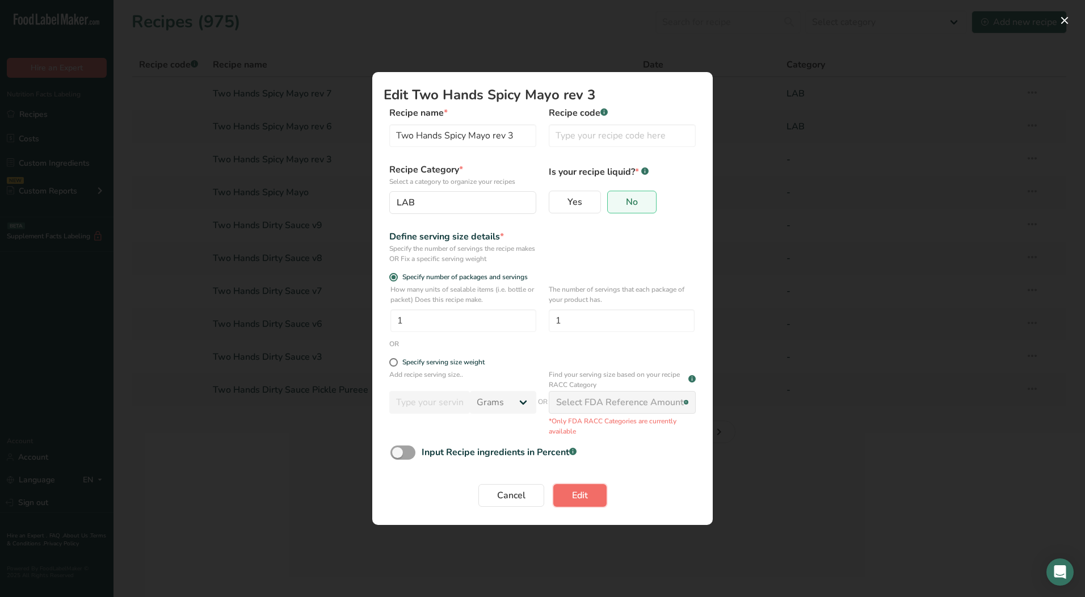
click at [574, 494] on span "Edit" at bounding box center [580, 495] width 16 height 14
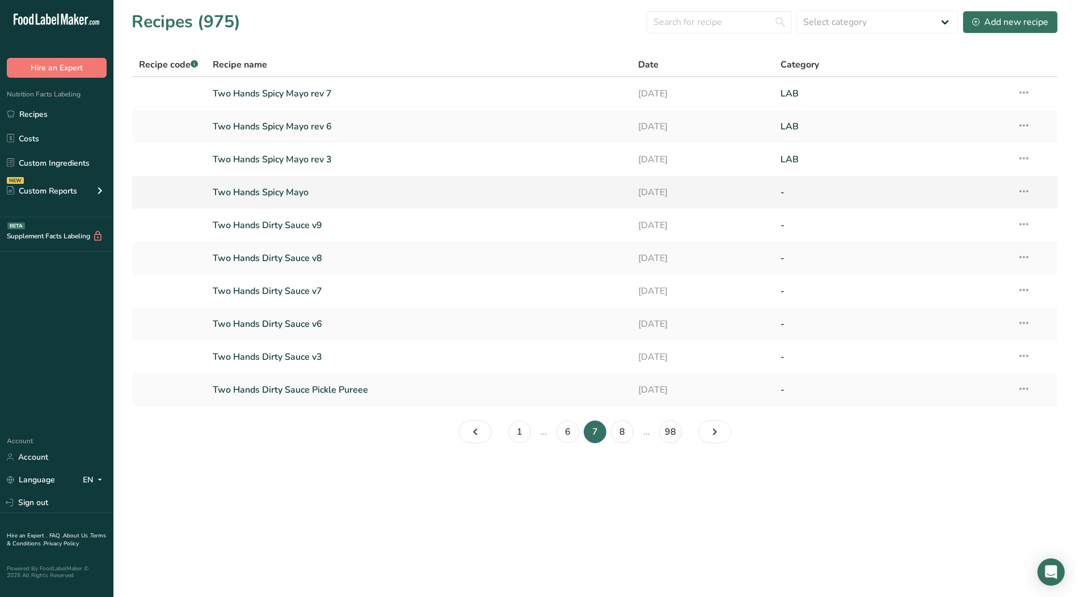
click at [1023, 192] on icon at bounding box center [1024, 191] width 14 height 20
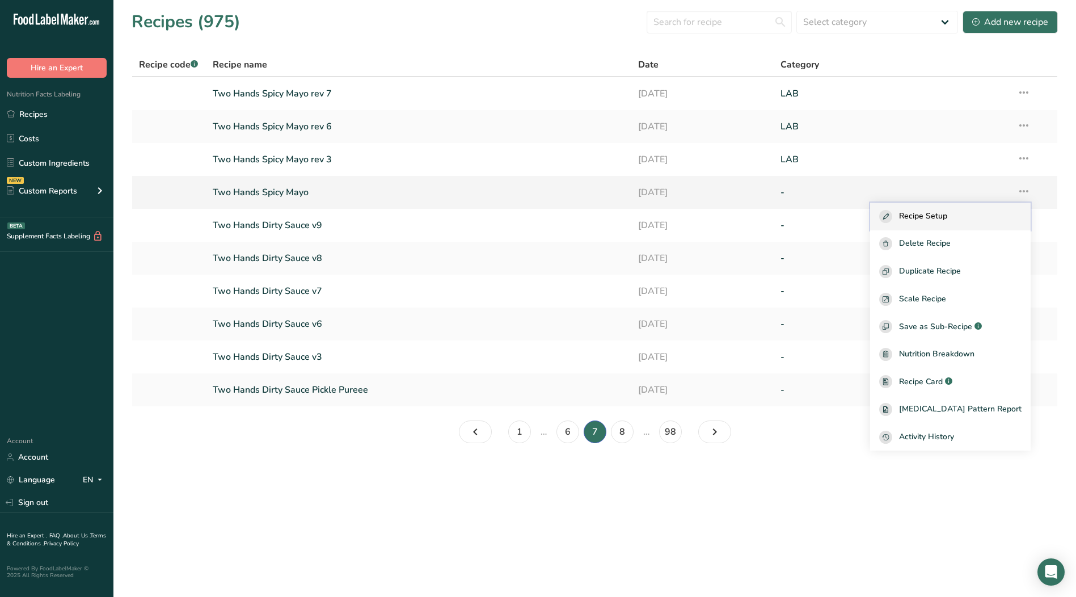
click at [974, 216] on div "Recipe Setup" at bounding box center [950, 216] width 142 height 13
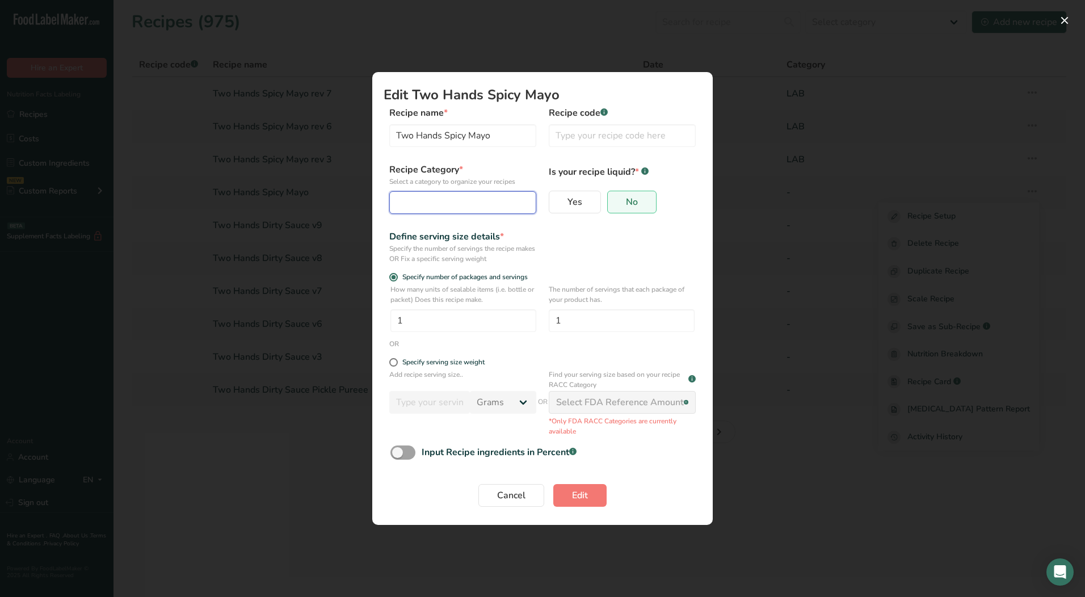
click at [439, 212] on button "Edit Recipe Modal" at bounding box center [462, 202] width 147 height 23
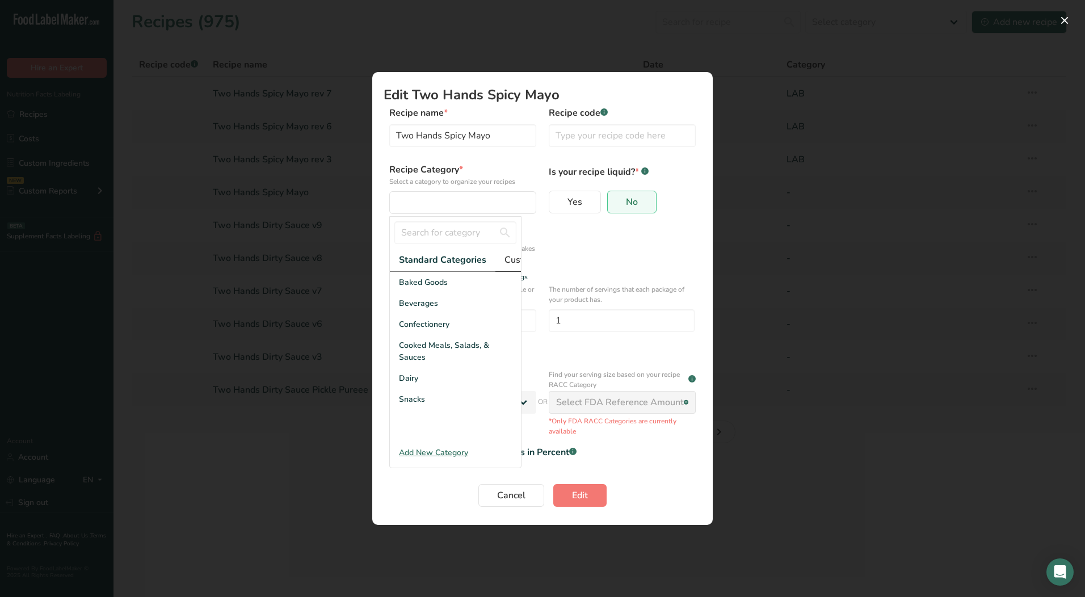
click at [513, 258] on span "Custom Categories .a-a{fill:#347362;}.b-a{fill:#fff;}" at bounding box center [548, 260] width 88 height 14
click at [405, 330] on span "LAB" at bounding box center [407, 324] width 16 height 12
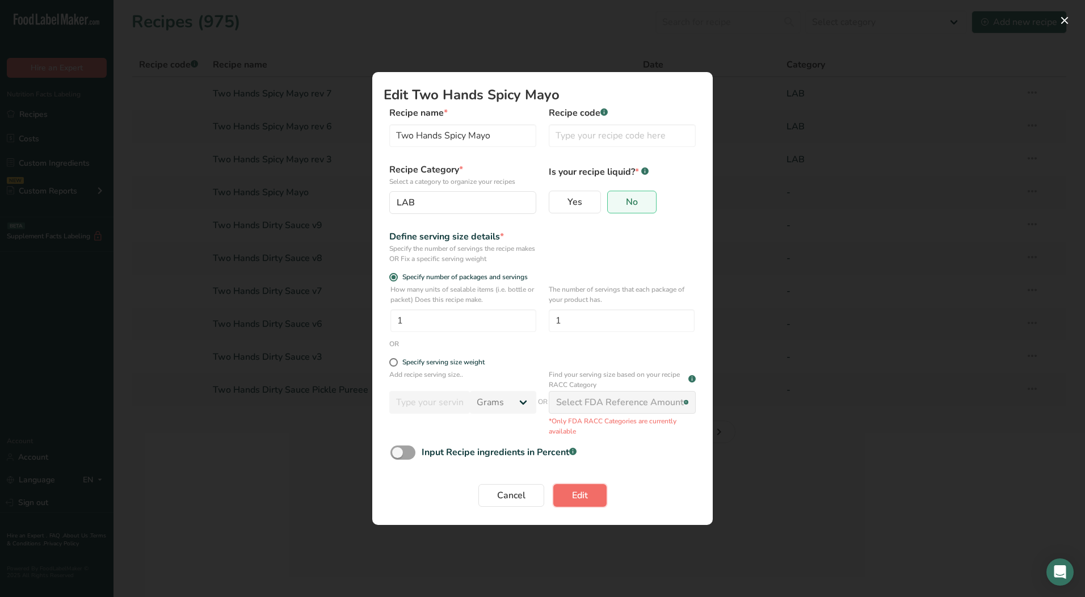
click at [576, 490] on span "Edit" at bounding box center [580, 495] width 16 height 14
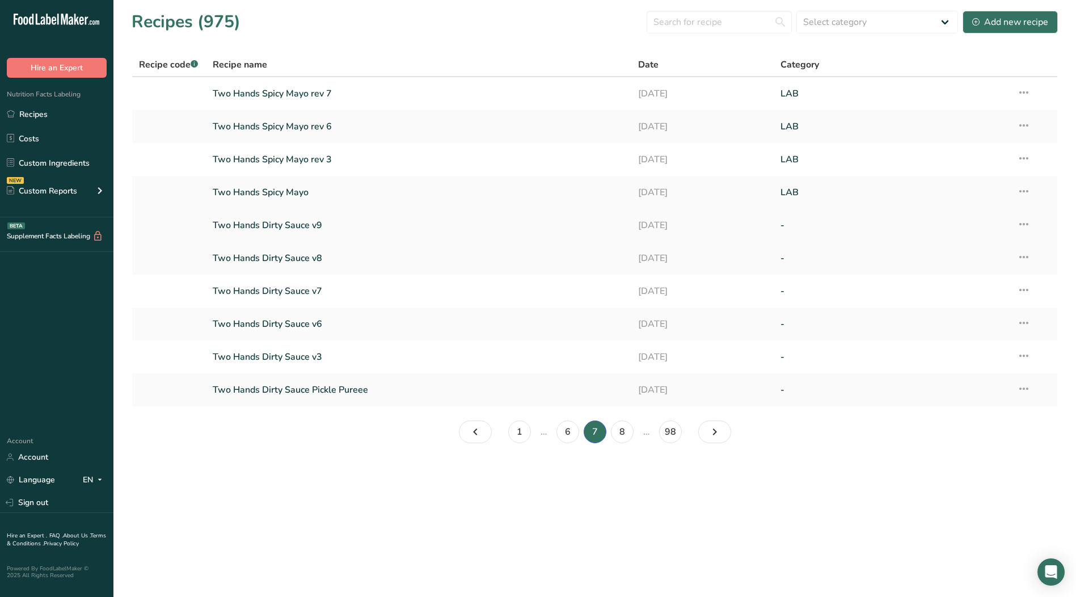
click at [1025, 226] on icon at bounding box center [1024, 224] width 14 height 20
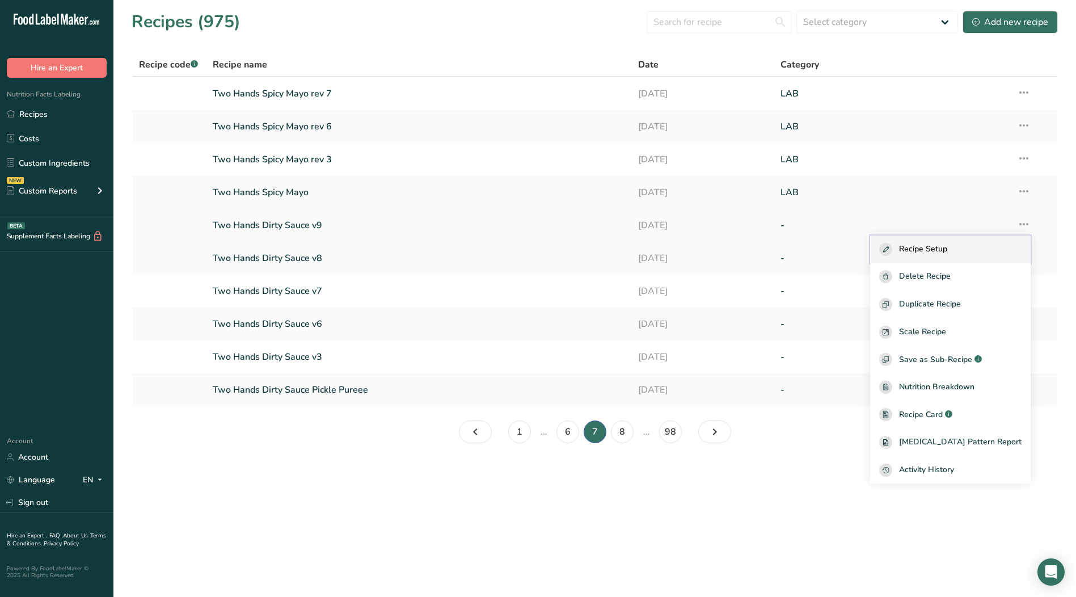
click at [947, 245] on span "Recipe Setup" at bounding box center [923, 249] width 48 height 13
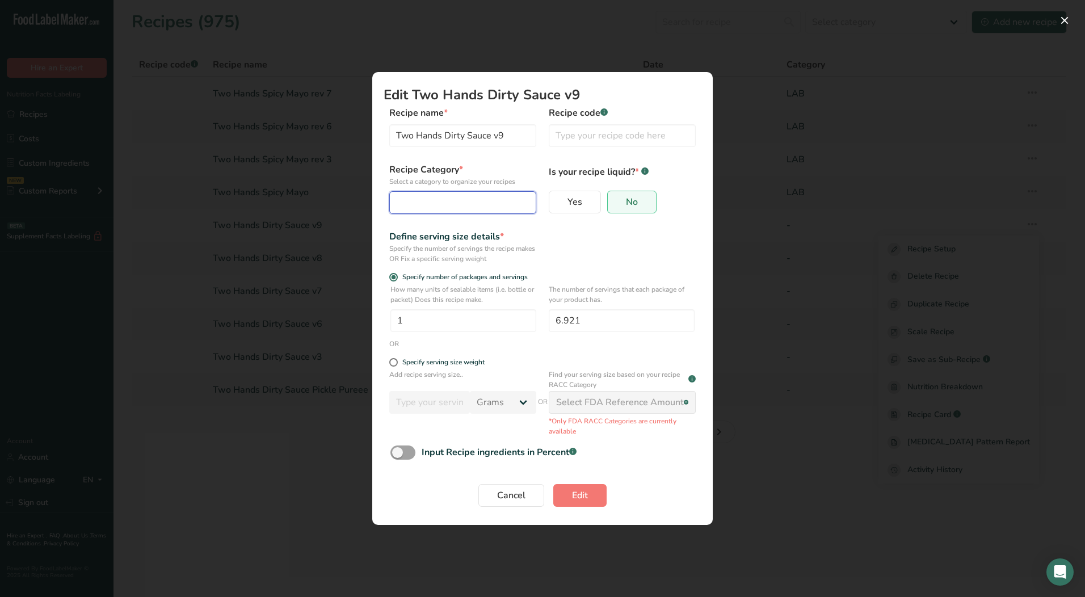
click at [513, 205] on div "Edit Recipe Modal" at bounding box center [459, 203] width 125 height 14
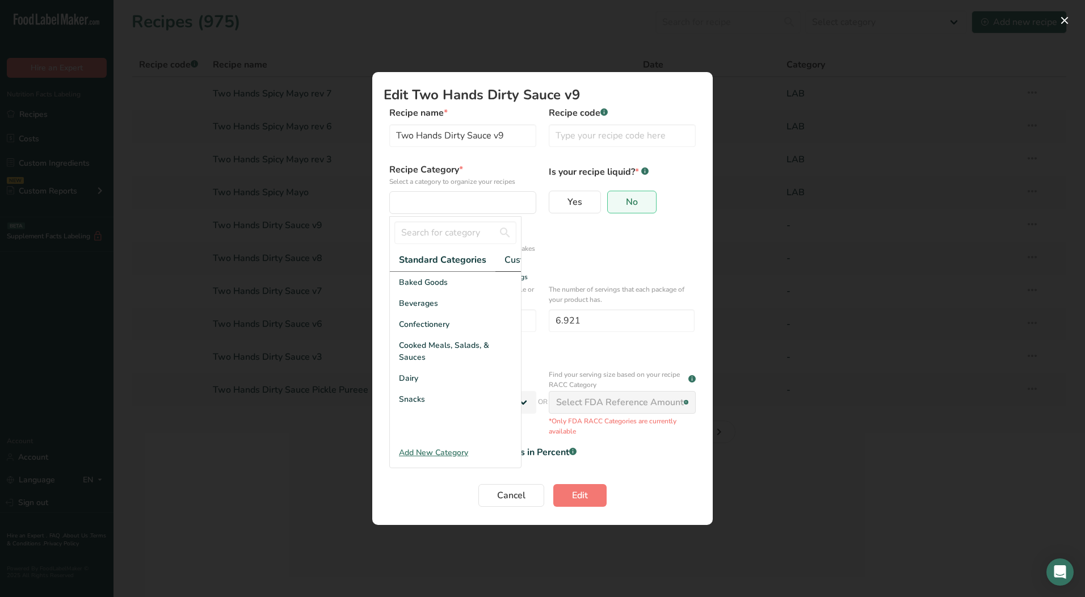
drag, startPoint x: 507, startPoint y: 260, endPoint x: 528, endPoint y: 264, distance: 21.3
click at [507, 260] on span "Custom Categories .a-a{fill:#347362;}.b-a{fill:#fff;}" at bounding box center [548, 260] width 88 height 14
click at [412, 330] on span "LAB" at bounding box center [407, 324] width 16 height 12
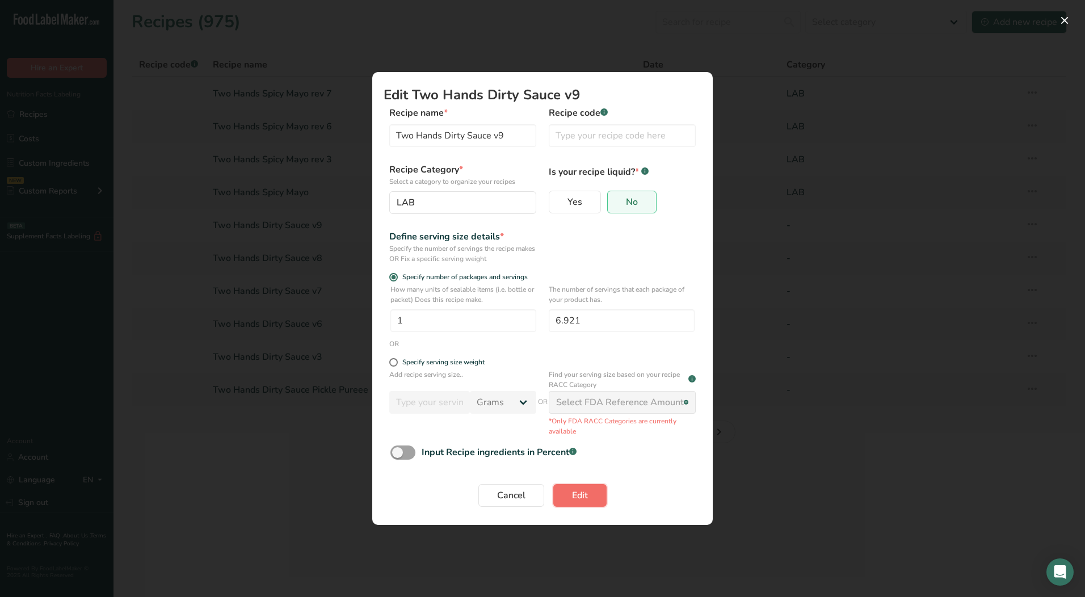
click at [580, 494] on span "Edit" at bounding box center [580, 495] width 16 height 14
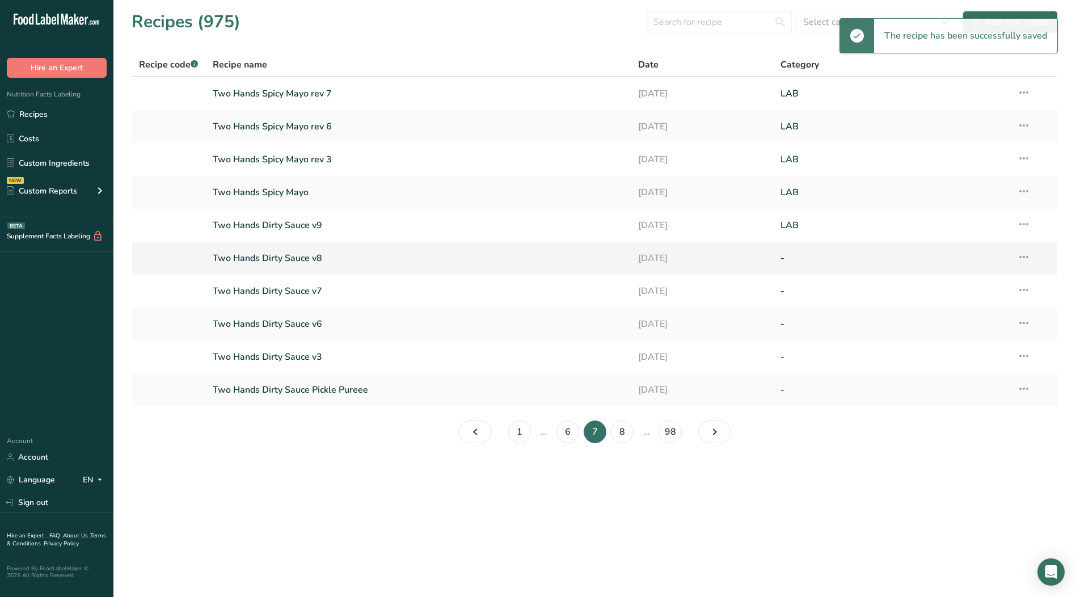
click at [1025, 256] on icon at bounding box center [1024, 257] width 14 height 20
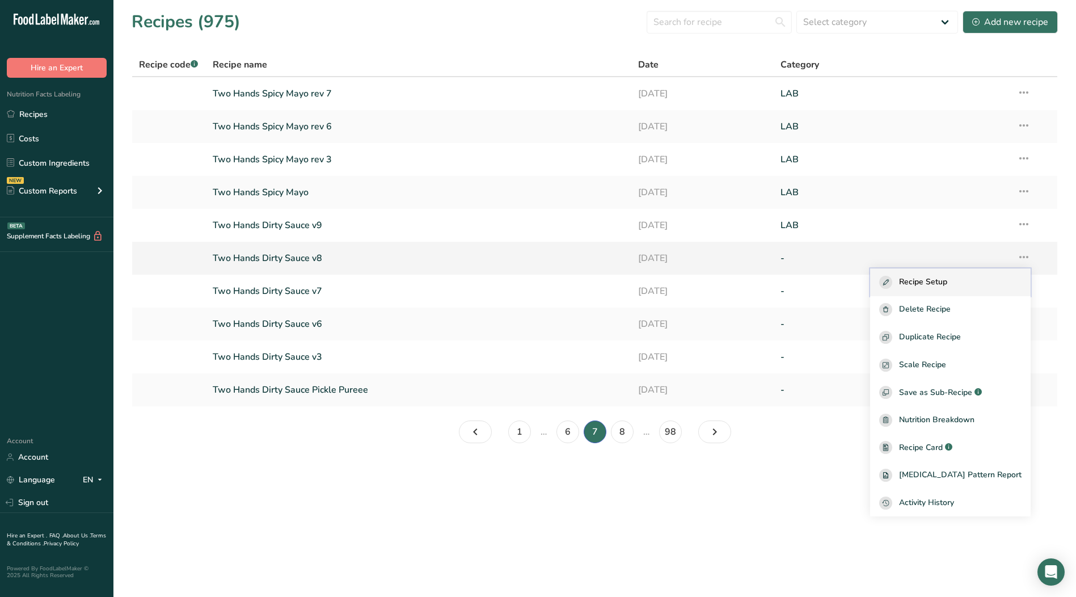
click at [941, 278] on span "Recipe Setup" at bounding box center [923, 282] width 48 height 13
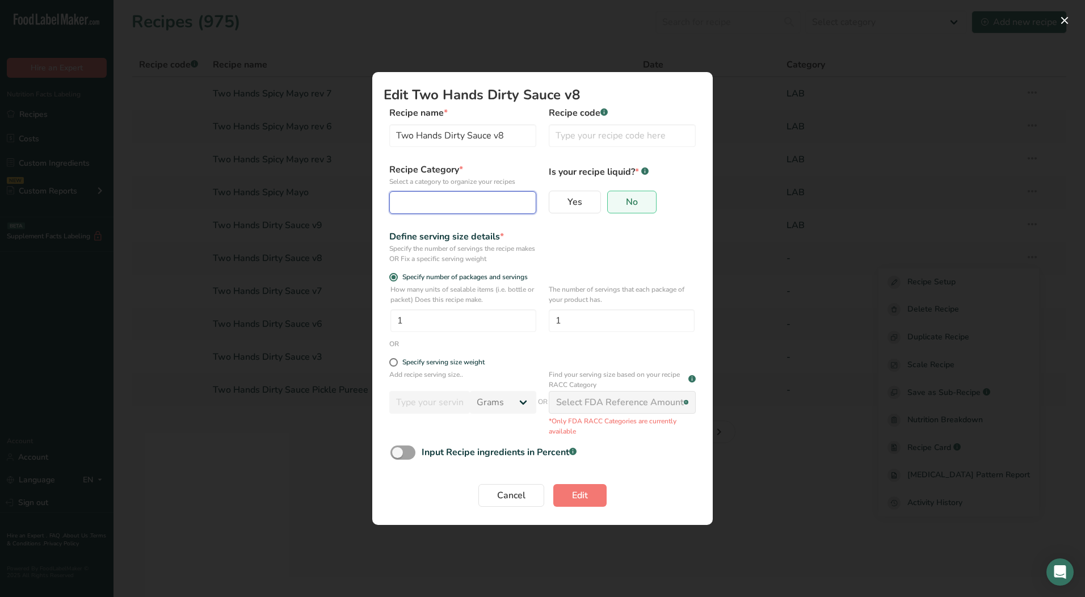
click at [437, 201] on div "Edit Recipe Modal" at bounding box center [459, 203] width 125 height 14
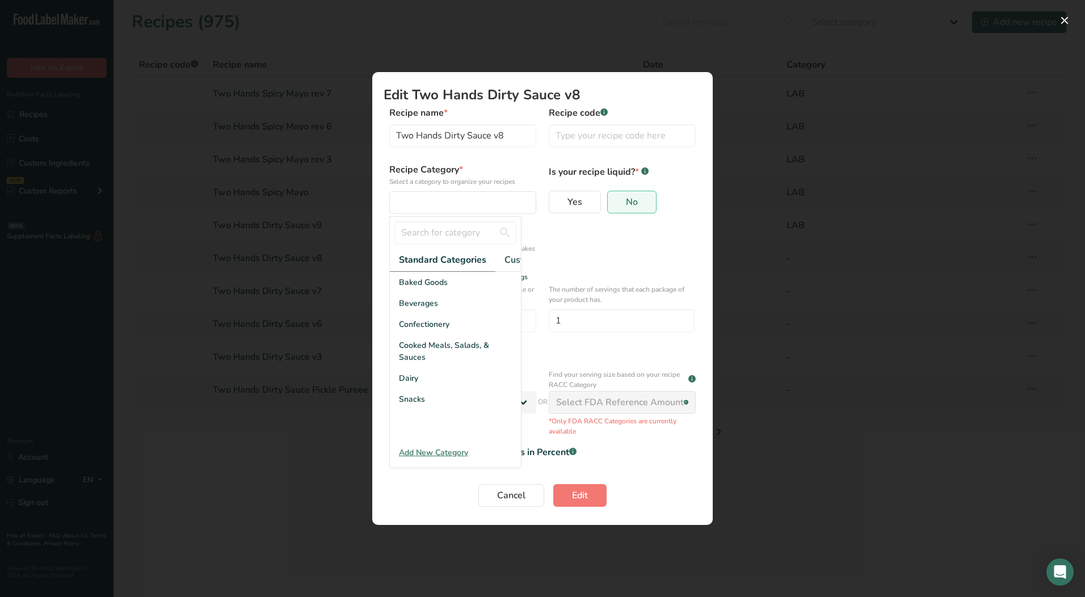
click at [523, 258] on div "Specify the number of servings the recipe makes OR Fix a specific serving weight" at bounding box center [462, 253] width 147 height 20
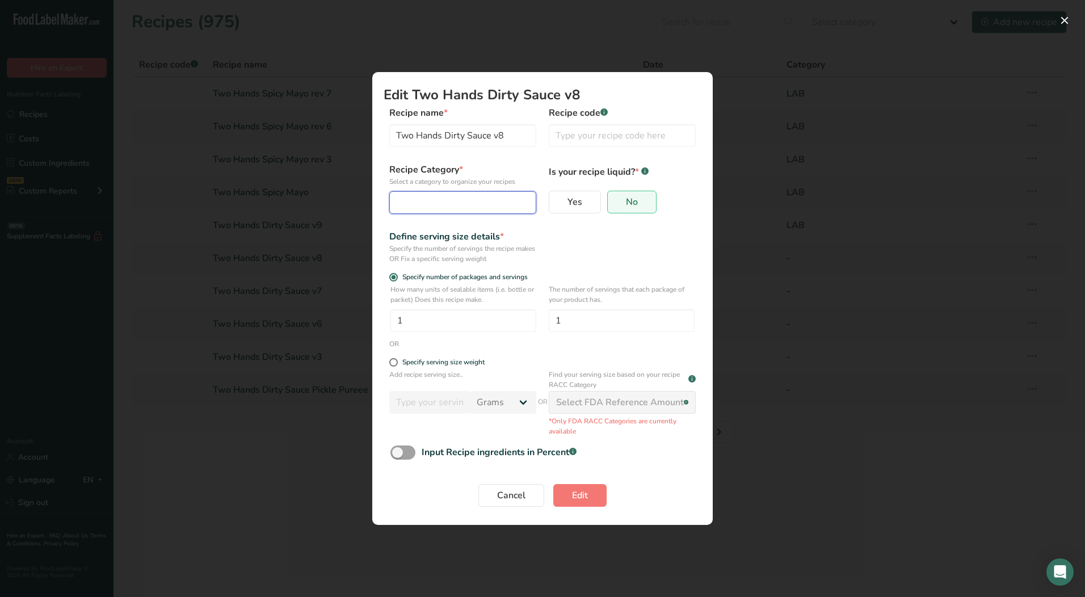
click at [495, 195] on button "Edit Recipe Modal" at bounding box center [462, 202] width 147 height 23
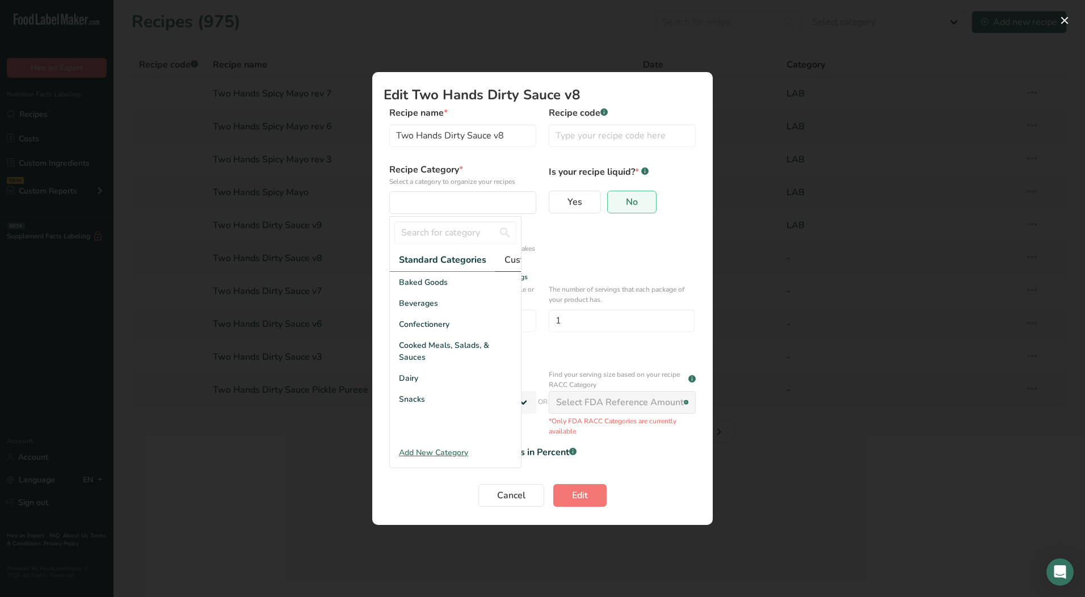
click at [509, 260] on span "Custom Categories .a-a{fill:#347362;}.b-a{fill:#fff;}" at bounding box center [548, 260] width 88 height 14
click at [419, 334] on div "LAB" at bounding box center [455, 324] width 131 height 21
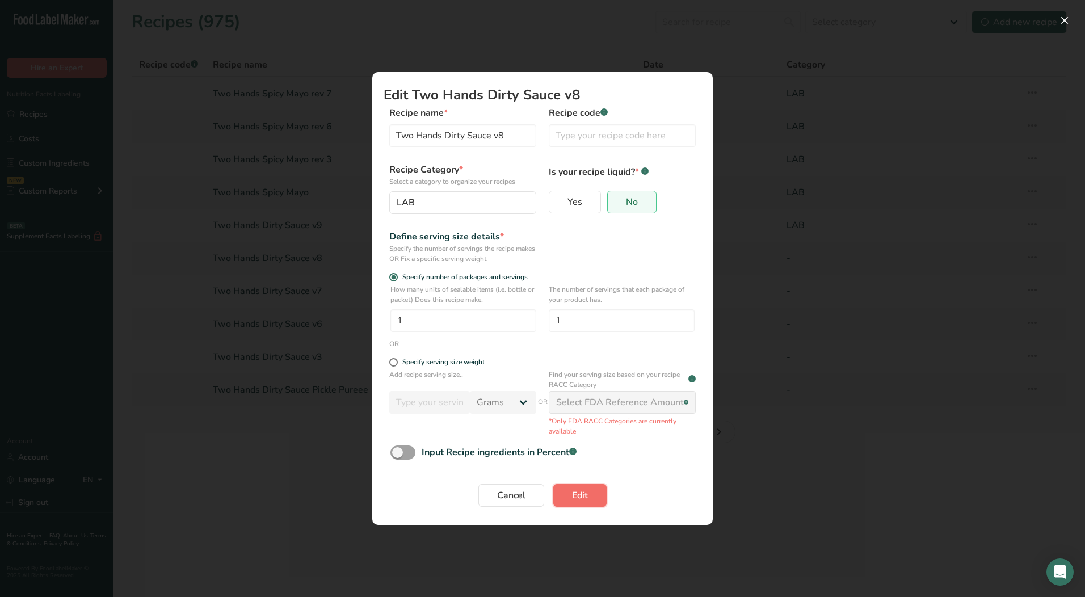
click at [575, 495] on span "Edit" at bounding box center [580, 495] width 16 height 14
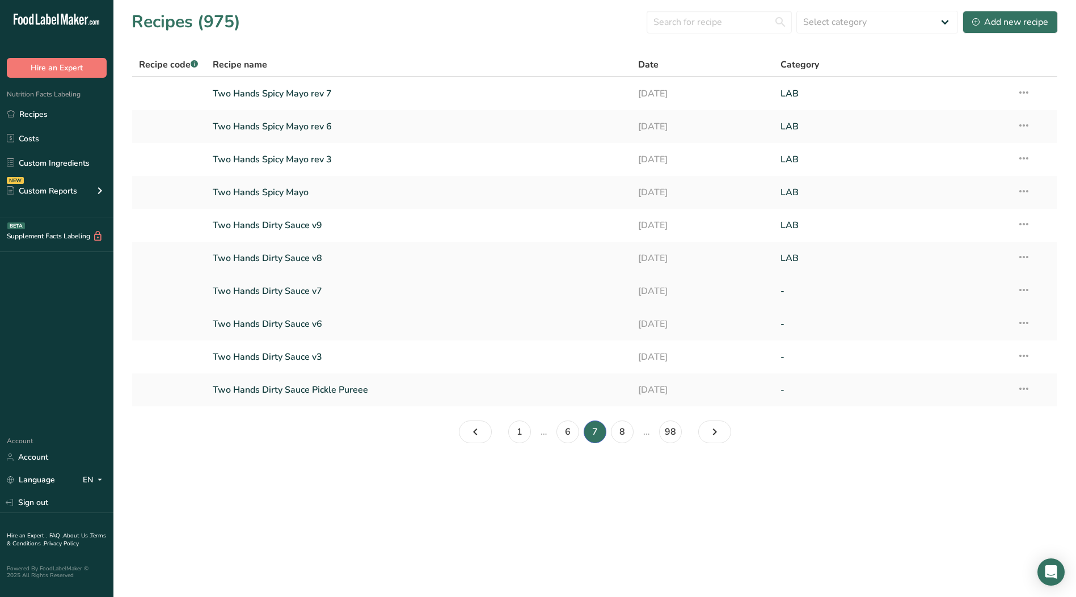
click at [1026, 291] on icon at bounding box center [1024, 290] width 14 height 20
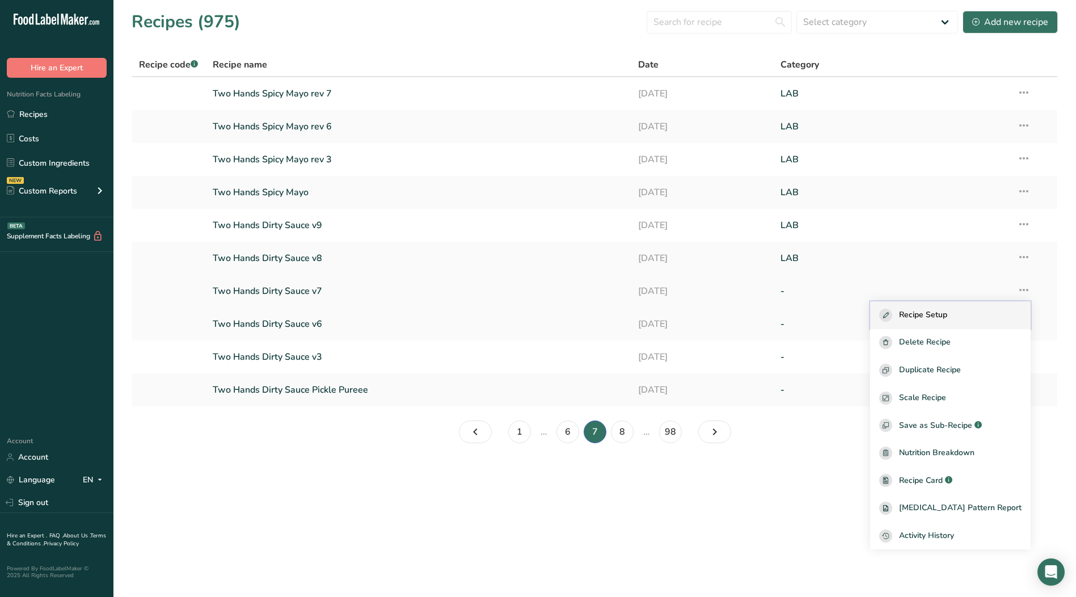
click at [947, 321] on span "Recipe Setup" at bounding box center [923, 315] width 48 height 13
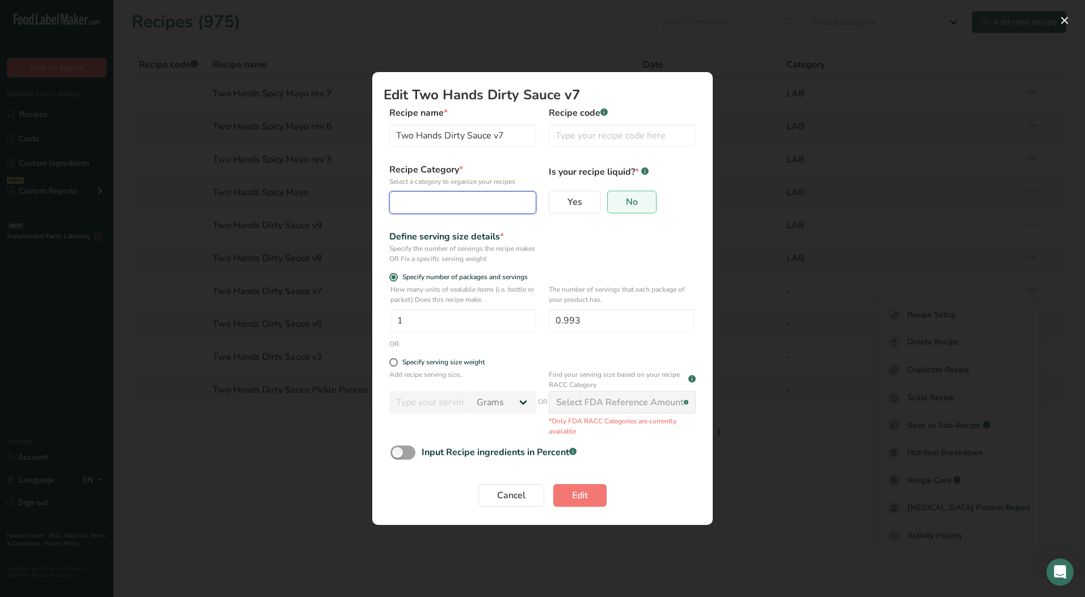
click at [458, 204] on div "Edit Recipe Modal" at bounding box center [459, 203] width 125 height 14
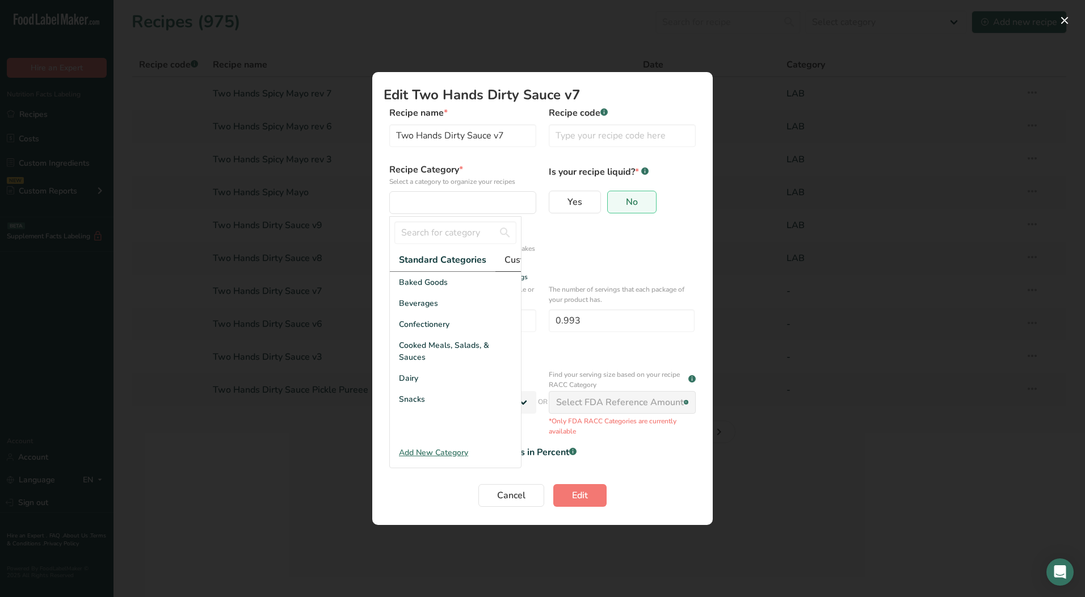
click at [515, 262] on span "Custom Categories .a-a{fill:#347362;}.b-a{fill:#fff;}" at bounding box center [548, 260] width 88 height 14
click at [424, 333] on div "LAB" at bounding box center [455, 324] width 131 height 21
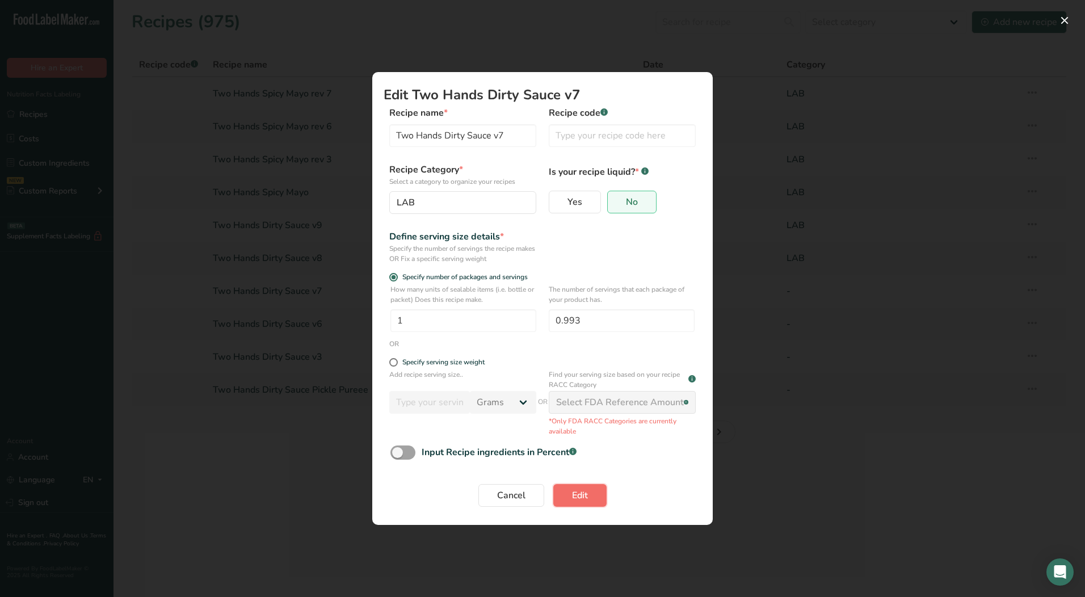
click at [568, 492] on button "Edit" at bounding box center [579, 495] width 53 height 23
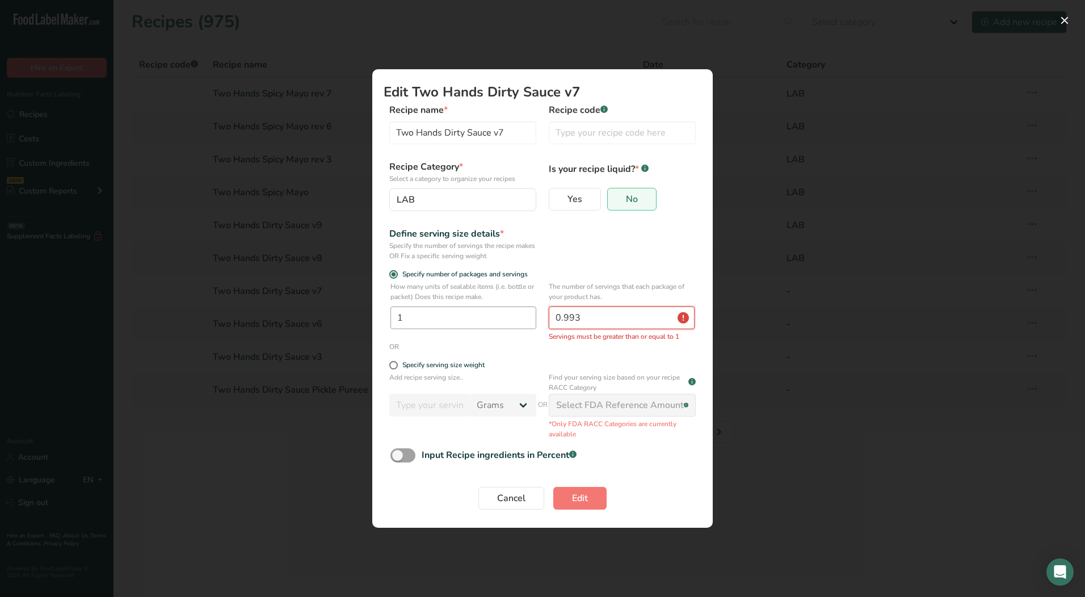
drag, startPoint x: 599, startPoint y: 314, endPoint x: 445, endPoint y: 326, distance: 153.6
click at [445, 326] on div "How many units of sealable items (i.e. bottle or packet) Does this recipe make.…" at bounding box center [543, 311] width 318 height 60
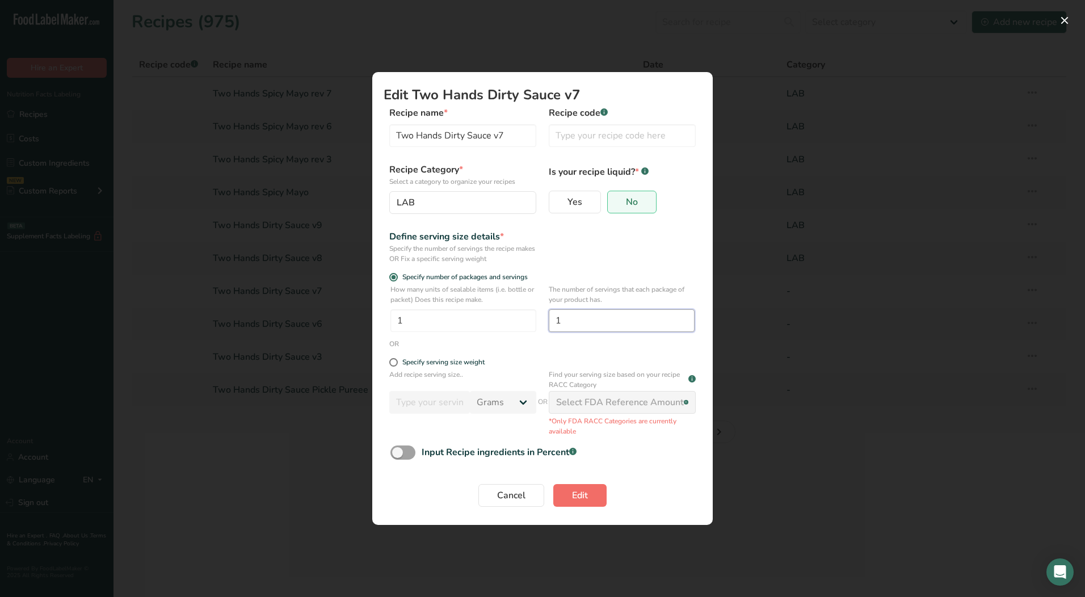
type input "1"
click at [600, 490] on button "Edit" at bounding box center [579, 495] width 53 height 23
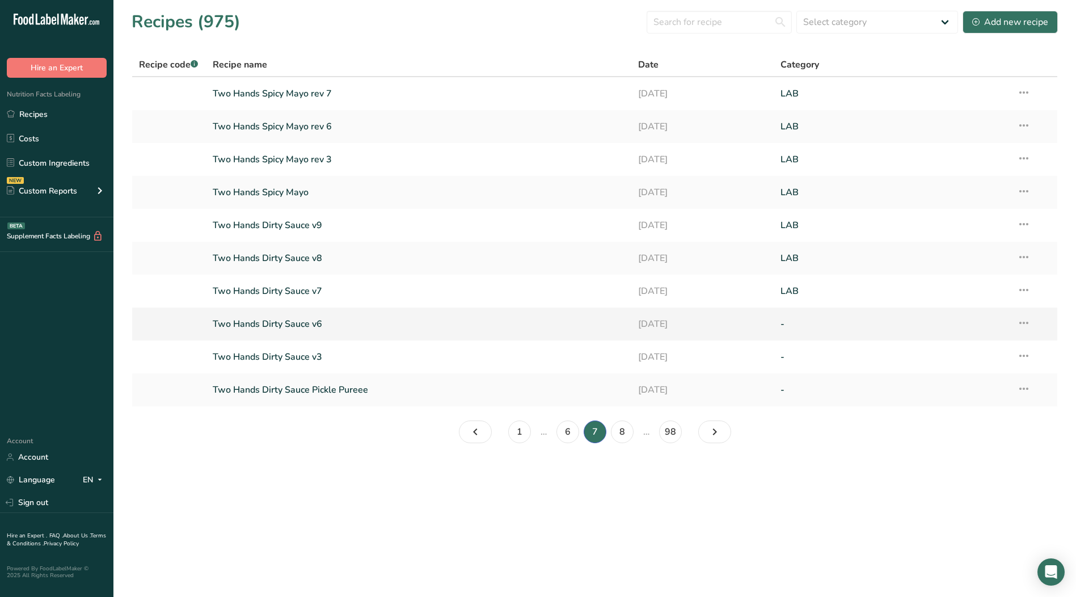
click at [1025, 326] on icon at bounding box center [1024, 323] width 14 height 20
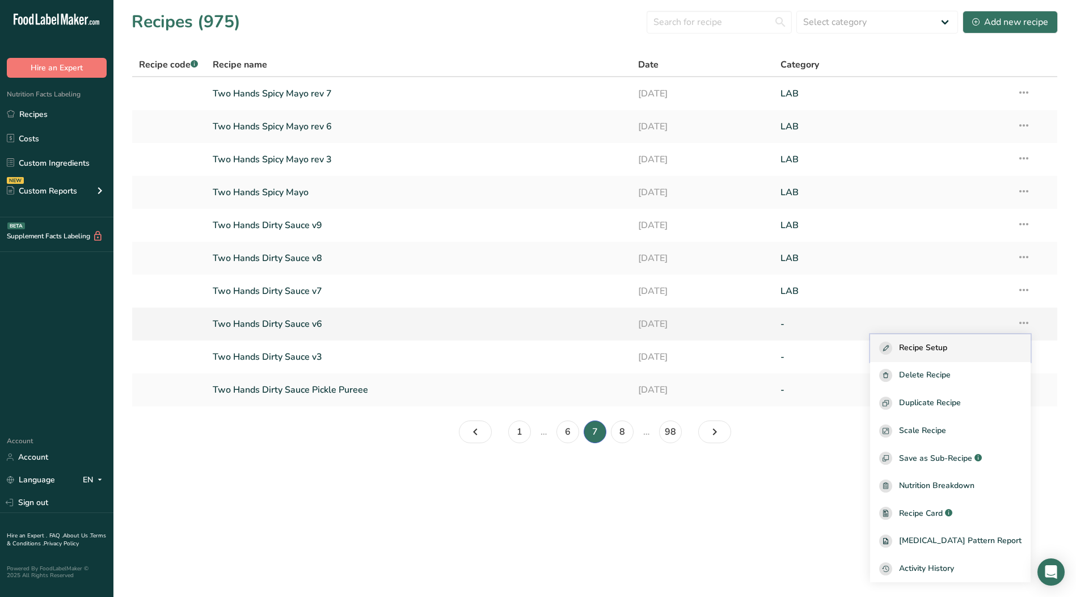
click at [943, 347] on span "Recipe Setup" at bounding box center [923, 348] width 48 height 13
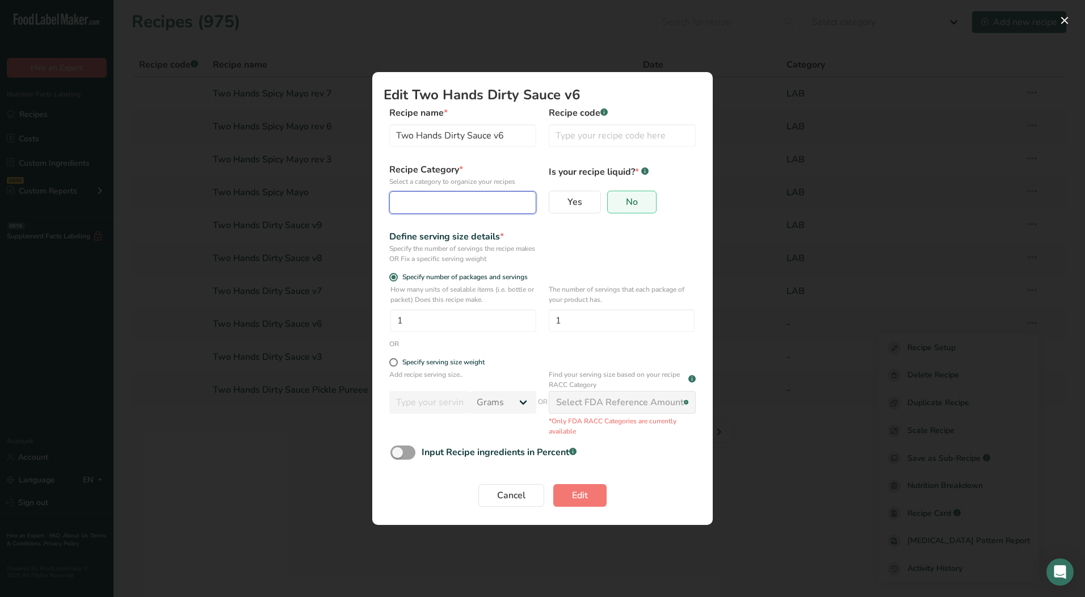
click at [437, 212] on button "Edit Recipe Modal" at bounding box center [462, 202] width 147 height 23
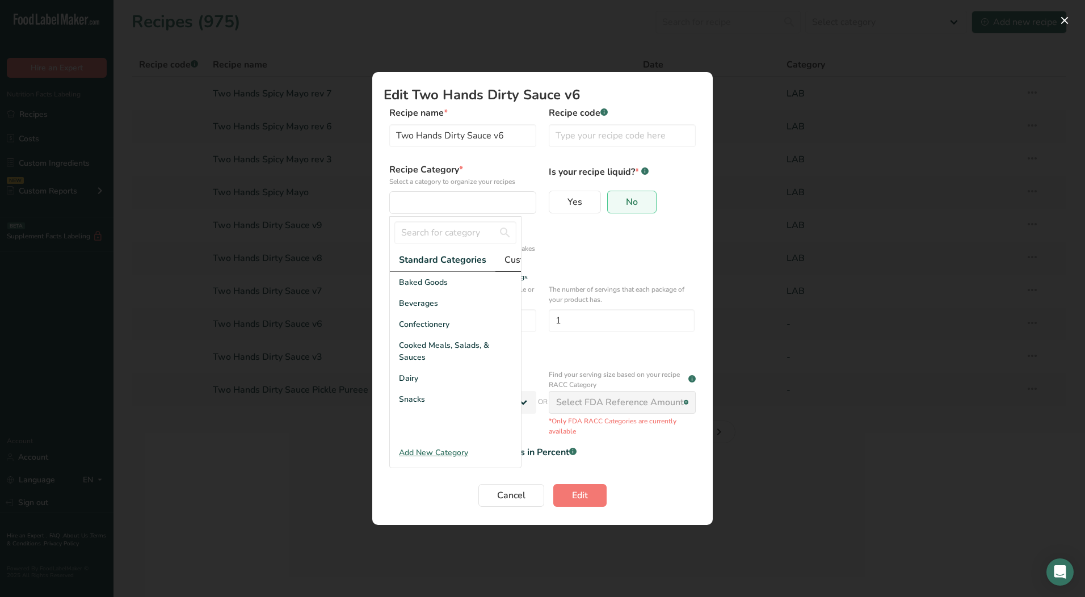
click at [516, 259] on span "Custom Categories .a-a{fill:#347362;}.b-a{fill:#fff;}" at bounding box center [548, 260] width 88 height 14
click at [417, 335] on div "LAB" at bounding box center [455, 324] width 131 height 21
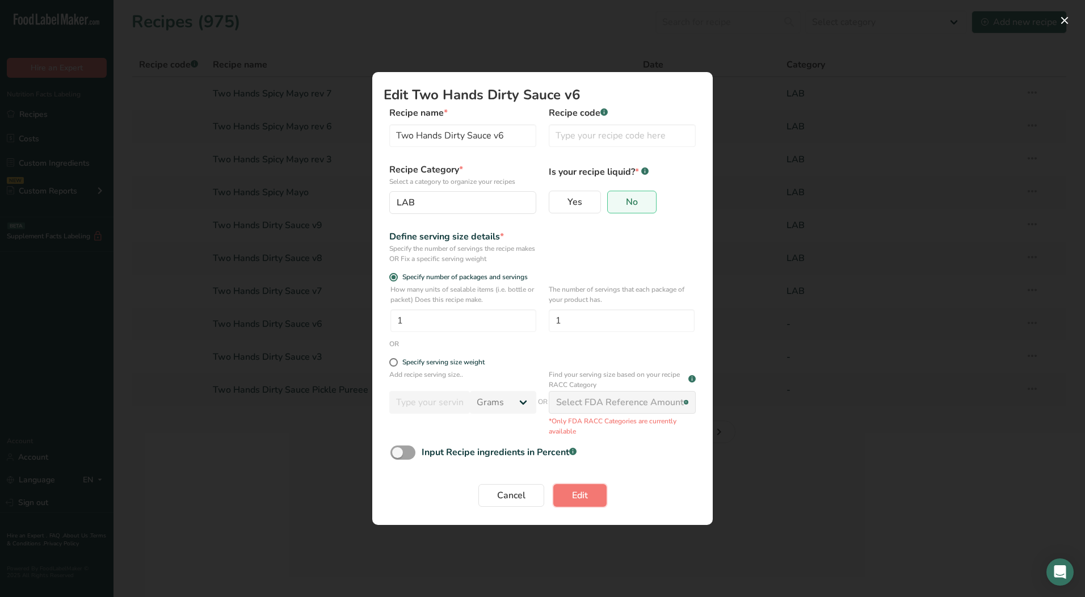
drag, startPoint x: 573, startPoint y: 494, endPoint x: 578, endPoint y: 484, distance: 11.4
click at [574, 494] on span "Edit" at bounding box center [580, 495] width 16 height 14
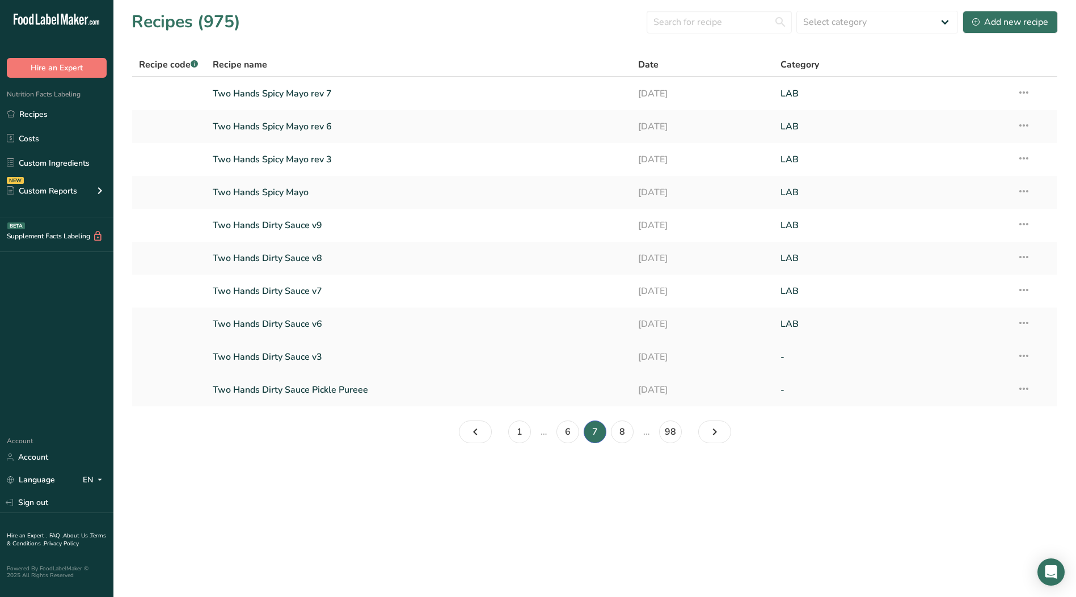
click at [1026, 357] on icon at bounding box center [1024, 356] width 14 height 20
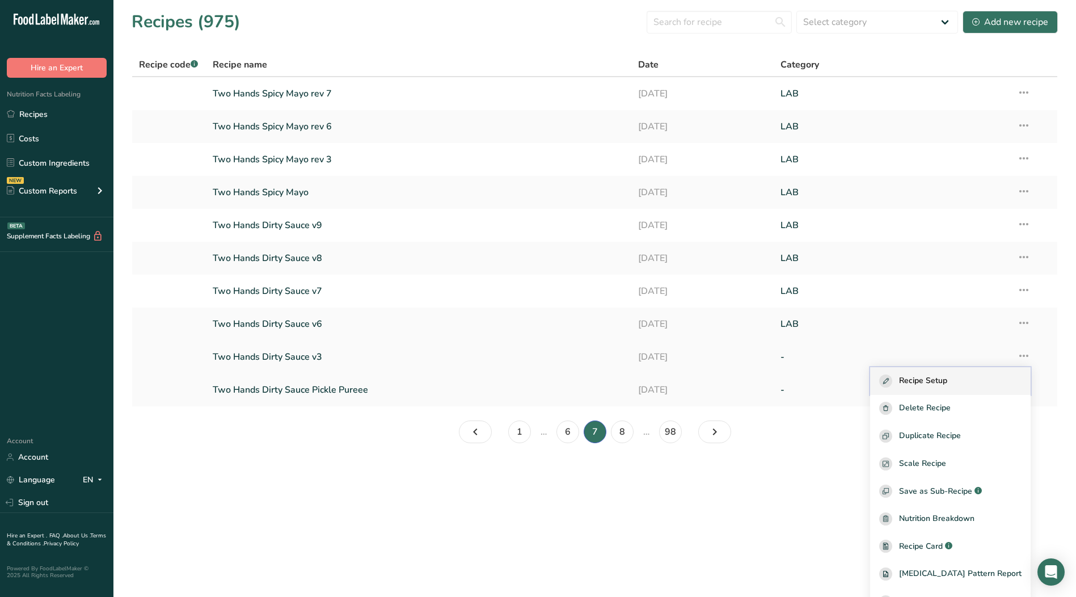
click at [968, 378] on div "Recipe Setup" at bounding box center [950, 380] width 142 height 13
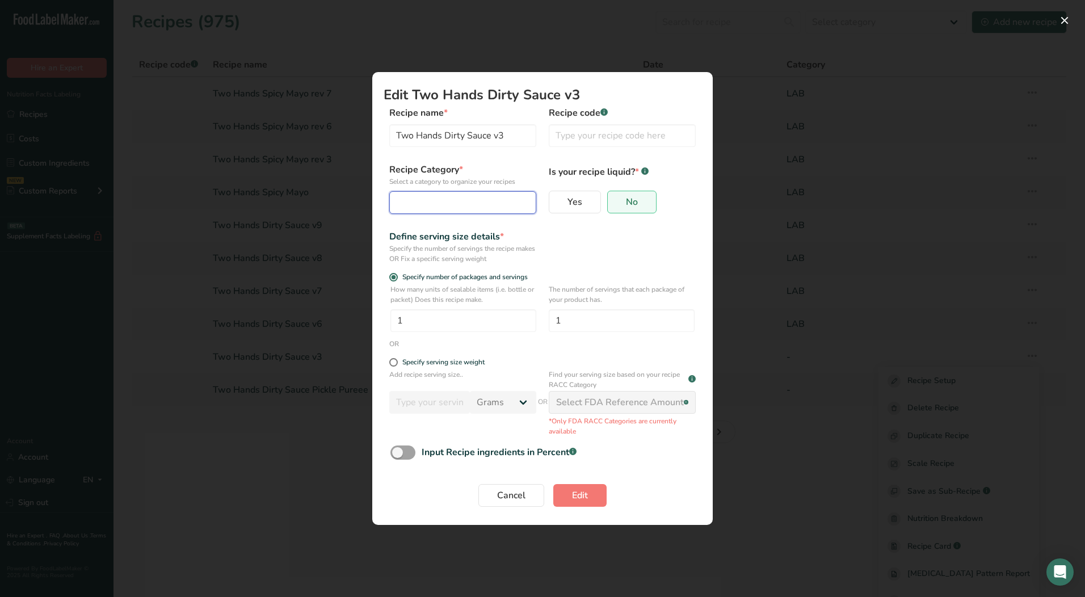
click at [450, 203] on div "Edit Recipe Modal" at bounding box center [459, 203] width 125 height 14
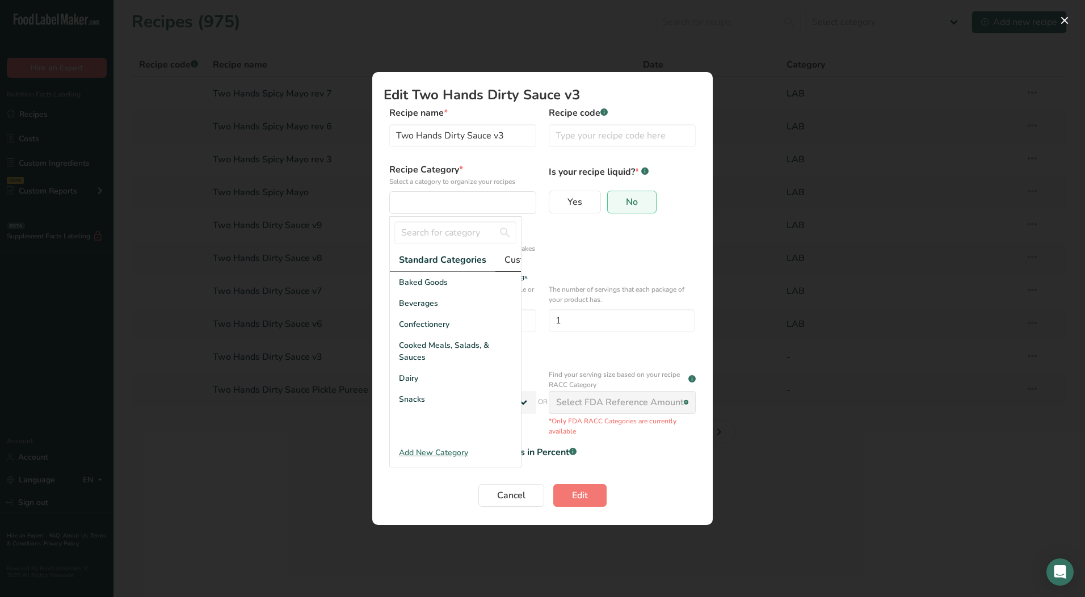
click at [513, 263] on span "Custom Categories .a-a{fill:#347362;}.b-a{fill:#fff;}" at bounding box center [548, 260] width 88 height 14
click at [419, 335] on div "LAB" at bounding box center [455, 324] width 131 height 21
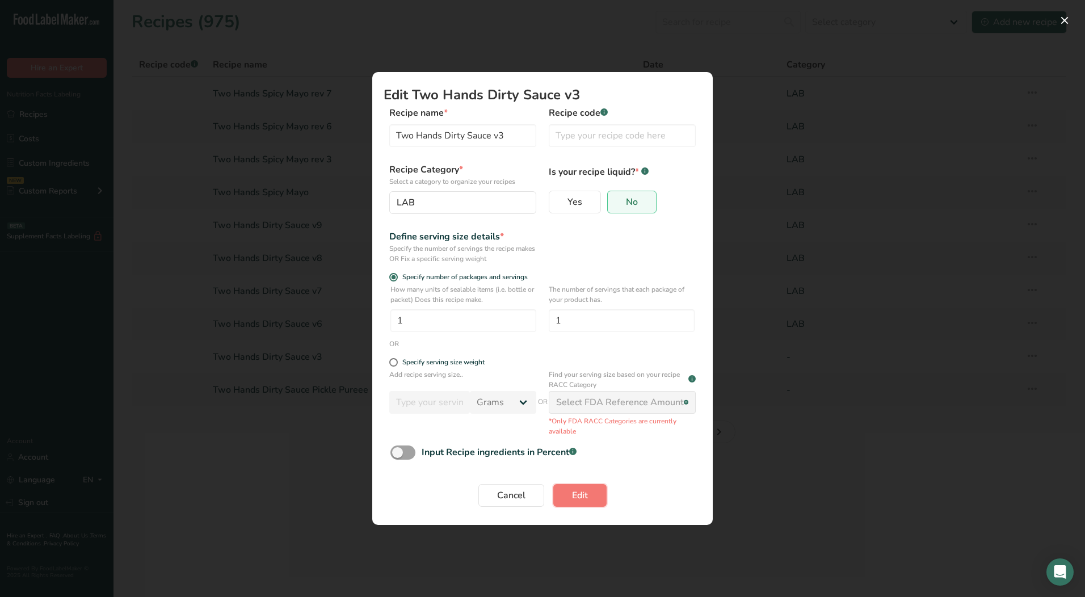
click at [567, 495] on button "Edit" at bounding box center [579, 495] width 53 height 23
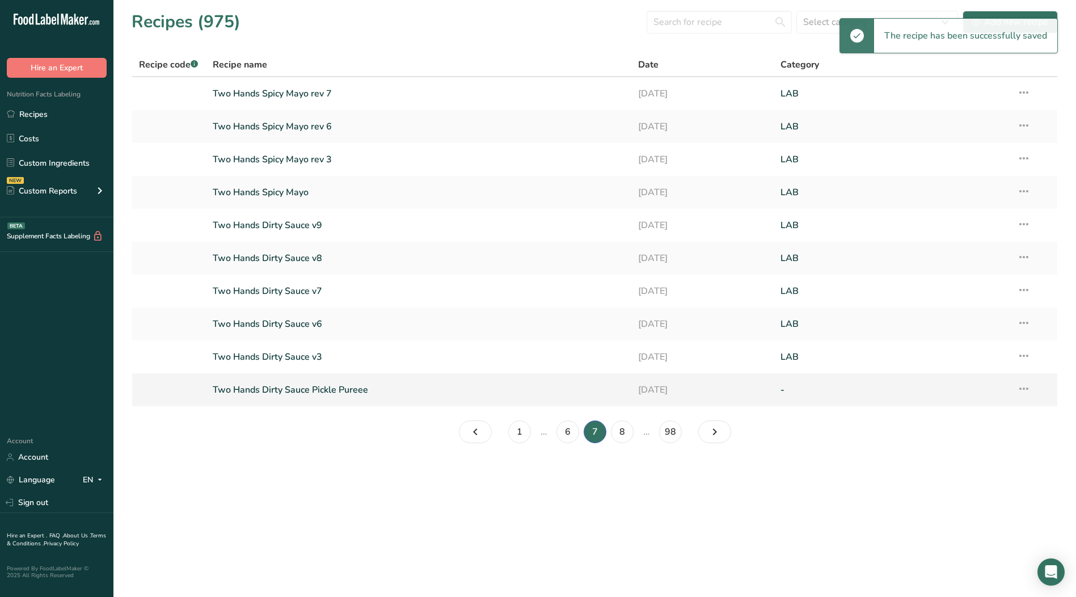
click at [1027, 392] on icon at bounding box center [1024, 388] width 14 height 20
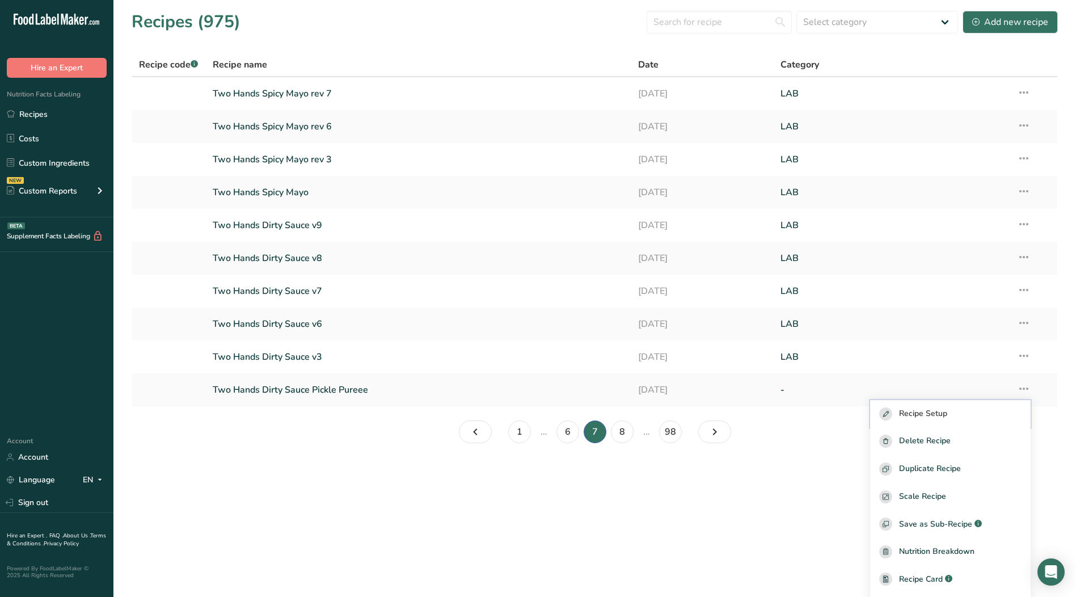
click at [933, 415] on span "Recipe Setup" at bounding box center [923, 413] width 48 height 13
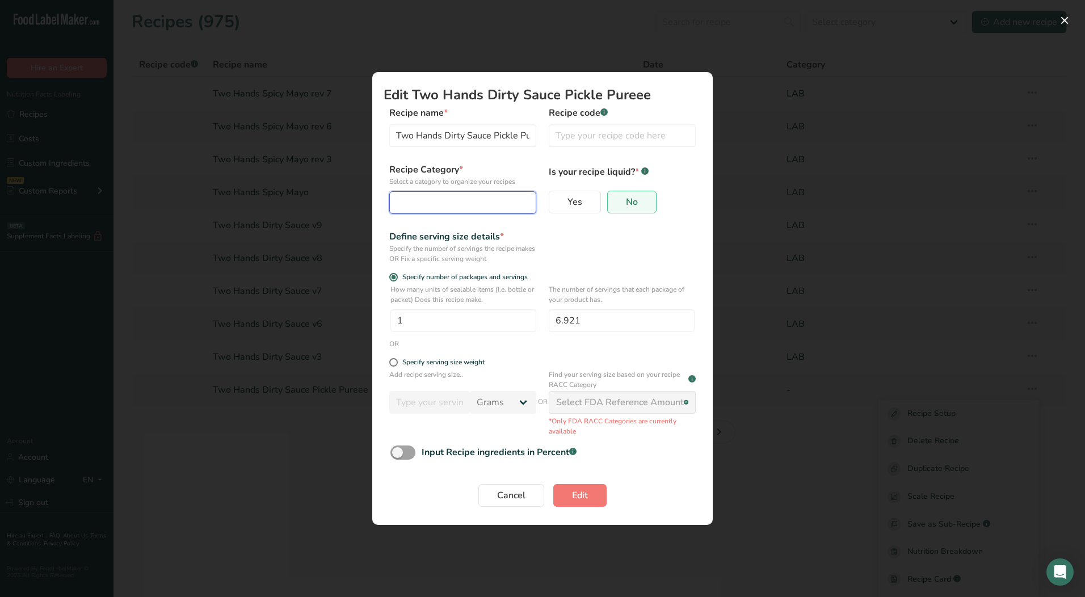
click at [416, 199] on div "Edit Recipe Modal" at bounding box center [459, 203] width 125 height 14
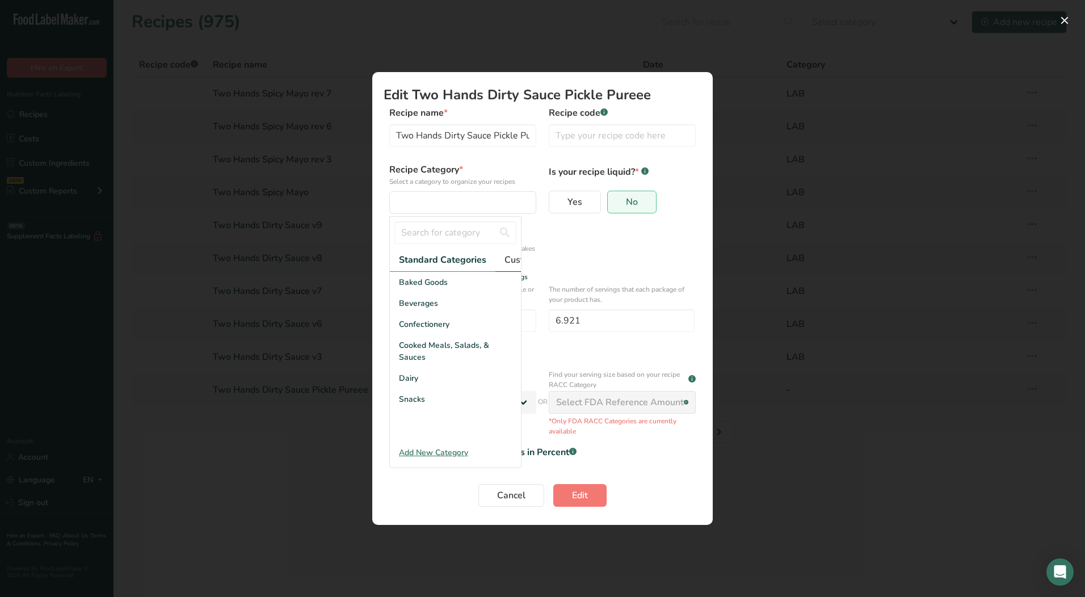
click at [516, 260] on span "Custom Categories .a-a{fill:#347362;}.b-a{fill:#fff;}" at bounding box center [548, 260] width 88 height 14
click at [416, 335] on div "LAB" at bounding box center [455, 324] width 131 height 21
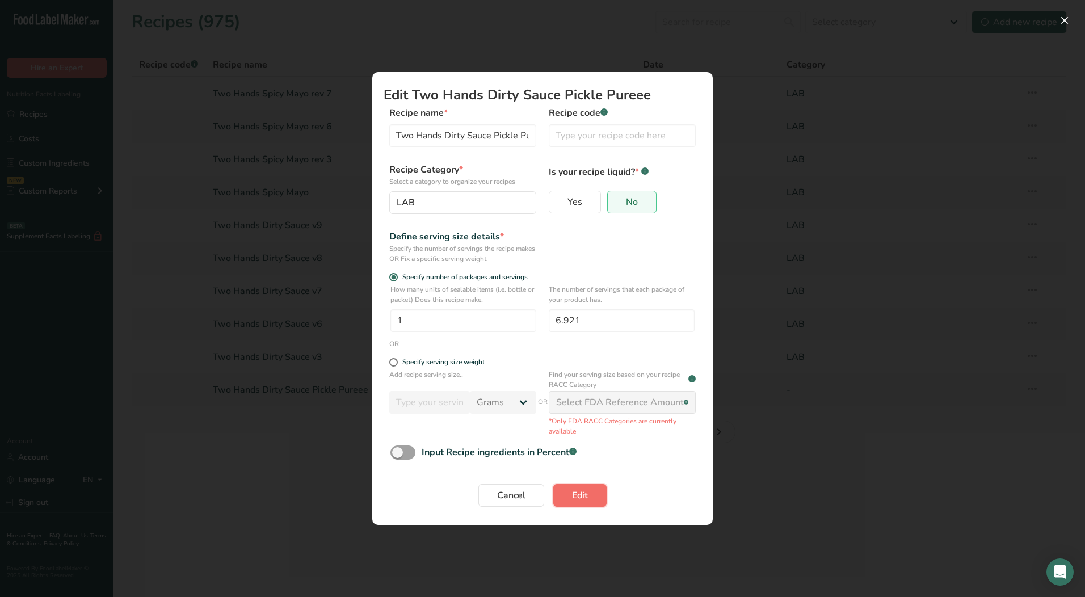
click at [572, 494] on span "Edit" at bounding box center [580, 495] width 16 height 14
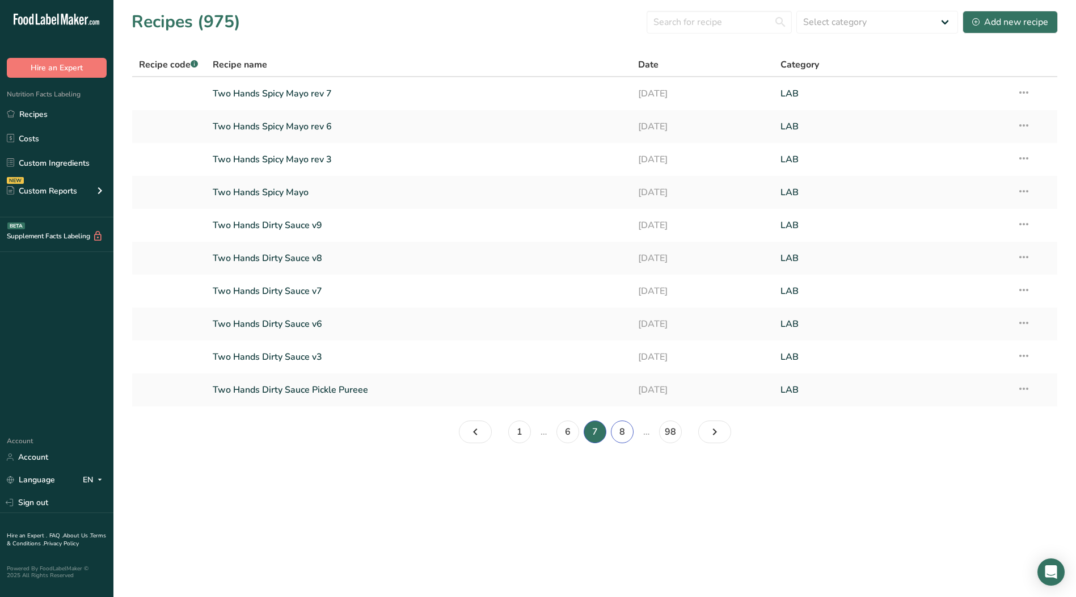
click at [620, 433] on link "8" at bounding box center [622, 431] width 23 height 23
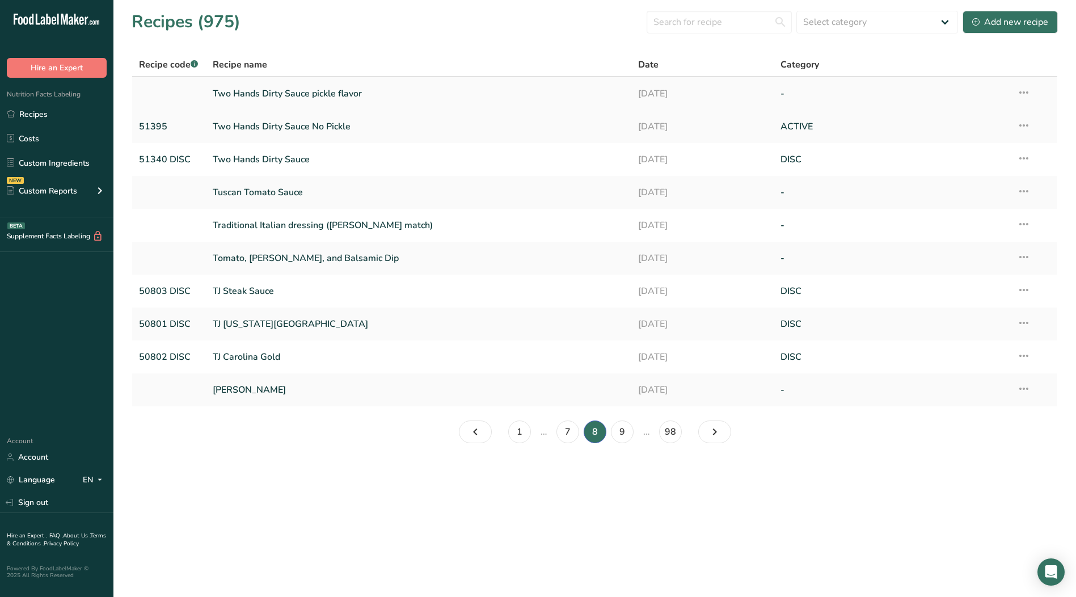
click at [1027, 92] on icon at bounding box center [1024, 92] width 14 height 20
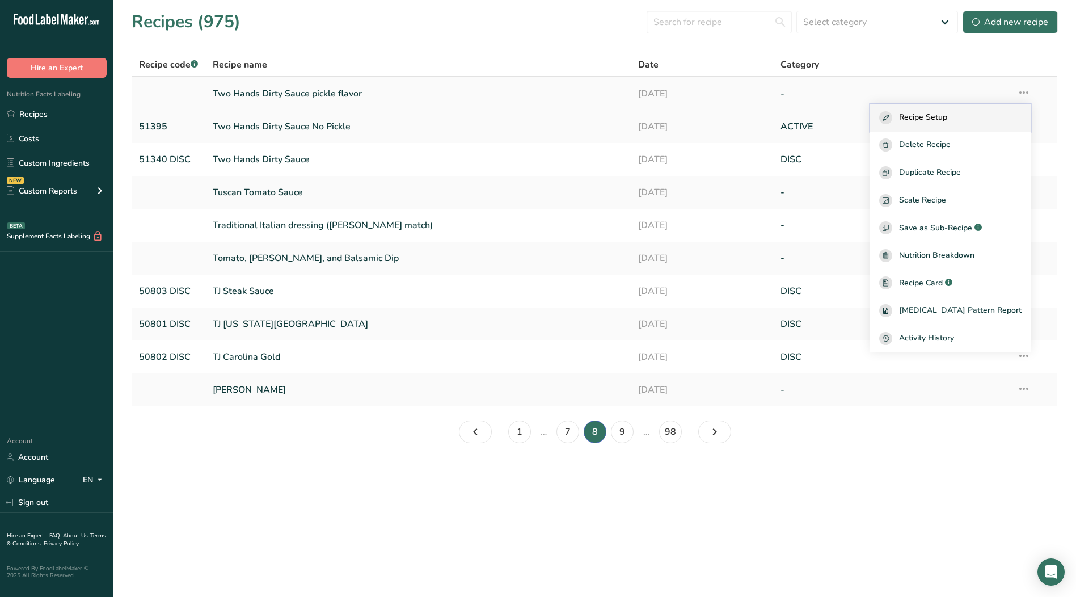
click at [947, 119] on span "Recipe Setup" at bounding box center [923, 117] width 48 height 13
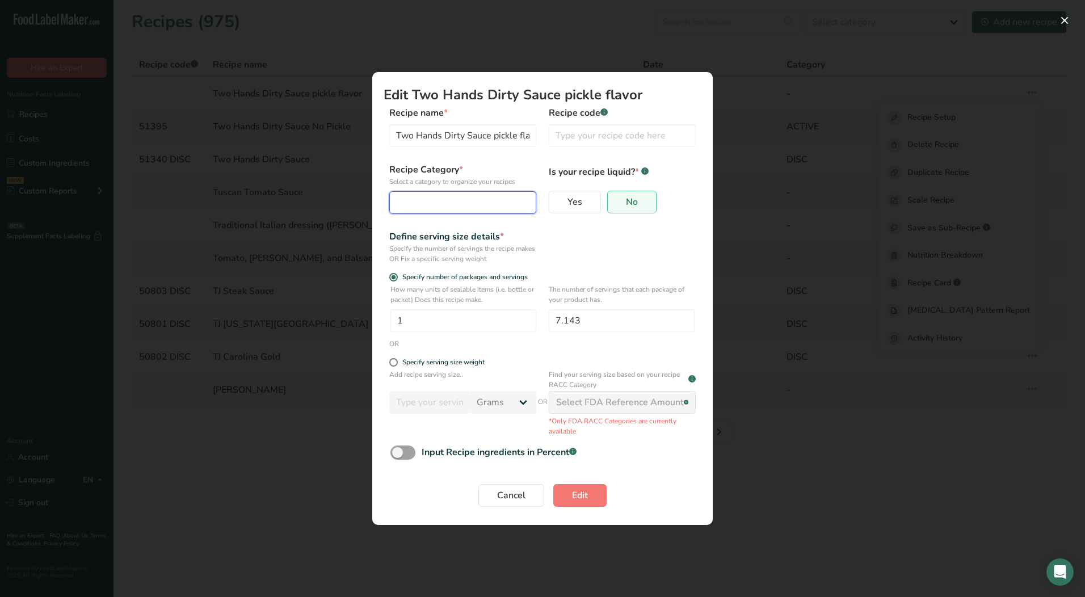
click at [433, 191] on button "Edit Recipe Modal" at bounding box center [462, 202] width 147 height 23
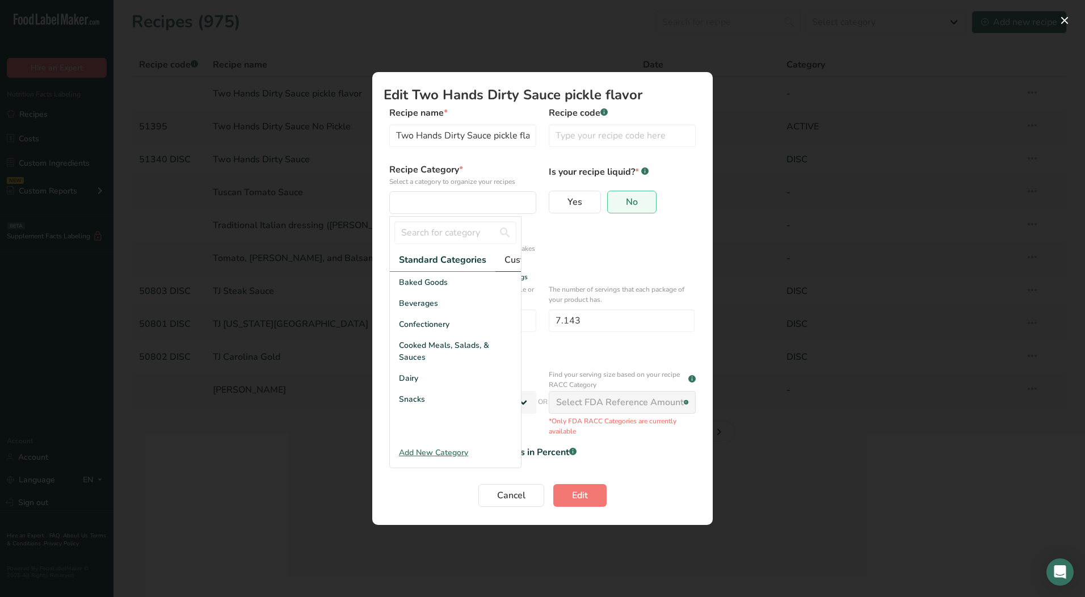
drag, startPoint x: 497, startPoint y: 256, endPoint x: 504, endPoint y: 256, distance: 6.8
click at [499, 256] on link "Custom Categories .a-a{fill:#347362;}.b-a{fill:#fff;}" at bounding box center [548, 259] width 106 height 23
click at [411, 330] on span "LAB" at bounding box center [407, 324] width 16 height 12
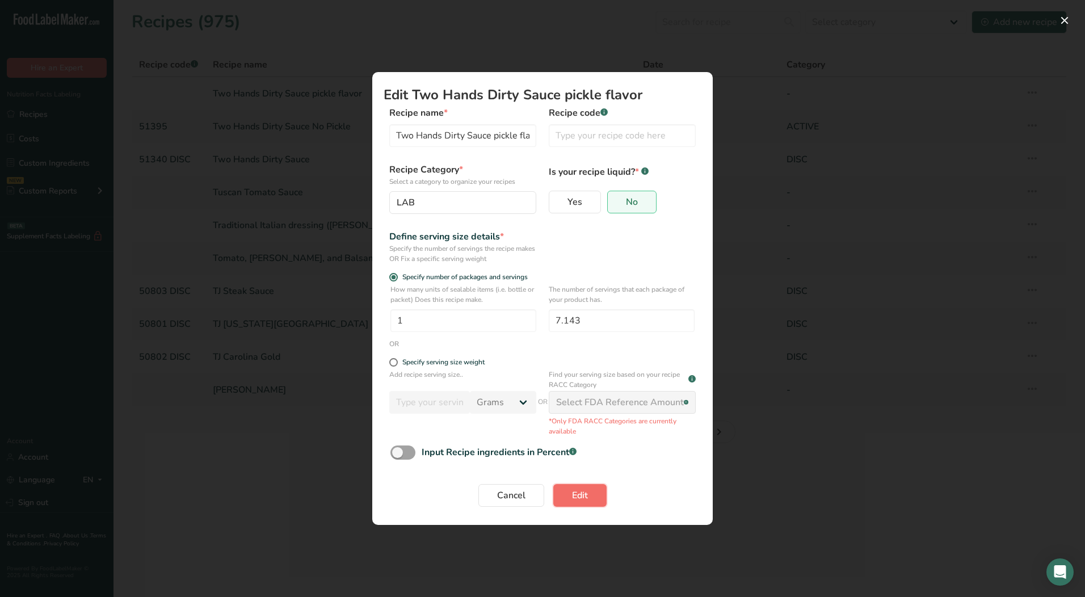
click at [566, 497] on button "Edit" at bounding box center [579, 495] width 53 height 23
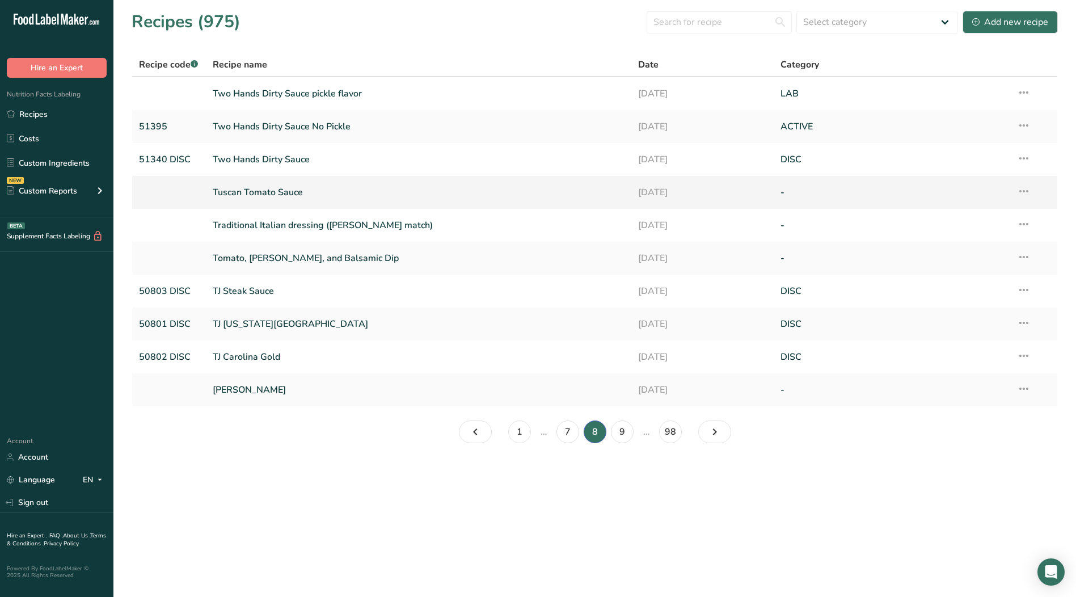
click at [1025, 192] on icon at bounding box center [1024, 191] width 14 height 20
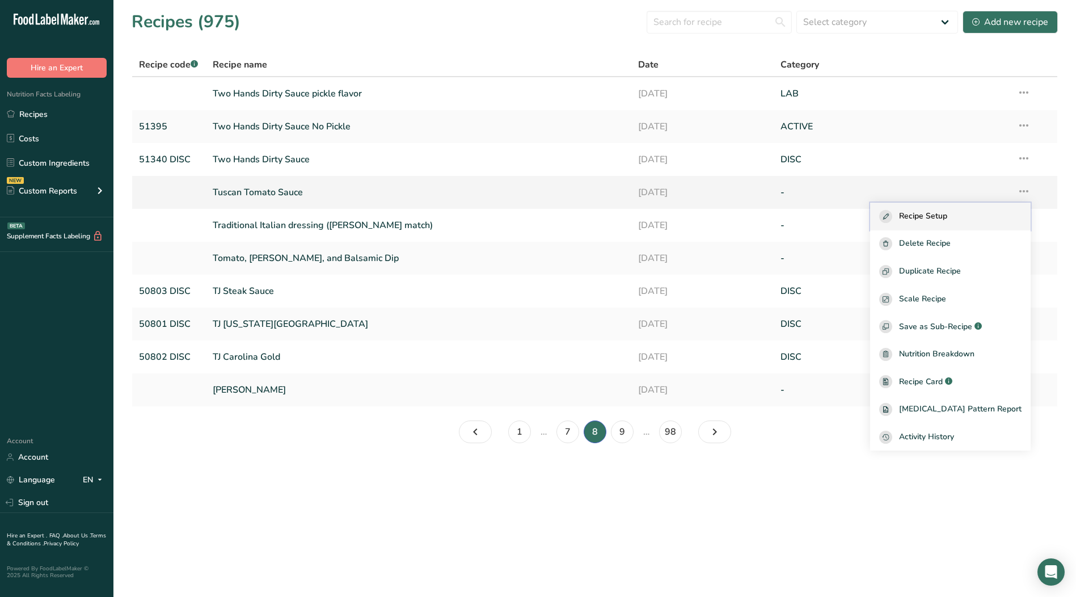
click at [968, 216] on div "Recipe Setup" at bounding box center [950, 216] width 142 height 13
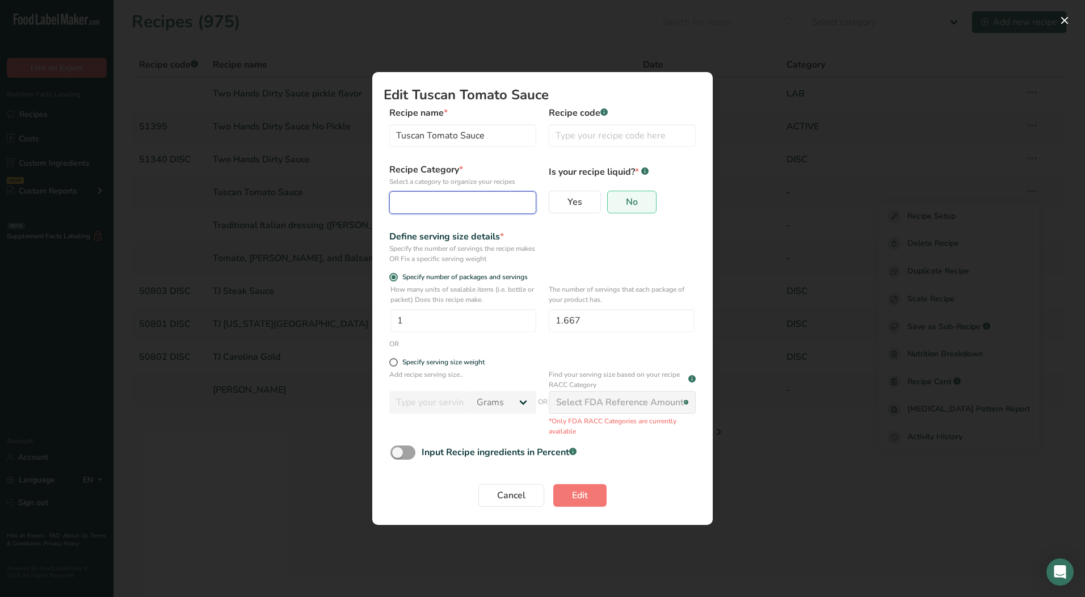
click at [429, 200] on div "Edit Recipe Modal" at bounding box center [459, 203] width 125 height 14
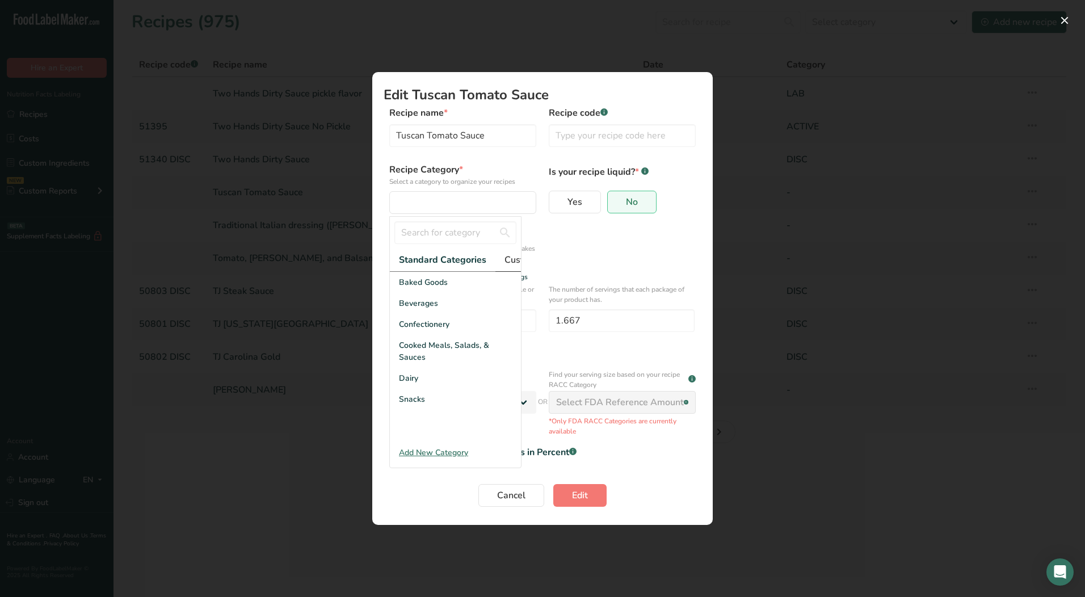
click at [508, 258] on span "Custom Categories .a-a{fill:#347362;}.b-a{fill:#fff;}" at bounding box center [548, 260] width 88 height 14
click at [404, 329] on span "LAB" at bounding box center [407, 324] width 16 height 12
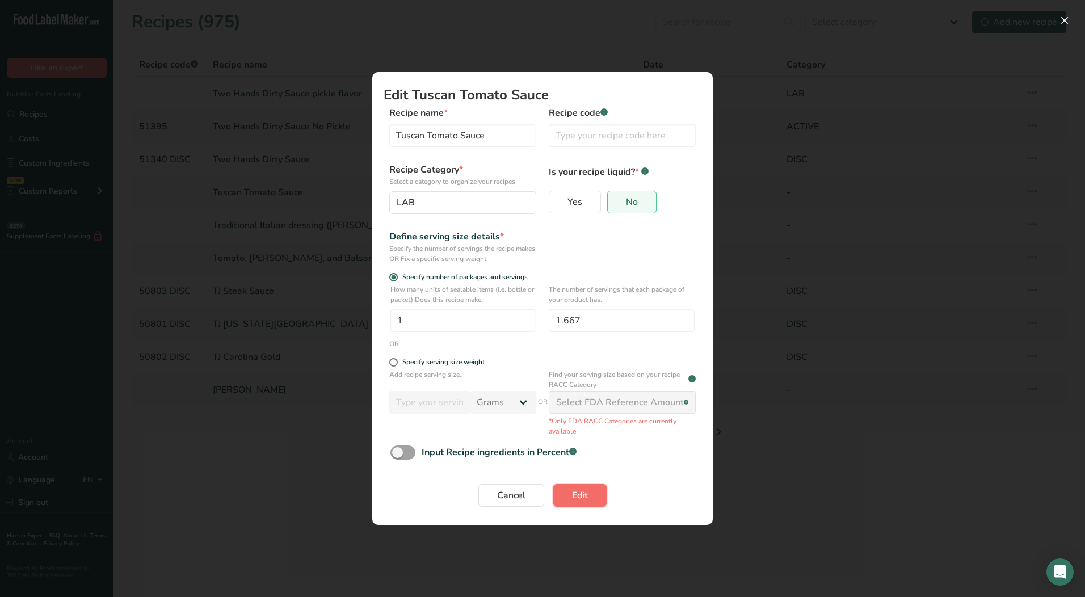
click at [577, 492] on span "Edit" at bounding box center [580, 495] width 16 height 14
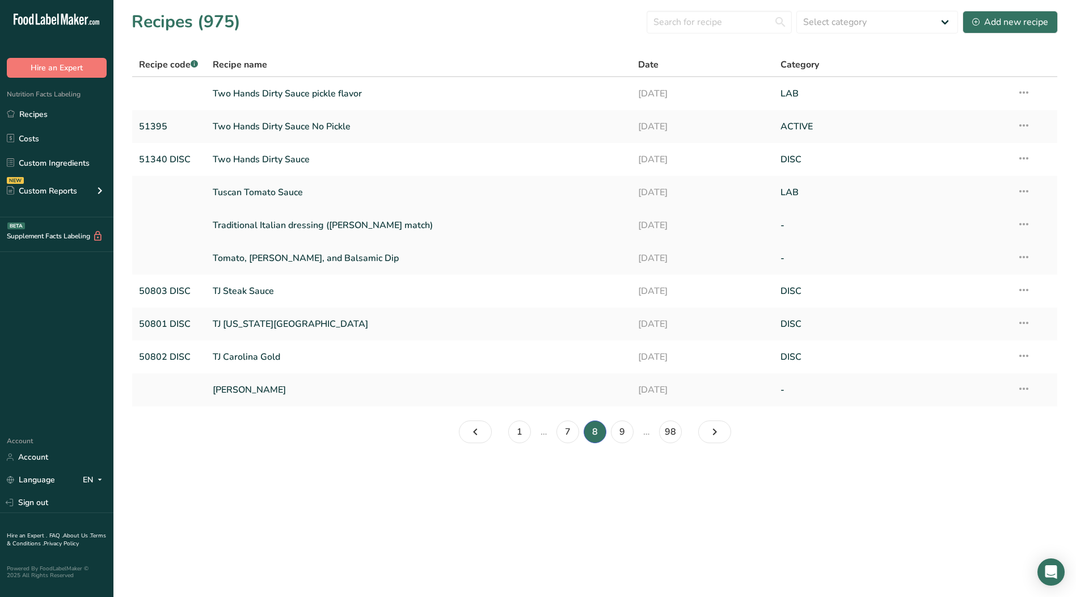
click at [1027, 226] on icon at bounding box center [1024, 224] width 14 height 20
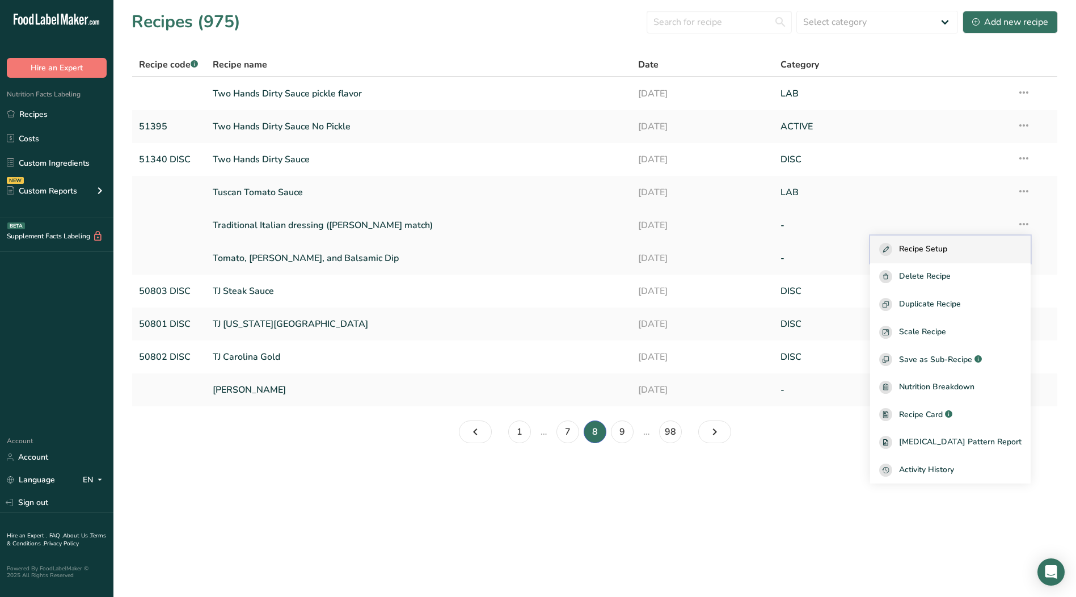
click at [947, 254] on span "Recipe Setup" at bounding box center [923, 249] width 48 height 13
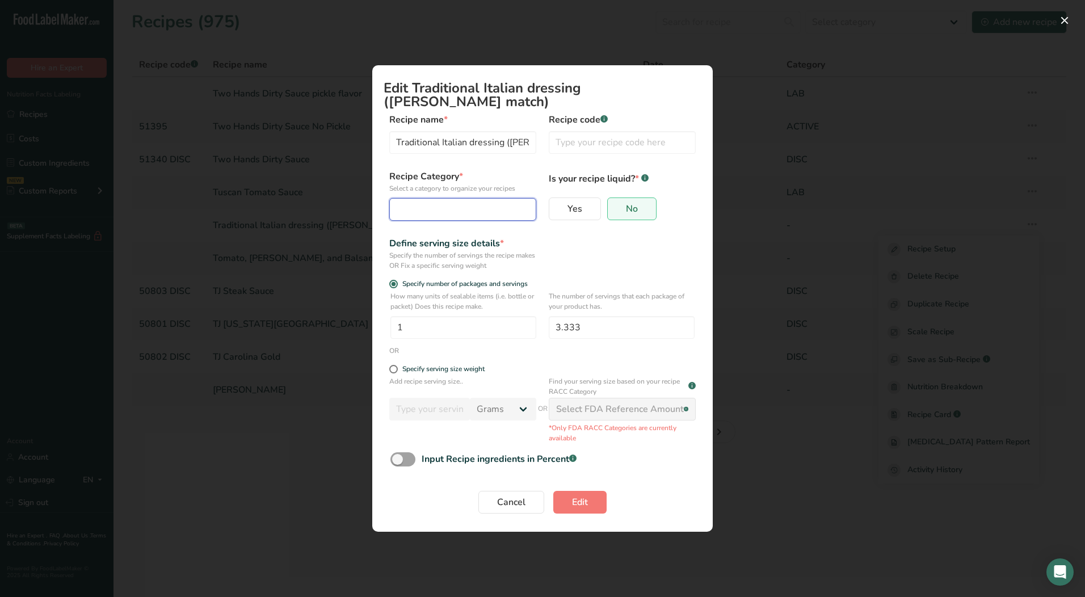
click at [478, 210] on div "Edit Recipe Modal" at bounding box center [459, 210] width 125 height 14
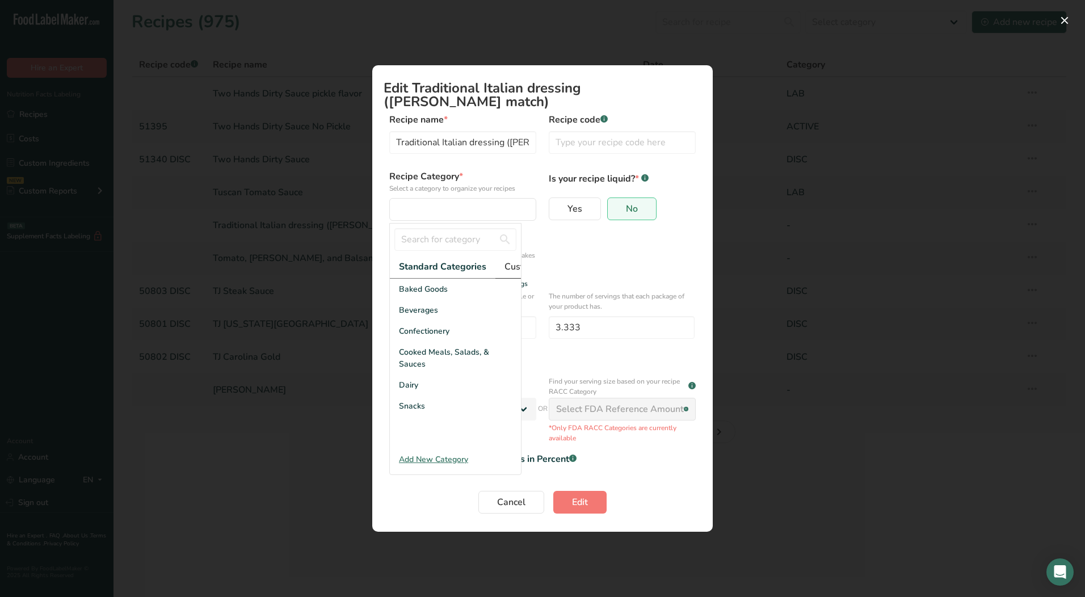
click at [514, 262] on span "Custom Categories .a-a{fill:#347362;}.b-a{fill:#fff;}" at bounding box center [548, 267] width 88 height 14
click at [416, 342] on div "LAB" at bounding box center [455, 331] width 131 height 21
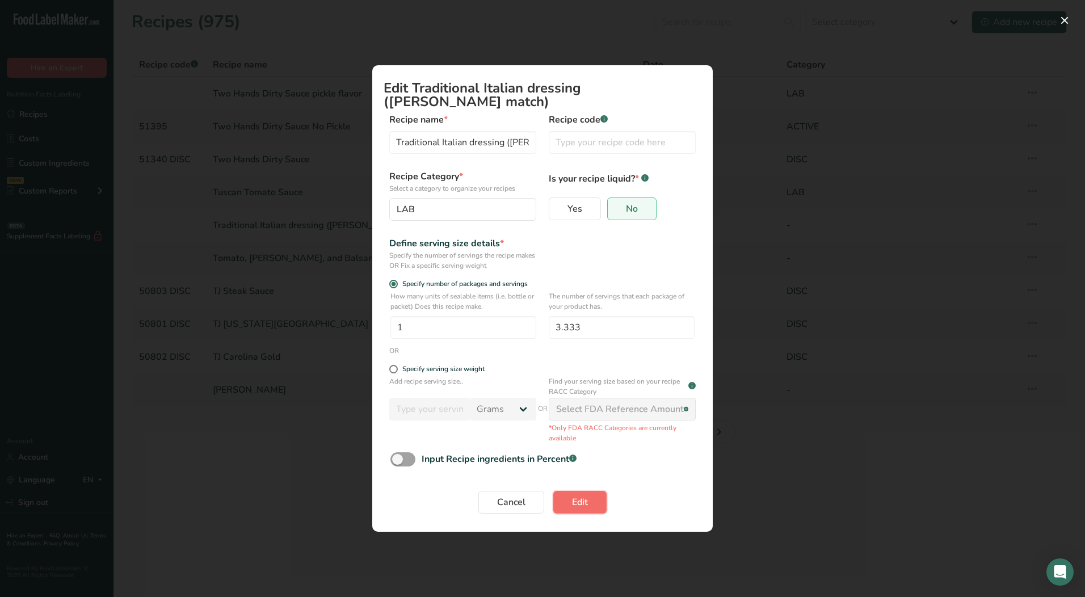
click at [574, 499] on span "Edit" at bounding box center [580, 502] width 16 height 14
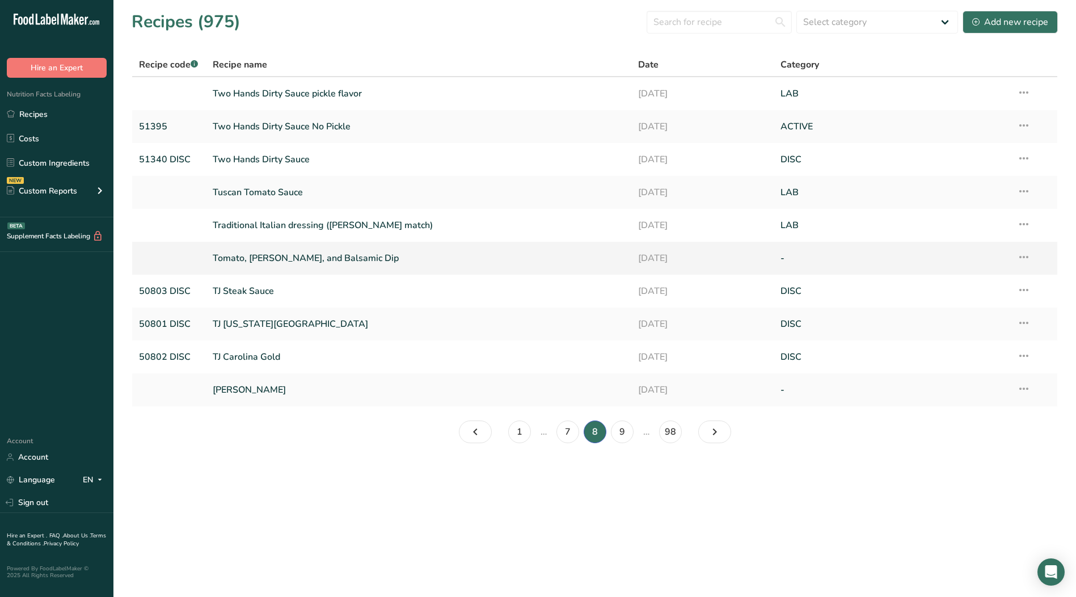
click at [1025, 257] on icon at bounding box center [1024, 257] width 14 height 20
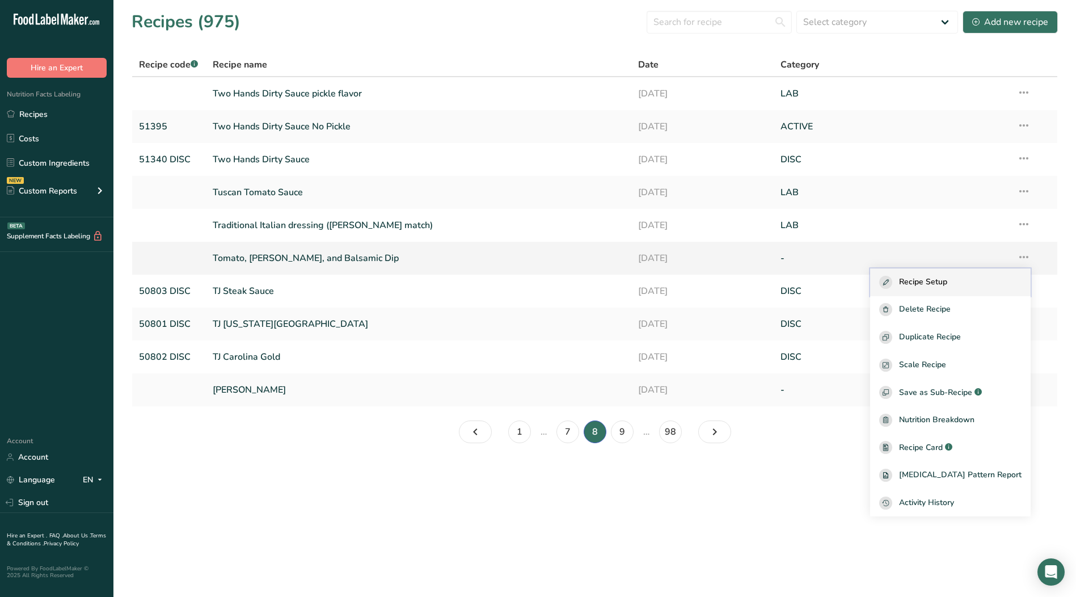
click at [947, 282] on span "Recipe Setup" at bounding box center [923, 282] width 48 height 13
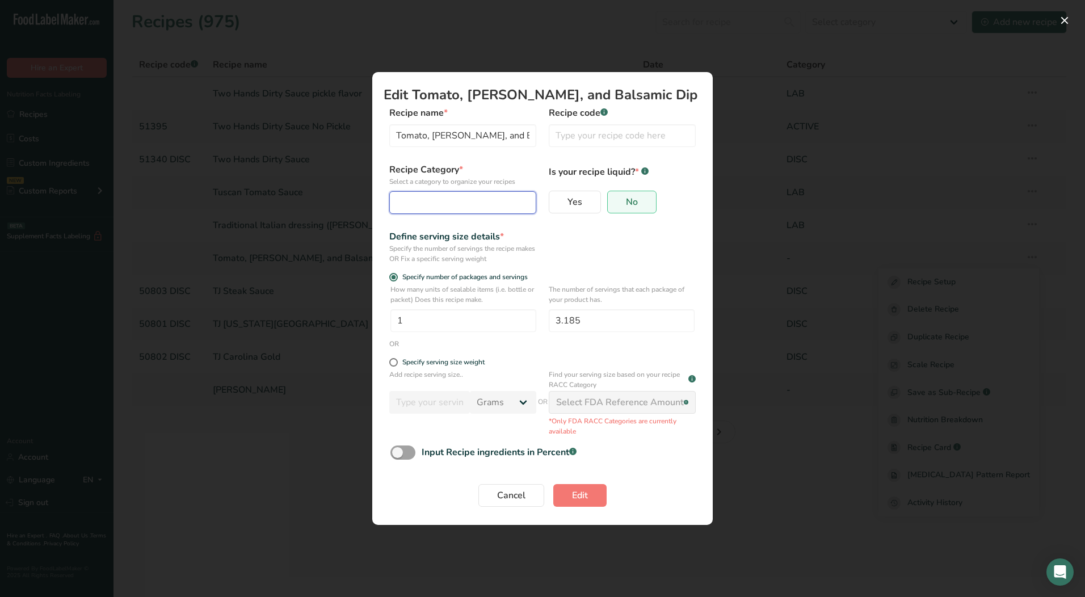
click at [420, 199] on div "Edit Recipe Modal" at bounding box center [459, 203] width 125 height 14
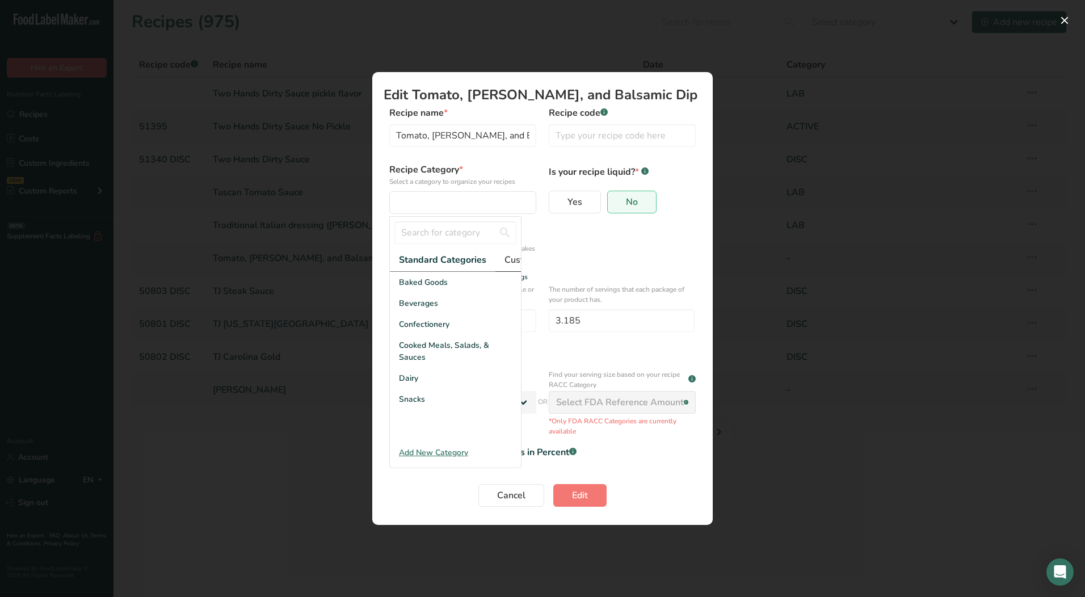
click at [510, 261] on span "Custom Categories .a-a{fill:#347362;}.b-a{fill:#fff;}" at bounding box center [548, 260] width 88 height 14
click at [413, 330] on span "LAB" at bounding box center [407, 324] width 16 height 12
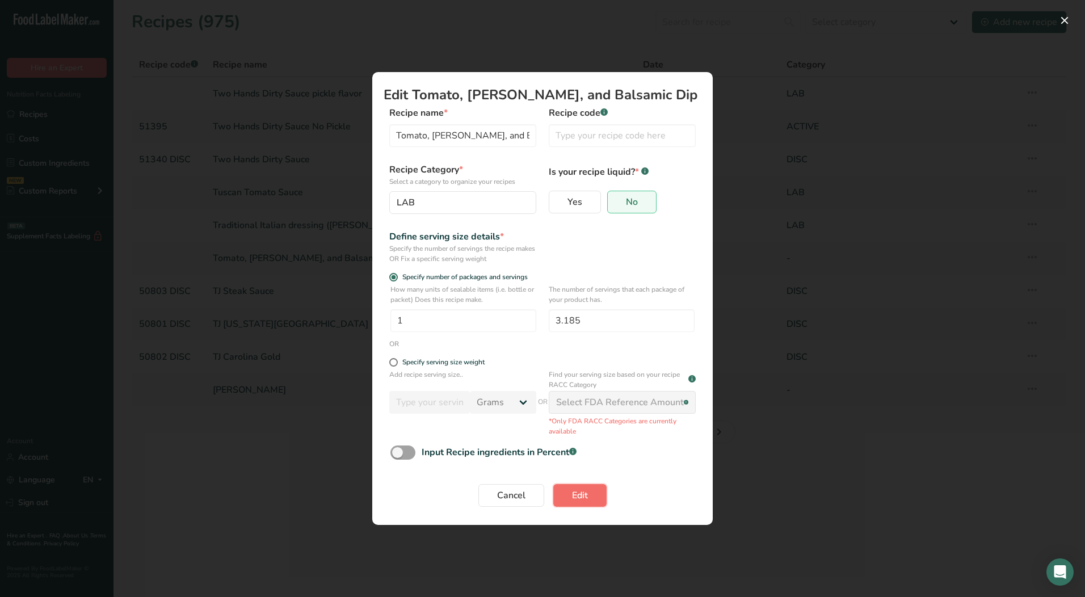
click at [587, 499] on span "Edit" at bounding box center [580, 495] width 16 height 14
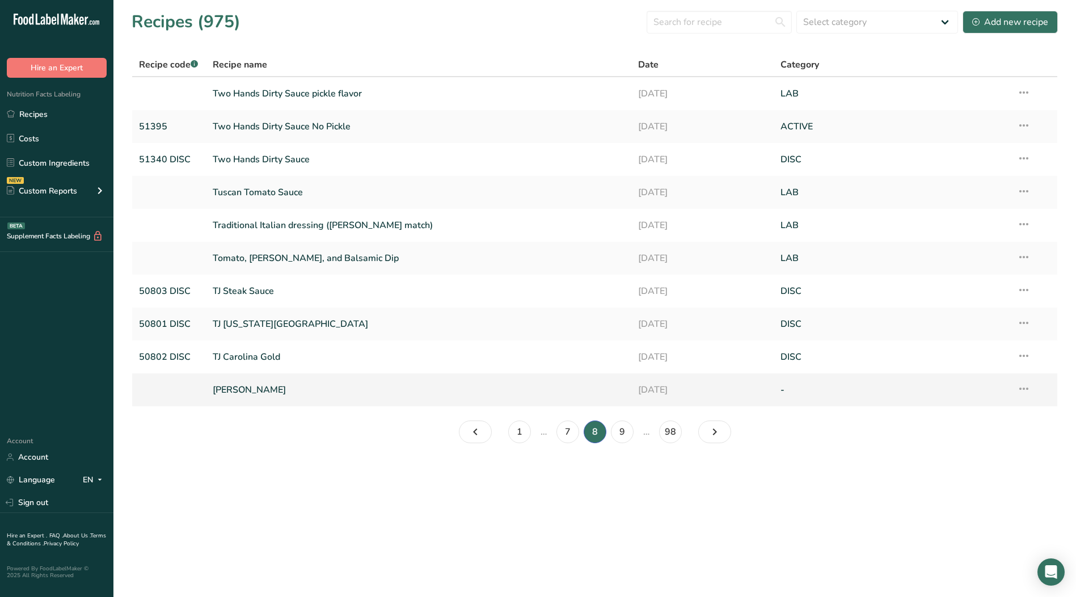
click at [1022, 388] on icon at bounding box center [1024, 388] width 14 height 20
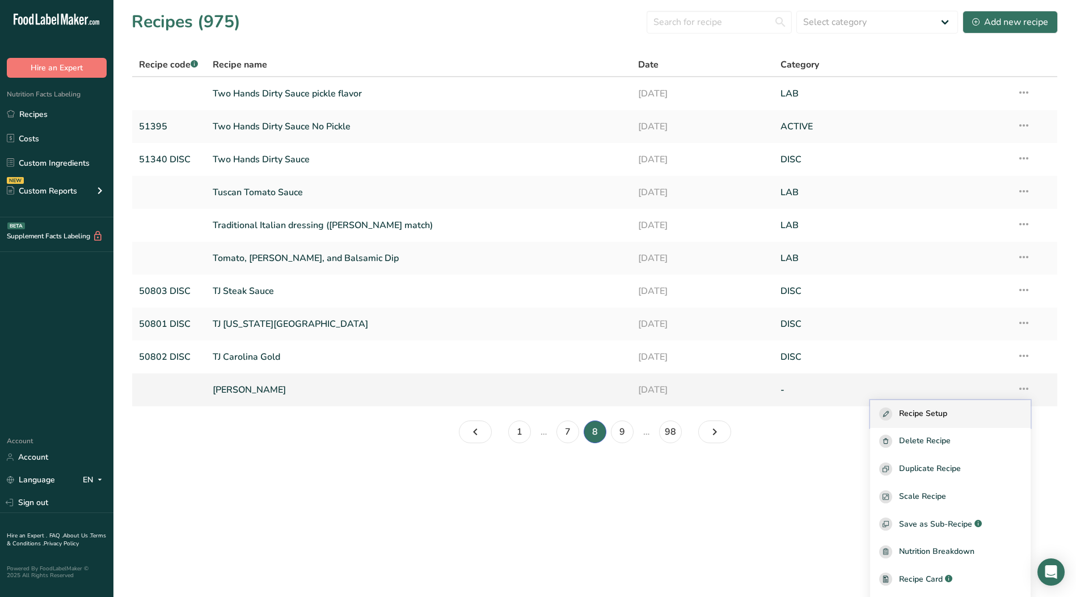
click at [961, 411] on div "Recipe Setup" at bounding box center [950, 413] width 142 height 13
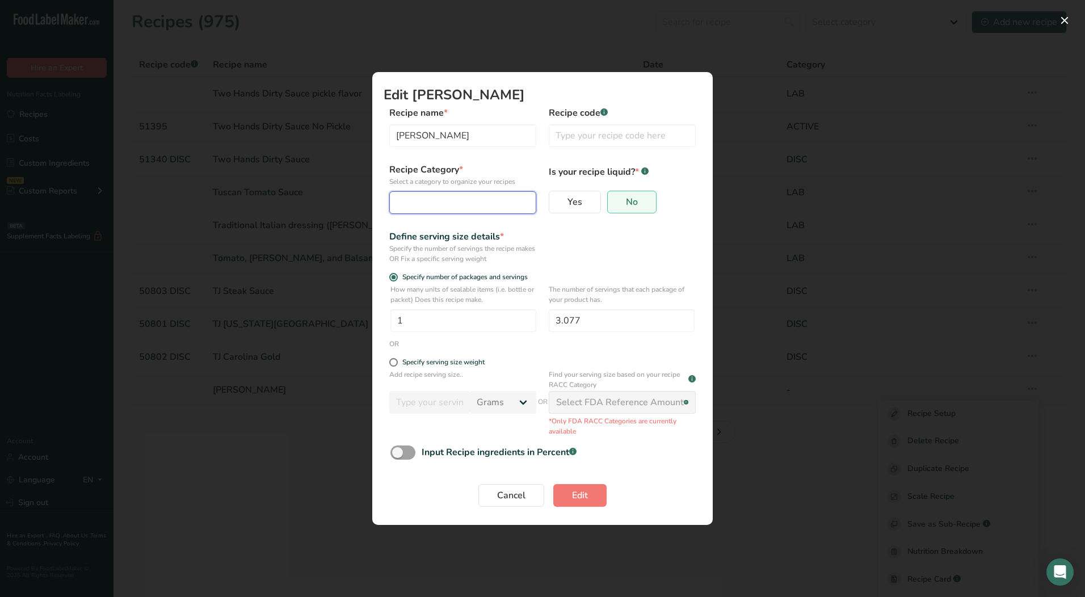
click at [431, 201] on div "Edit Recipe Modal" at bounding box center [459, 203] width 125 height 14
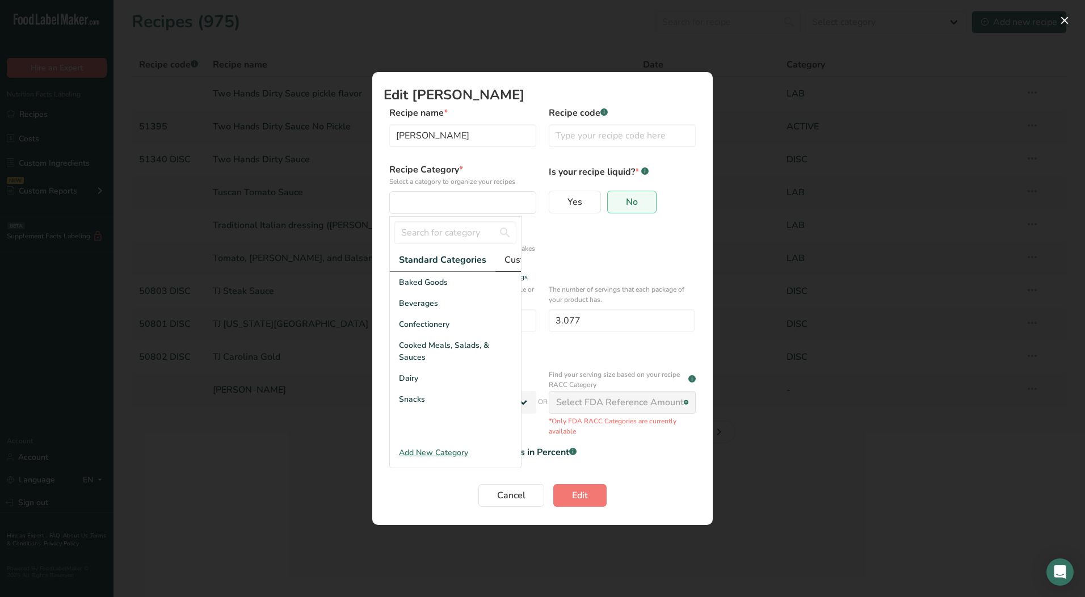
click at [511, 262] on span "Custom Categories .a-a{fill:#347362;}.b-a{fill:#fff;}" at bounding box center [548, 260] width 88 height 14
click at [417, 335] on div "LAB" at bounding box center [455, 324] width 131 height 21
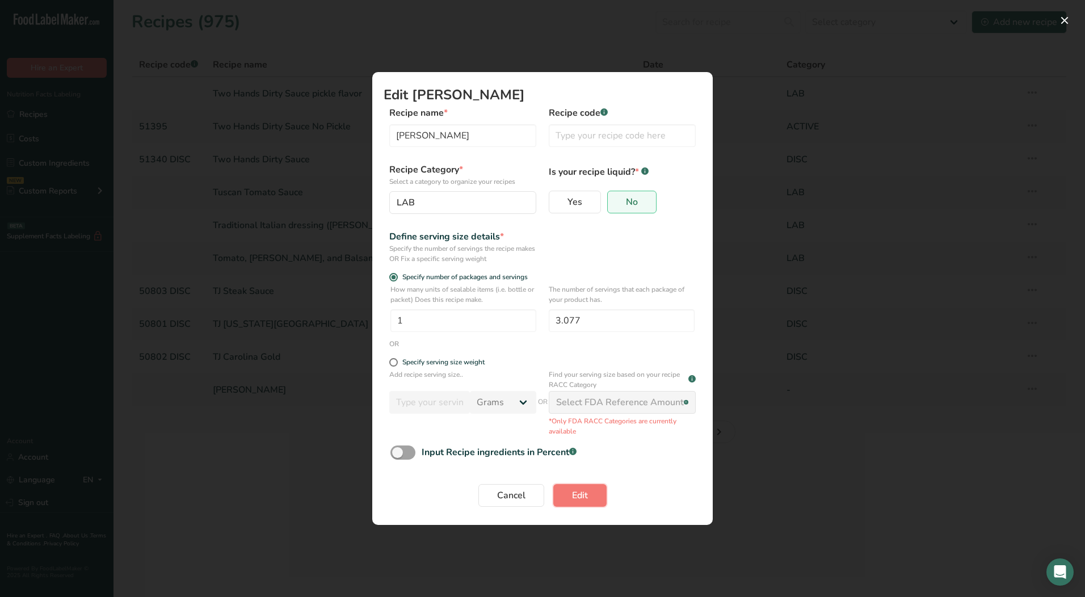
click at [592, 500] on button "Edit" at bounding box center [579, 495] width 53 height 23
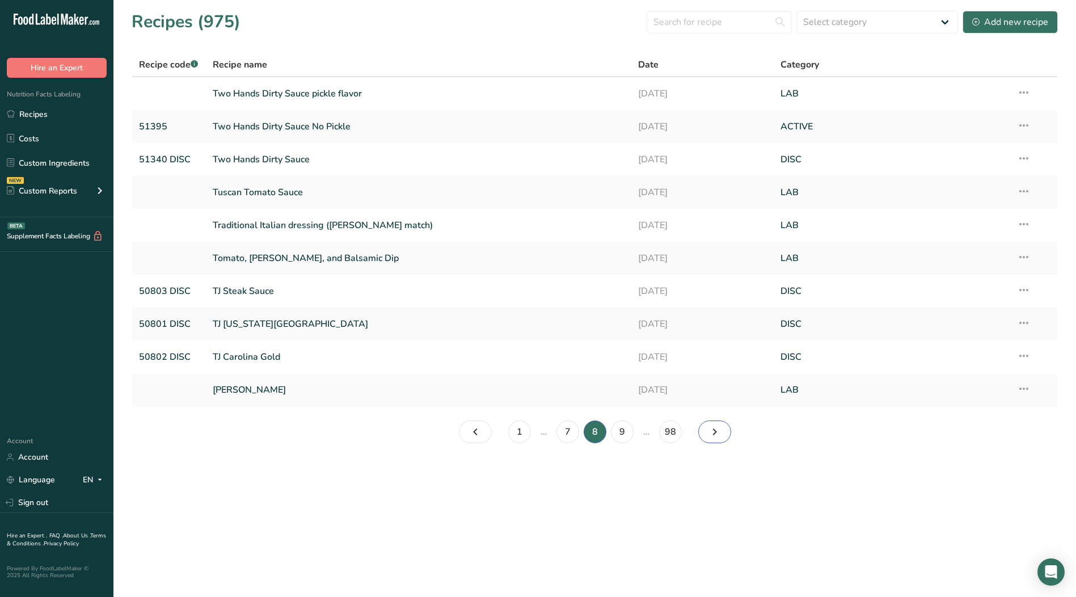
click at [719, 431] on icon "Page 9." at bounding box center [715, 432] width 14 height 20
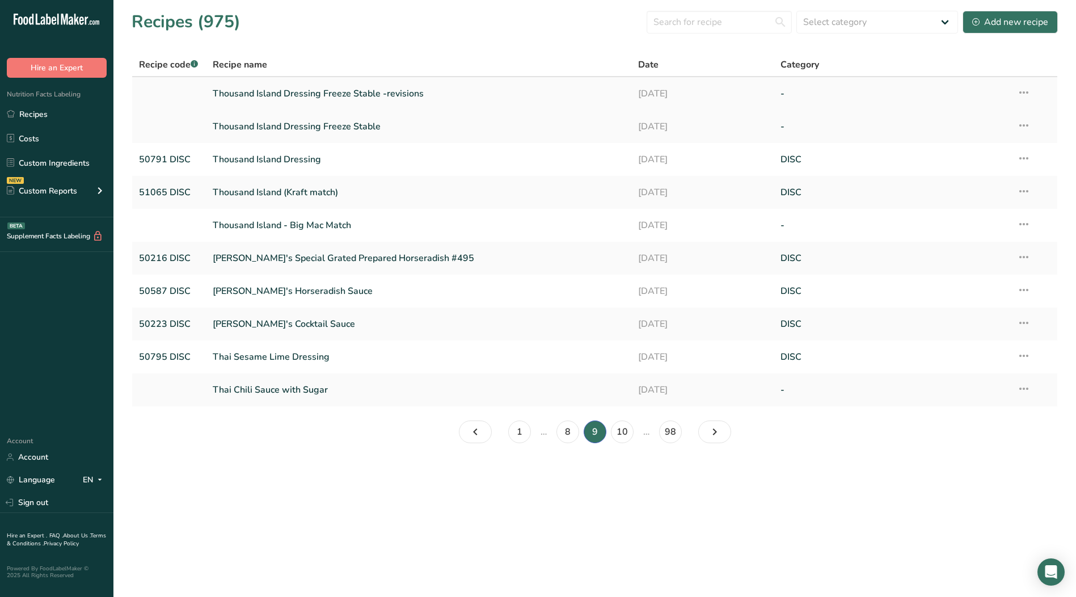
click at [1025, 91] on icon at bounding box center [1024, 92] width 14 height 20
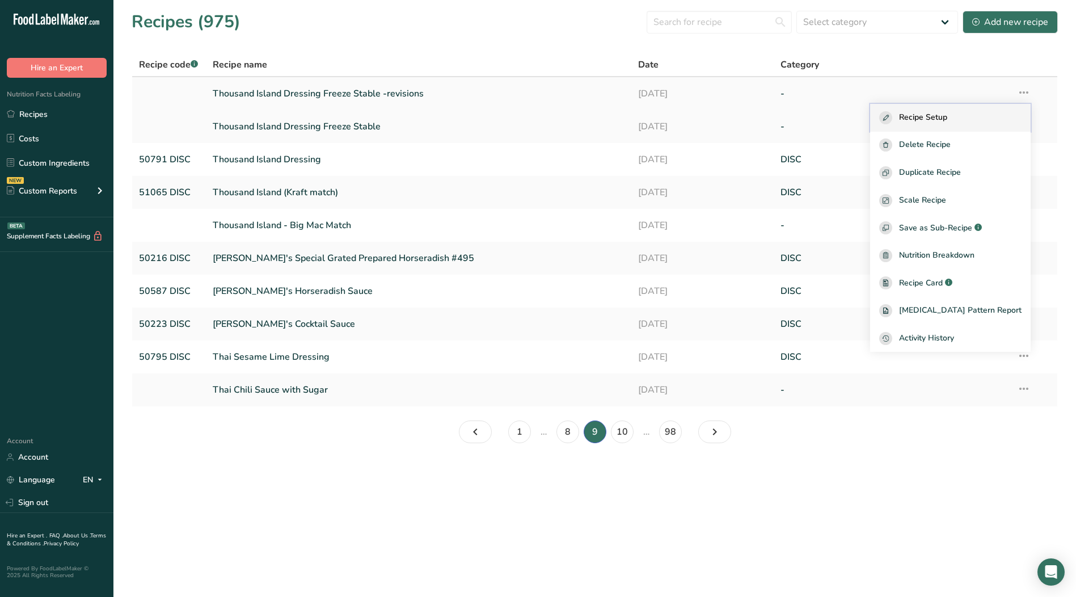
click at [947, 119] on span "Recipe Setup" at bounding box center [923, 117] width 48 height 13
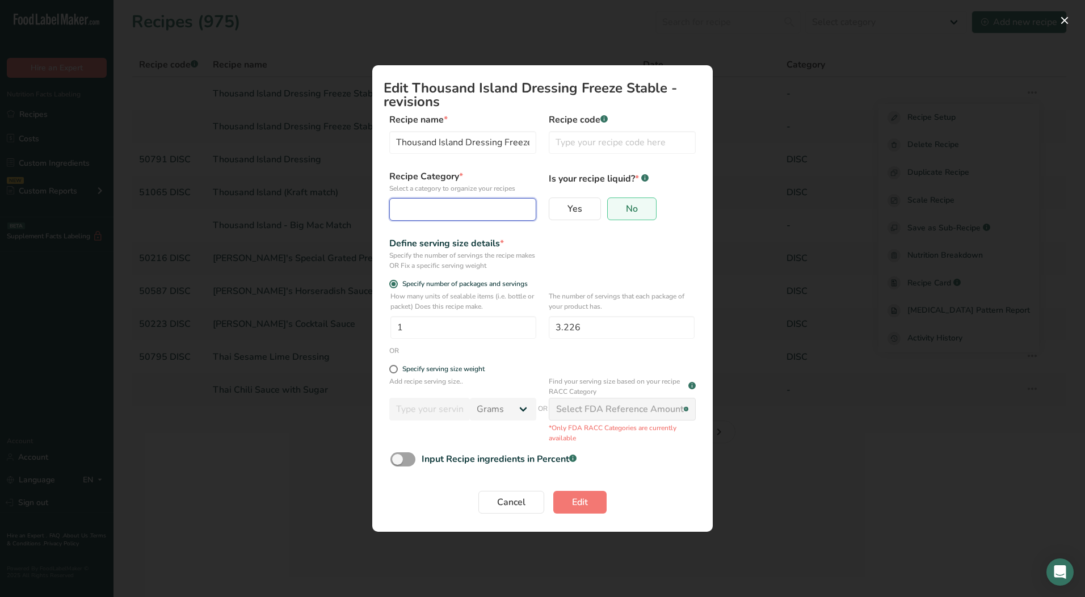
click at [402, 204] on div "Edit Recipe Modal" at bounding box center [459, 210] width 125 height 14
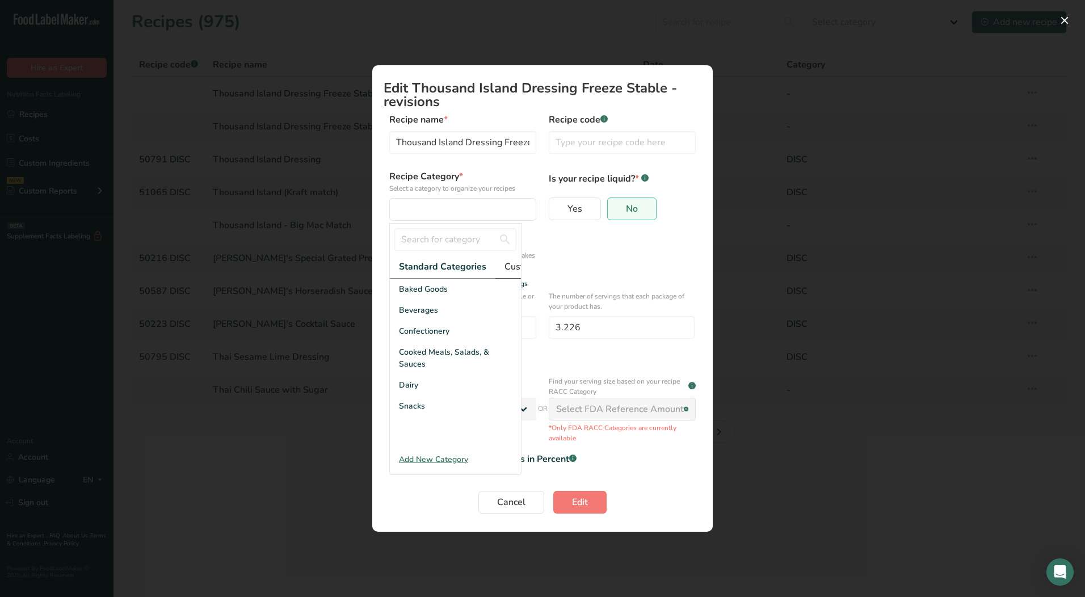
click at [505, 267] on span "Custom Categories .a-a{fill:#347362;}.b-a{fill:#fff;}" at bounding box center [548, 267] width 88 height 14
drag, startPoint x: 414, startPoint y: 336, endPoint x: 415, endPoint y: 344, distance: 7.4
click at [414, 337] on span "LAB" at bounding box center [407, 331] width 16 height 12
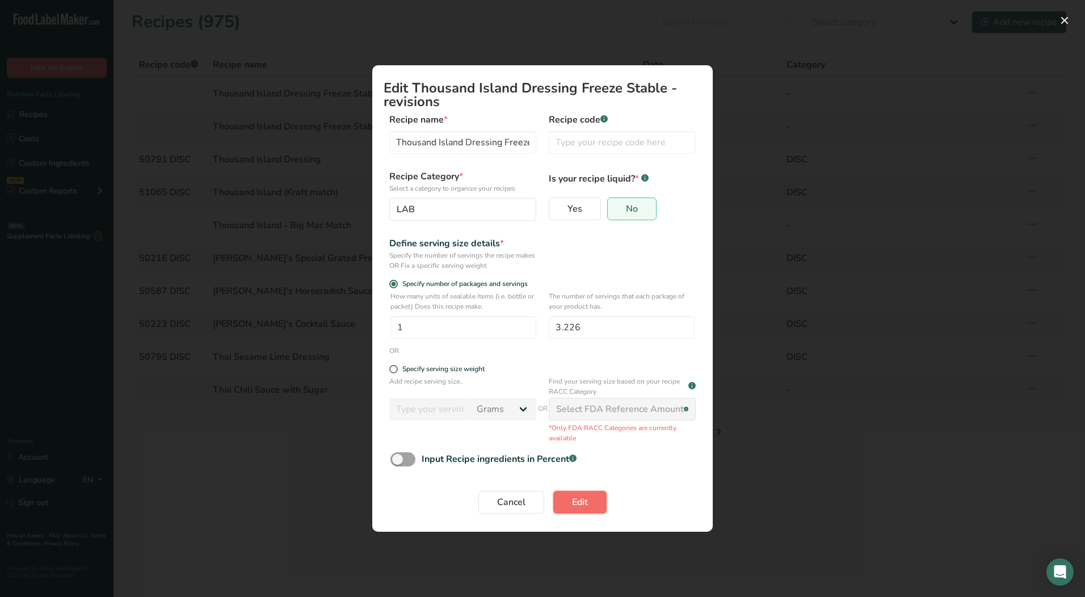
click at [585, 505] on span "Edit" at bounding box center [580, 502] width 16 height 14
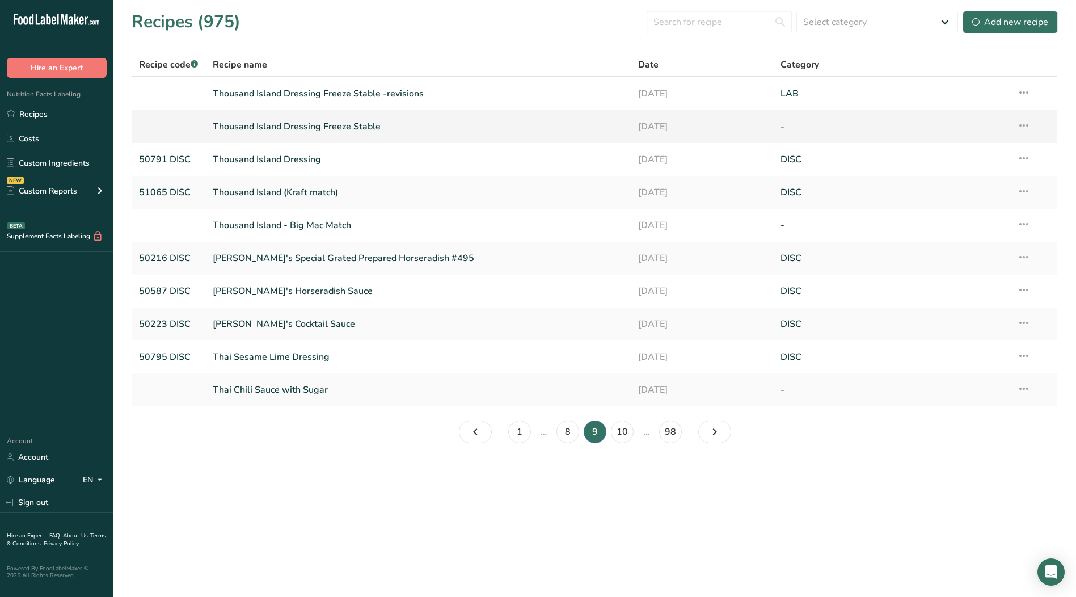
click at [1028, 125] on icon at bounding box center [1024, 125] width 14 height 20
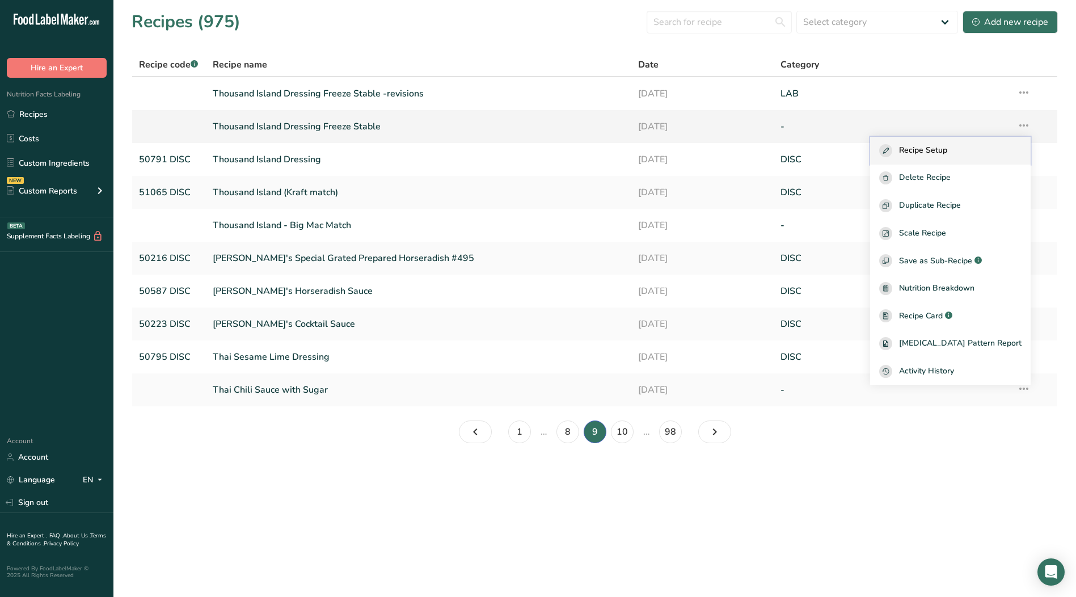
click at [947, 145] on span "Recipe Setup" at bounding box center [923, 150] width 48 height 13
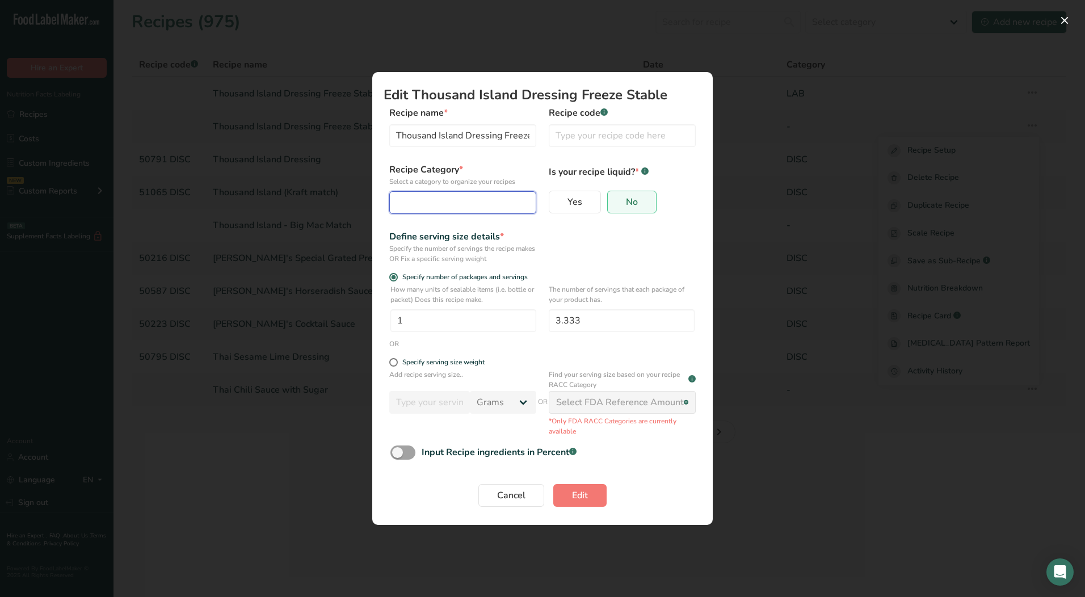
click at [482, 203] on div "Edit Recipe Modal" at bounding box center [459, 203] width 125 height 14
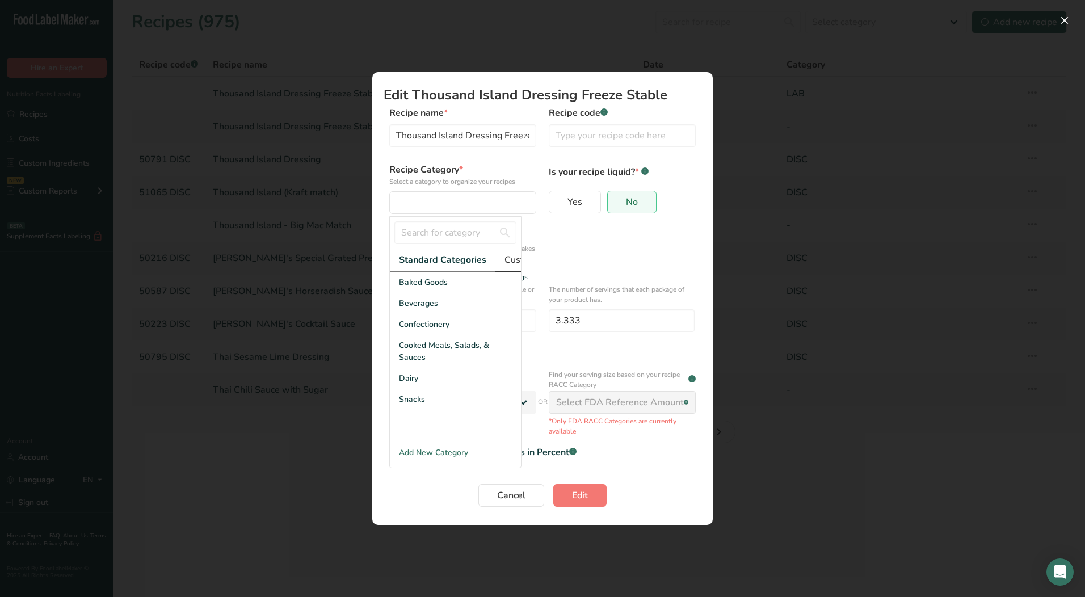
click at [513, 251] on link "Custom Categories .a-a{fill:#347362;}.b-a{fill:#fff;}" at bounding box center [548, 259] width 106 height 23
click at [406, 330] on span "LAB" at bounding box center [407, 324] width 16 height 12
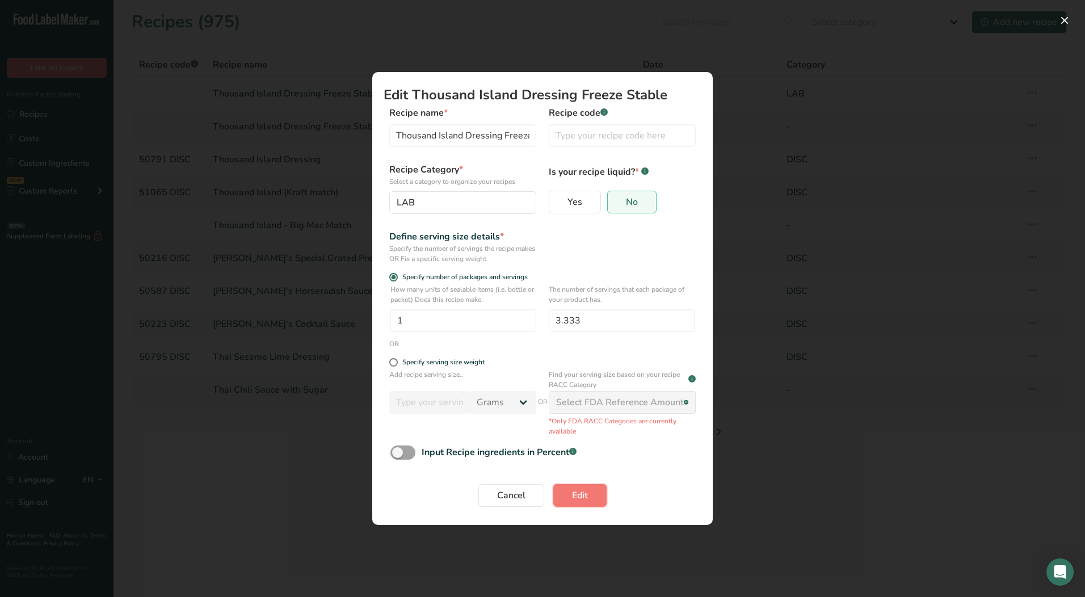
click at [577, 496] on span "Edit" at bounding box center [580, 495] width 16 height 14
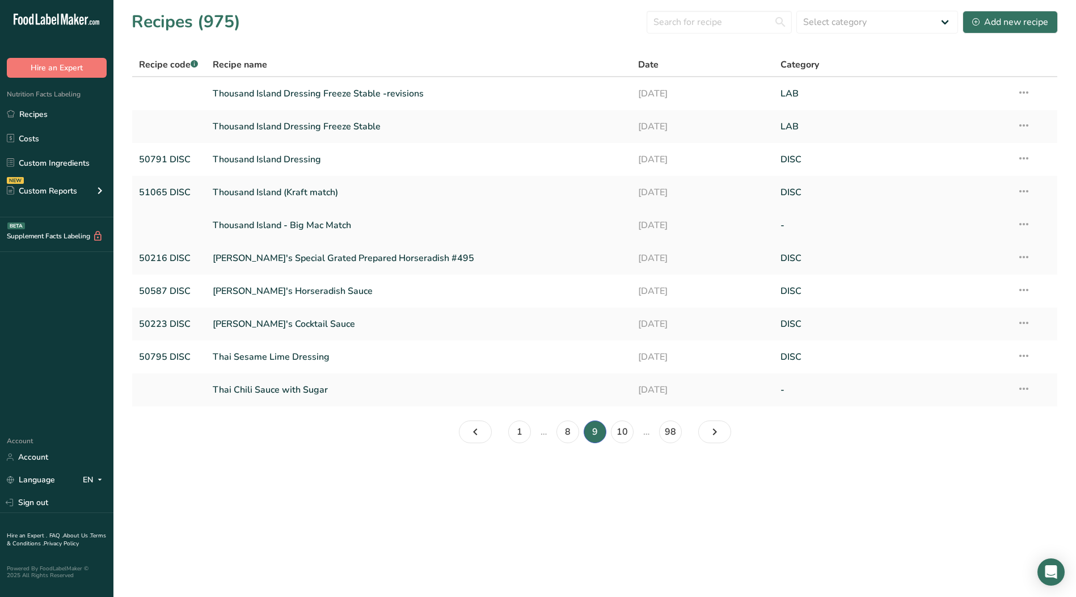
click at [1023, 224] on icon at bounding box center [1024, 224] width 14 height 20
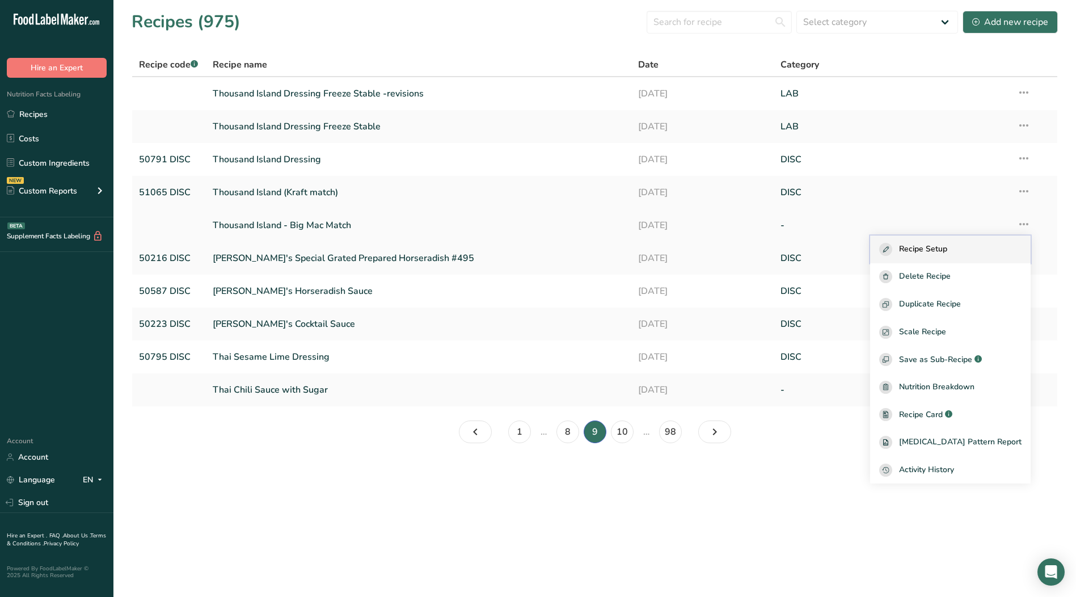
click at [931, 247] on span "Recipe Setup" at bounding box center [923, 249] width 48 height 13
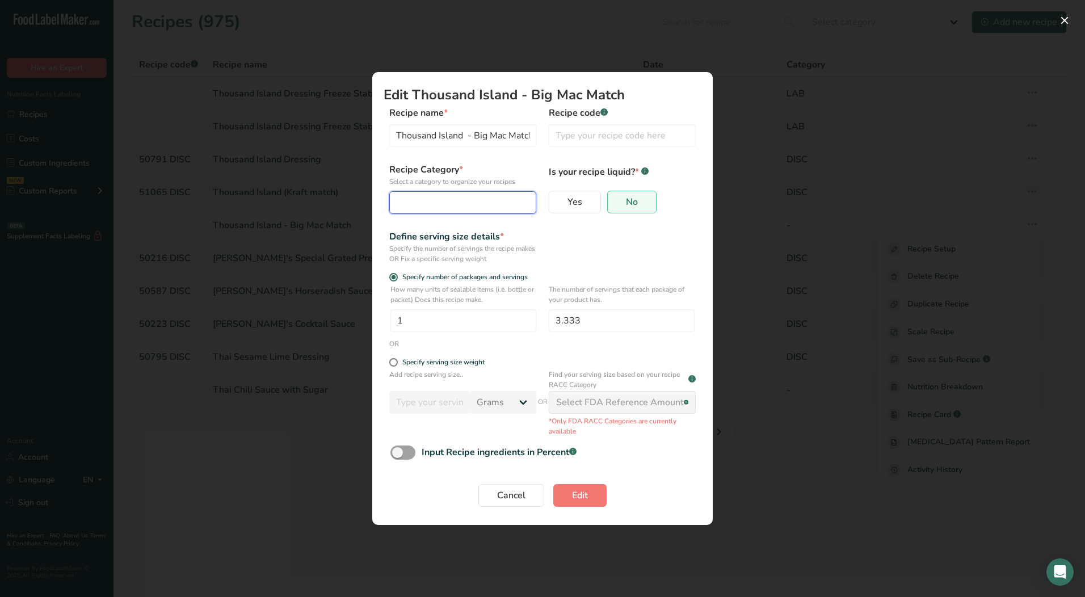
click at [446, 207] on div "Edit Recipe Modal" at bounding box center [459, 203] width 125 height 14
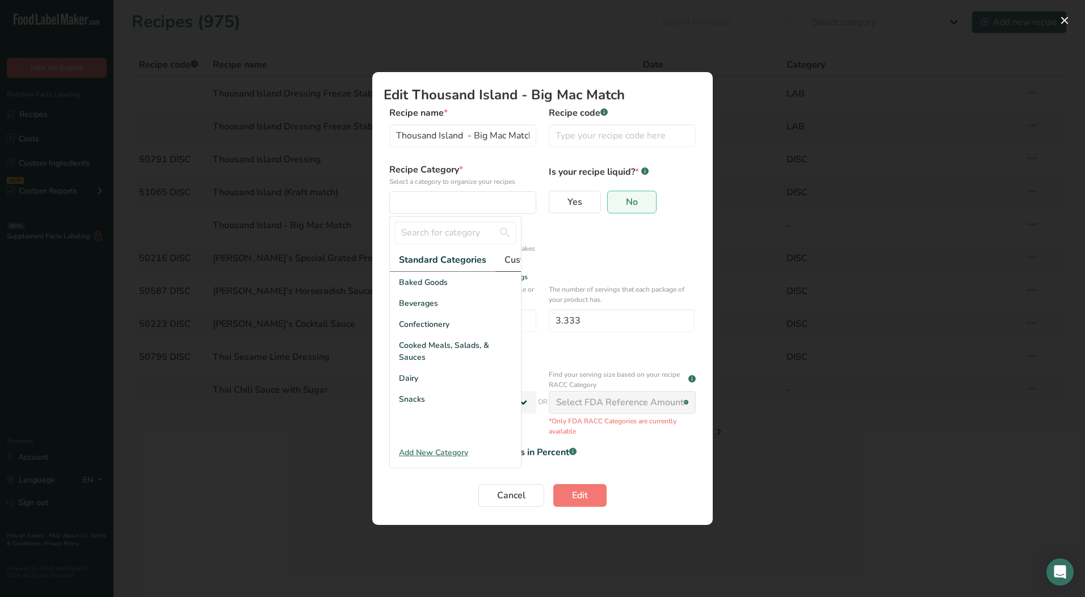
click at [504, 258] on span "Custom Categories .a-a{fill:#347362;}.b-a{fill:#fff;}" at bounding box center [548, 260] width 88 height 14
click at [419, 330] on div "LAB" at bounding box center [455, 324] width 131 height 21
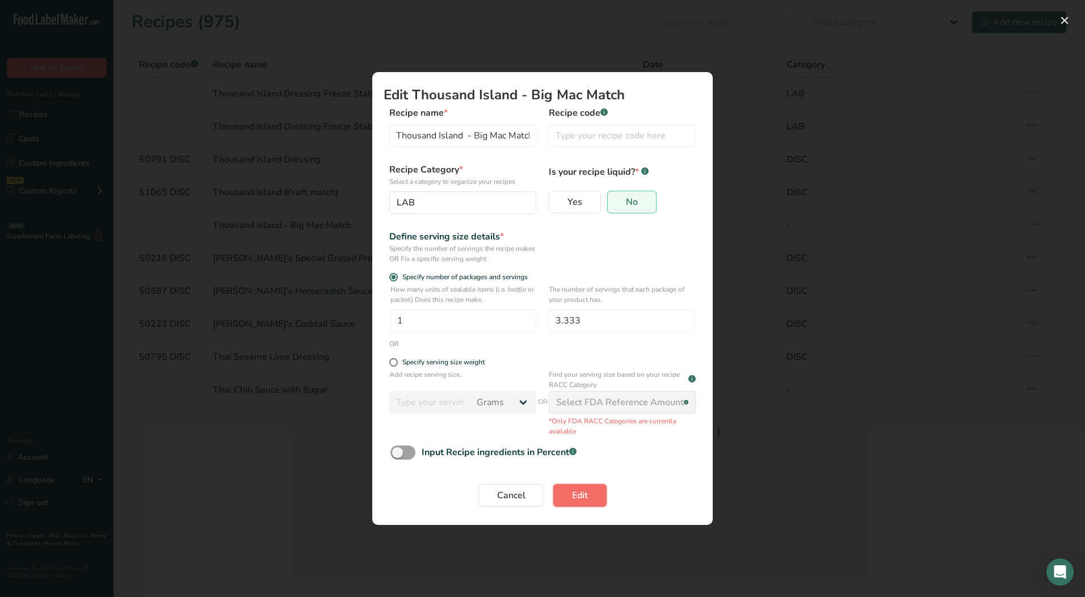
click at [588, 491] on button "Edit" at bounding box center [579, 495] width 53 height 23
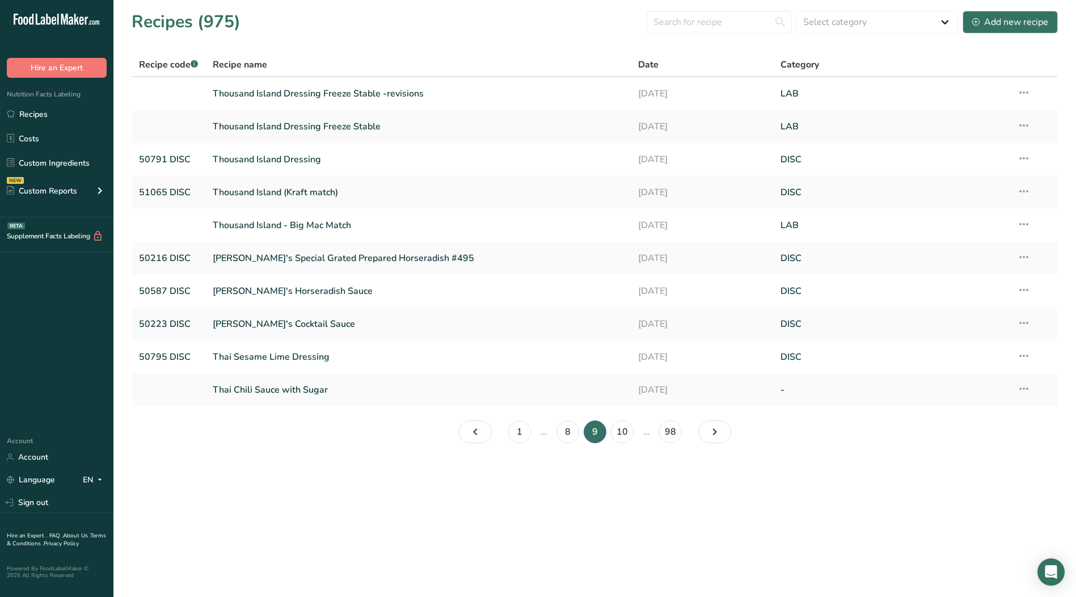
click at [1026, 389] on icon at bounding box center [1024, 388] width 14 height 20
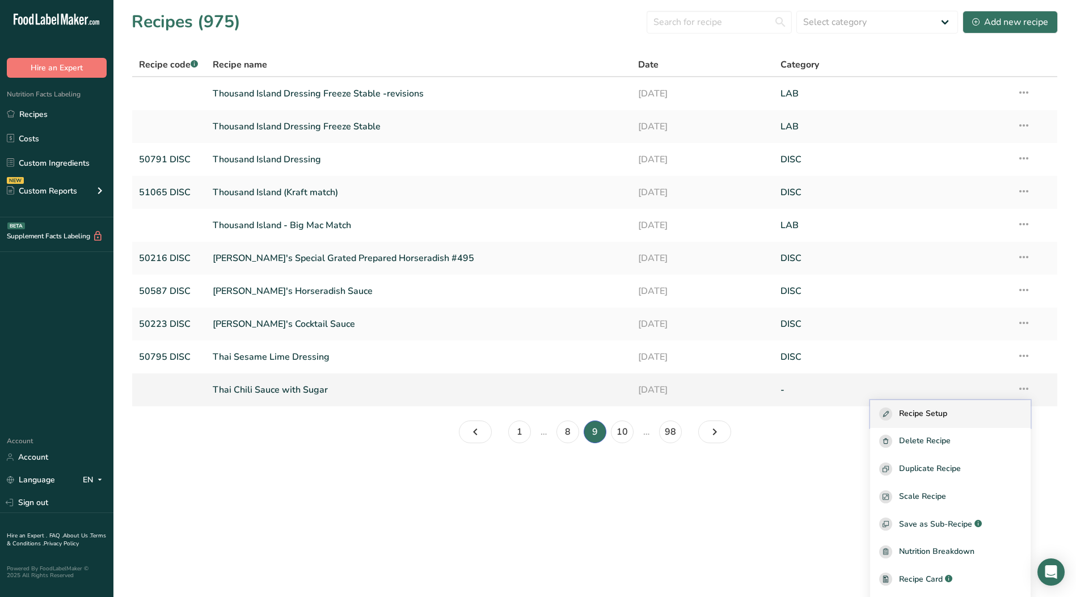
click at [912, 409] on span "Recipe Setup" at bounding box center [923, 413] width 48 height 13
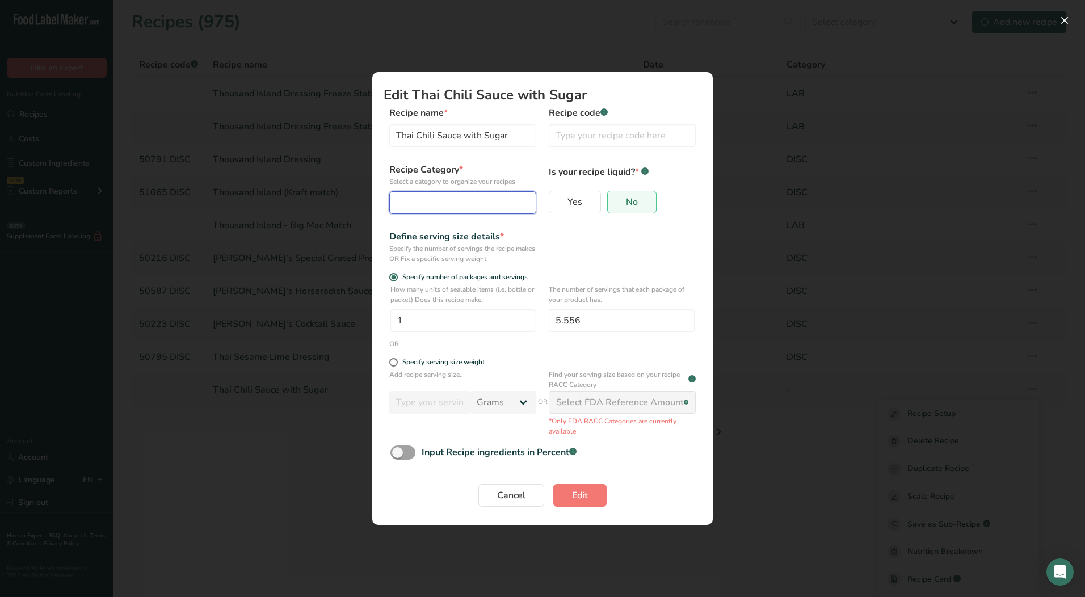
click at [456, 207] on div "Edit Recipe Modal" at bounding box center [459, 203] width 125 height 14
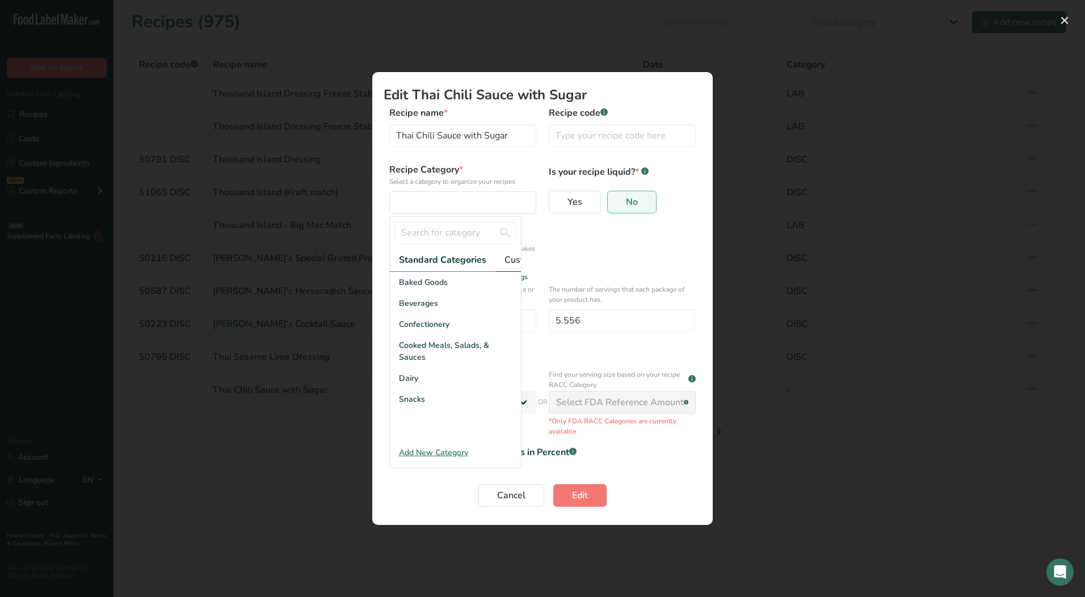
click at [506, 256] on span "Custom Categories .a-a{fill:#347362;}.b-a{fill:#fff;}" at bounding box center [548, 260] width 88 height 14
click at [414, 330] on span "LAB" at bounding box center [407, 324] width 16 height 12
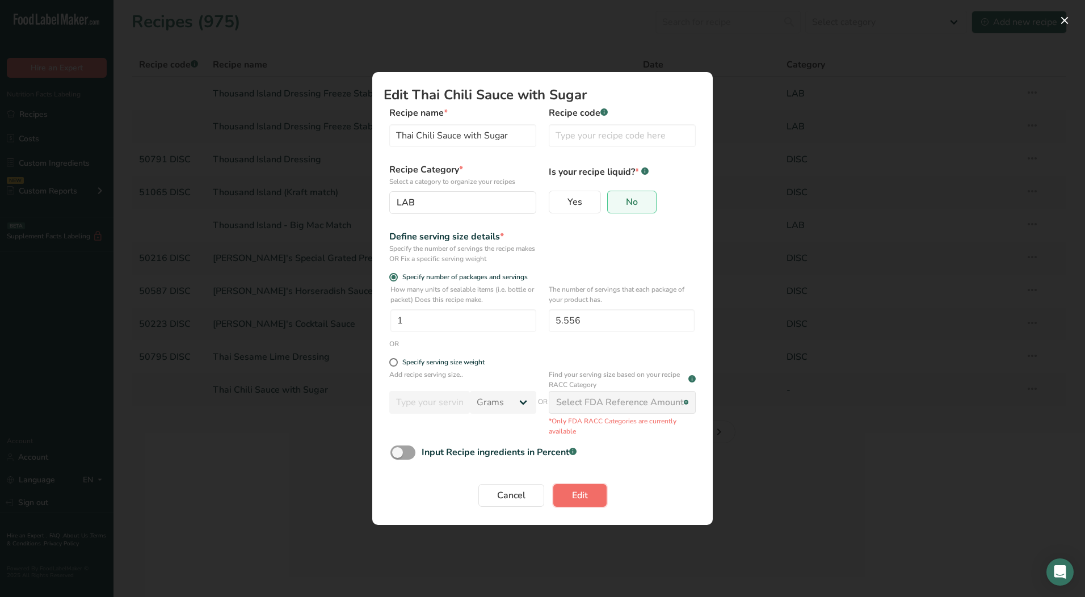
click at [588, 498] on button "Edit" at bounding box center [579, 495] width 53 height 23
